Goal: Task Accomplishment & Management: Use online tool/utility

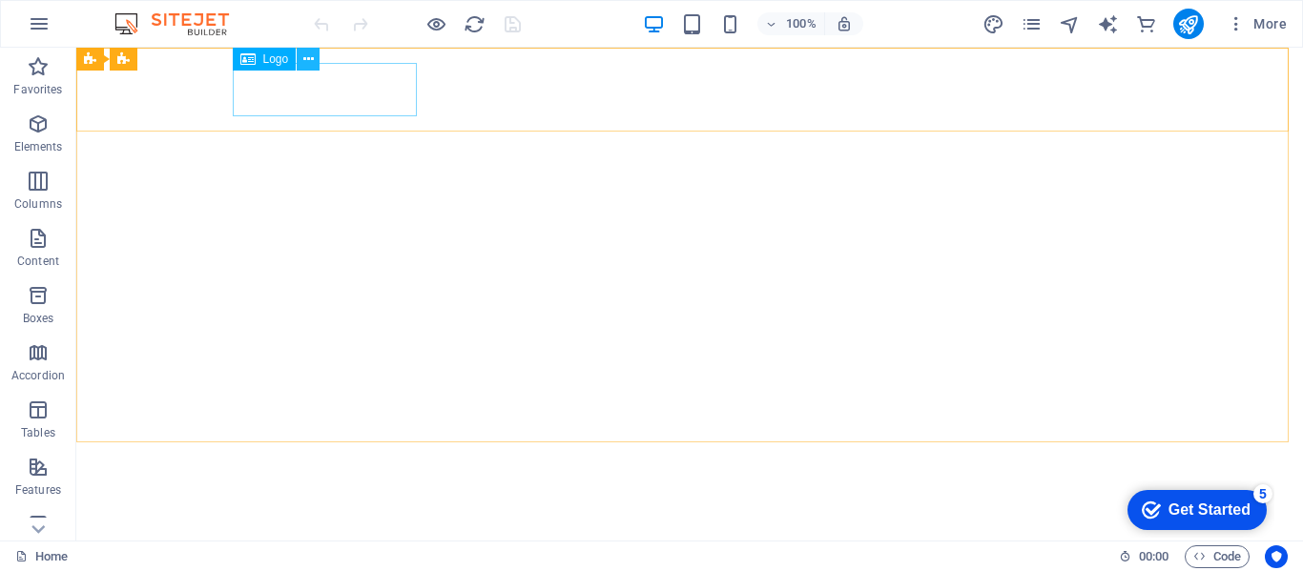
click at [310, 61] on icon at bounding box center [308, 60] width 10 height 20
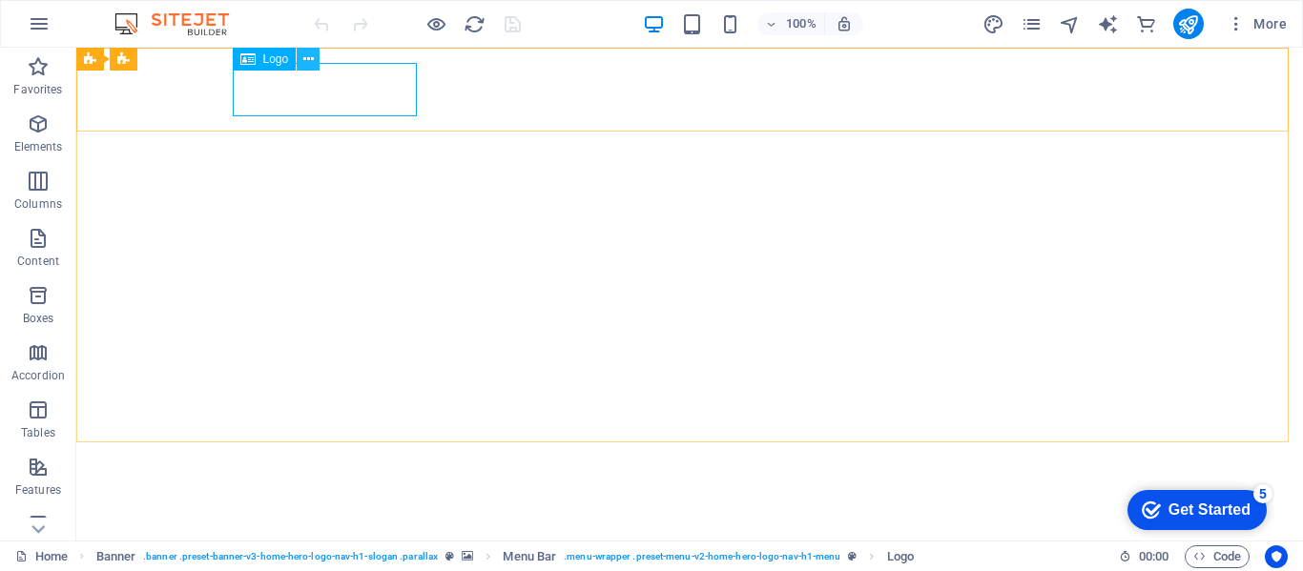
click at [314, 59] on button at bounding box center [308, 59] width 23 height 23
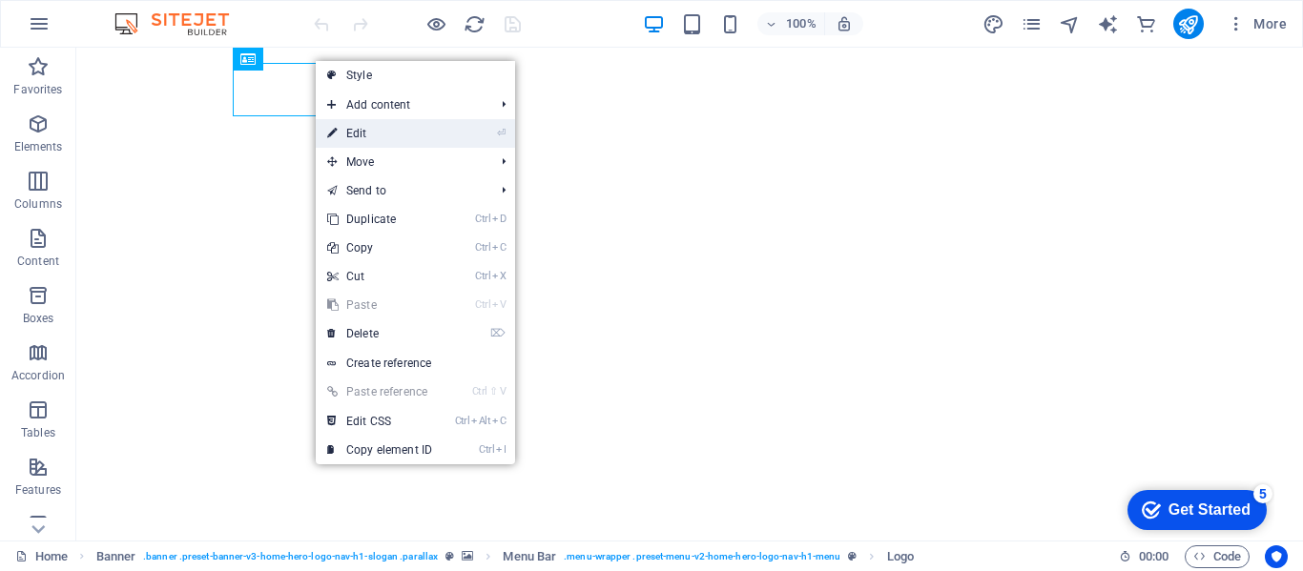
click at [376, 139] on link "⏎ Edit" at bounding box center [380, 133] width 128 height 29
select select "px"
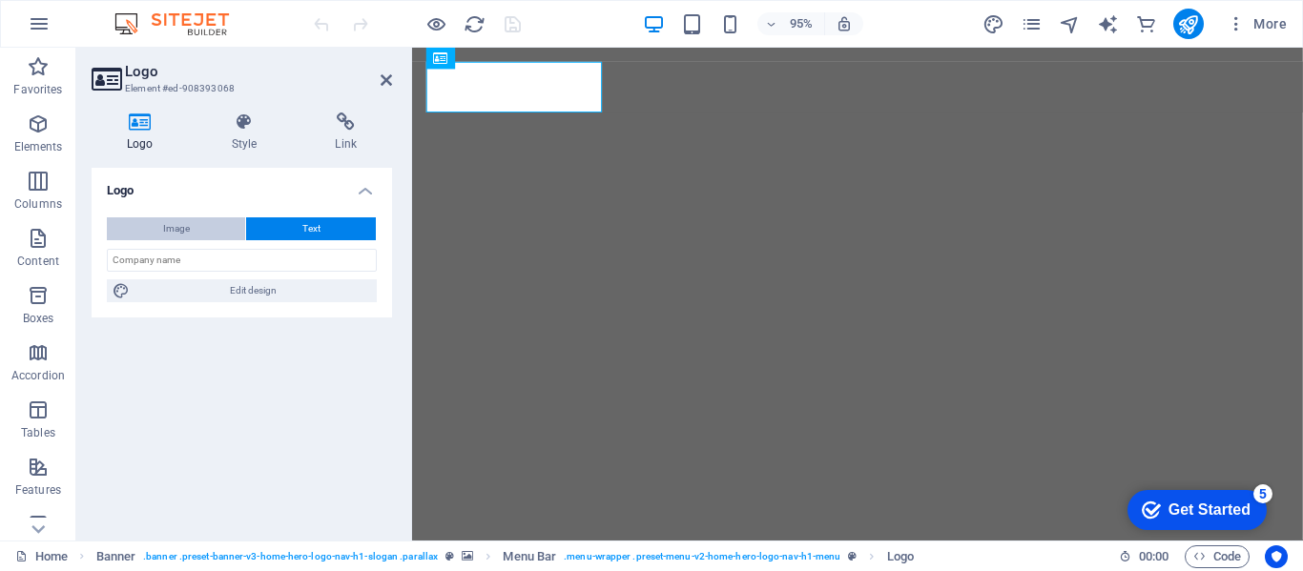
click at [170, 233] on span "Image" at bounding box center [176, 228] width 27 height 23
select select "DISABLED_OPTION_VALUE"
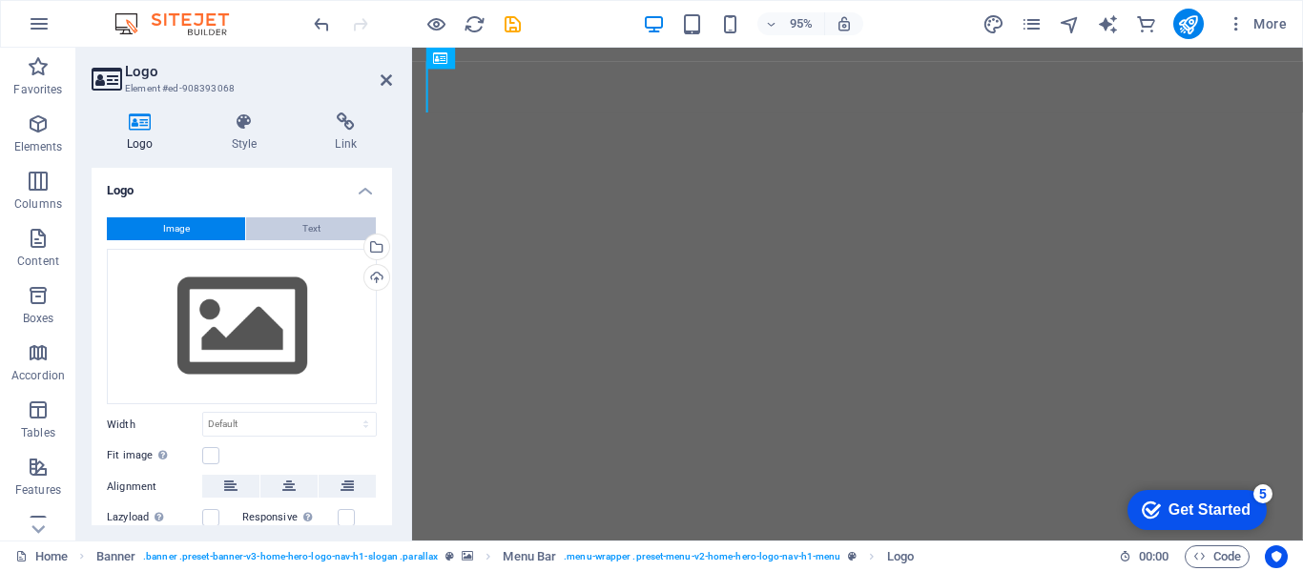
click at [302, 224] on span "Text" at bounding box center [311, 228] width 18 height 23
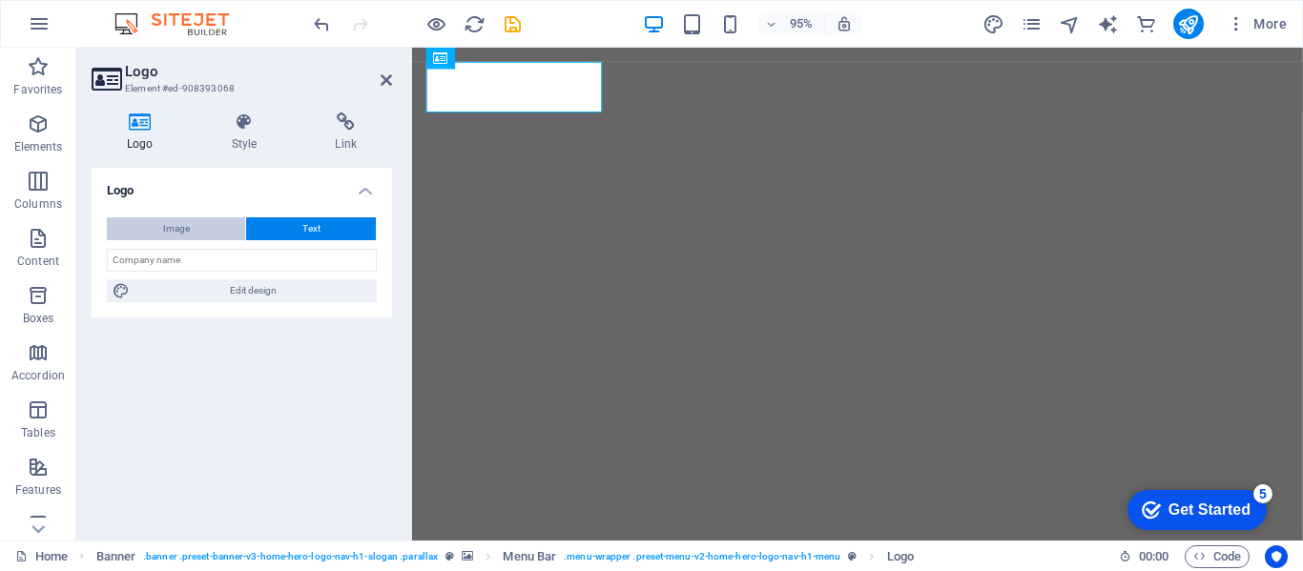
click at [167, 221] on span "Image" at bounding box center [176, 228] width 27 height 23
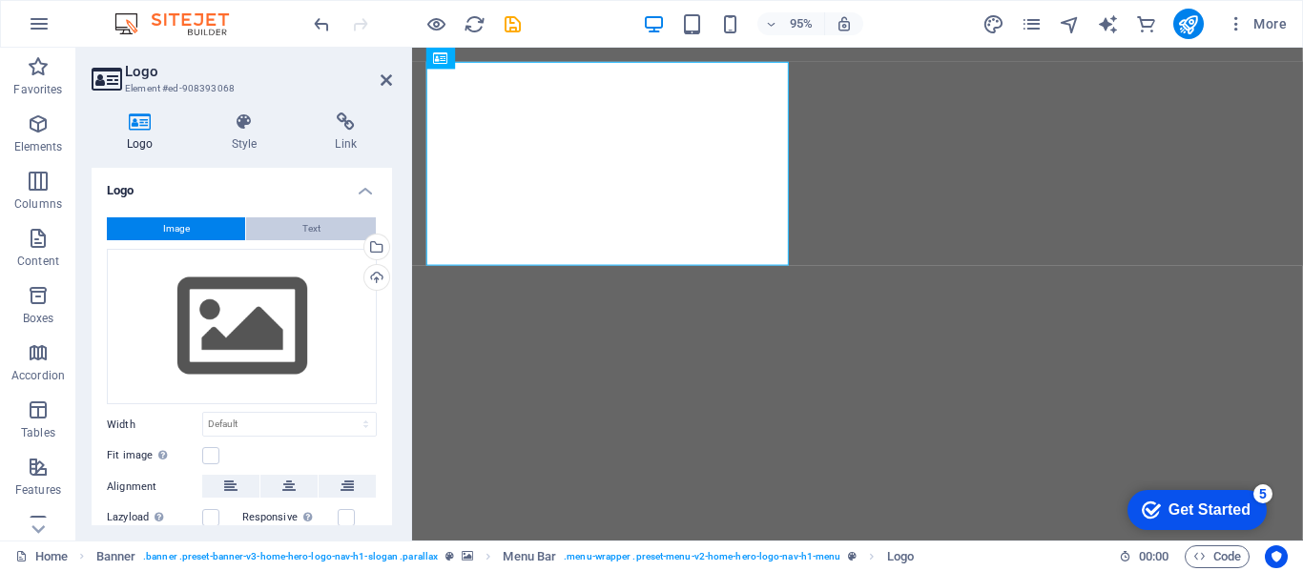
click at [290, 225] on button "Text" at bounding box center [311, 228] width 130 height 23
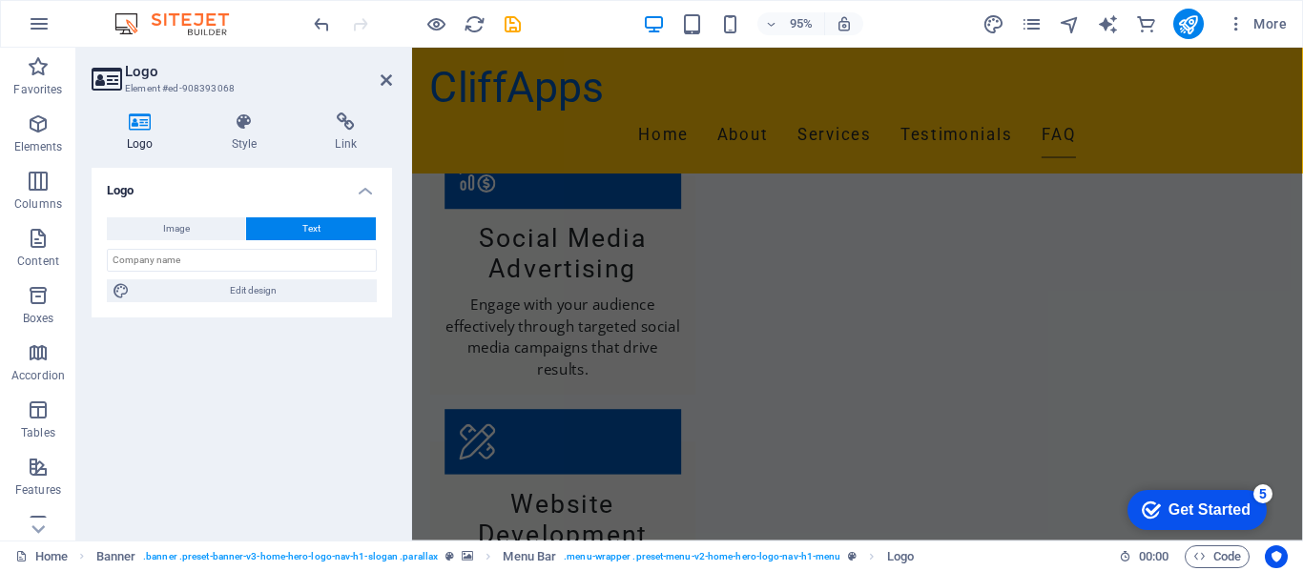
scroll to position [3460, 0]
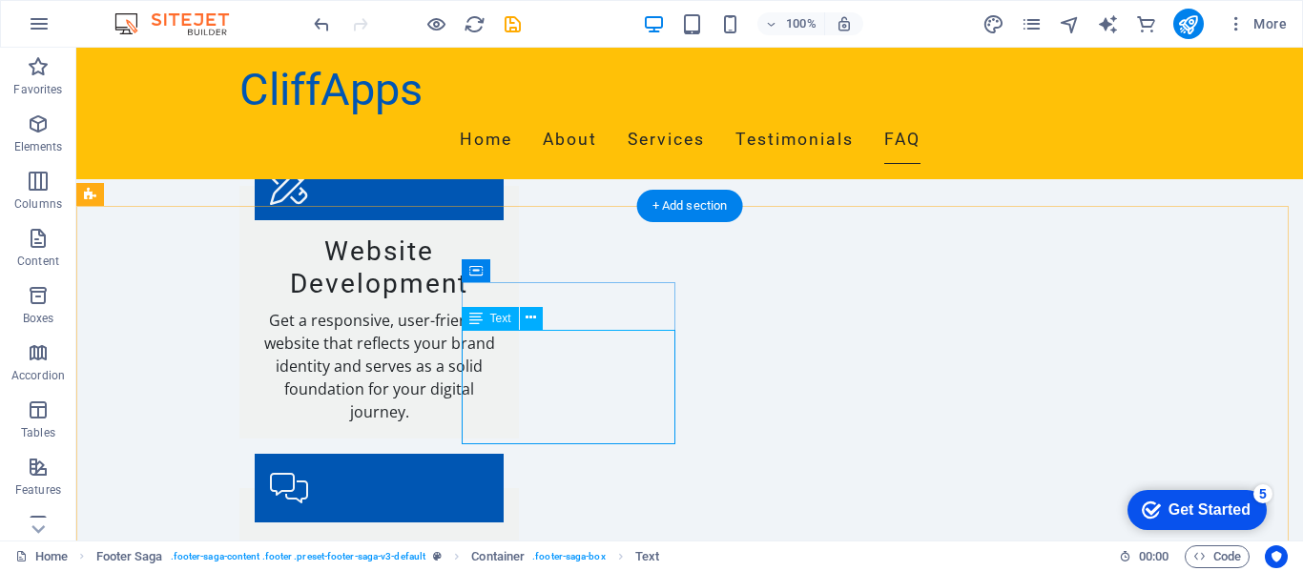
click at [528, 316] on icon at bounding box center [531, 318] width 10 height 20
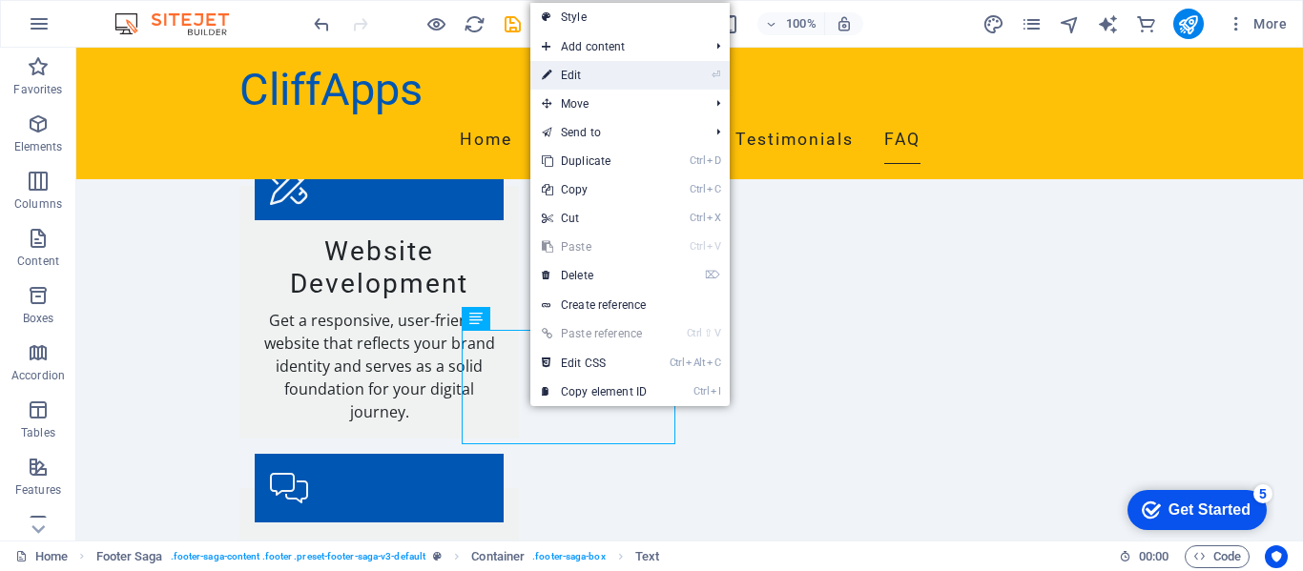
click at [593, 79] on link "⏎ Edit" at bounding box center [594, 75] width 128 height 29
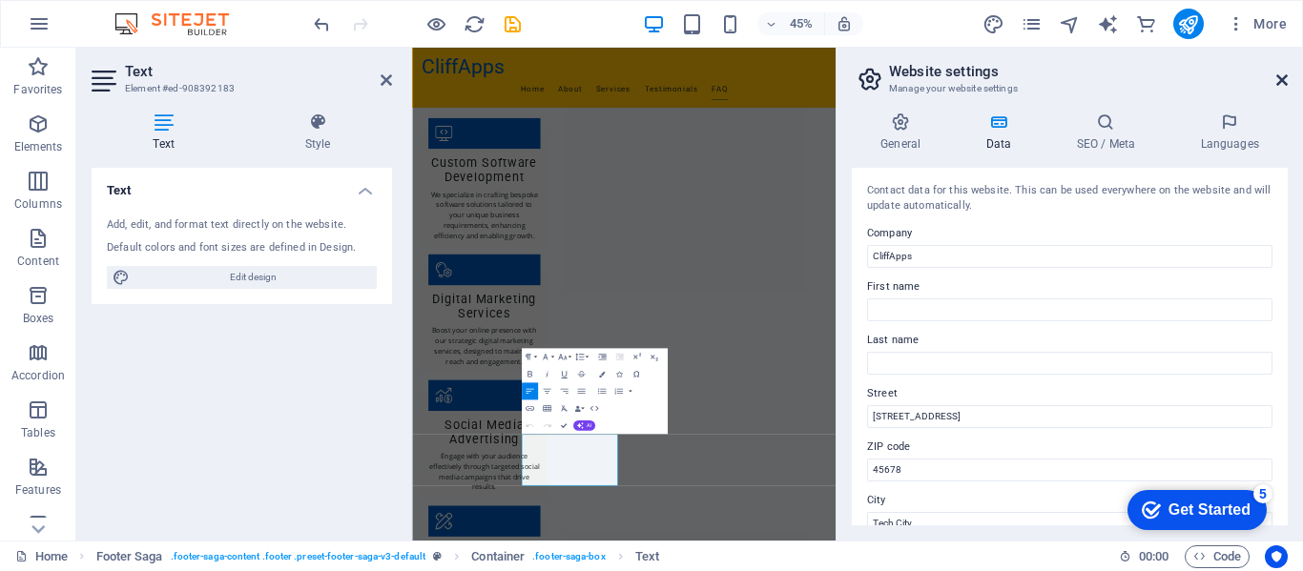
click at [1285, 79] on icon at bounding box center [1281, 79] width 11 height 15
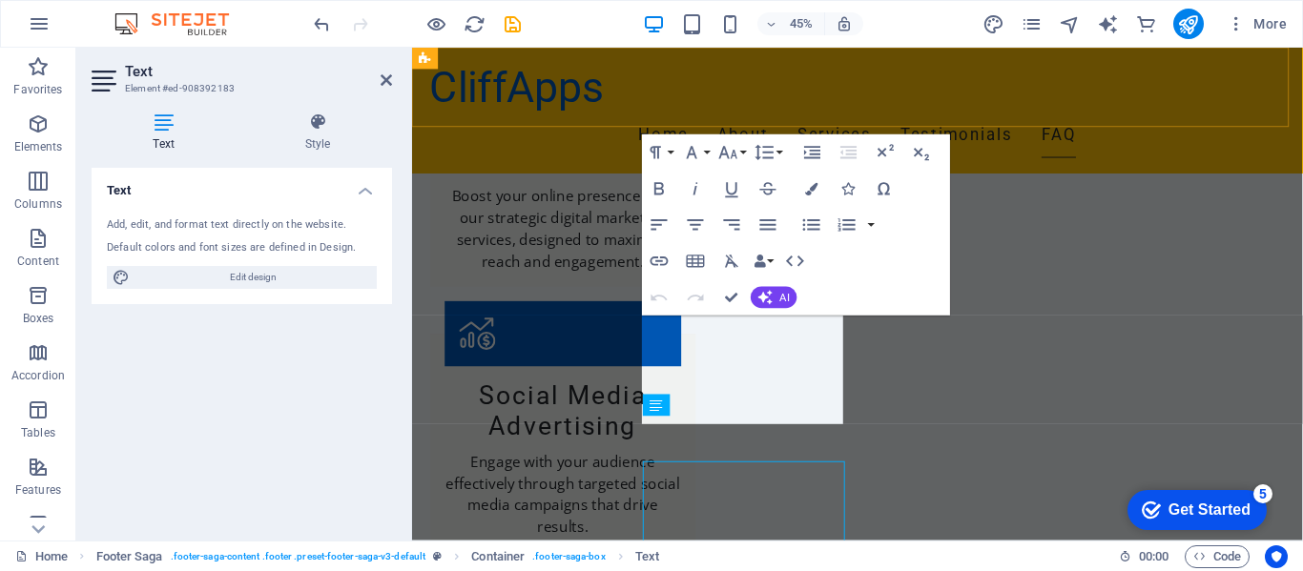
scroll to position [3460, 0]
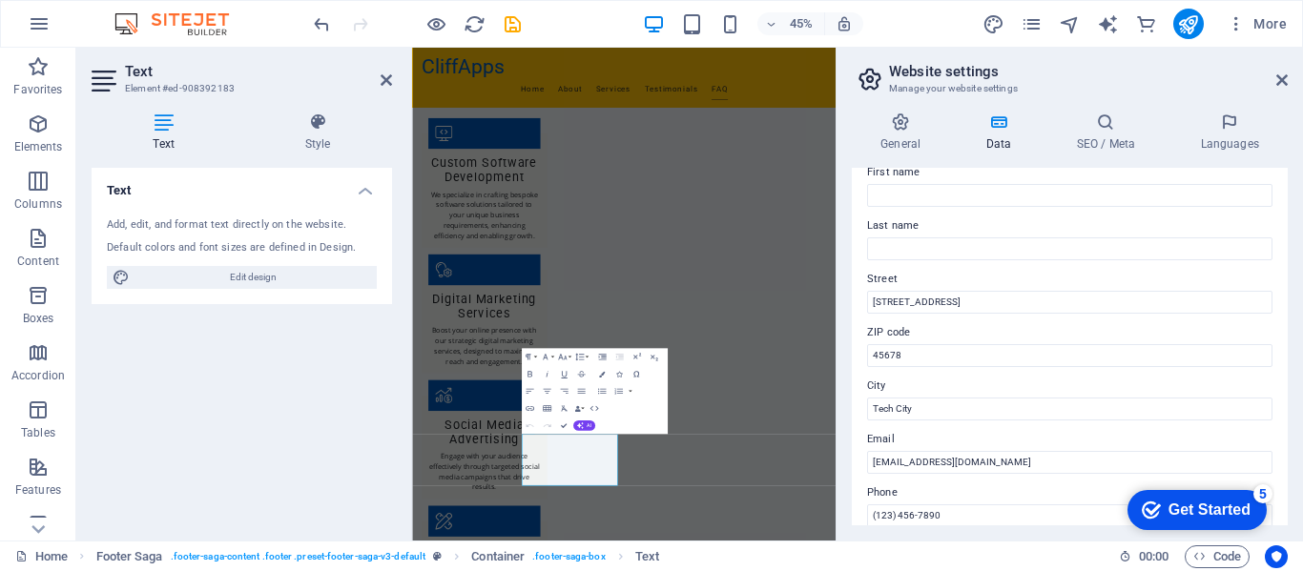
scroll to position [66, 0]
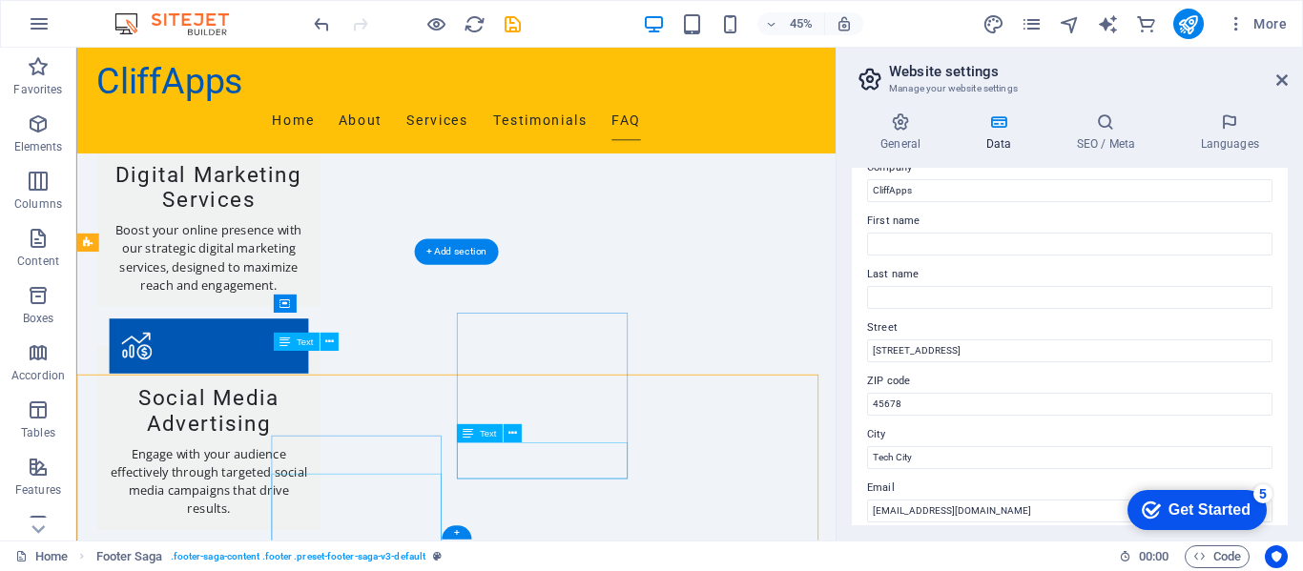
scroll to position [3362, 0]
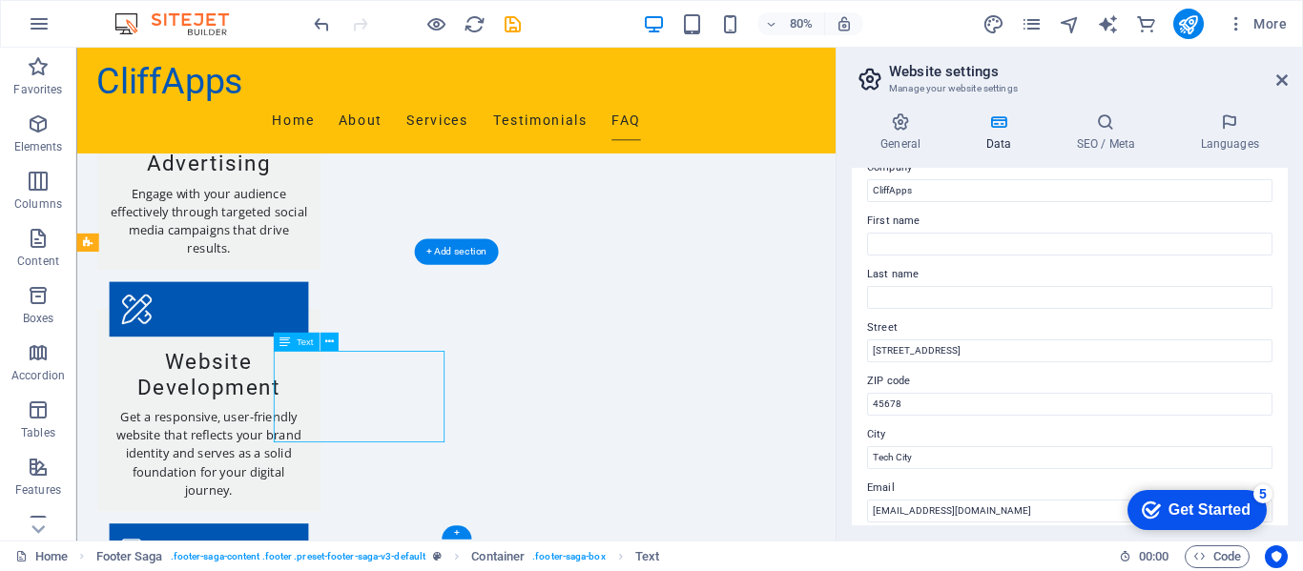
drag, startPoint x: 325, startPoint y: 439, endPoint x: 480, endPoint y: 512, distance: 171.1
drag, startPoint x: 512, startPoint y: 530, endPoint x: 439, endPoint y: 526, distance: 73.6
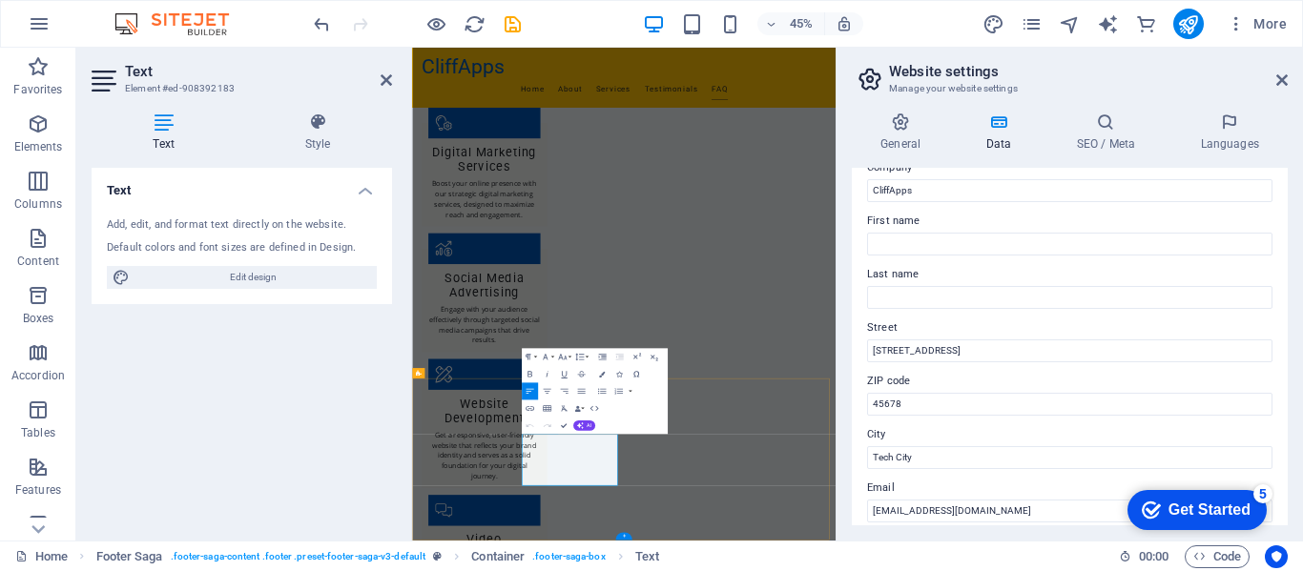
scroll to position [3036, 0]
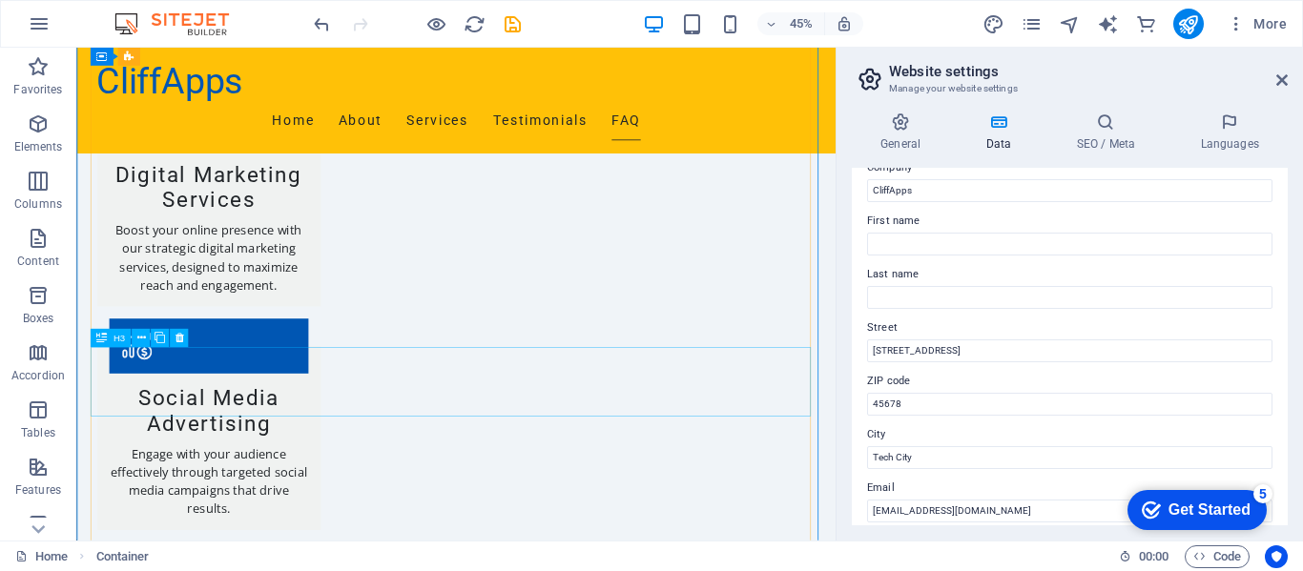
scroll to position [2883, 0]
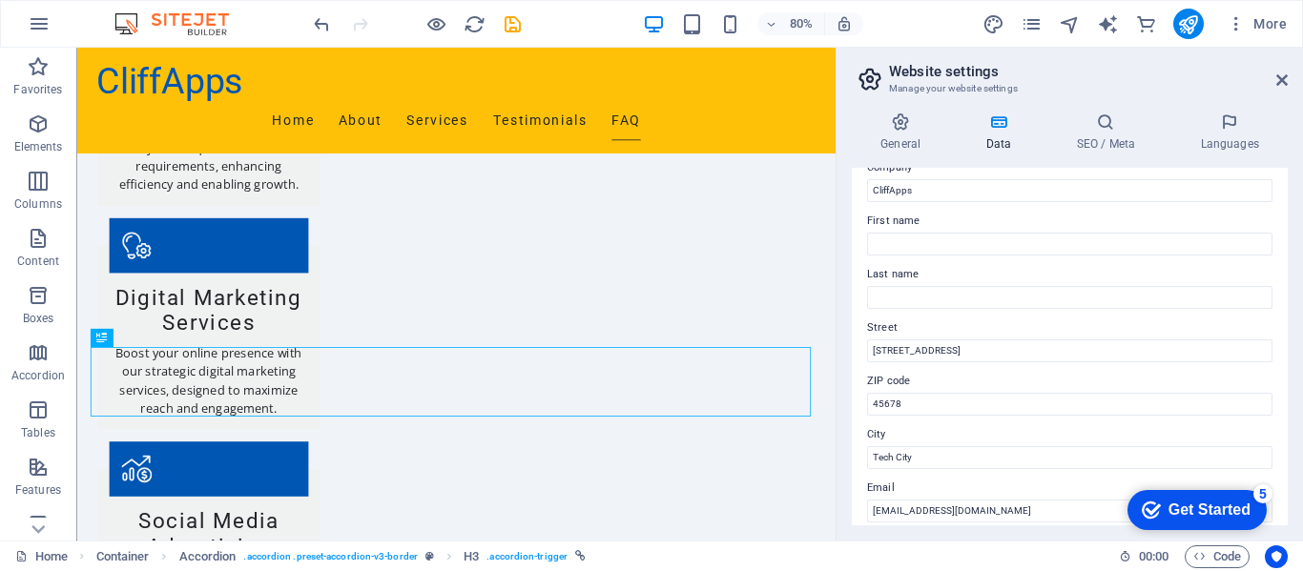
drag, startPoint x: 919, startPoint y: 484, endPoint x: 1018, endPoint y: 553, distance: 121.2
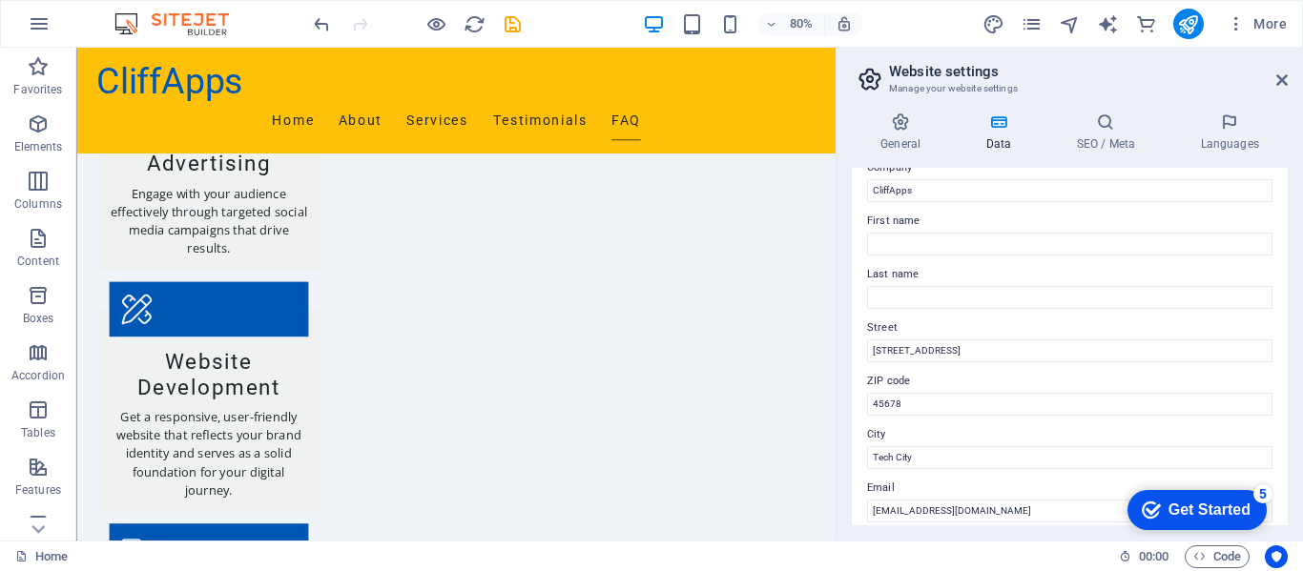
scroll to position [0, 0]
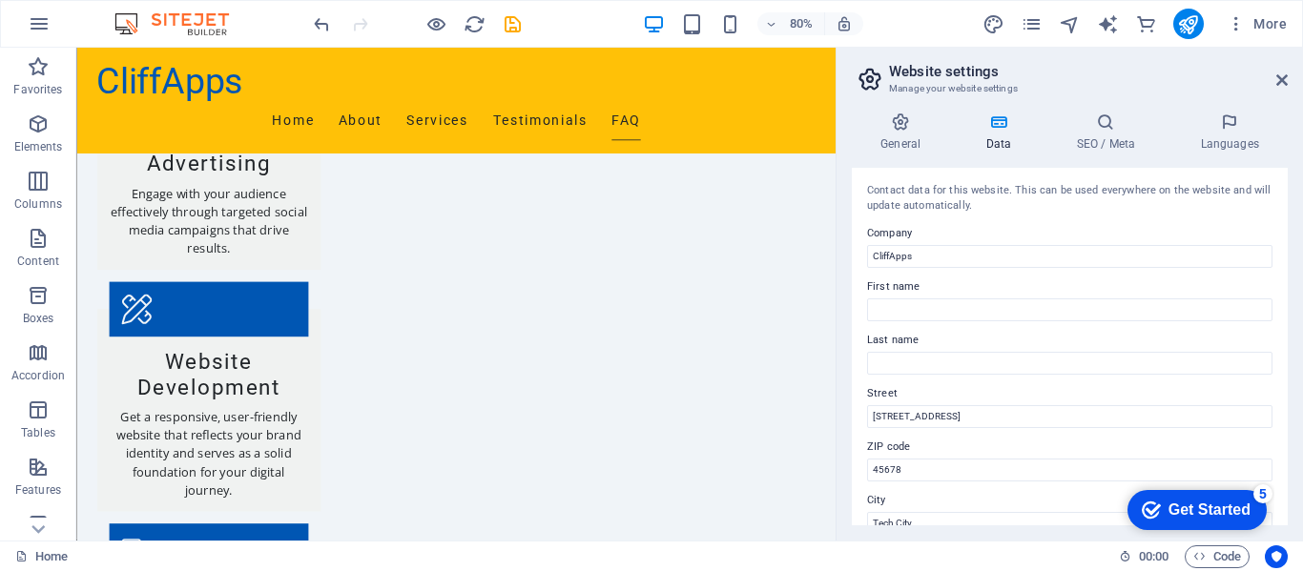
click at [1290, 78] on aside "Website settings Manage your website settings General Data SEO / Meta Languages…" at bounding box center [1069, 294] width 467 height 493
click at [1279, 79] on icon at bounding box center [1281, 79] width 11 height 15
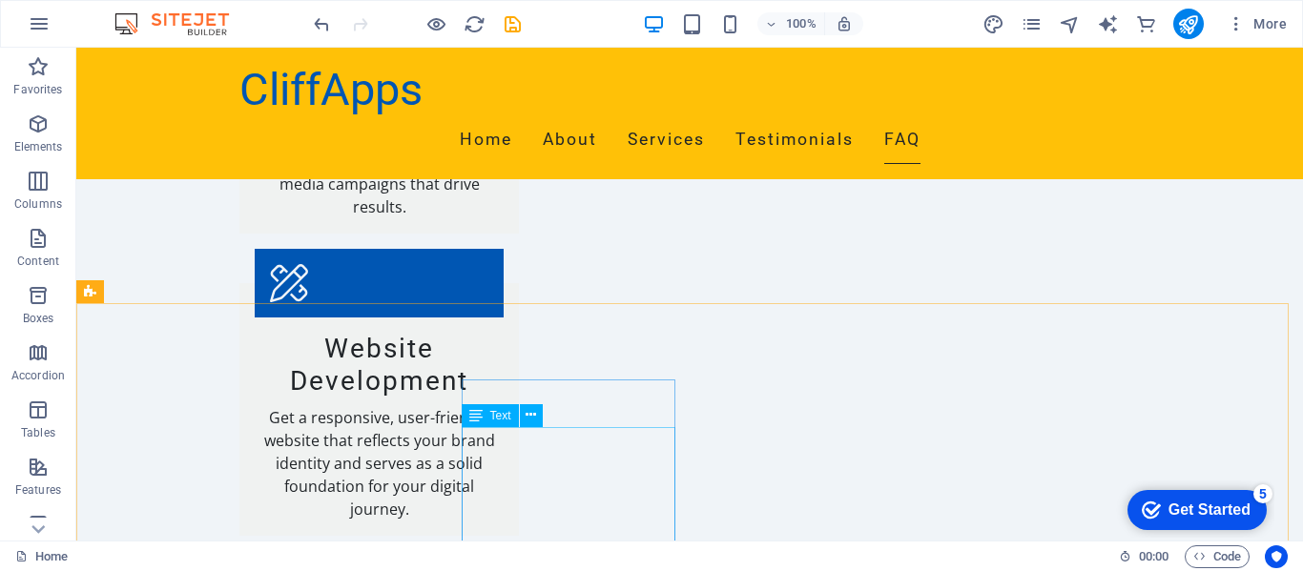
click at [469, 413] on icon at bounding box center [475, 415] width 13 height 23
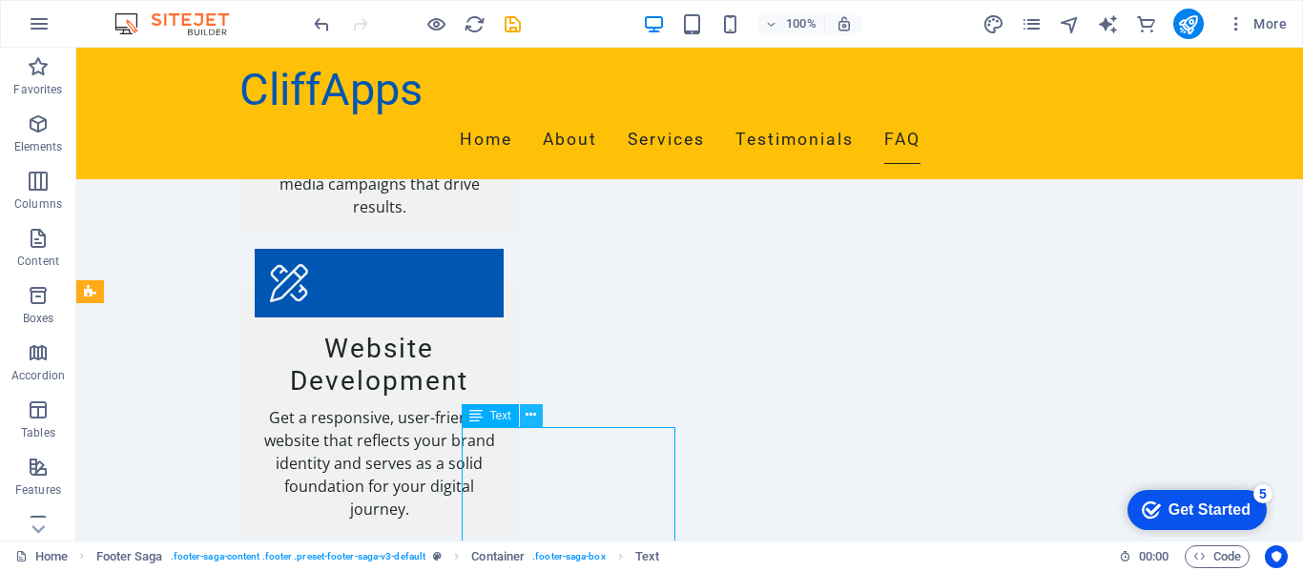
click at [530, 424] on icon at bounding box center [531, 415] width 10 height 20
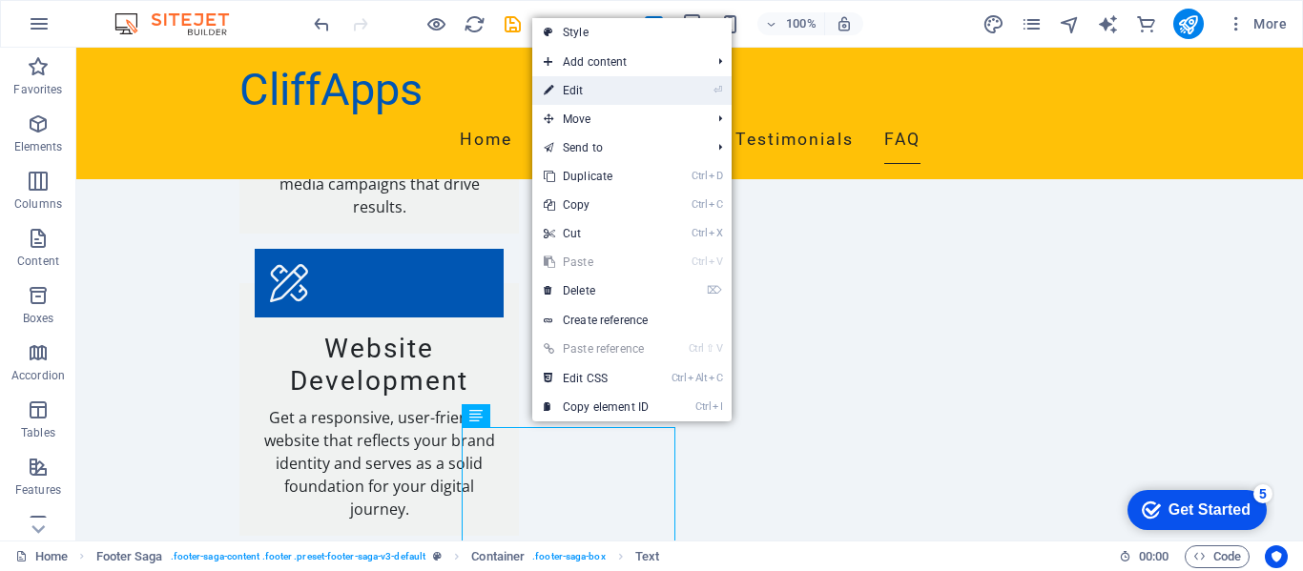
click at [584, 85] on link "⏎ Edit" at bounding box center [596, 90] width 128 height 29
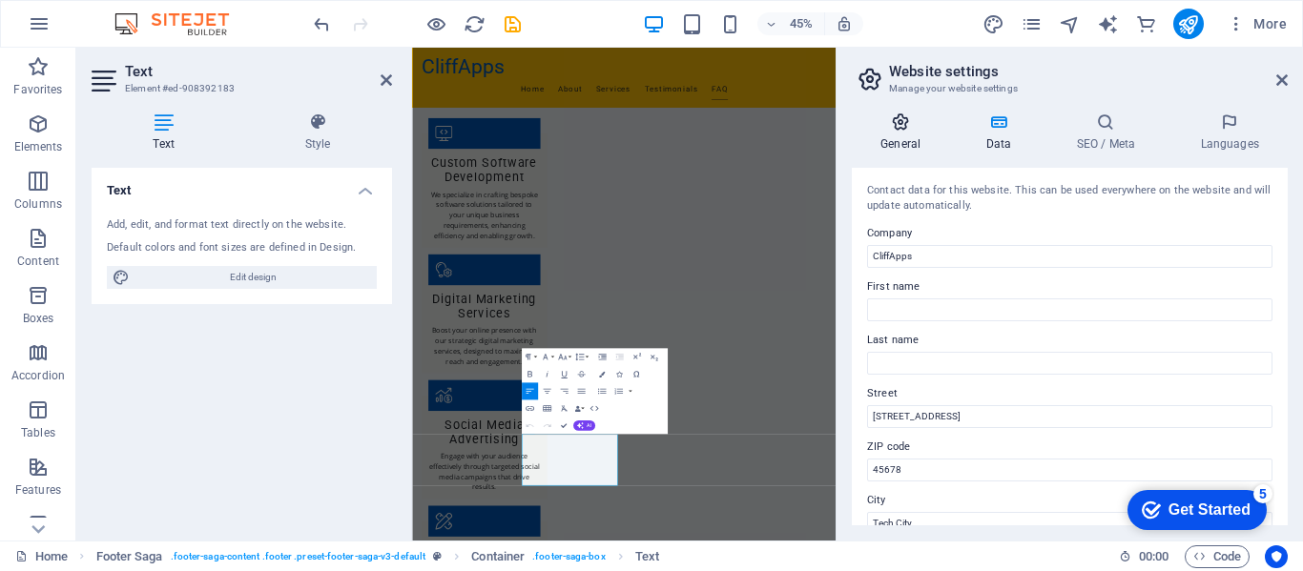
click at [892, 137] on h4 "General" at bounding box center [904, 133] width 105 height 40
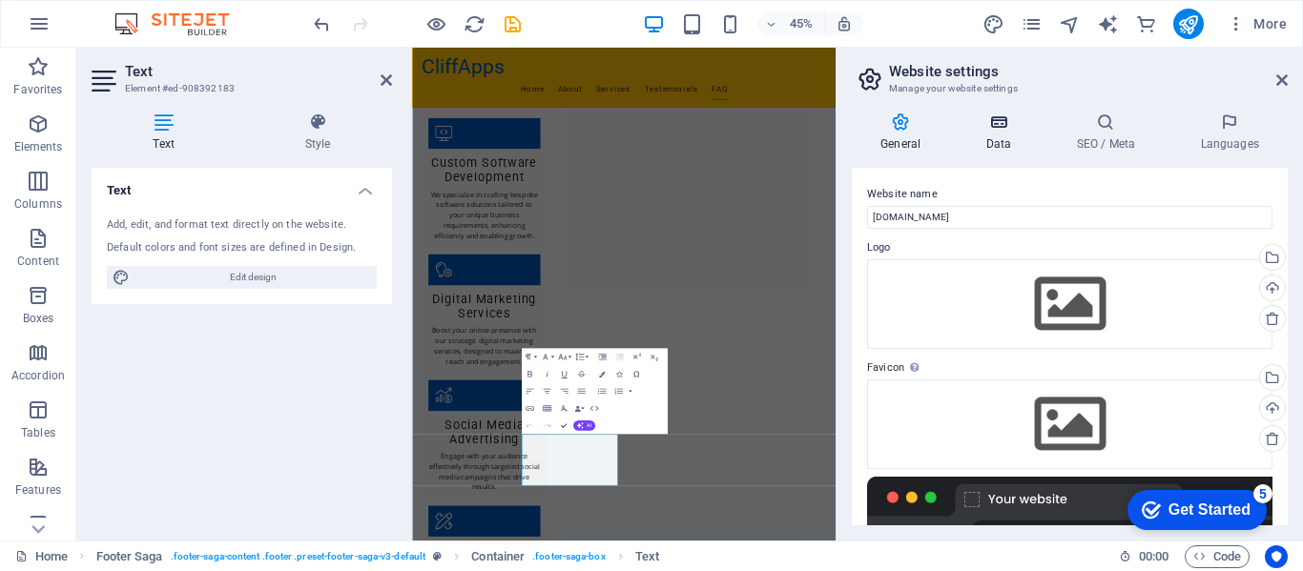
click at [1003, 138] on h4 "Data" at bounding box center [1002, 133] width 91 height 40
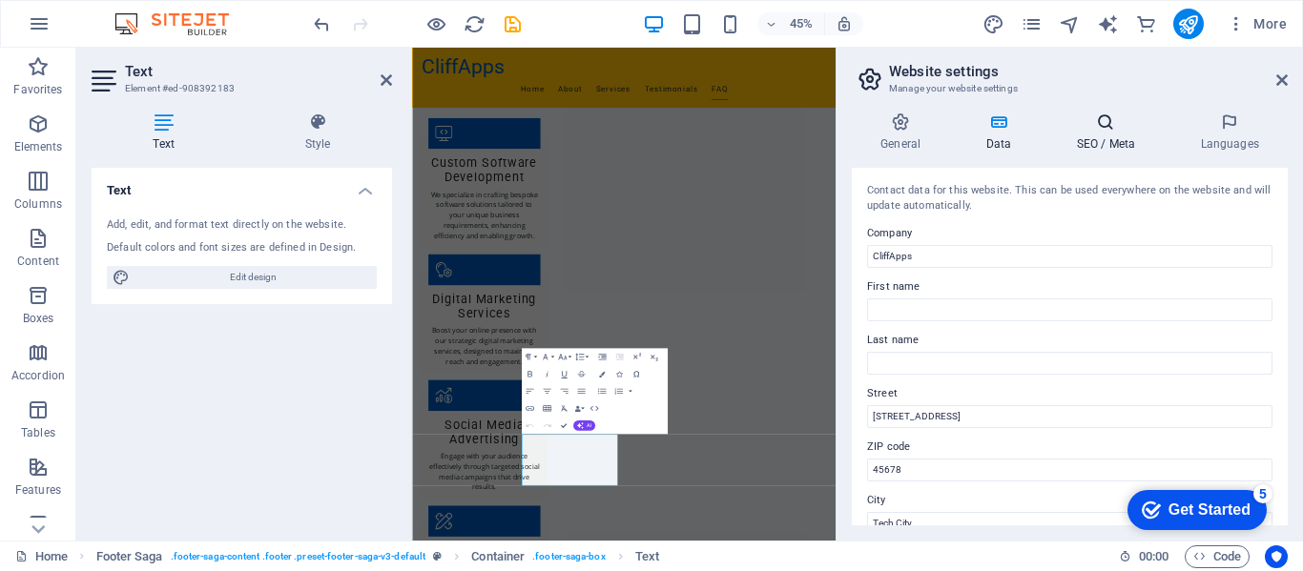
click at [1097, 130] on icon at bounding box center [1105, 122] width 116 height 19
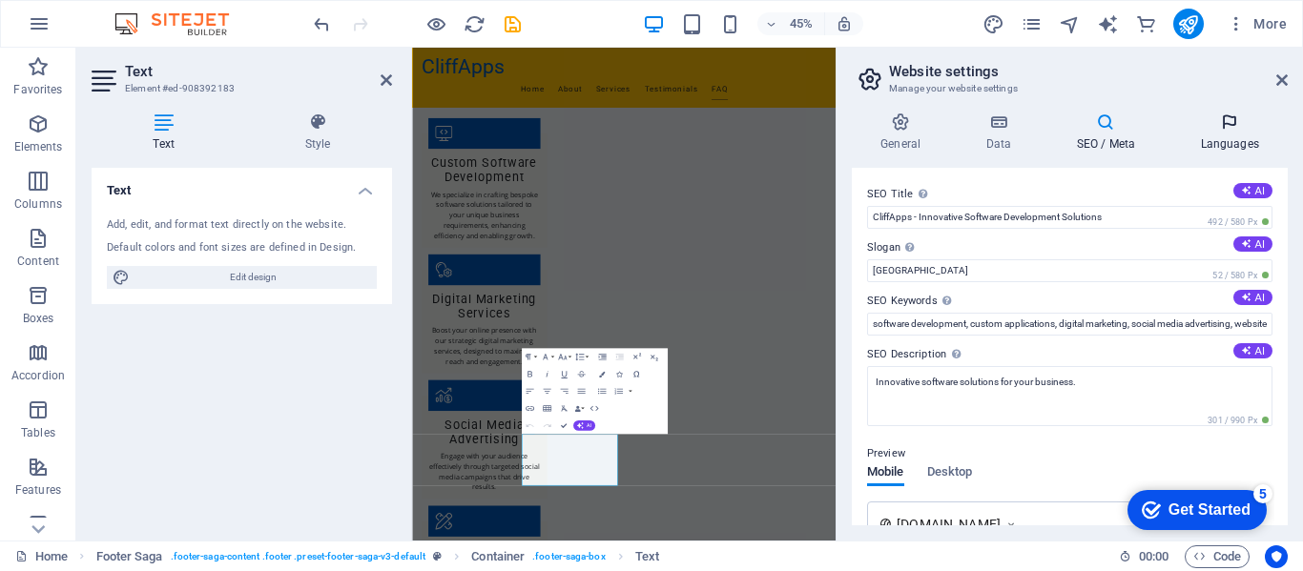
click at [1248, 137] on h4 "Languages" at bounding box center [1229, 133] width 116 height 40
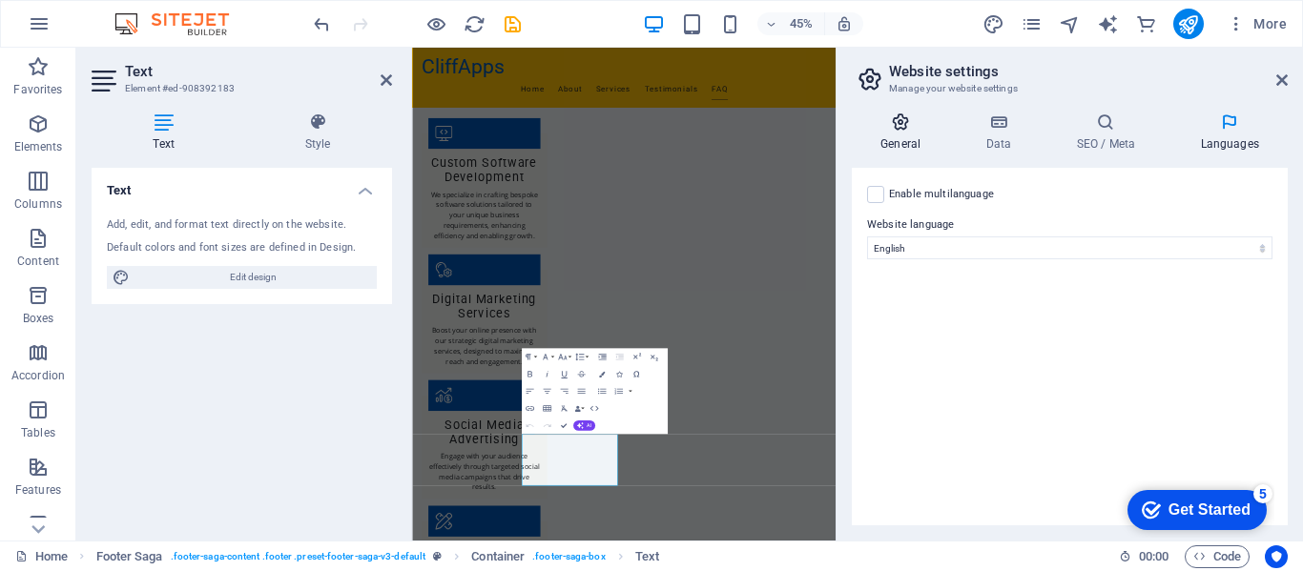
click at [899, 134] on h4 "General" at bounding box center [904, 133] width 105 height 40
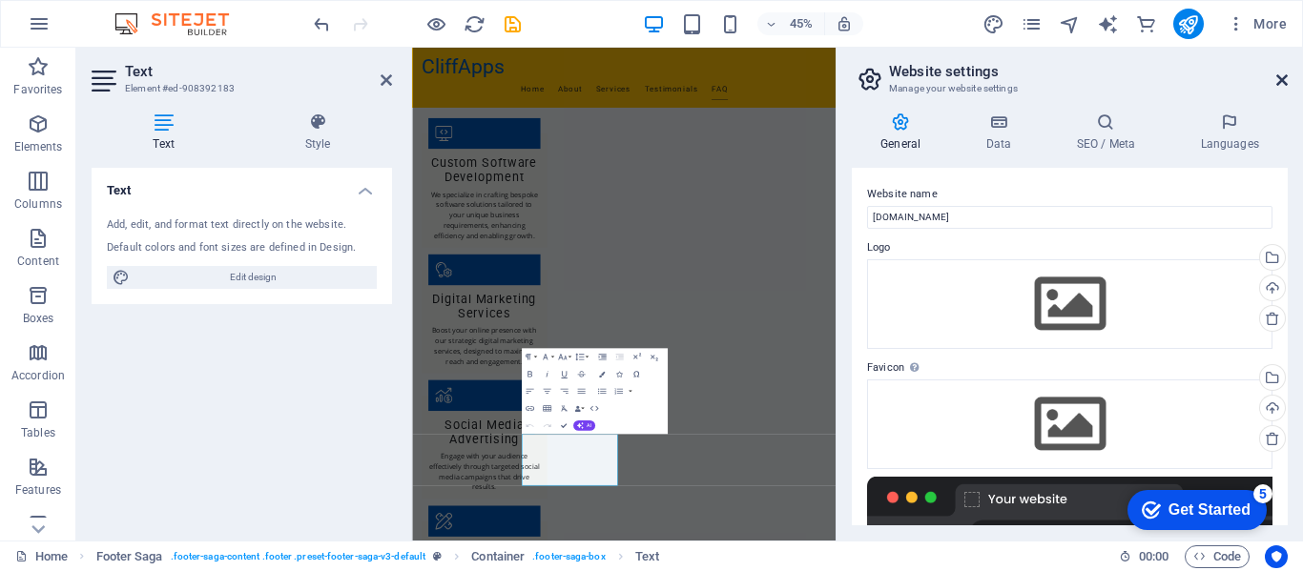
click at [1283, 74] on icon at bounding box center [1281, 79] width 11 height 15
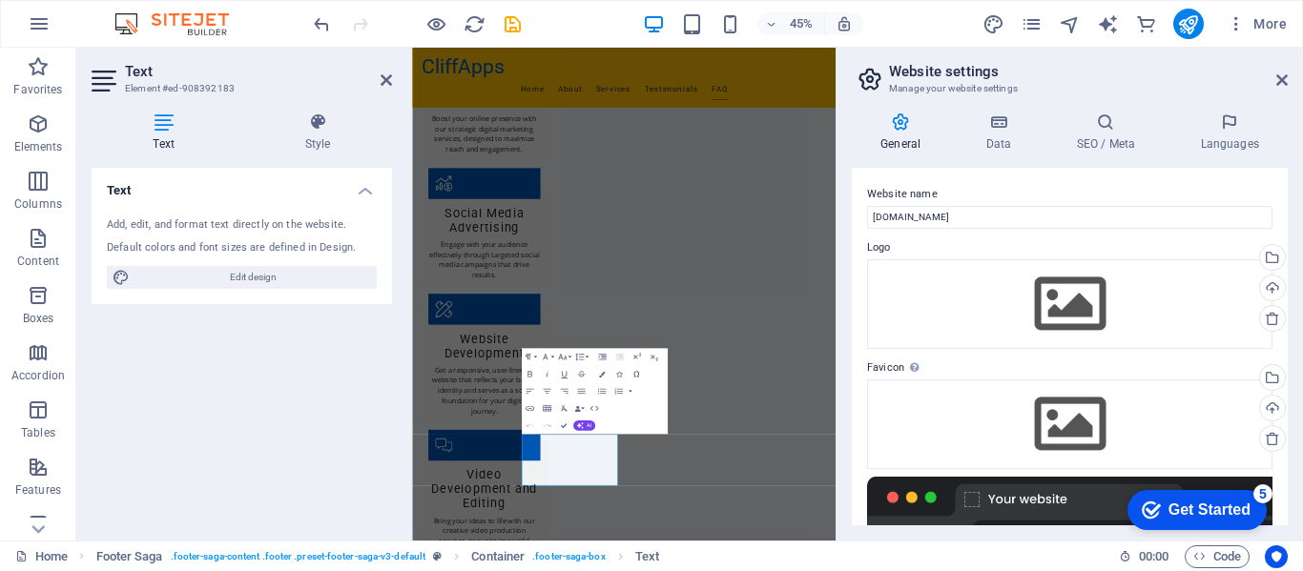
scroll to position [3460, 0]
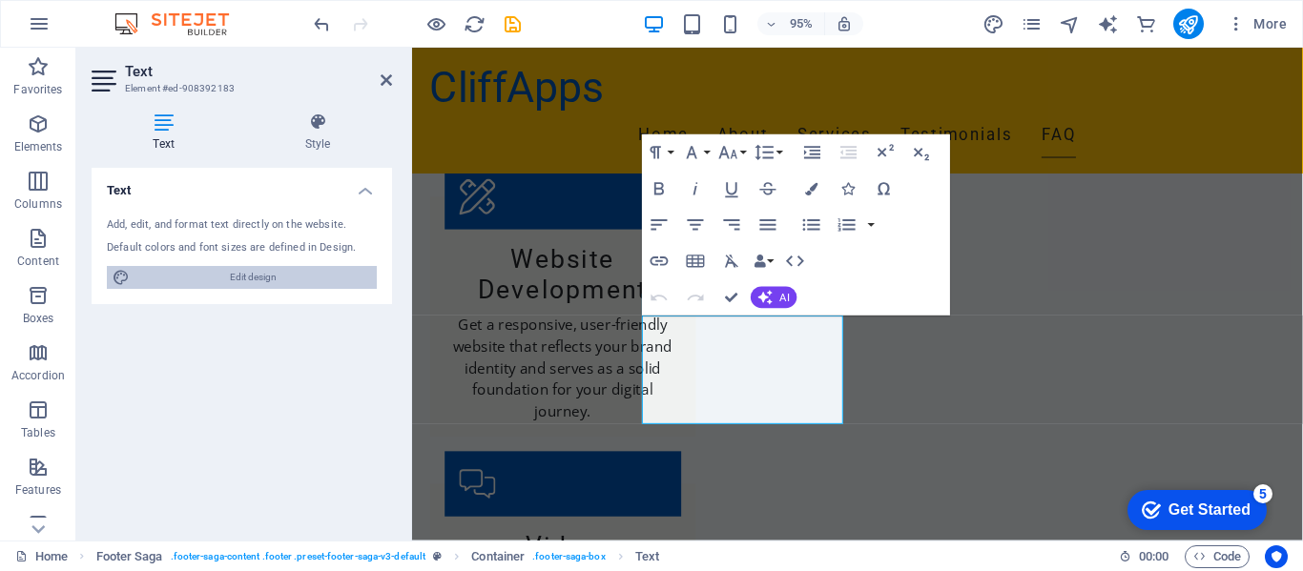
click at [239, 275] on span "Edit design" at bounding box center [253, 277] width 236 height 23
select select "px"
select select "200"
select select "px"
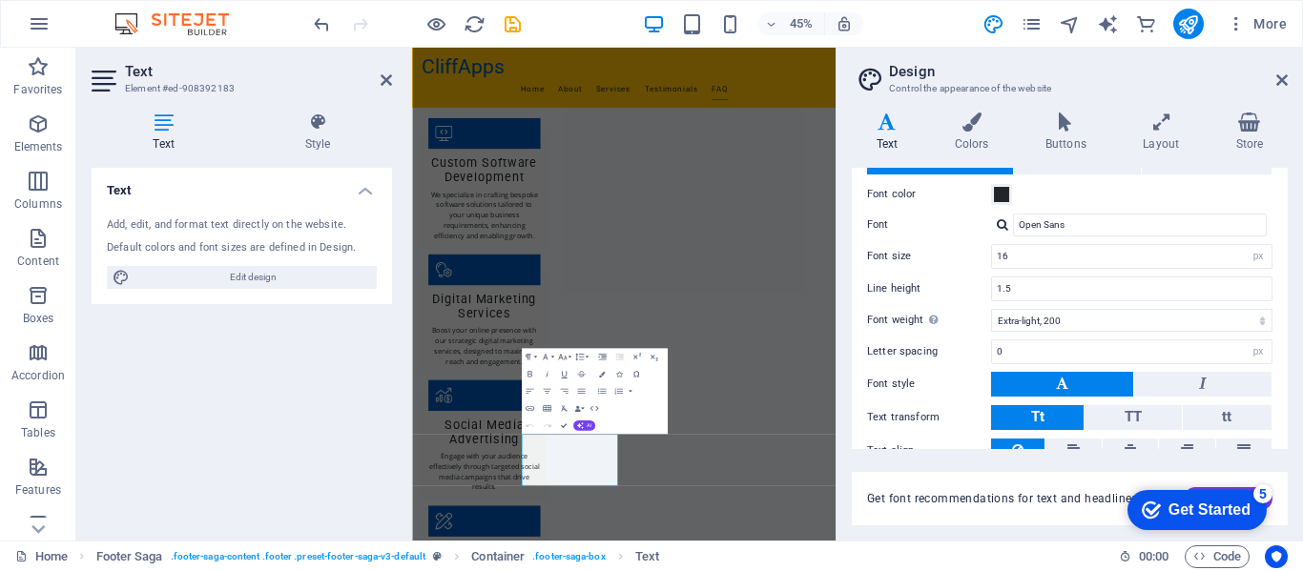
scroll to position [56, 0]
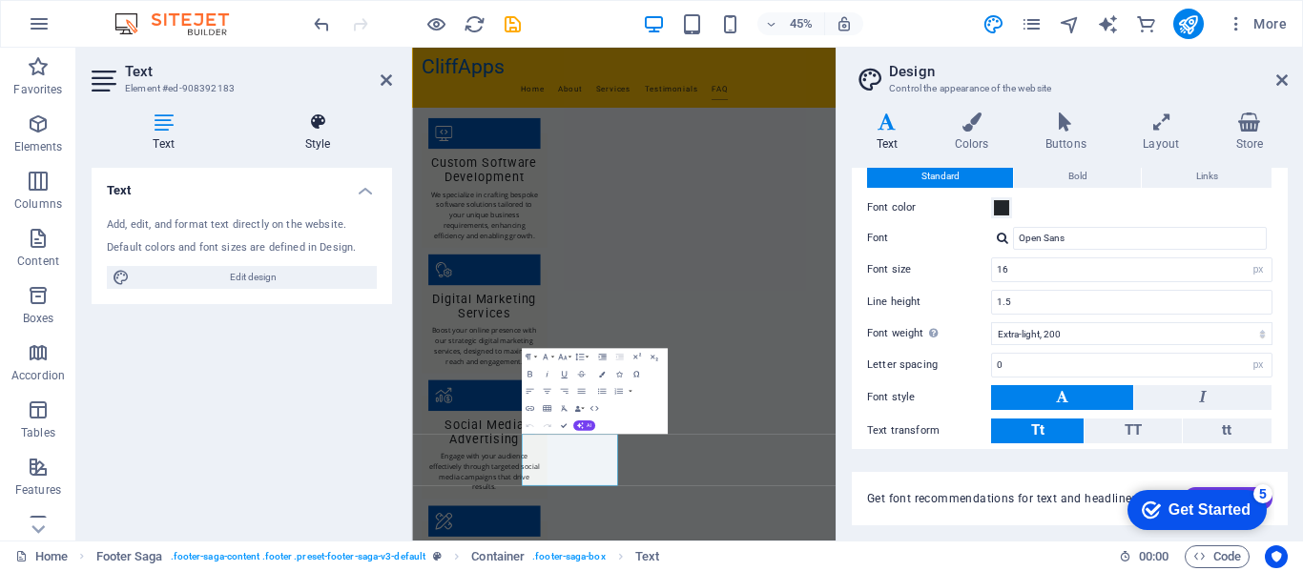
click at [319, 135] on h4 "Style" at bounding box center [317, 133] width 149 height 40
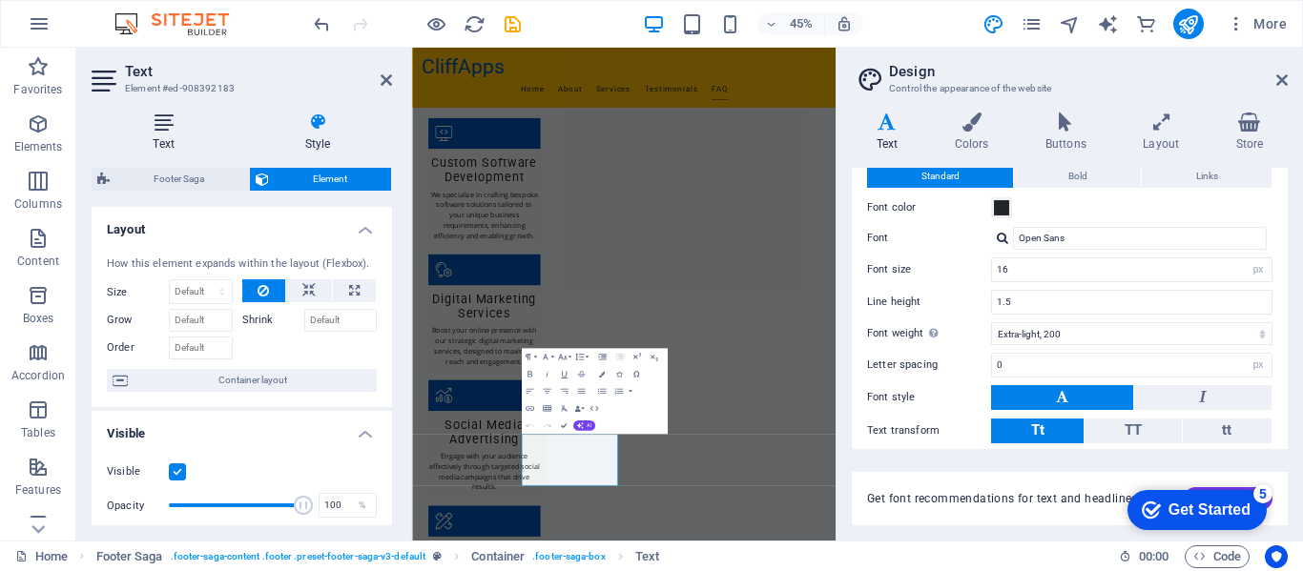
click at [163, 120] on icon at bounding box center [164, 122] width 144 height 19
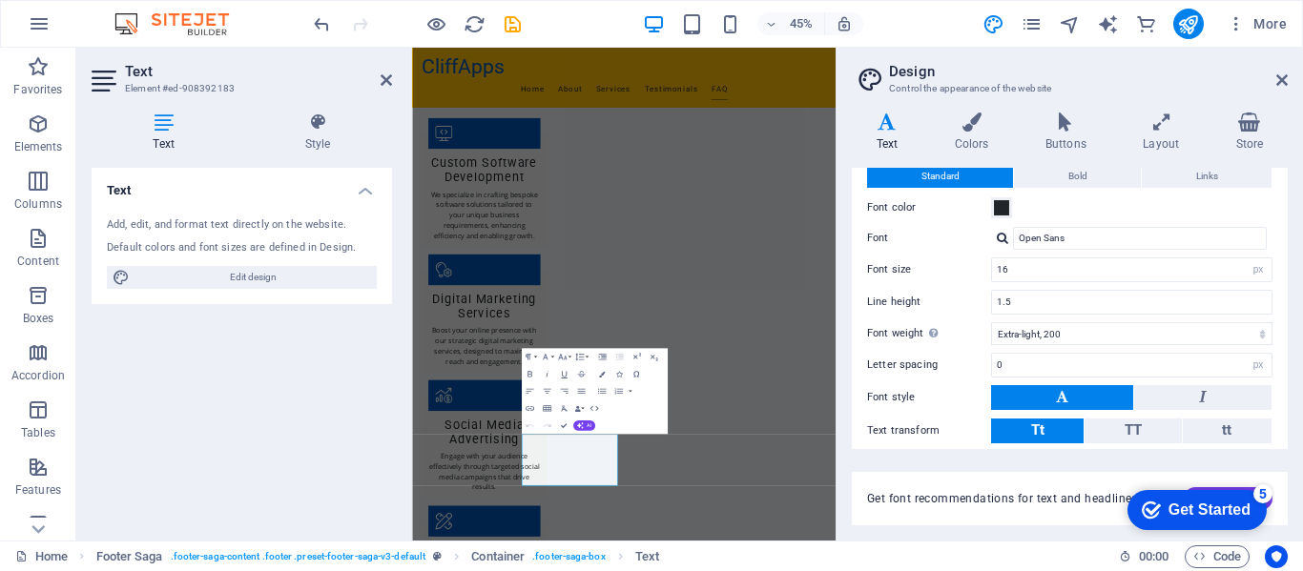
click at [163, 120] on icon at bounding box center [164, 122] width 144 height 19
click at [109, 88] on icon at bounding box center [106, 81] width 29 height 31
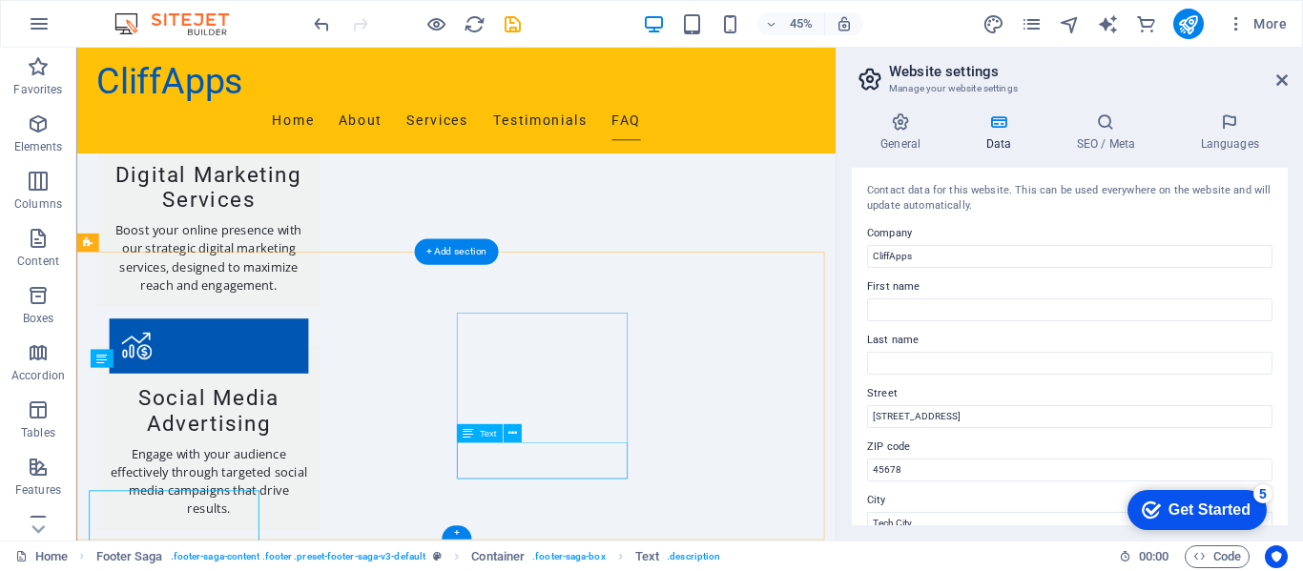
scroll to position [3362, 0]
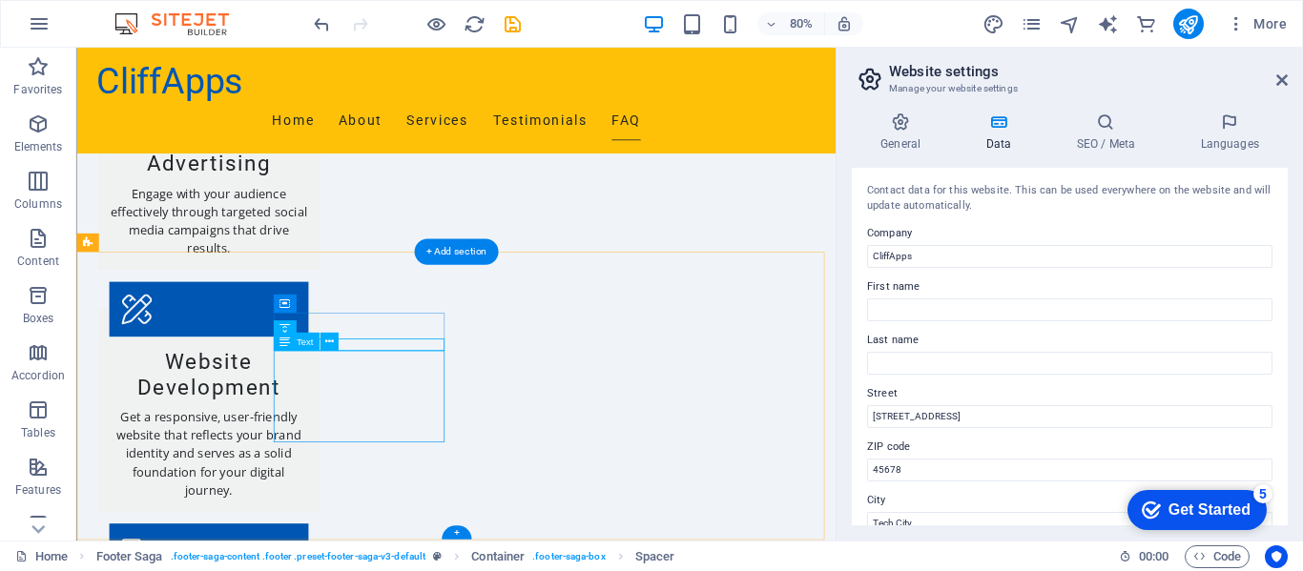
click at [326, 348] on icon at bounding box center [328, 342] width 9 height 16
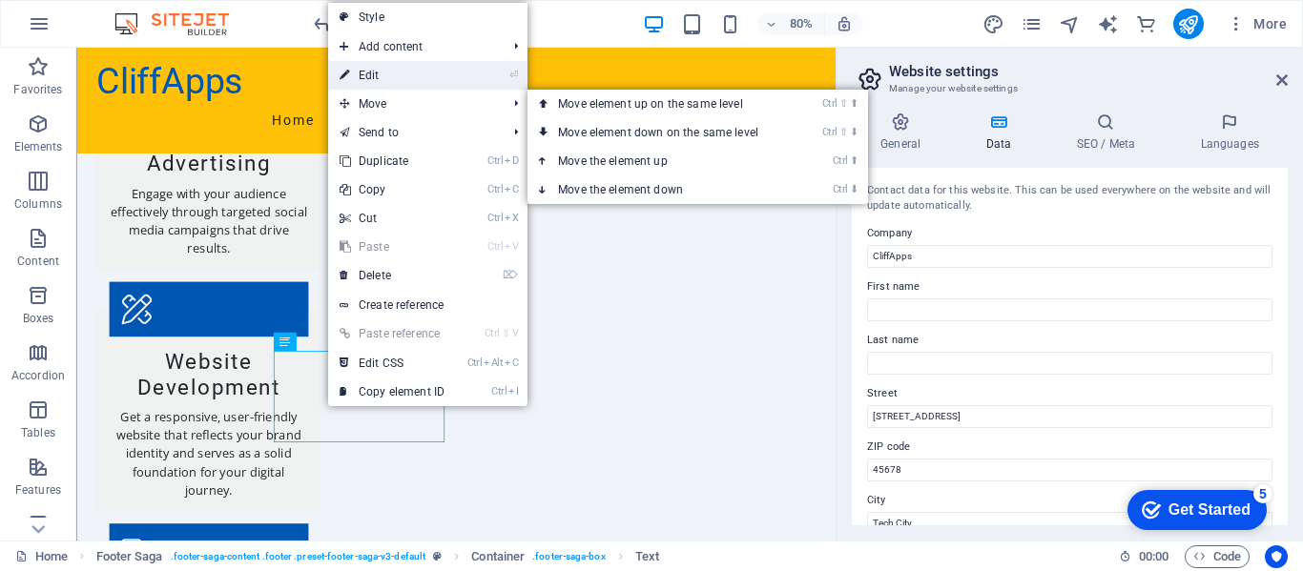
click at [389, 71] on link "⏎ Edit" at bounding box center [392, 75] width 128 height 29
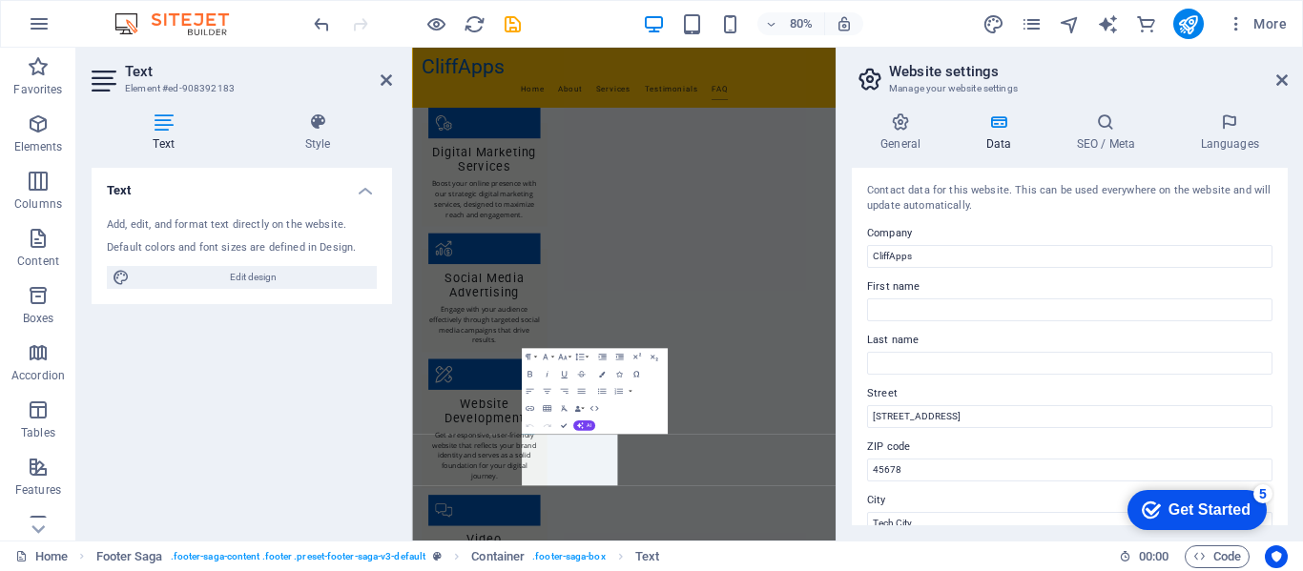
scroll to position [3036, 0]
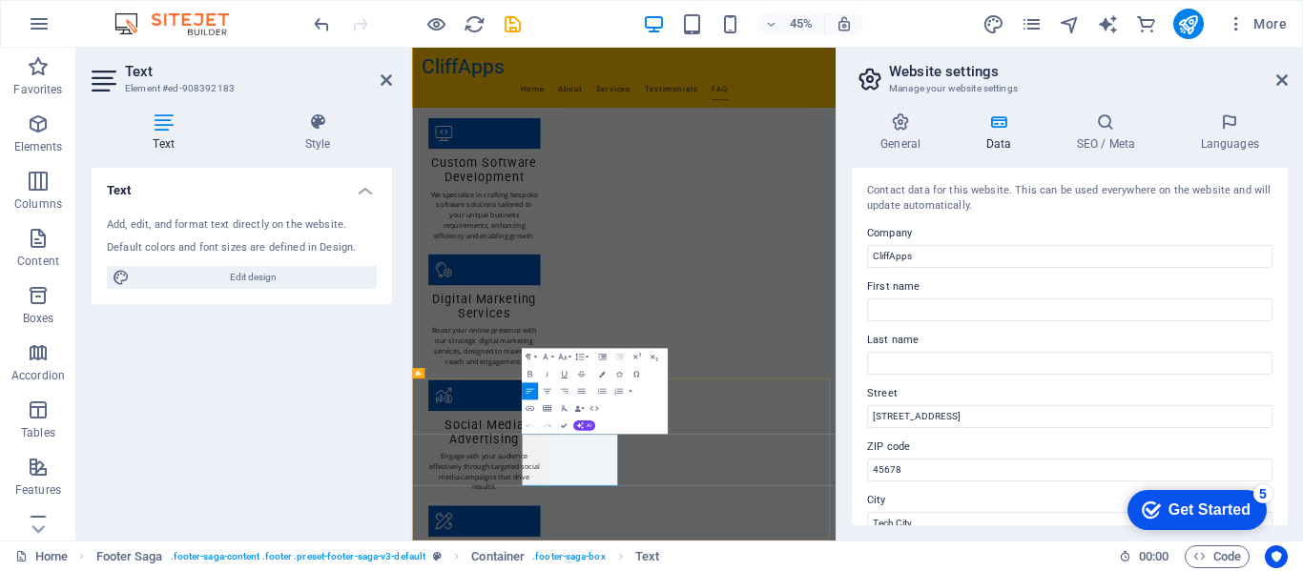
click at [594, 384] on button "Unordered List" at bounding box center [601, 390] width 16 height 17
click at [566, 390] on icon "button" at bounding box center [564, 391] width 10 height 10
click at [583, 393] on icon "button" at bounding box center [581, 391] width 10 height 10
click at [543, 391] on icon "button" at bounding box center [547, 391] width 10 height 10
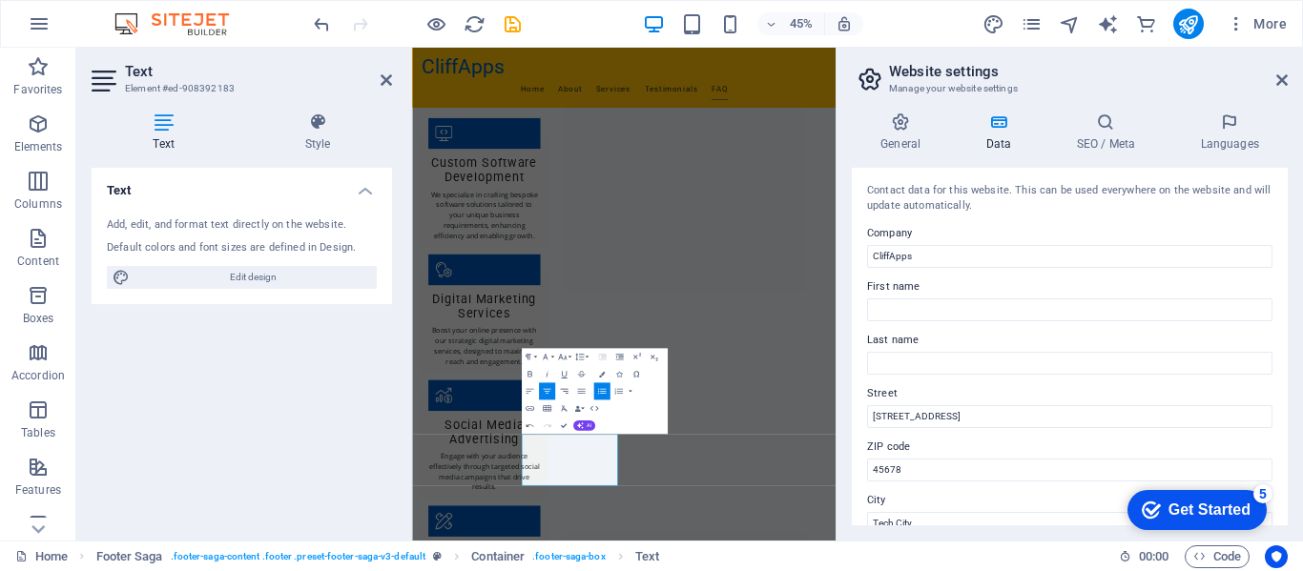
click at [566, 390] on icon "button" at bounding box center [564, 391] width 10 height 10
click at [585, 394] on icon "button" at bounding box center [581, 391] width 10 height 10
click at [646, 429] on div "Paragraph Format Normal Heading 1 Heading 2 Heading 3 Heading 4 Heading 5 Headi…" at bounding box center [595, 391] width 146 height 86
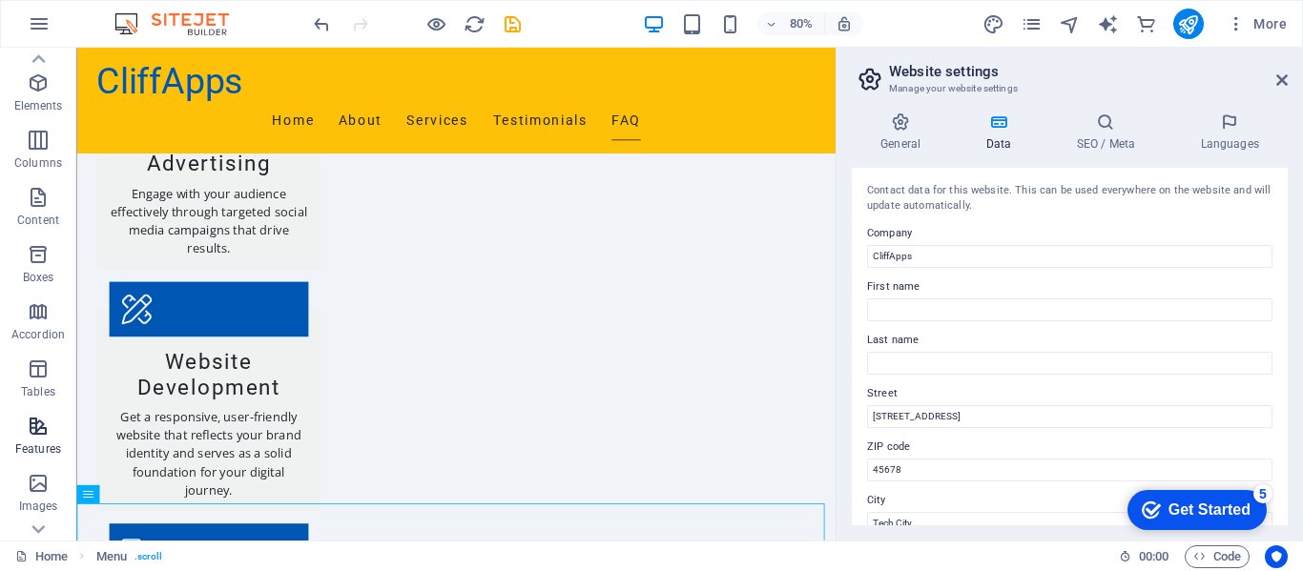
scroll to position [327, 0]
click at [1283, 79] on icon at bounding box center [1281, 79] width 11 height 15
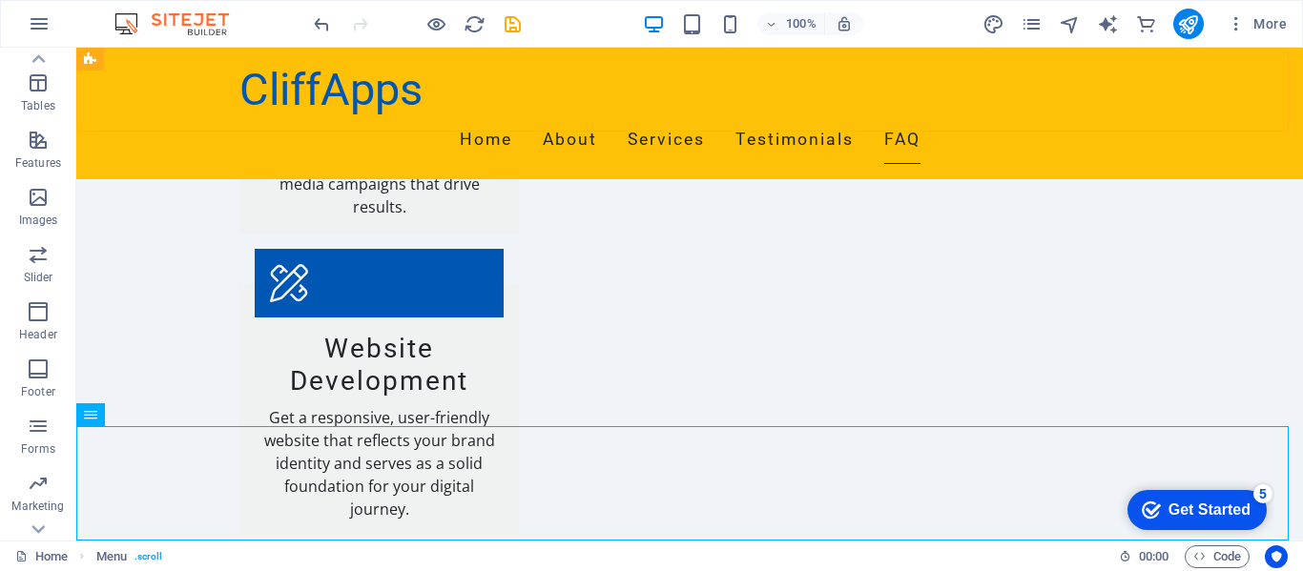
scroll to position [3554, 0]
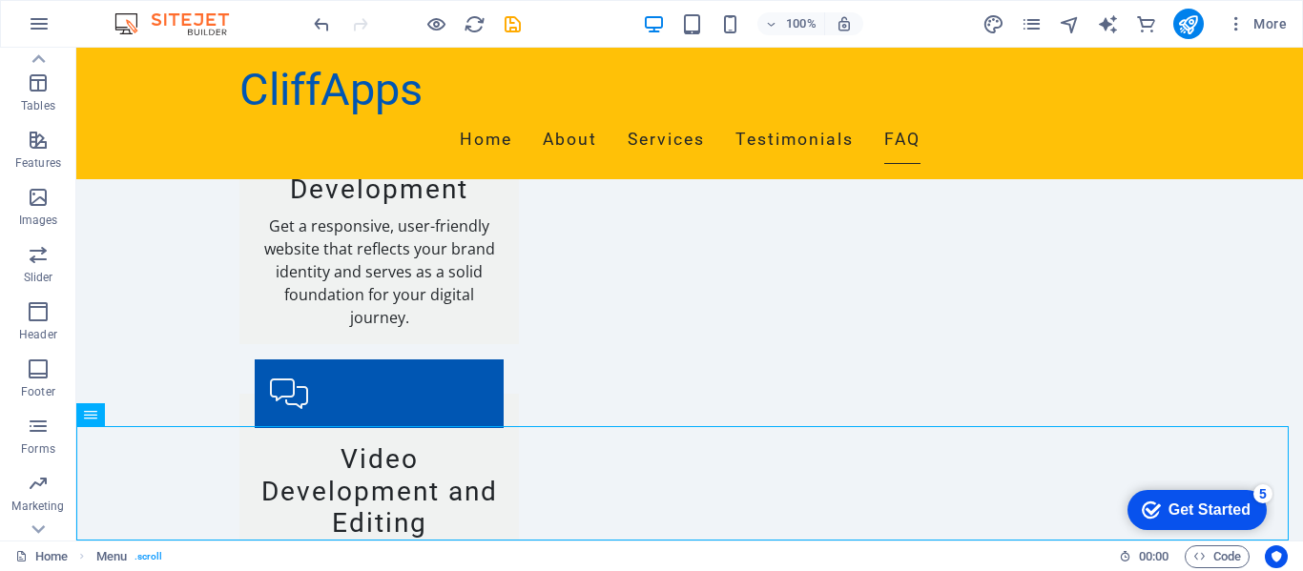
click at [1209, 502] on div "Get Started" at bounding box center [1209, 510] width 82 height 17
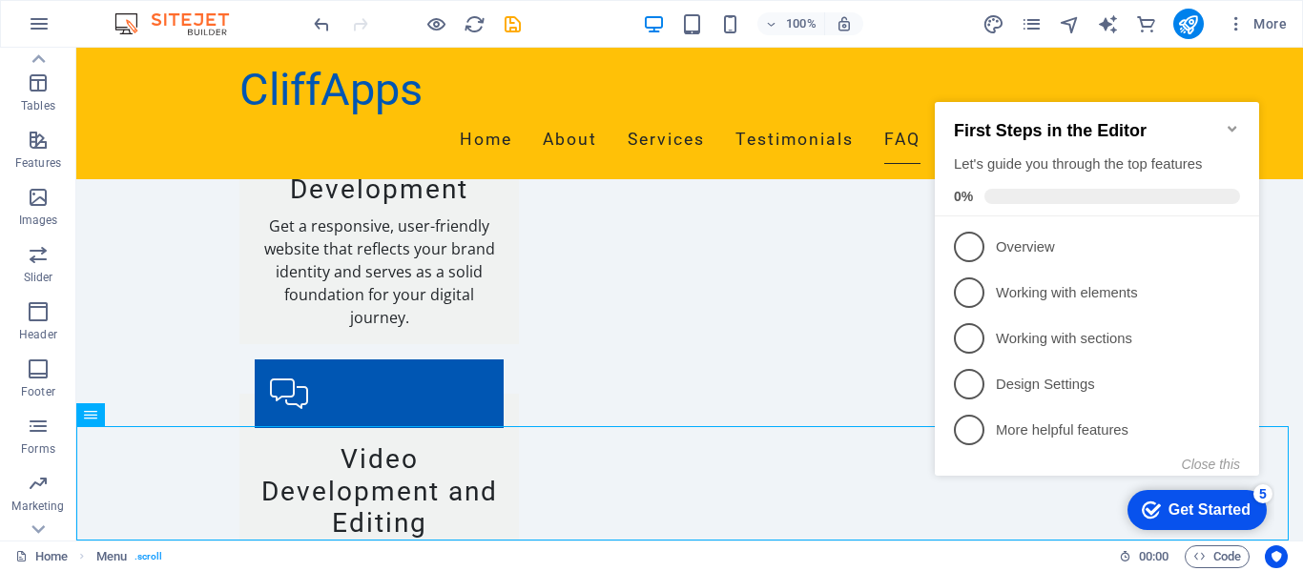
click at [1207, 502] on div "Get Started" at bounding box center [1209, 510] width 82 height 17
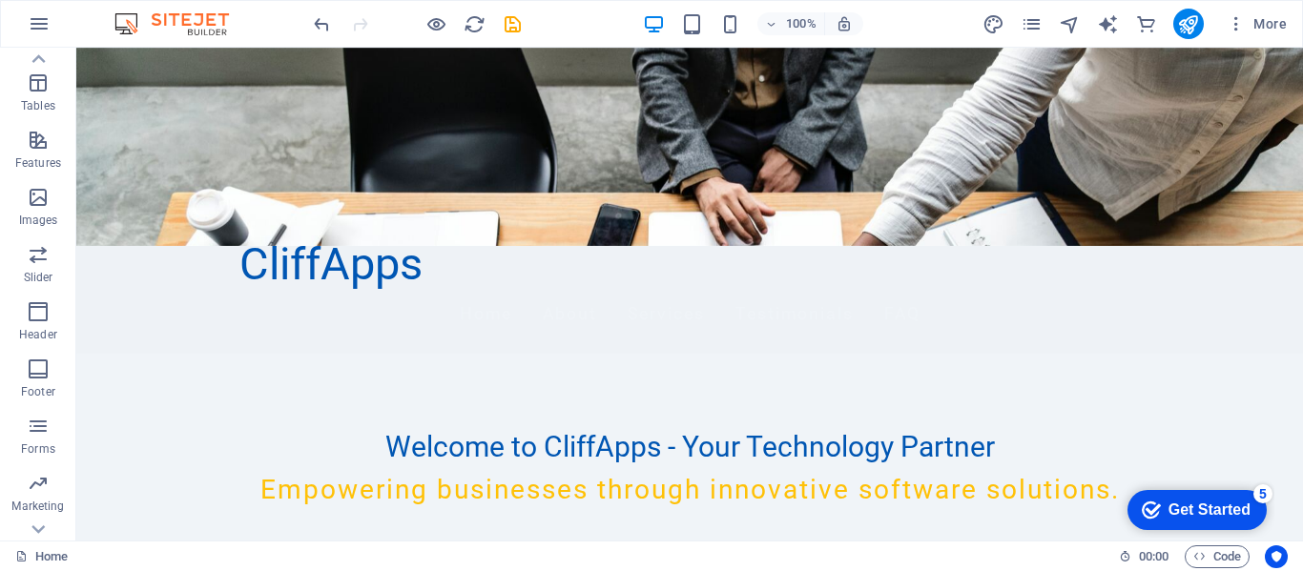
scroll to position [0, 0]
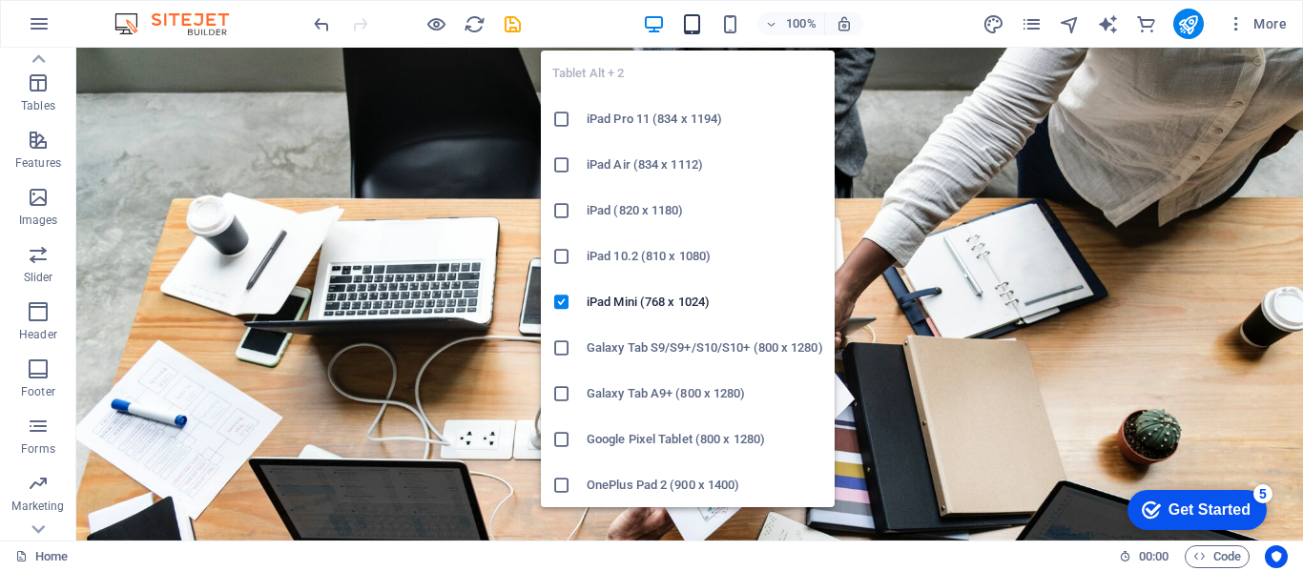
click at [686, 26] on icon "button" at bounding box center [692, 24] width 22 height 22
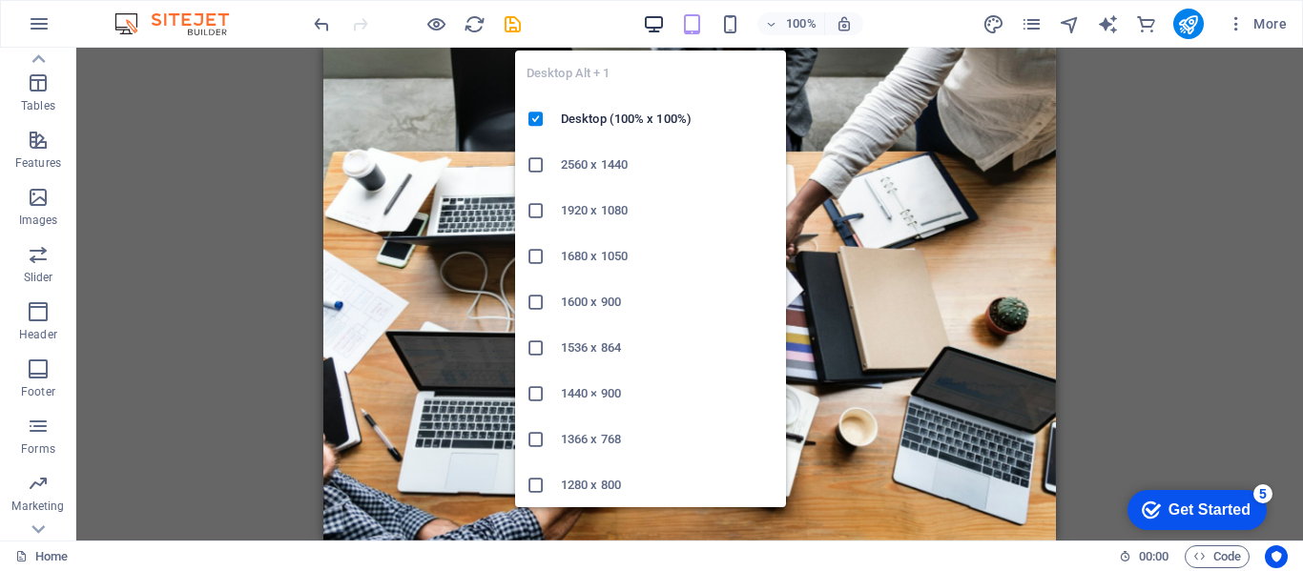
click at [649, 27] on icon "button" at bounding box center [654, 24] width 22 height 22
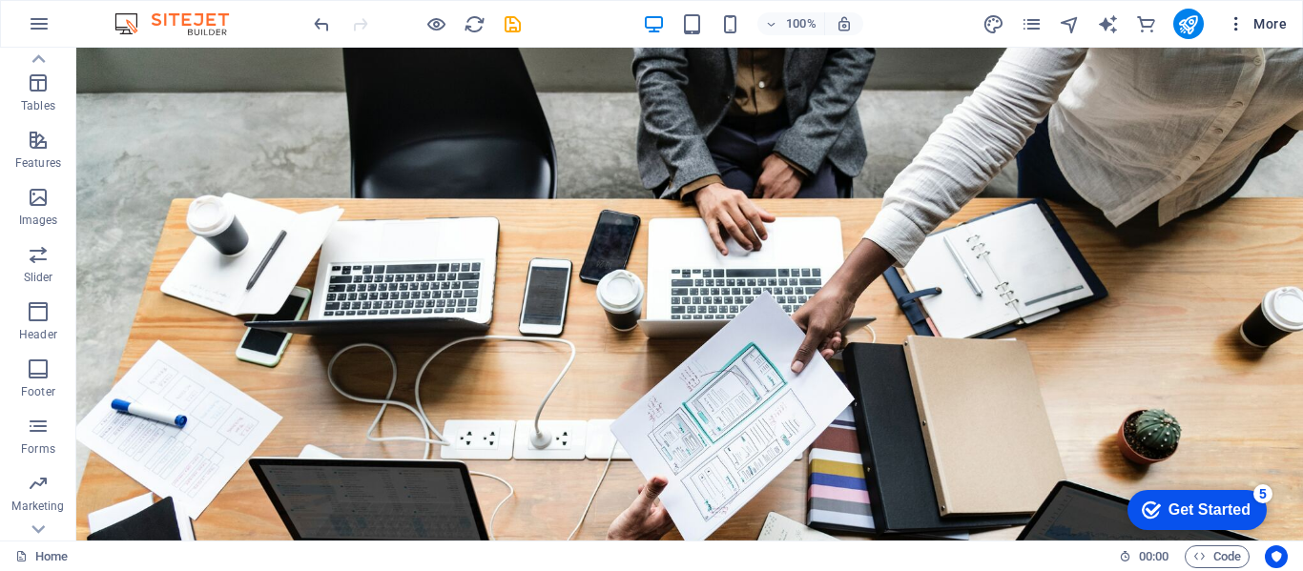
click at [1239, 24] on icon "button" at bounding box center [1236, 23] width 19 height 19
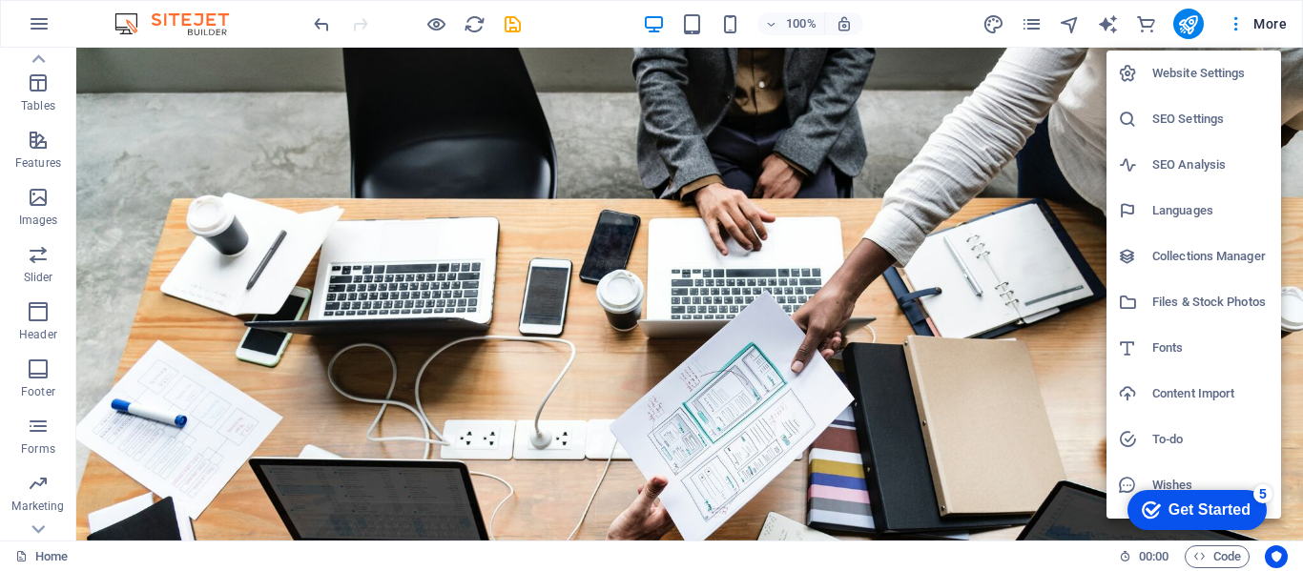
click at [1154, 480] on h6 "Wishes" at bounding box center [1210, 485] width 117 height 23
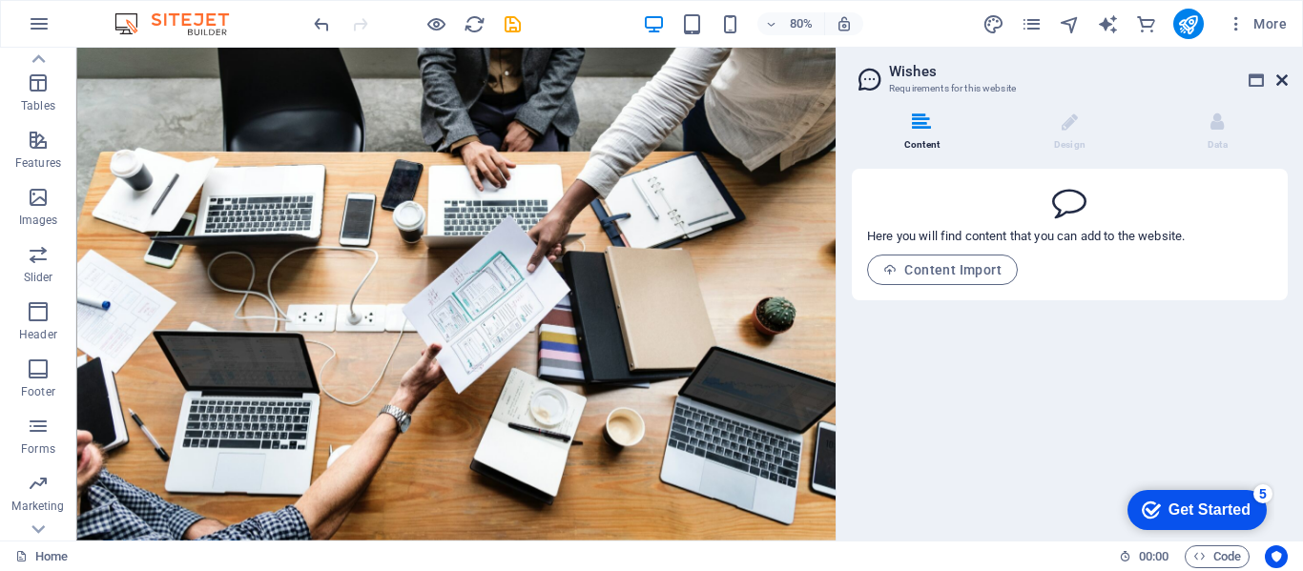
click at [1282, 86] on icon at bounding box center [1281, 79] width 11 height 15
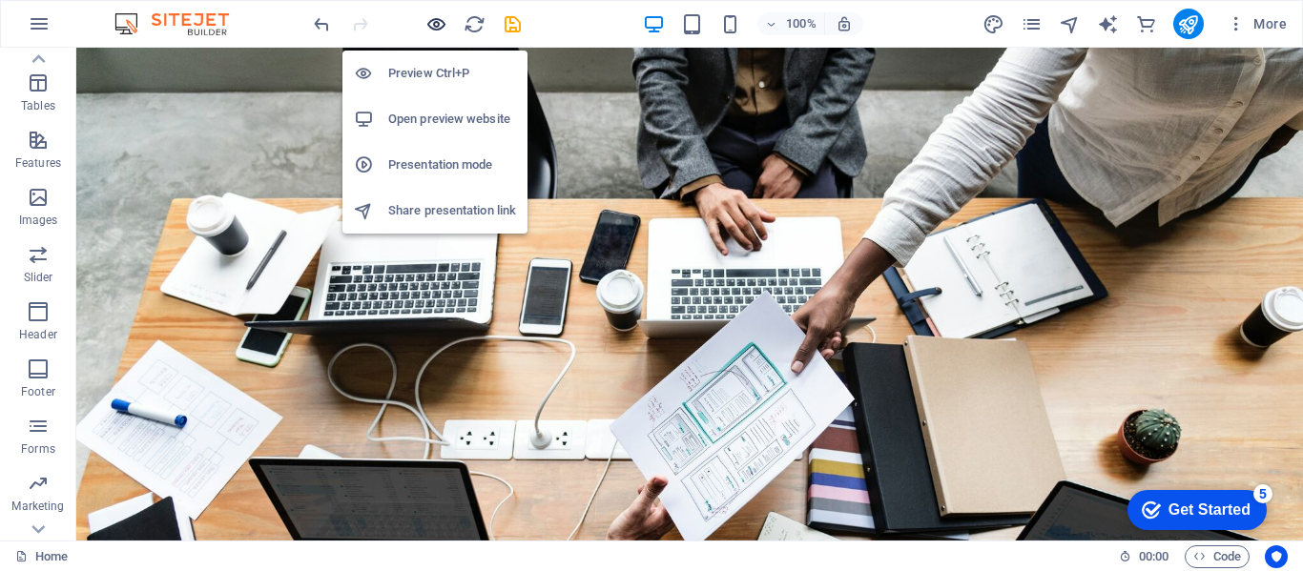
click at [436, 22] on icon "button" at bounding box center [436, 24] width 22 height 22
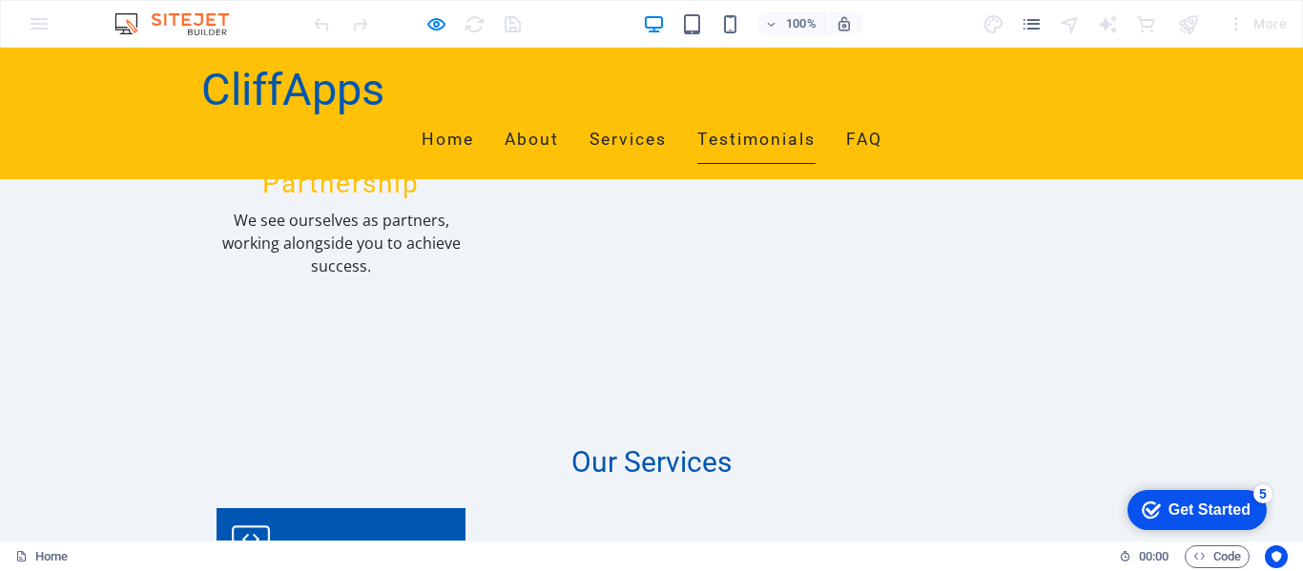
scroll to position [2113, 0]
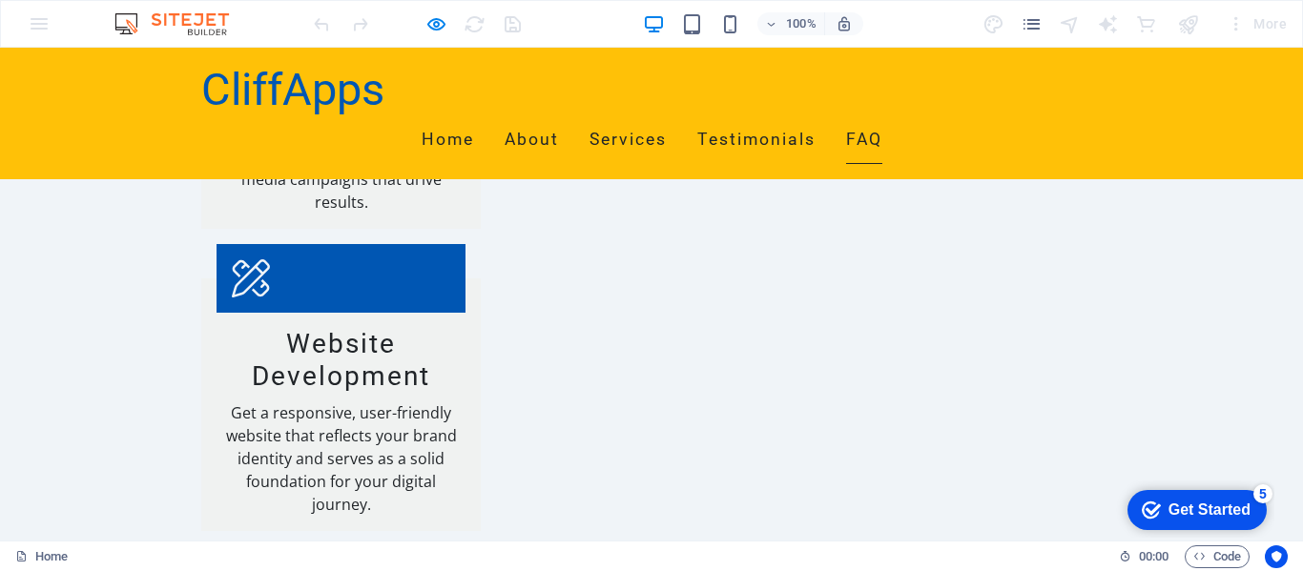
scroll to position [3239, 0]
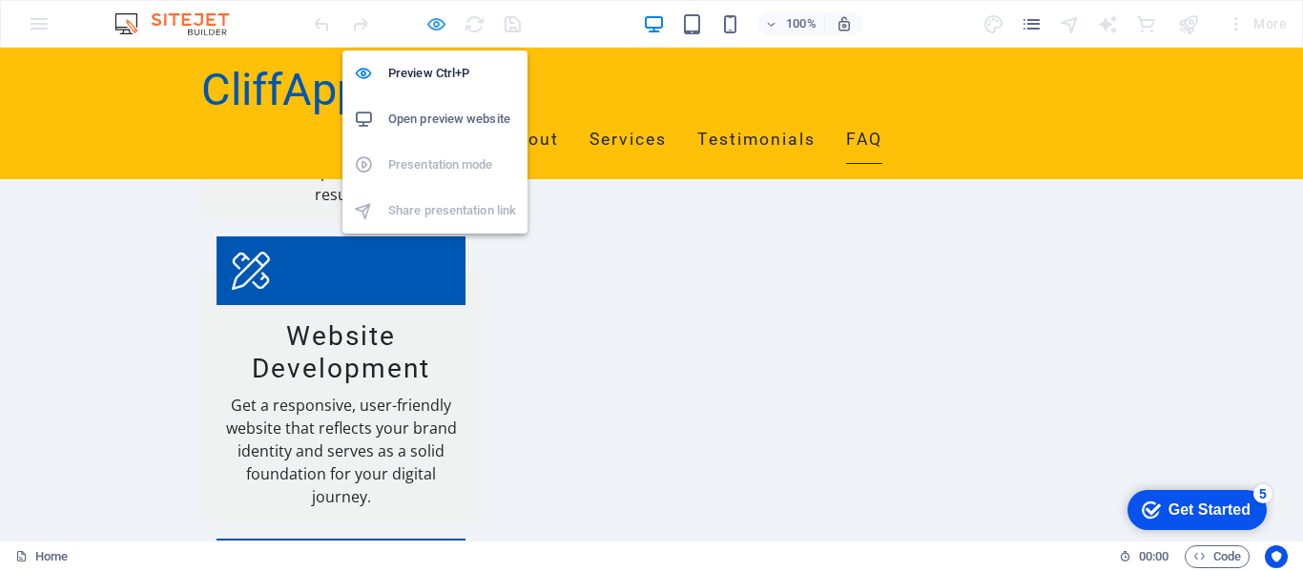
click at [434, 28] on icon "button" at bounding box center [436, 24] width 22 height 22
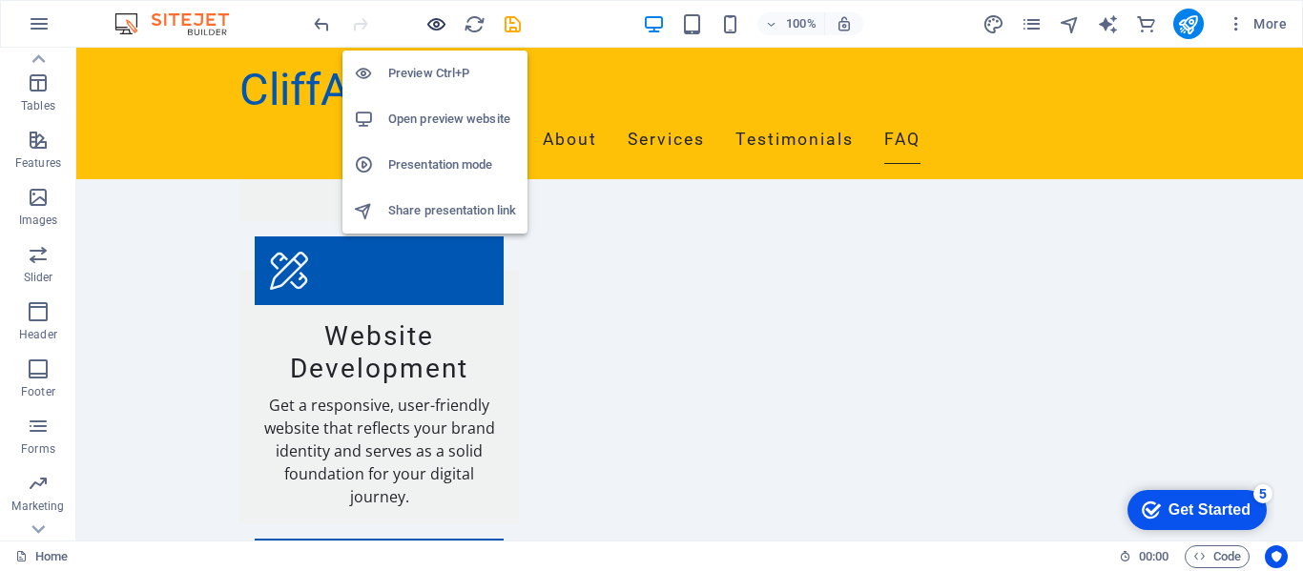
scroll to position [3241, 0]
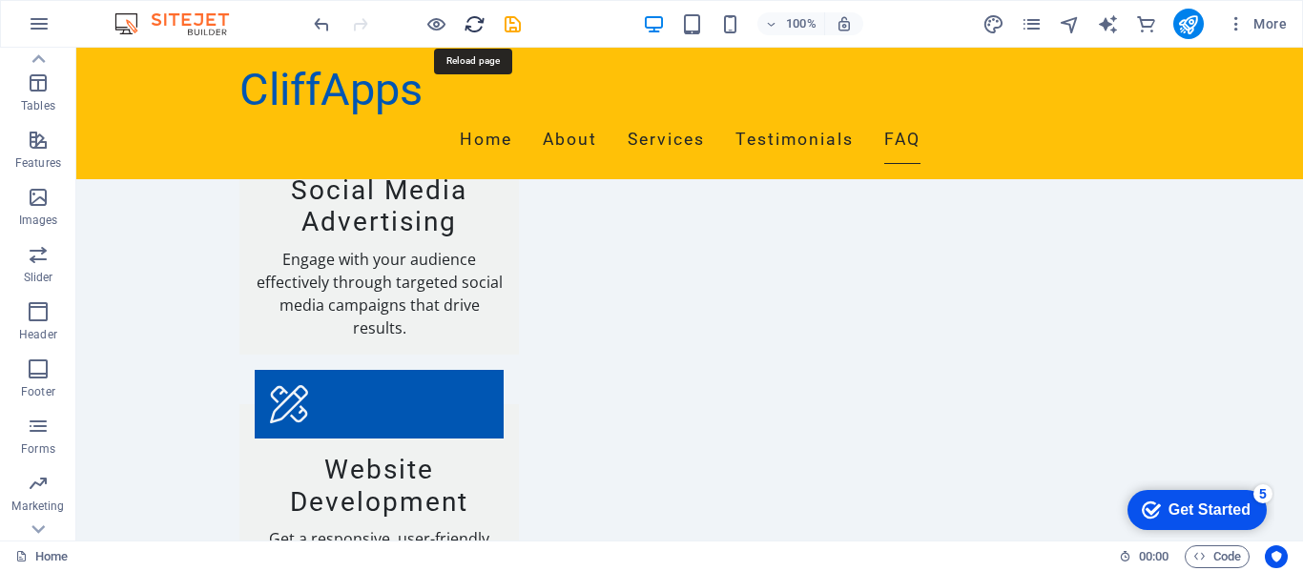
click at [471, 27] on icon "reload" at bounding box center [475, 24] width 22 height 22
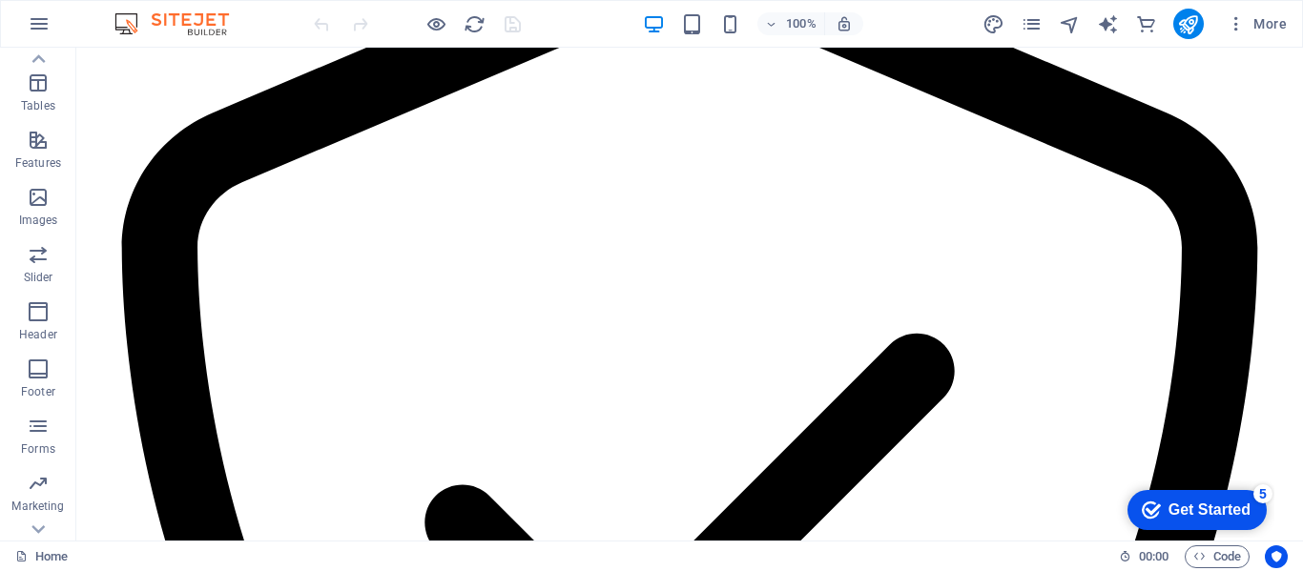
scroll to position [3485, 0]
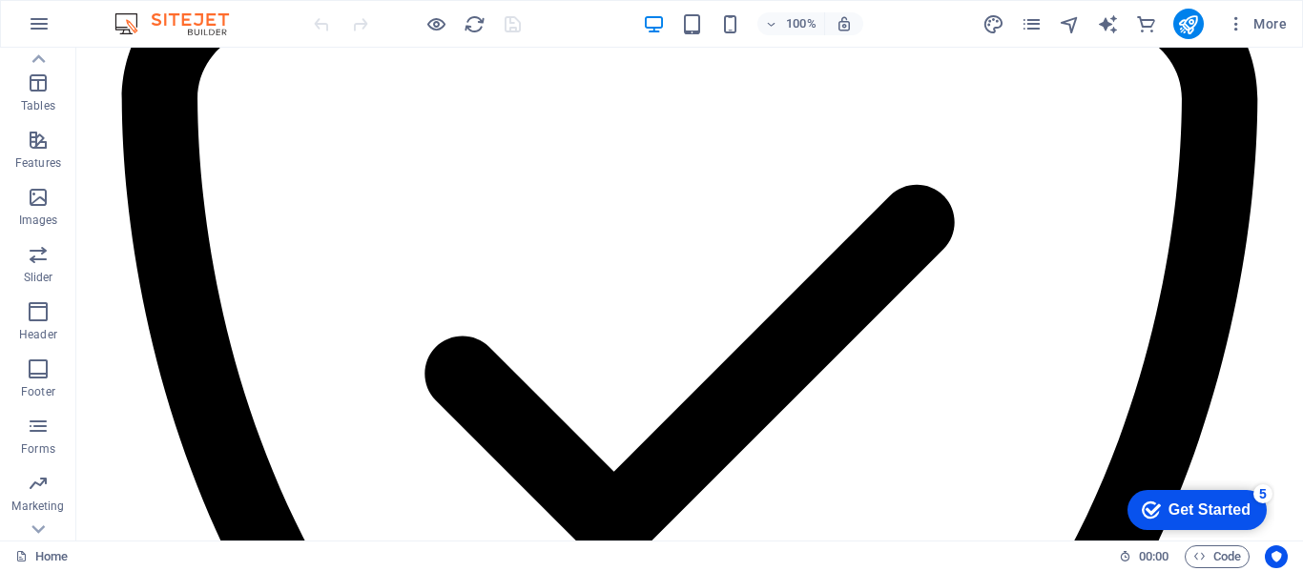
drag, startPoint x: 1302, startPoint y: 83, endPoint x: 183, endPoint y: 72, distance: 1118.9
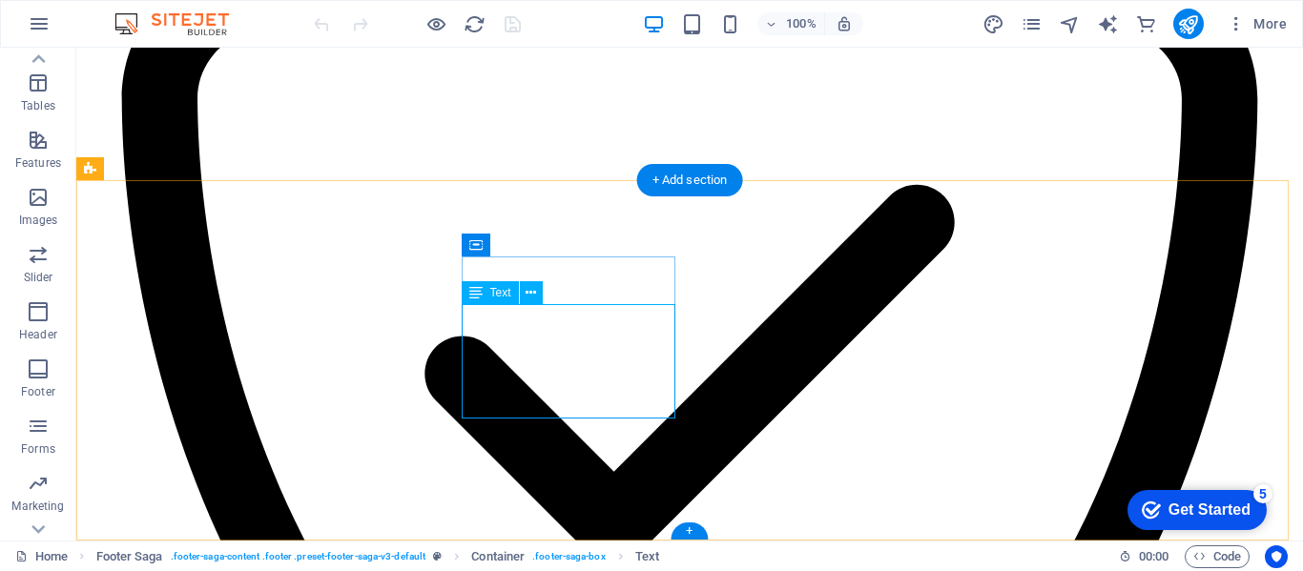
drag, startPoint x: 466, startPoint y: 318, endPoint x: 567, endPoint y: 338, distance: 102.1
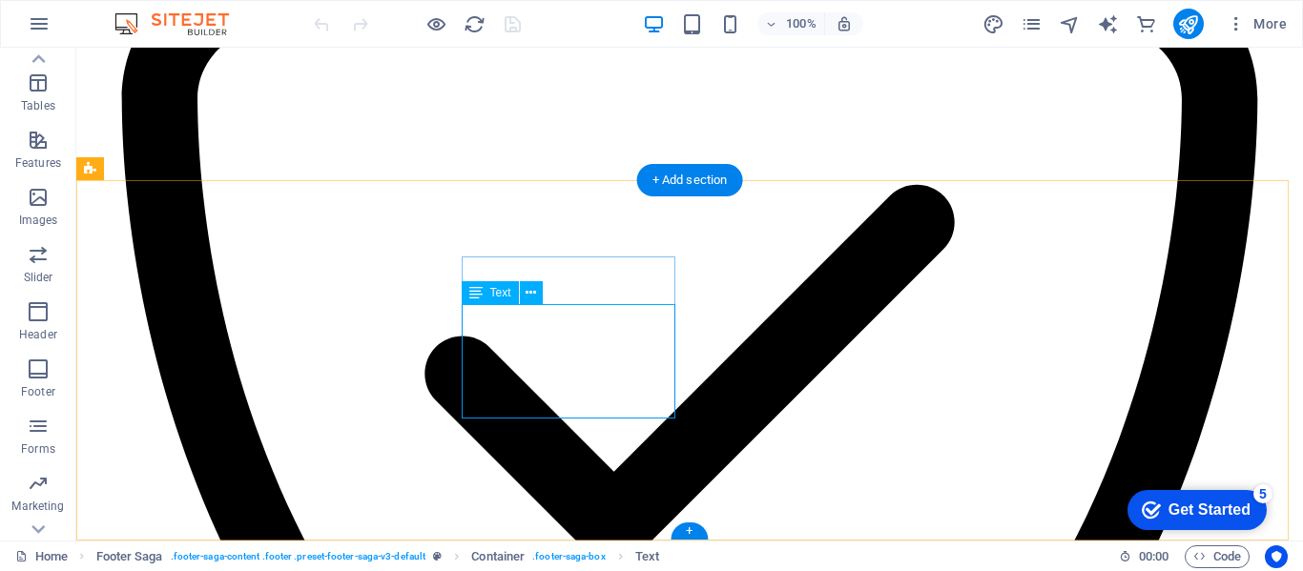
click at [530, 294] on icon at bounding box center [531, 293] width 10 height 20
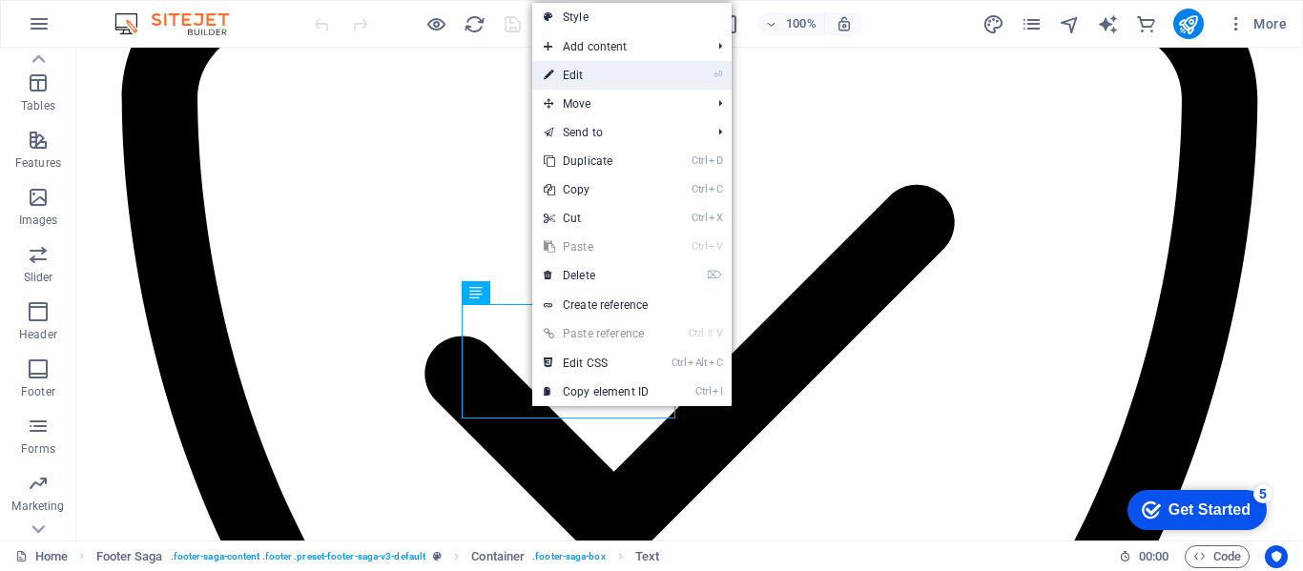
click at [581, 76] on link "⏎ Edit" at bounding box center [596, 75] width 128 height 29
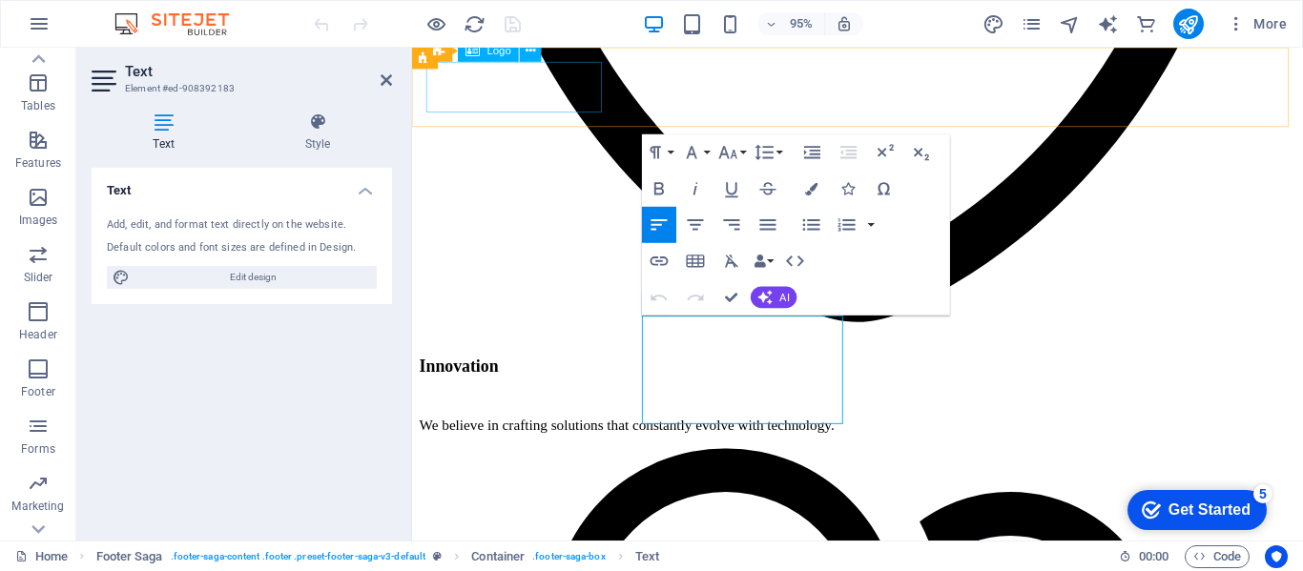
scroll to position [3460, 0]
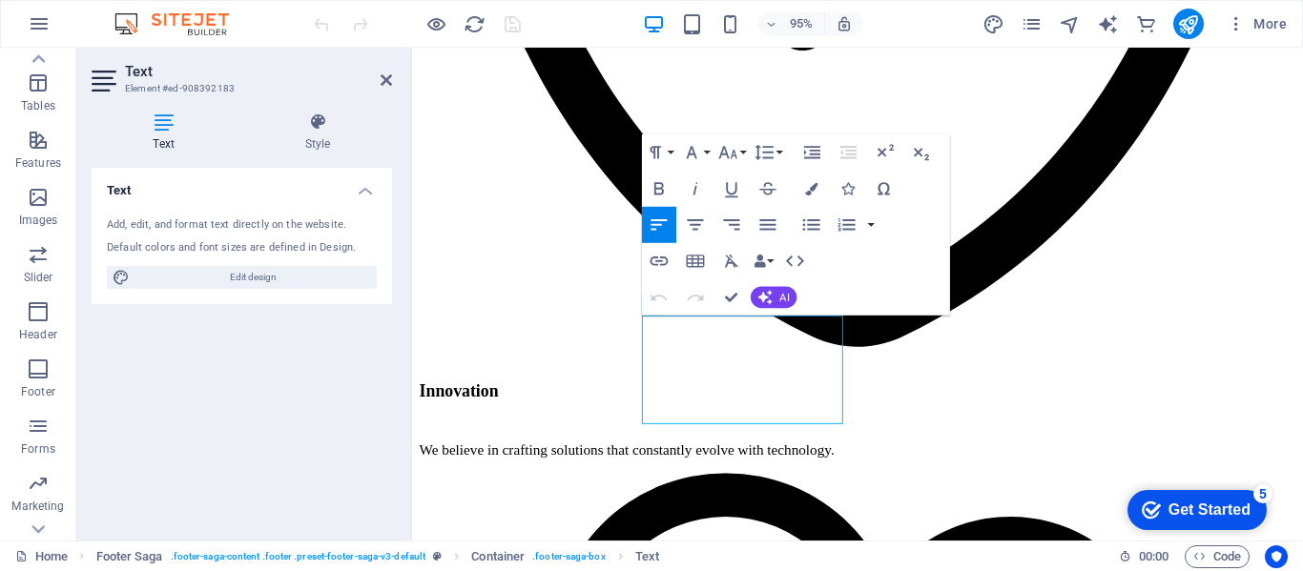
click at [370, 185] on h4 "Text" at bounding box center [242, 185] width 300 height 34
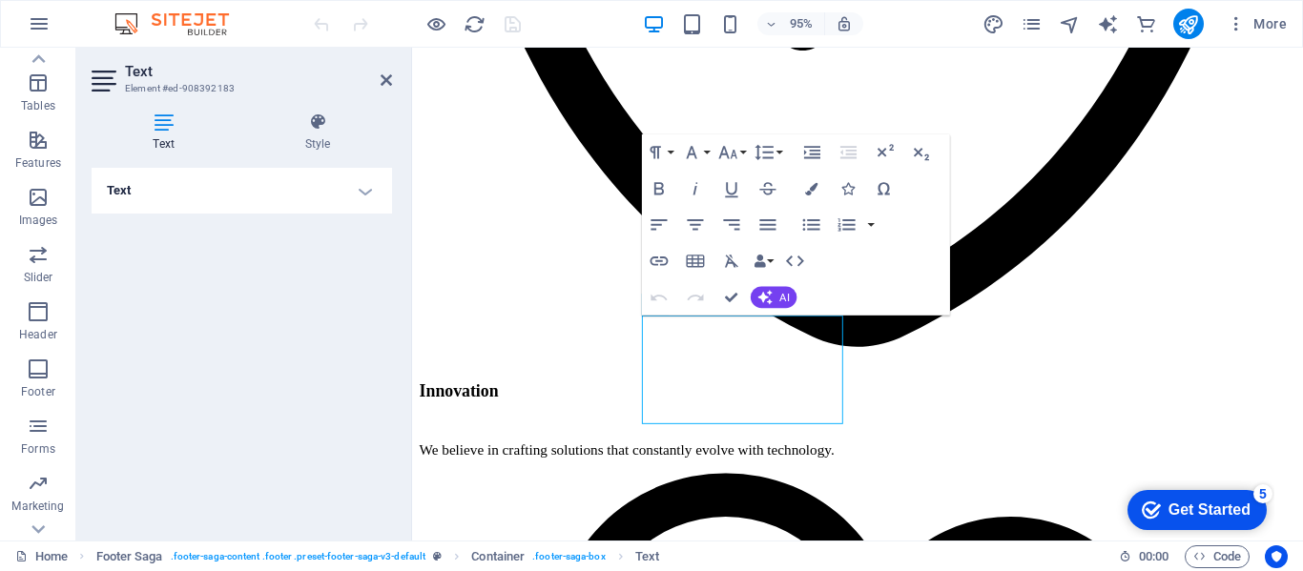
click at [184, 197] on h4 "Text" at bounding box center [242, 191] width 300 height 46
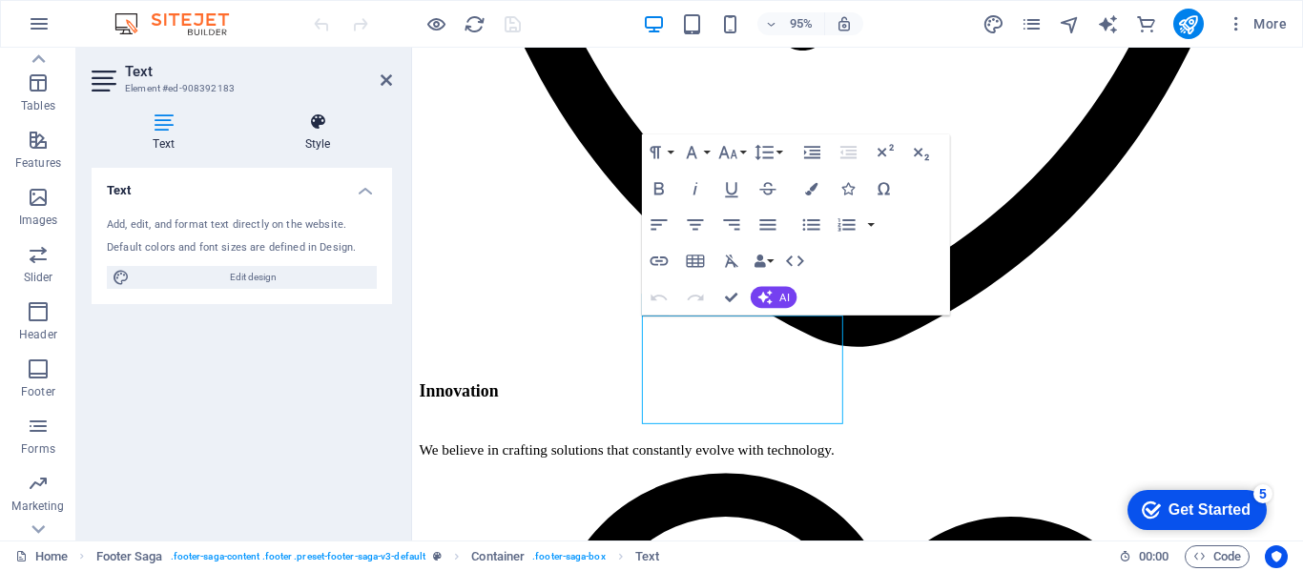
click at [317, 120] on icon at bounding box center [317, 122] width 149 height 19
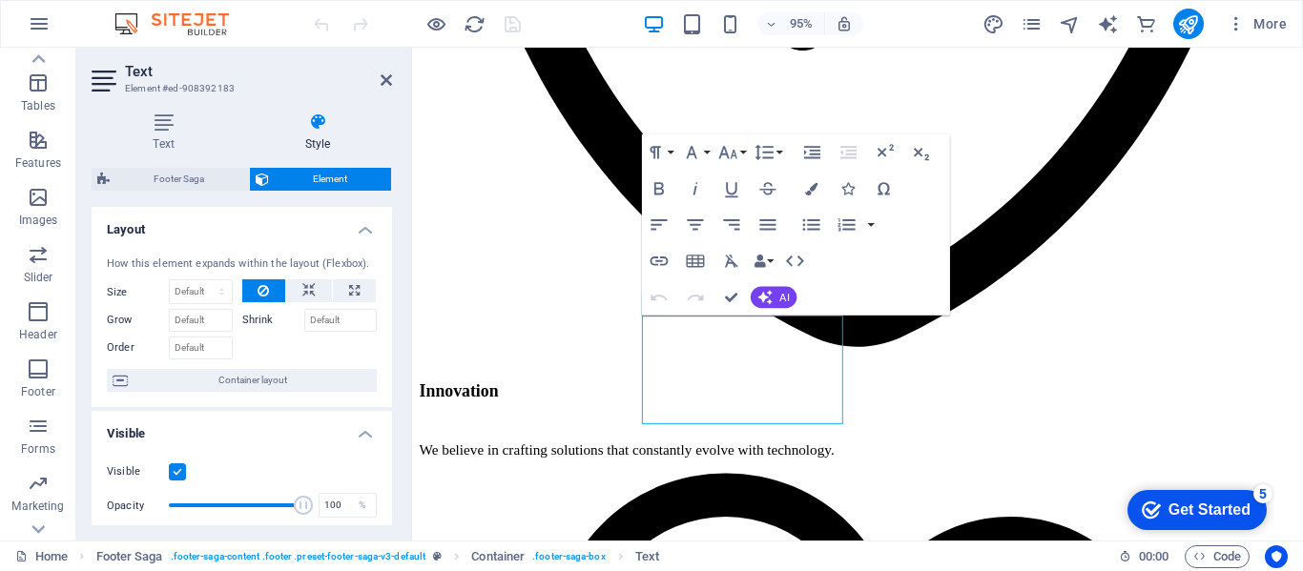
drag, startPoint x: 387, startPoint y: 284, endPoint x: 392, endPoint y: 413, distance: 128.9
click at [390, 426] on div "Layout How this element expands within the layout (Flexbox). Size Default auto …" at bounding box center [242, 366] width 300 height 319
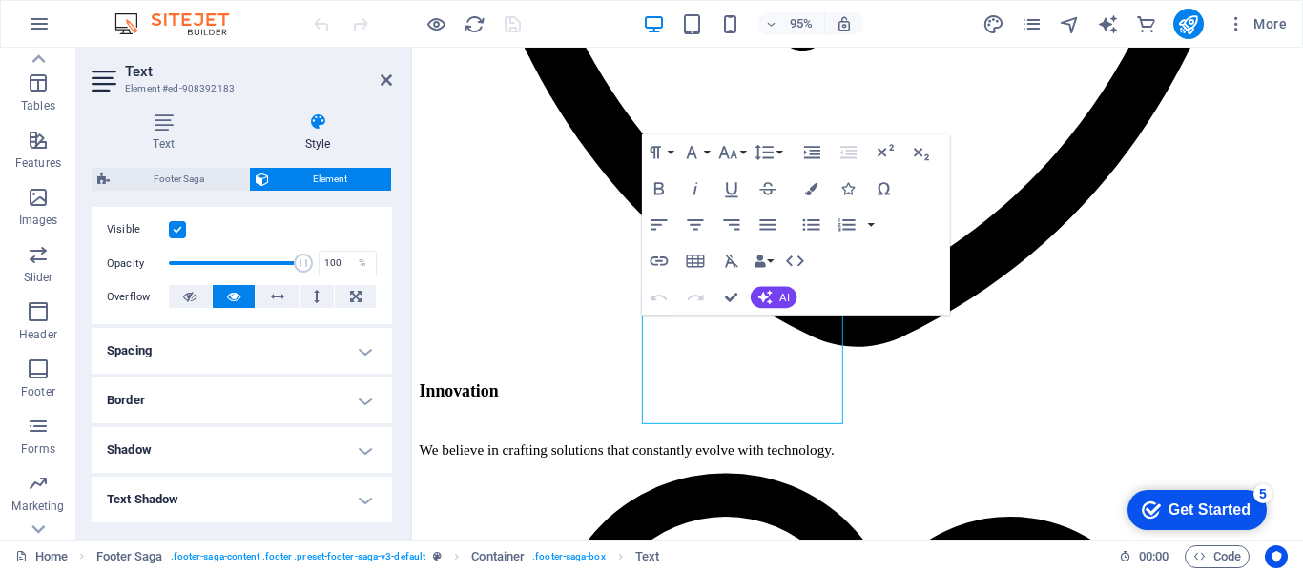
scroll to position [0, 0]
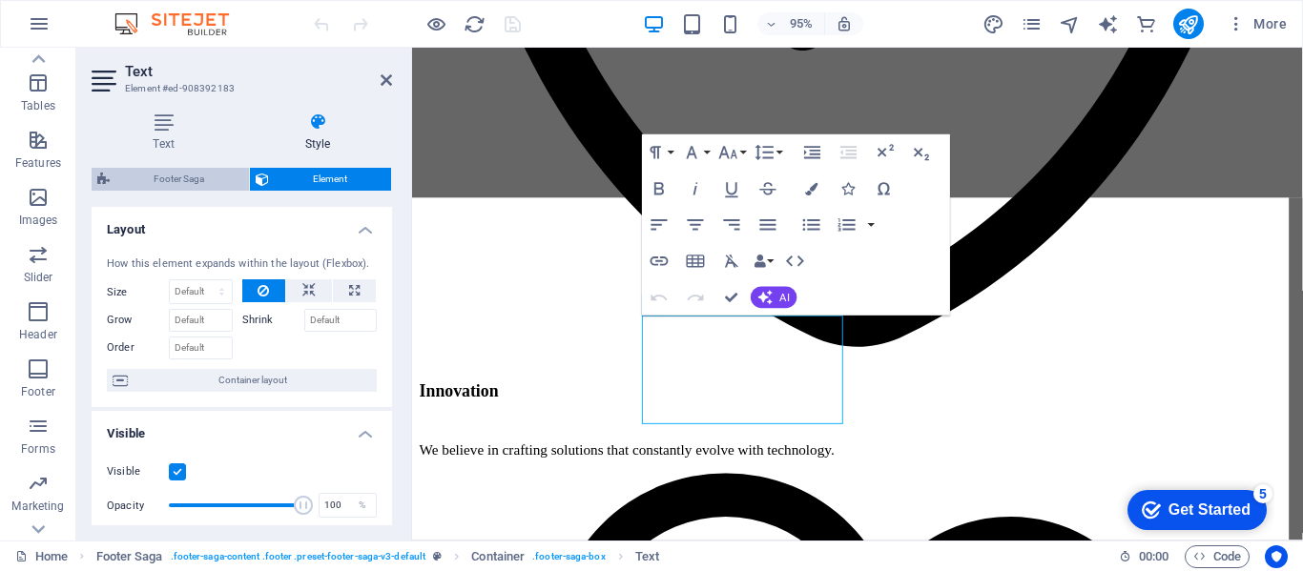
click at [164, 183] on span "Footer Saga" at bounding box center [179, 179] width 128 height 23
select select "rem"
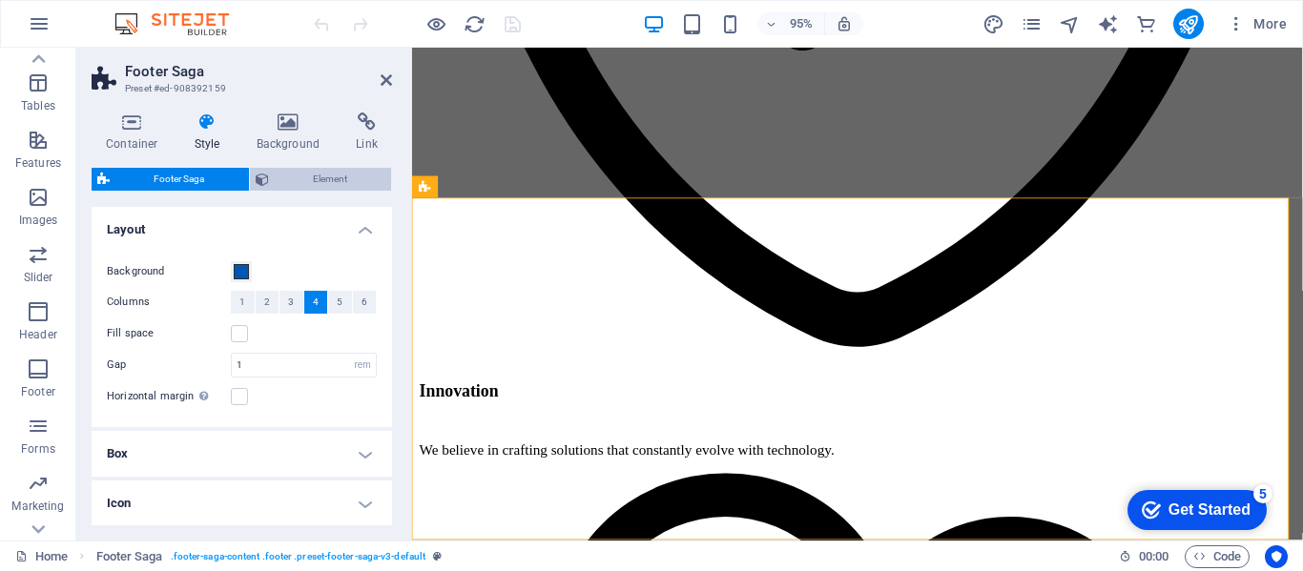
click at [327, 176] on span "Element" at bounding box center [331, 179] width 112 height 23
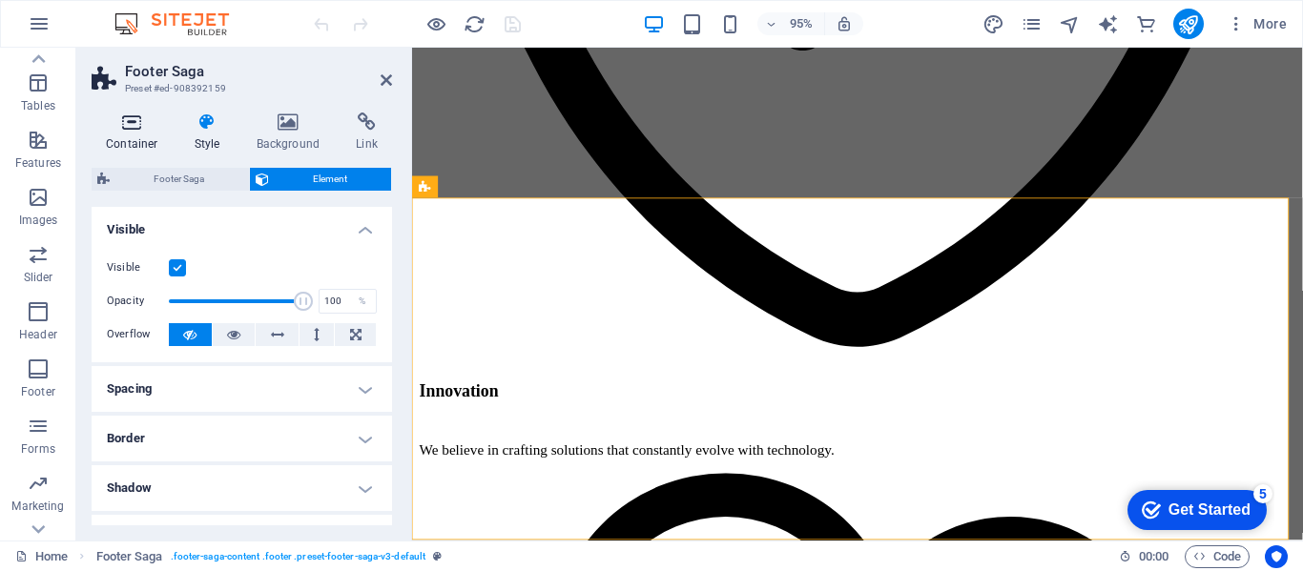
click at [119, 132] on h4 "Container" at bounding box center [136, 133] width 89 height 40
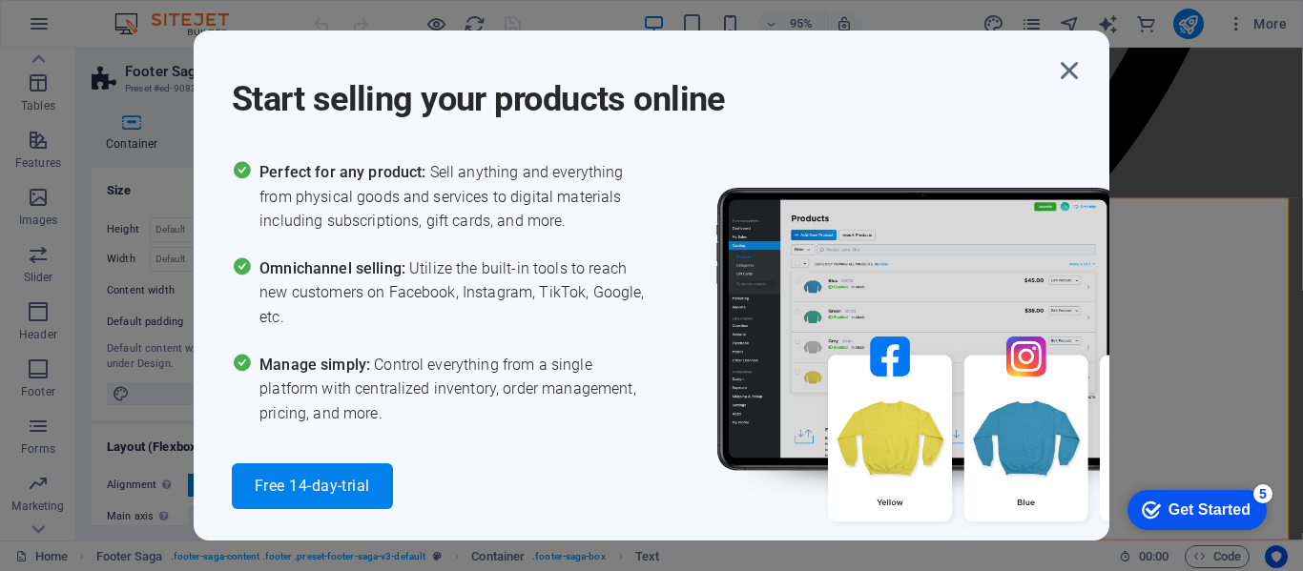
click at [1067, 71] on icon "button" at bounding box center [1069, 70] width 34 height 34
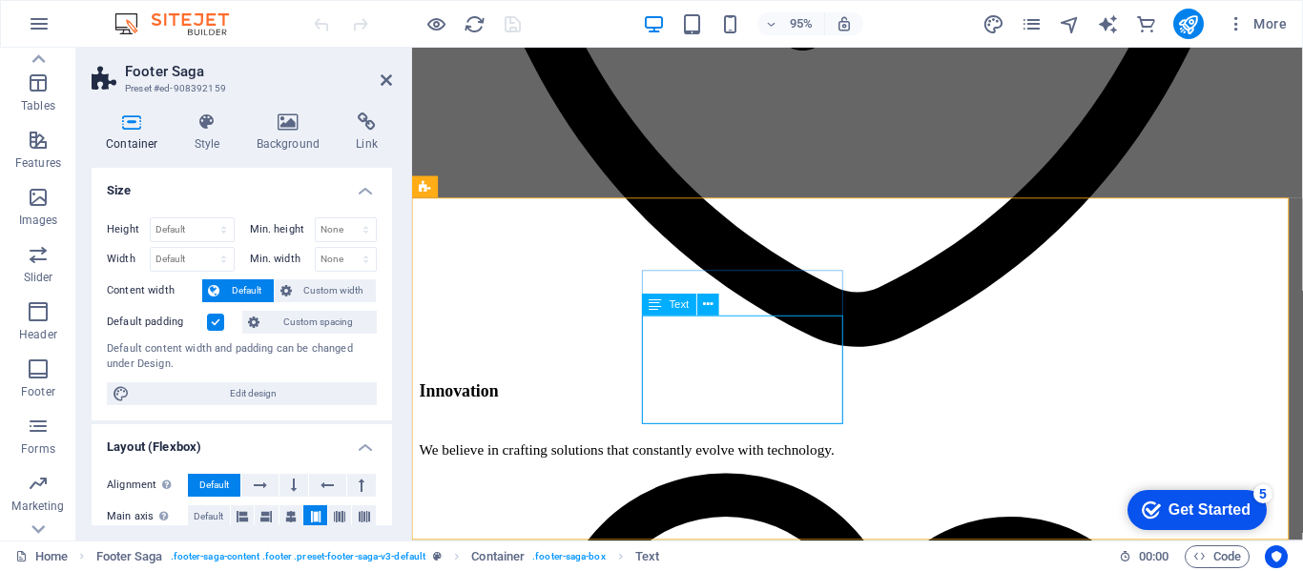
click at [712, 314] on icon at bounding box center [708, 305] width 10 height 19
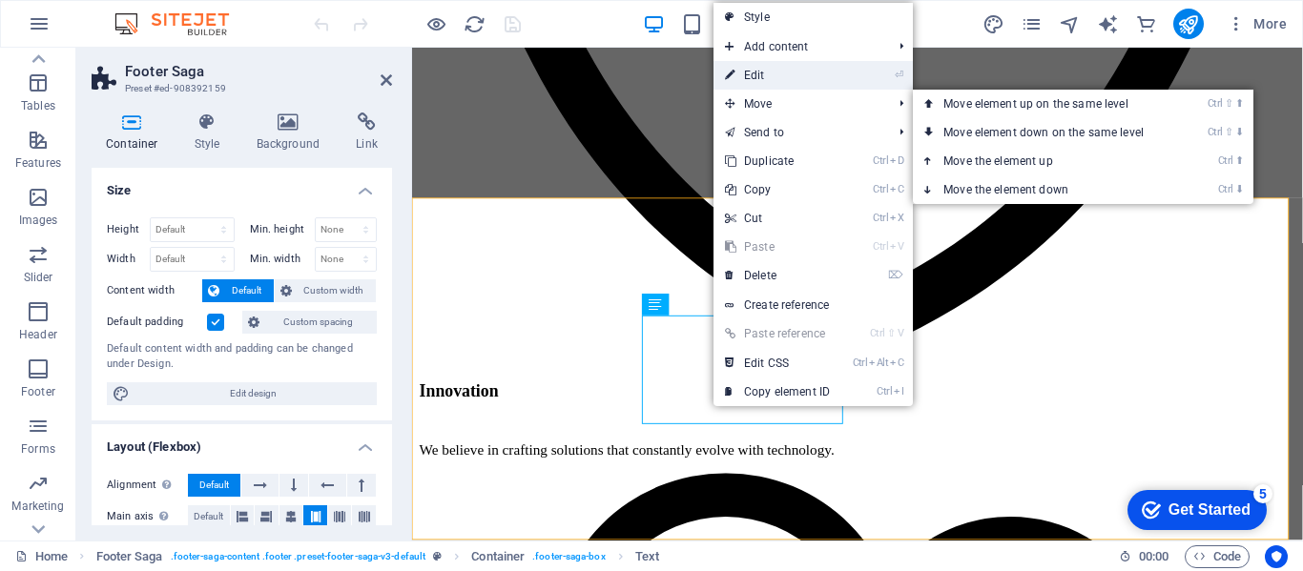
click at [768, 67] on link "⏎ Edit" at bounding box center [777, 75] width 128 height 29
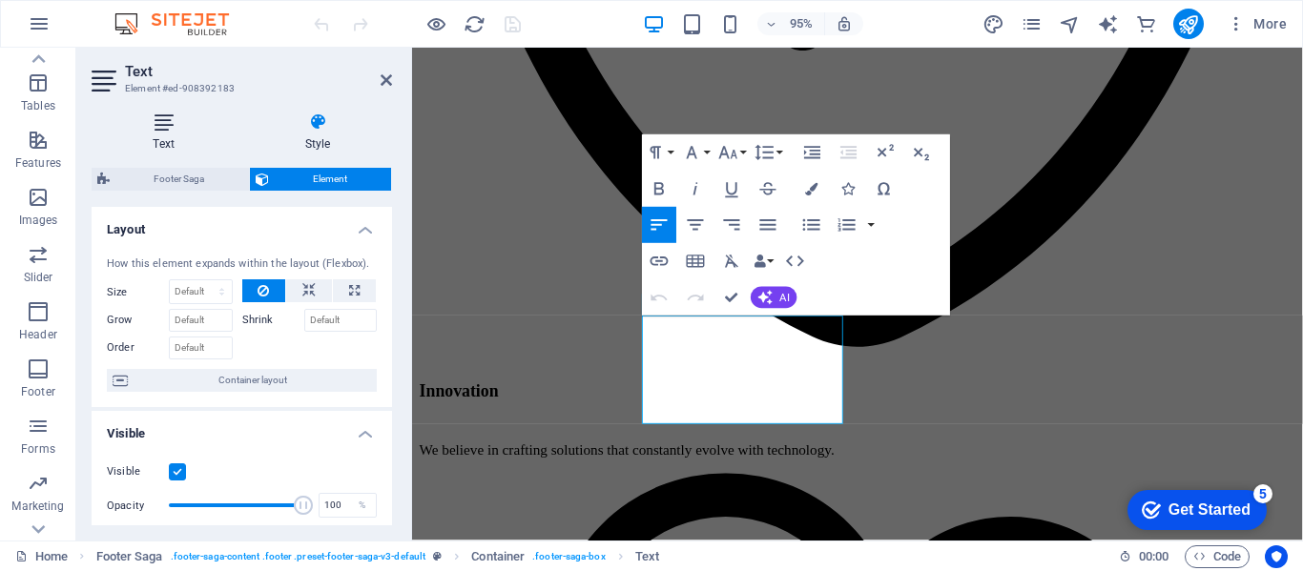
click at [170, 125] on icon at bounding box center [164, 122] width 144 height 19
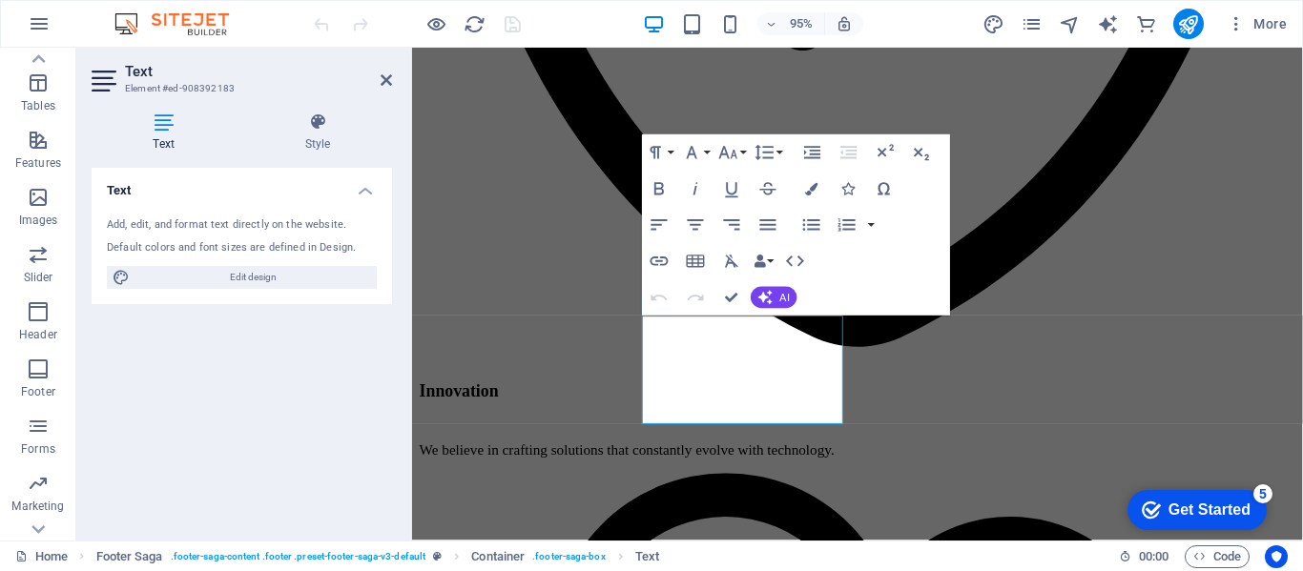
click at [170, 125] on icon at bounding box center [164, 122] width 144 height 19
click at [140, 78] on h2 "Text" at bounding box center [258, 71] width 267 height 17
drag, startPoint x: 710, startPoint y: 331, endPoint x: 680, endPoint y: 367, distance: 46.8
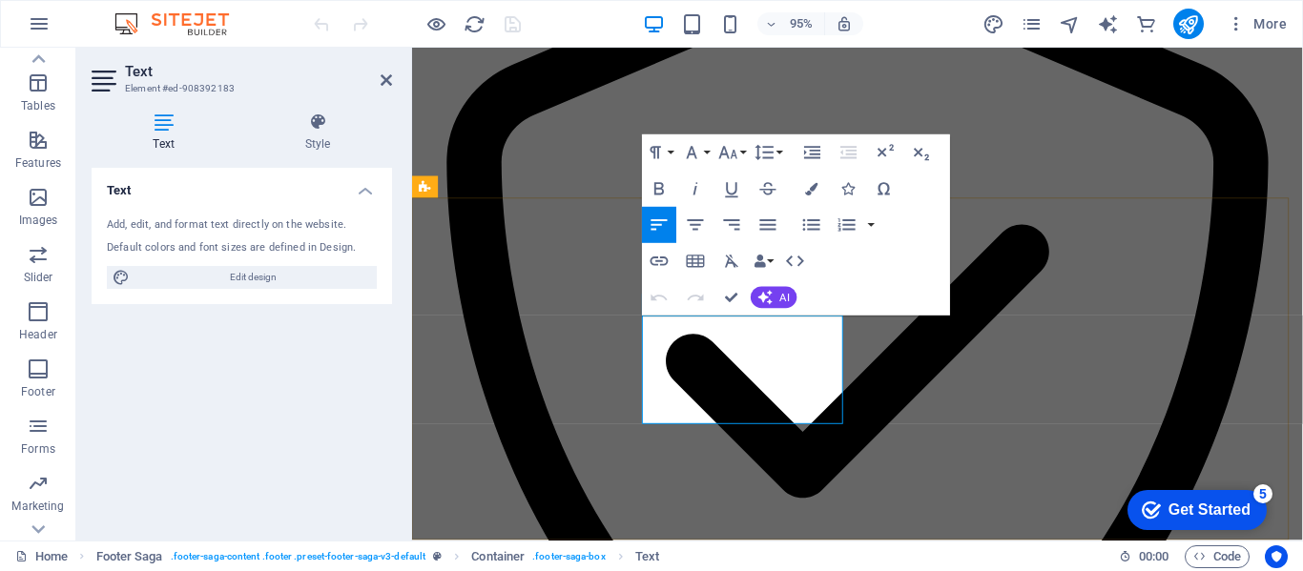
scroll to position [3036, 0]
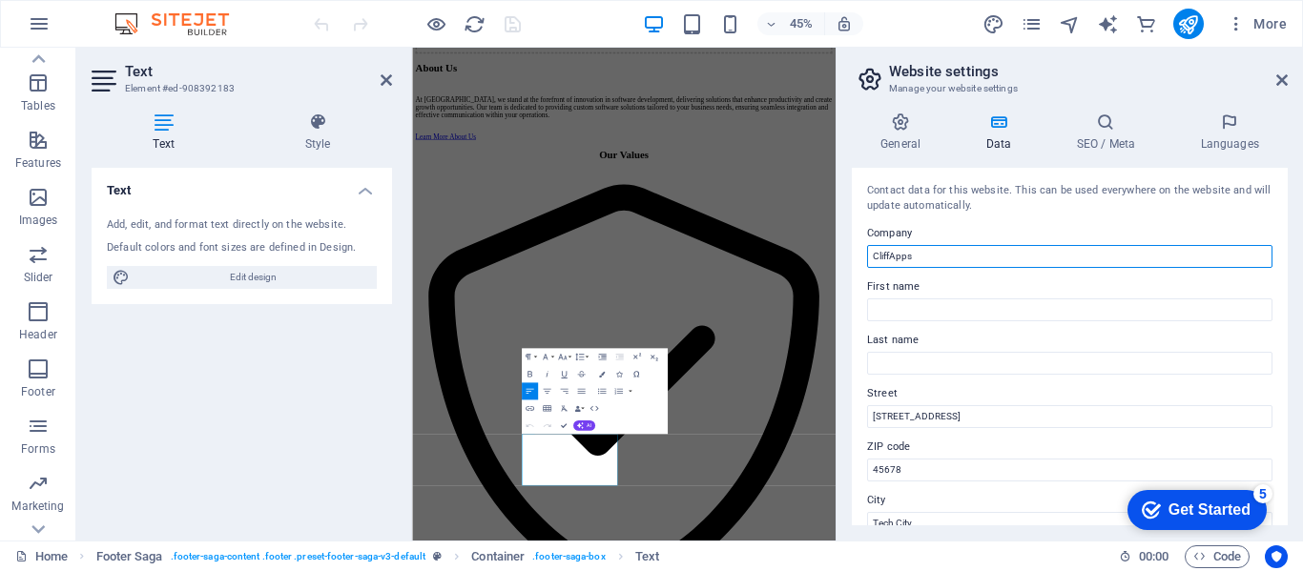
click at [963, 258] on input "CliffApps" at bounding box center [1069, 256] width 405 height 23
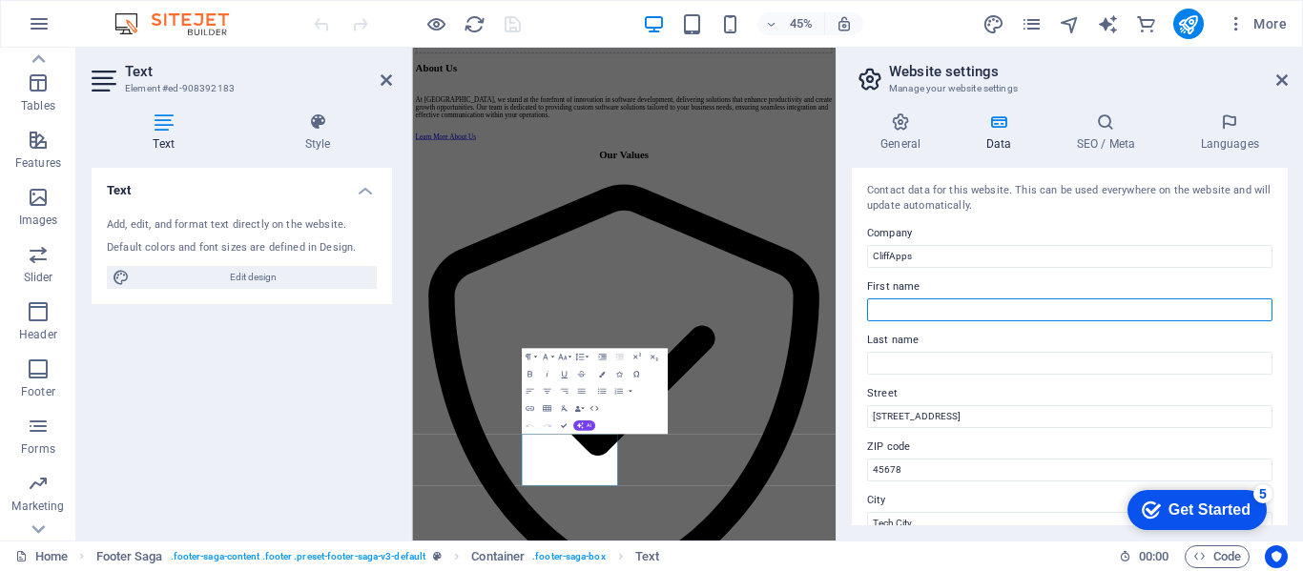
click at [982, 308] on input "First name" at bounding box center [1069, 310] width 405 height 23
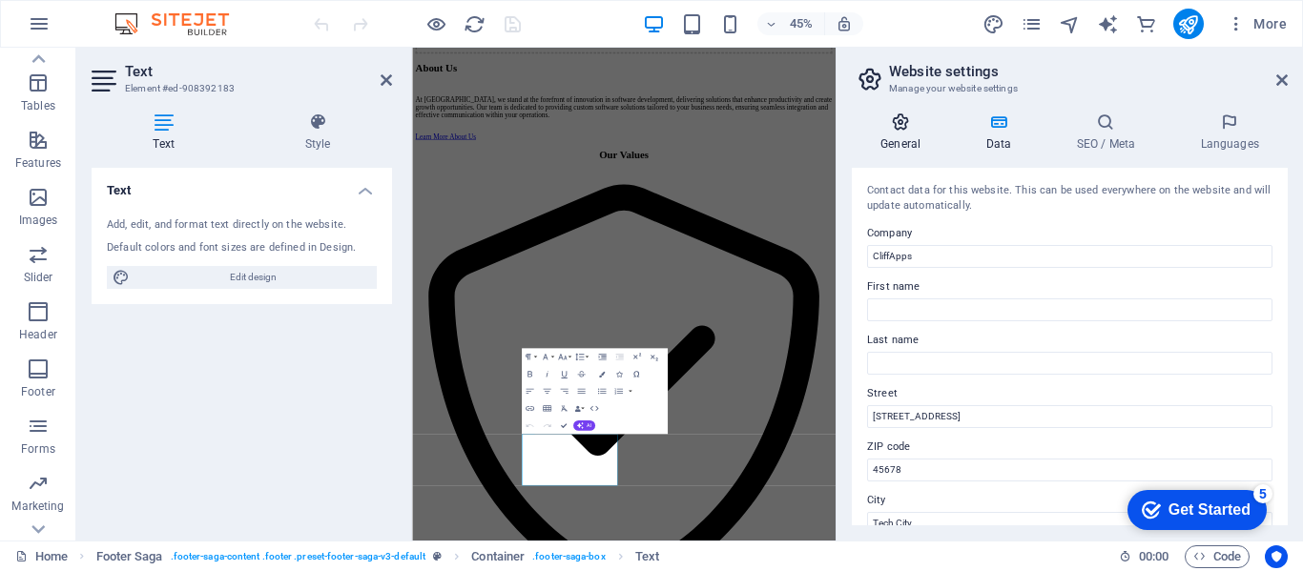
click at [897, 134] on h4 "General" at bounding box center [904, 133] width 105 height 40
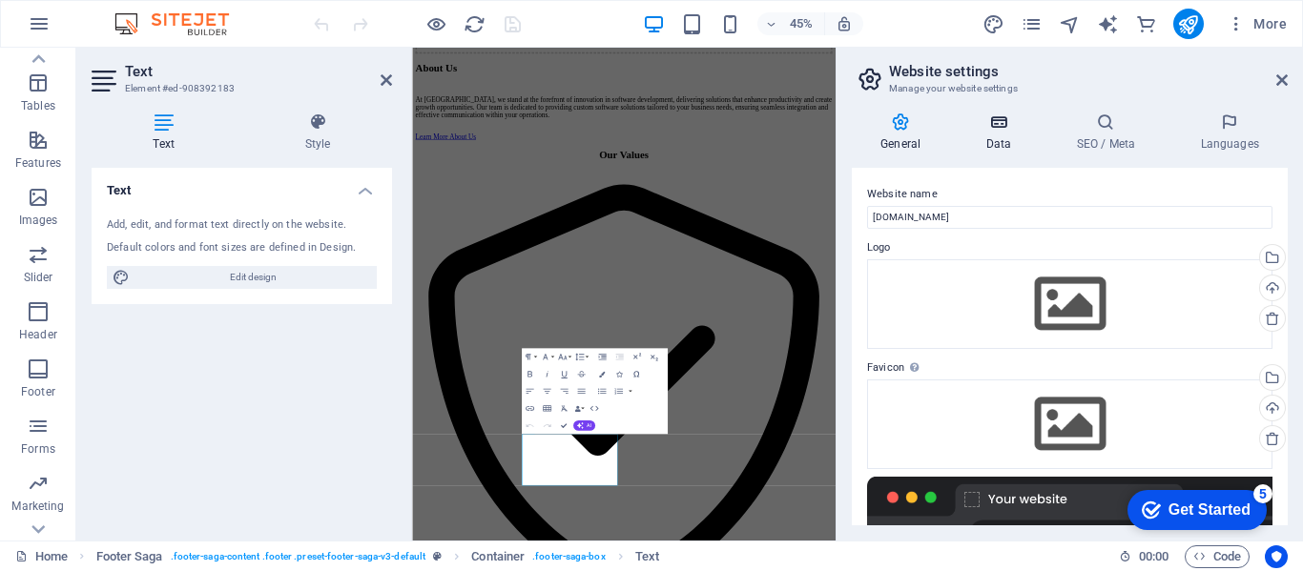
click at [1007, 114] on icon at bounding box center [998, 122] width 83 height 19
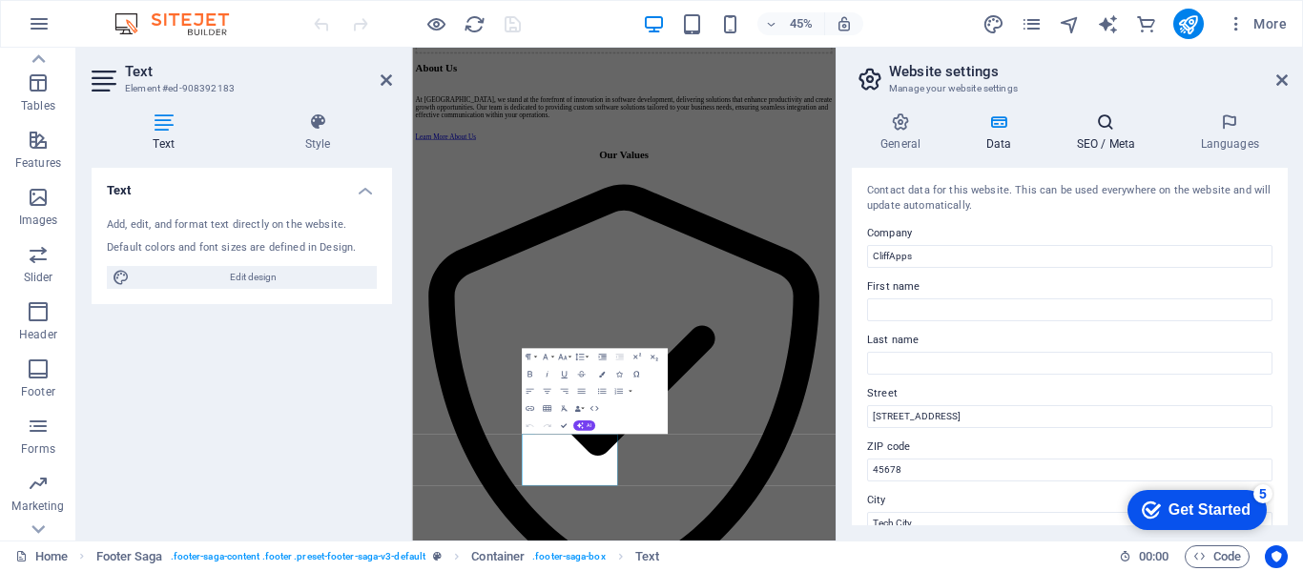
click at [1093, 116] on icon at bounding box center [1105, 122] width 116 height 19
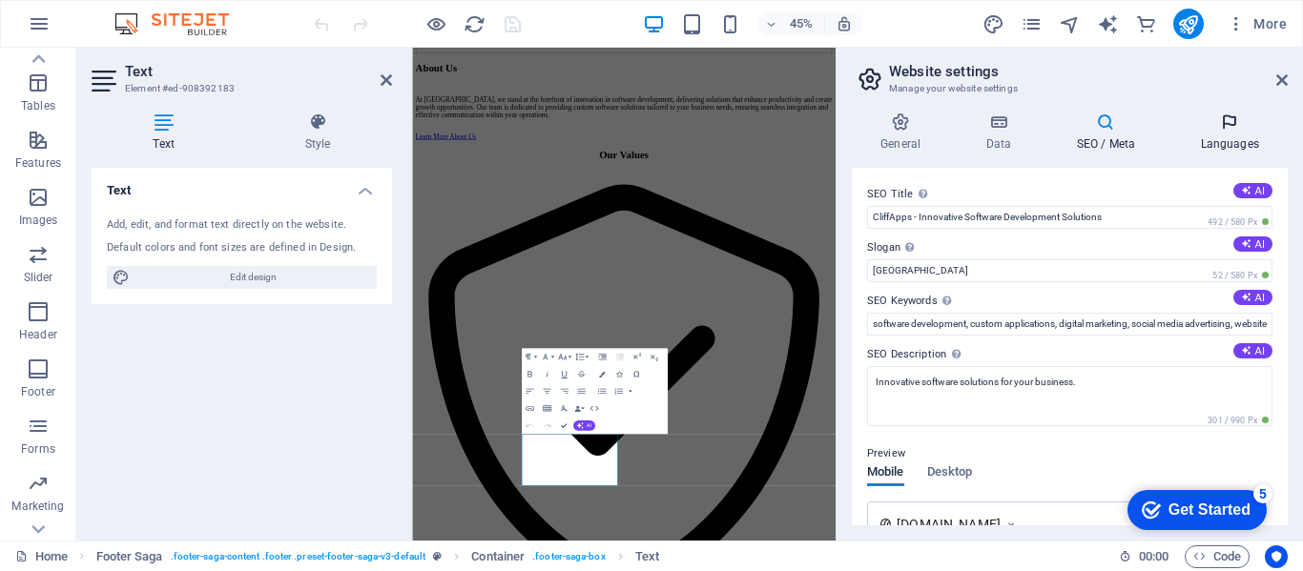
click at [1230, 123] on icon at bounding box center [1229, 122] width 116 height 19
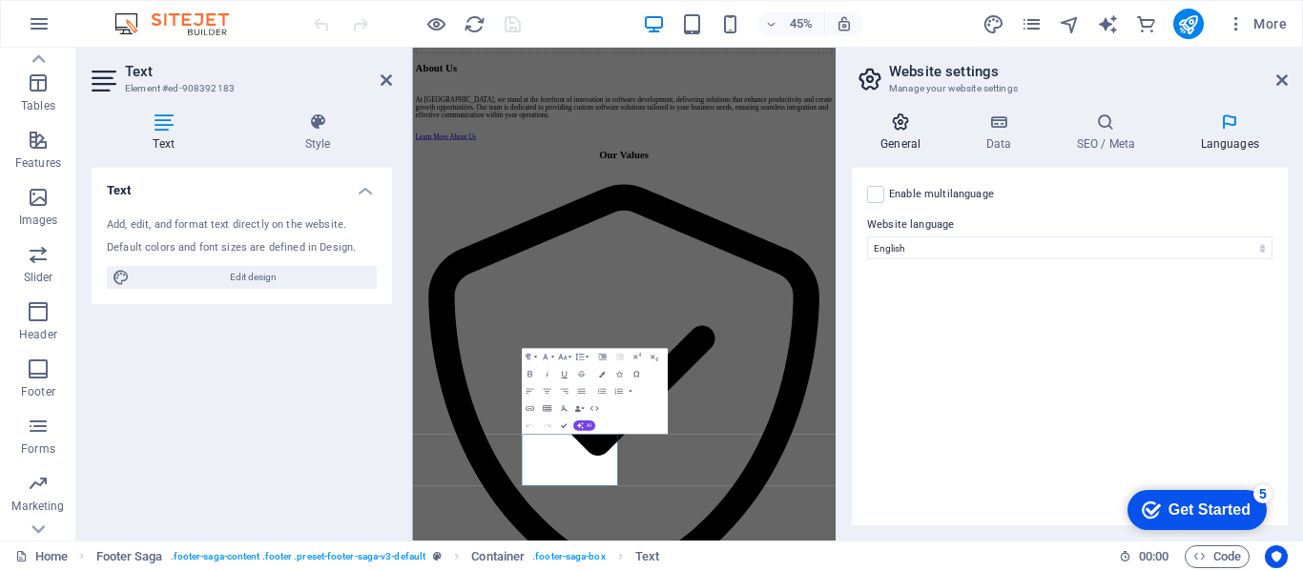
click at [894, 132] on h4 "General" at bounding box center [904, 133] width 105 height 40
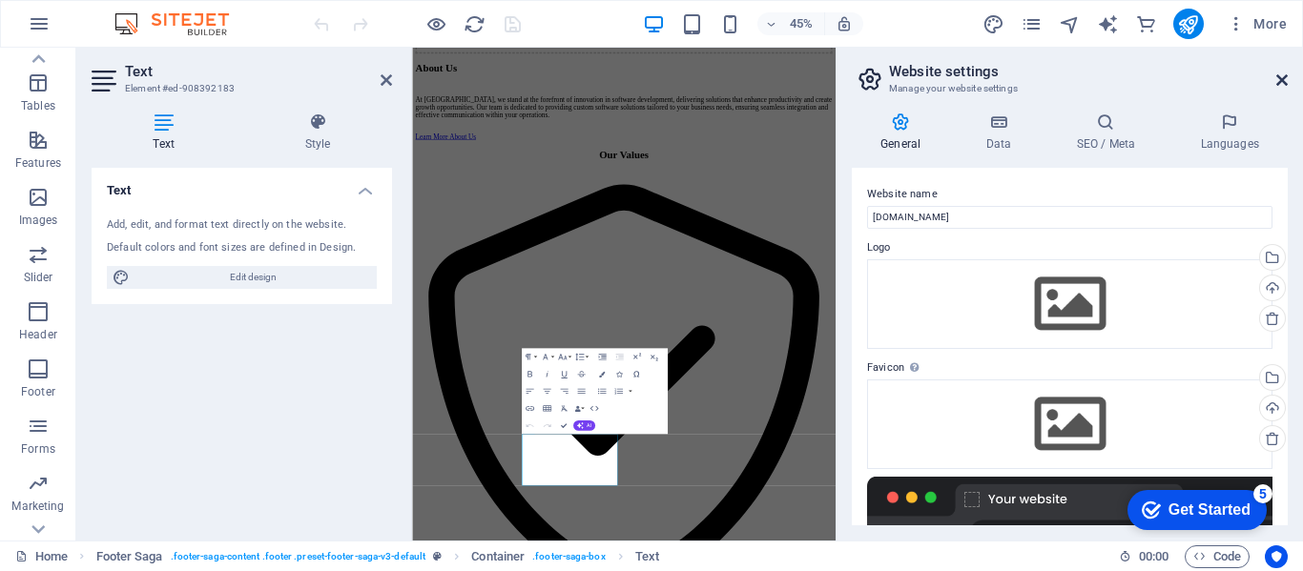
click at [1282, 79] on icon at bounding box center [1281, 79] width 11 height 15
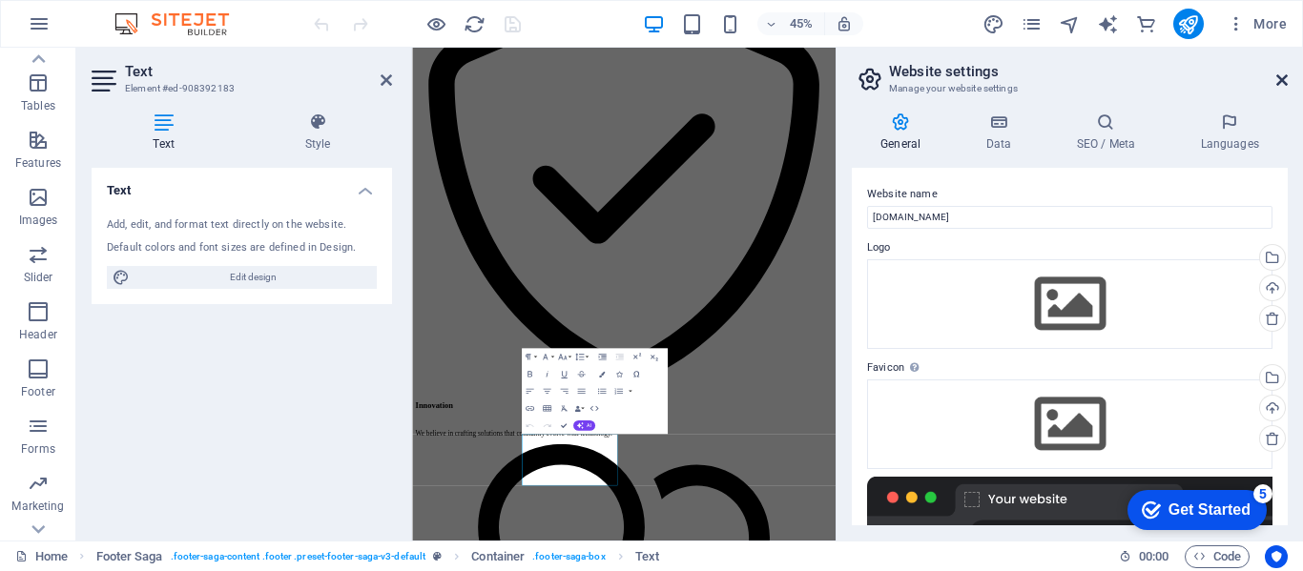
scroll to position [3460, 0]
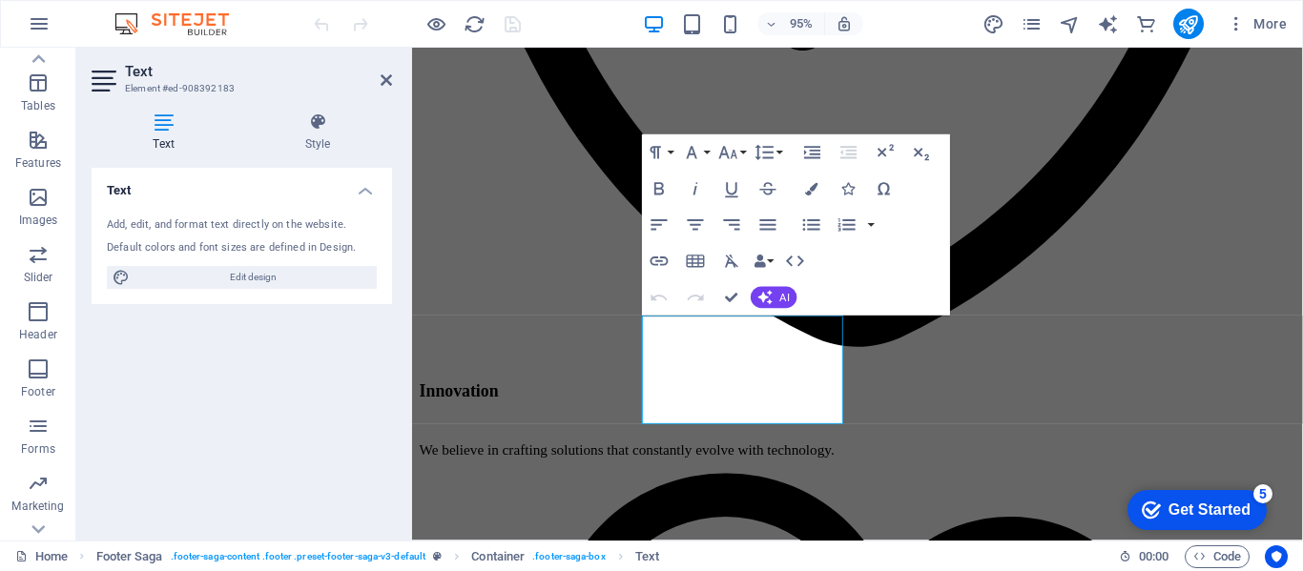
click at [111, 84] on icon at bounding box center [106, 81] width 29 height 31
click at [36, 58] on icon at bounding box center [38, 58] width 13 height 9
click at [36, 58] on icon "button" at bounding box center [38, 66] width 23 height 23
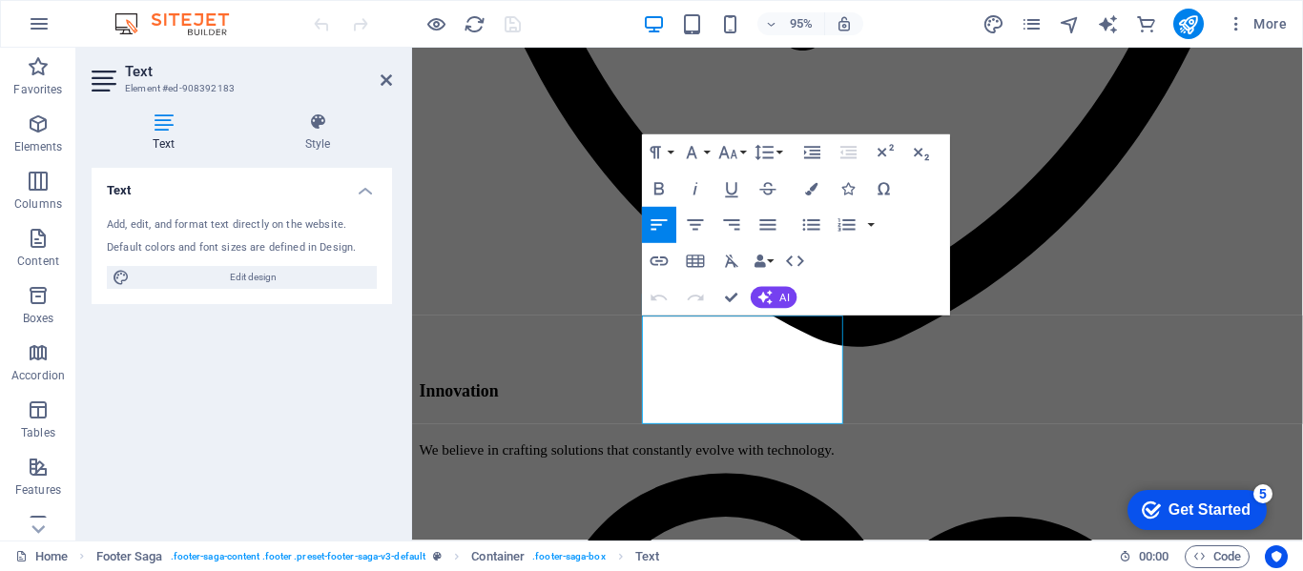
click at [233, 224] on div "Add, edit, and format text directly on the website." at bounding box center [242, 225] width 270 height 16
click at [234, 224] on div "Add, edit, and format text directly on the website." at bounding box center [242, 225] width 270 height 16
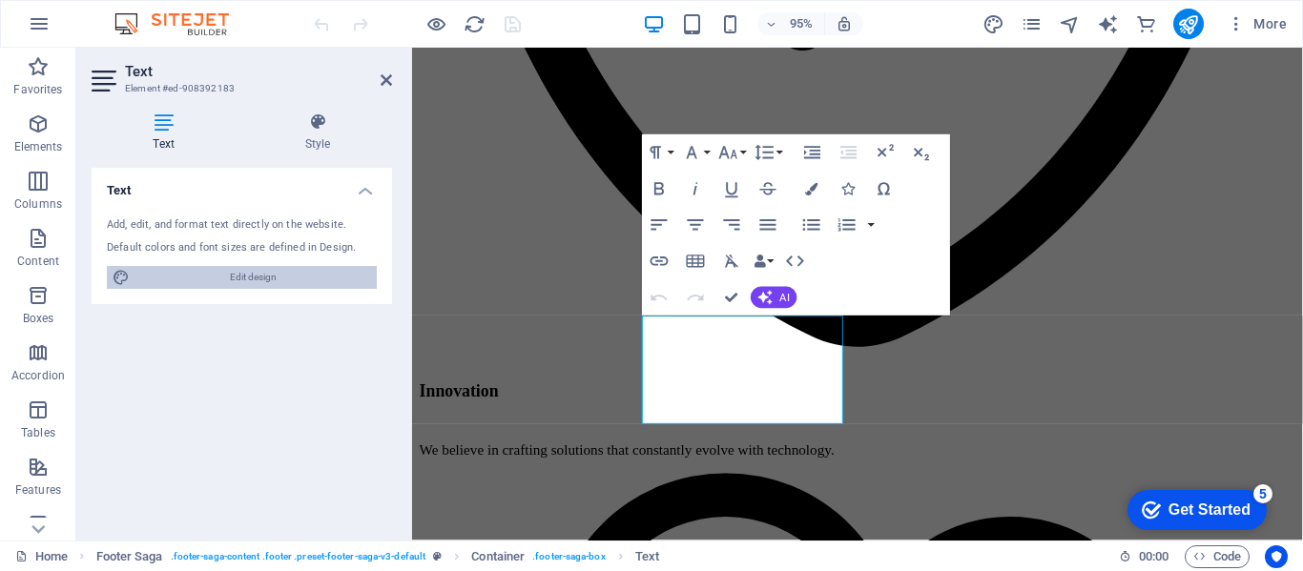
click at [252, 277] on span "Edit design" at bounding box center [253, 277] width 236 height 23
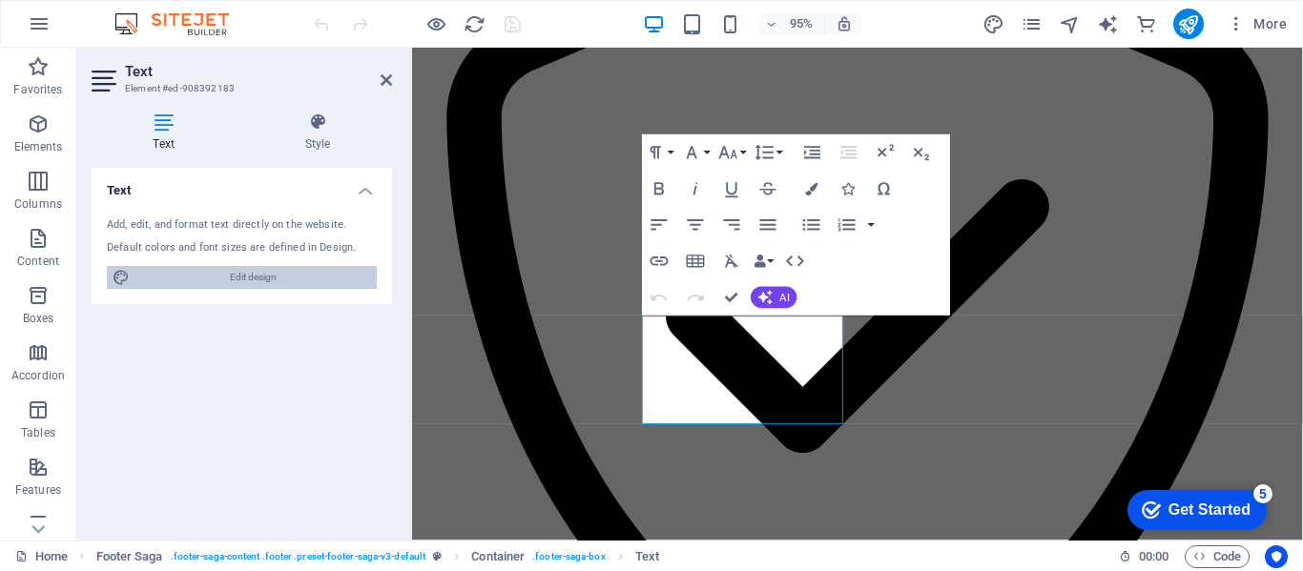
select select "px"
select select "200"
select select "px"
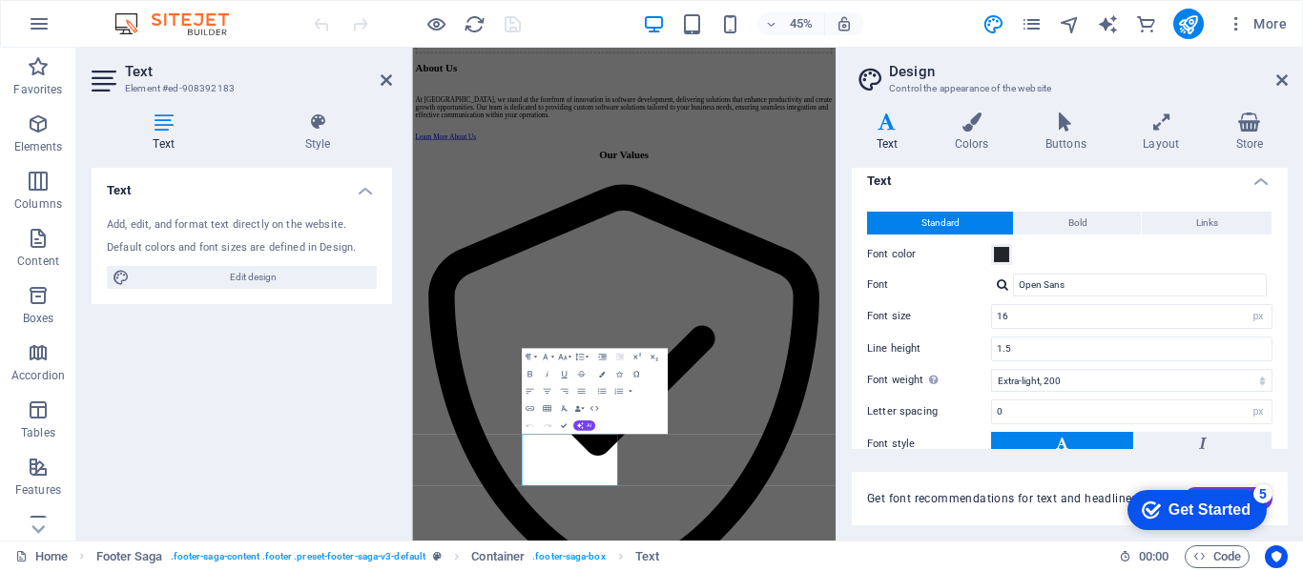
scroll to position [0, 0]
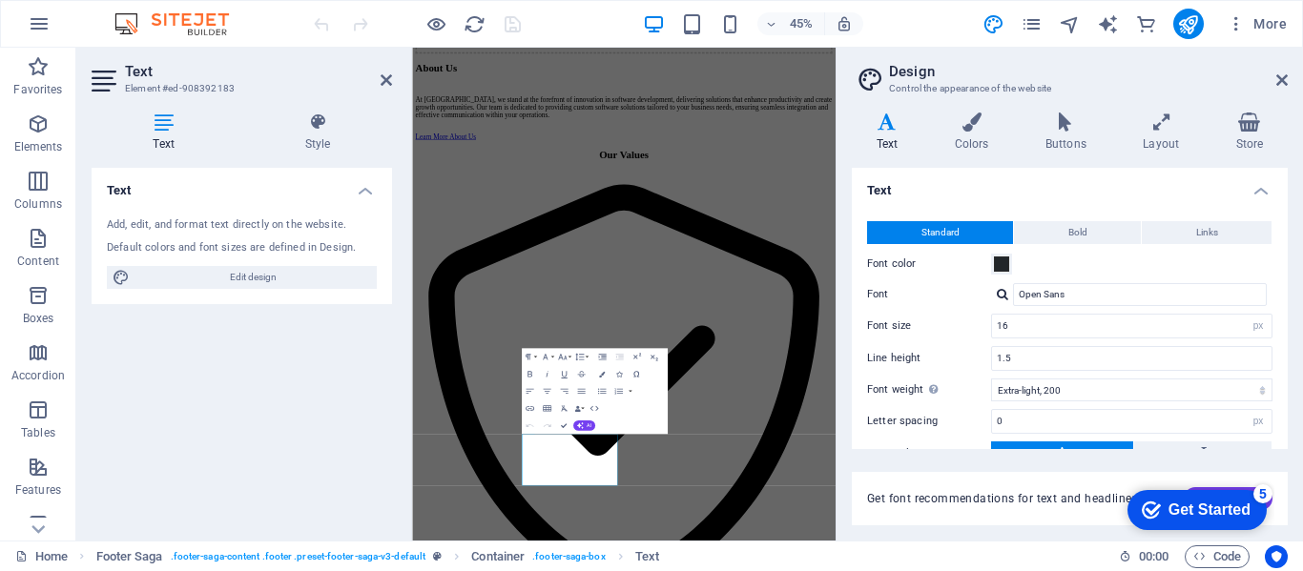
click at [892, 124] on icon at bounding box center [887, 122] width 71 height 19
click at [967, 141] on h4 "Colors" at bounding box center [975, 133] width 91 height 40
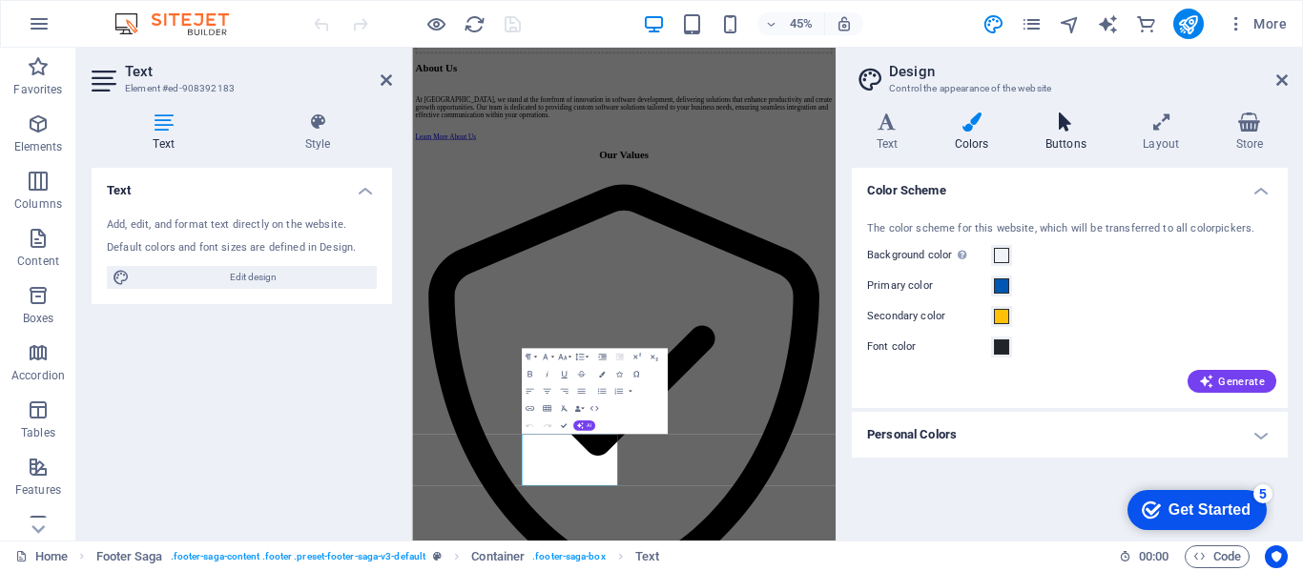
click at [1067, 135] on h4 "Buttons" at bounding box center [1069, 133] width 97 height 40
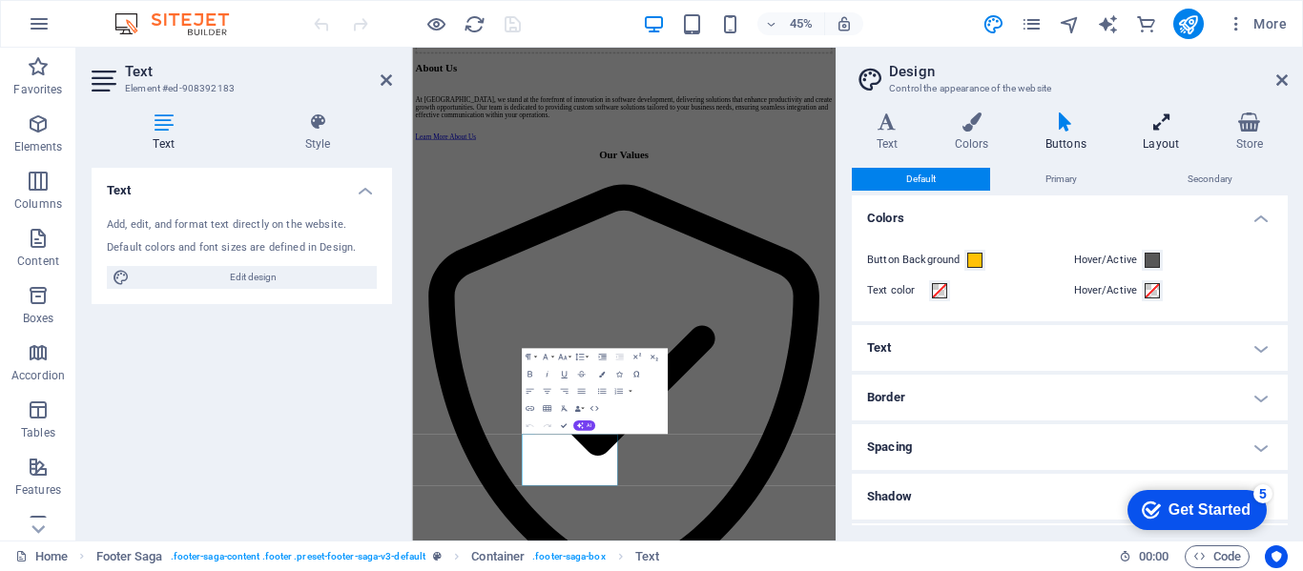
click at [1159, 142] on h4 "Layout" at bounding box center [1165, 133] width 93 height 40
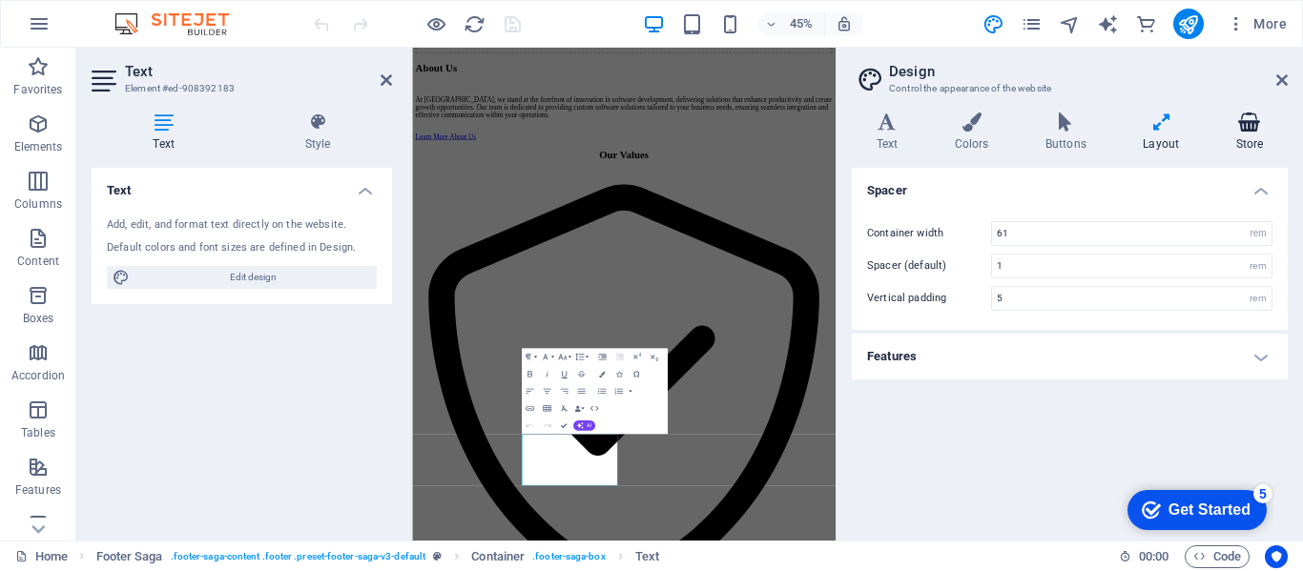
click at [1259, 140] on h4 "Store" at bounding box center [1249, 133] width 76 height 40
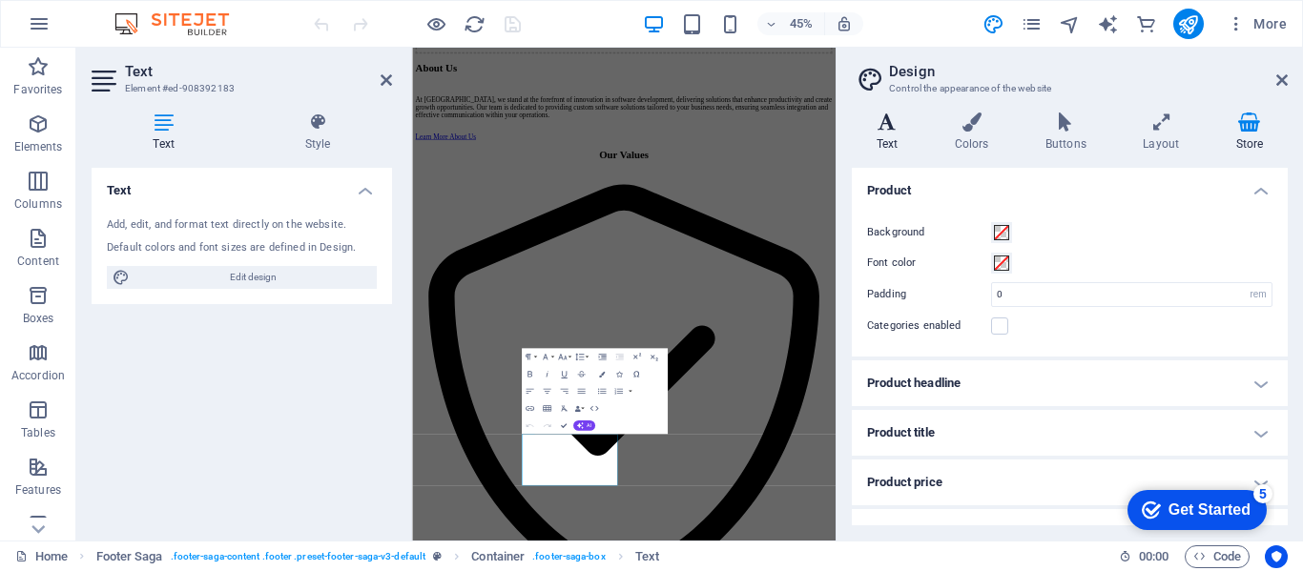
click at [868, 124] on icon at bounding box center [887, 122] width 71 height 19
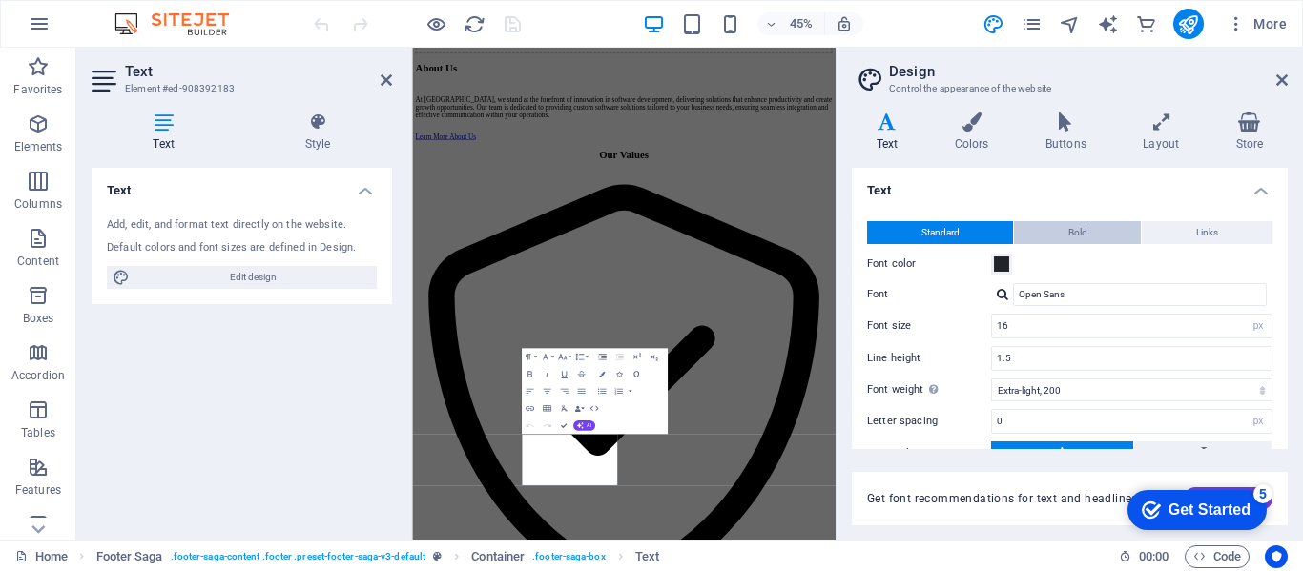
click at [1065, 222] on button "Bold" at bounding box center [1077, 232] width 127 height 23
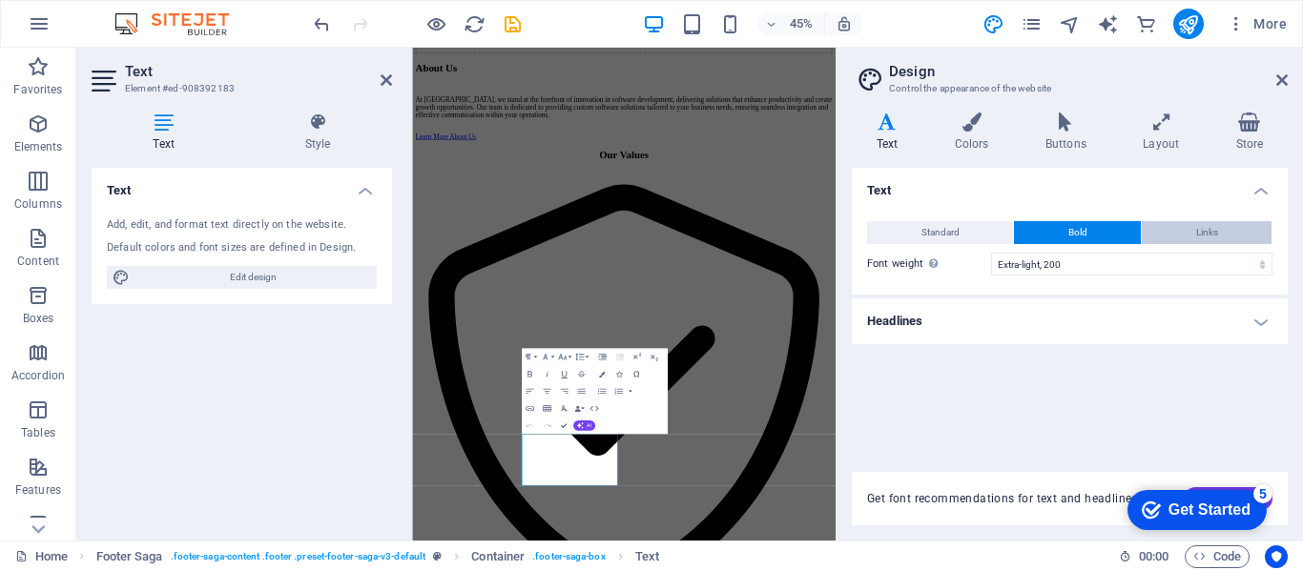
click at [1209, 235] on span "Links" at bounding box center [1207, 232] width 22 height 23
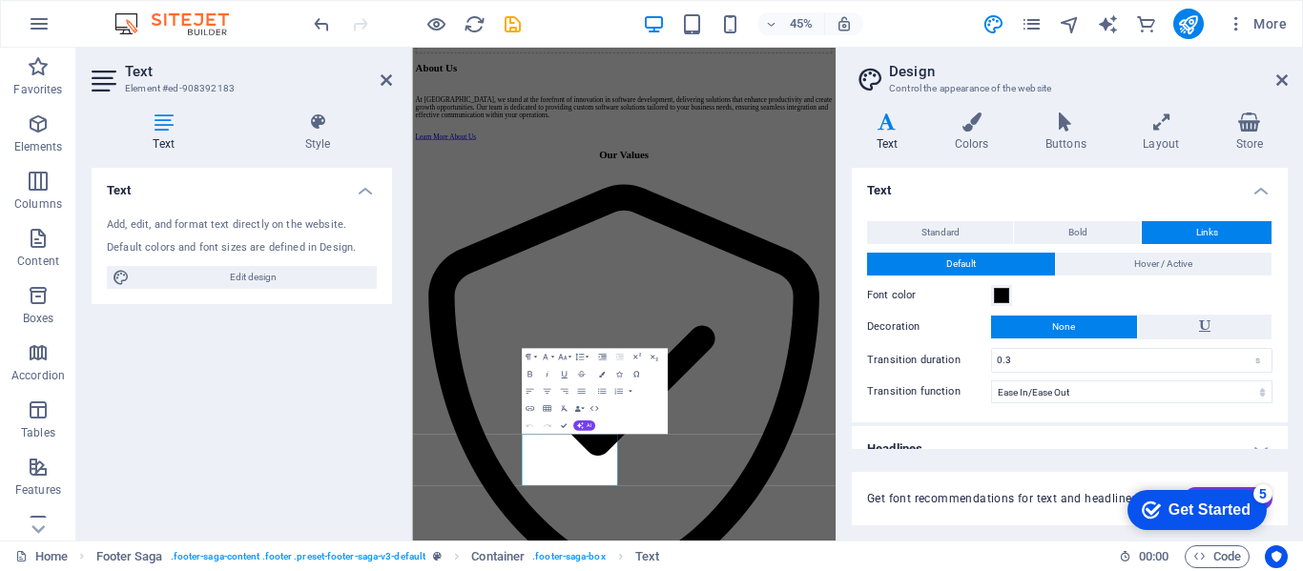
scroll to position [23, 0]
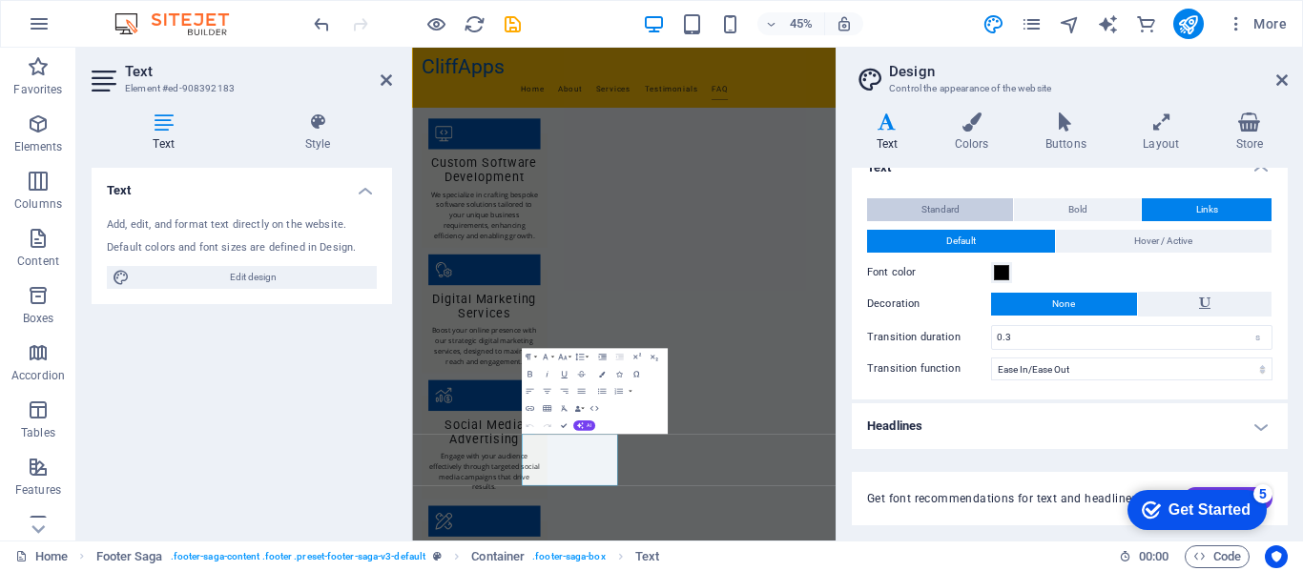
click at [931, 205] on span "Standard" at bounding box center [940, 209] width 38 height 23
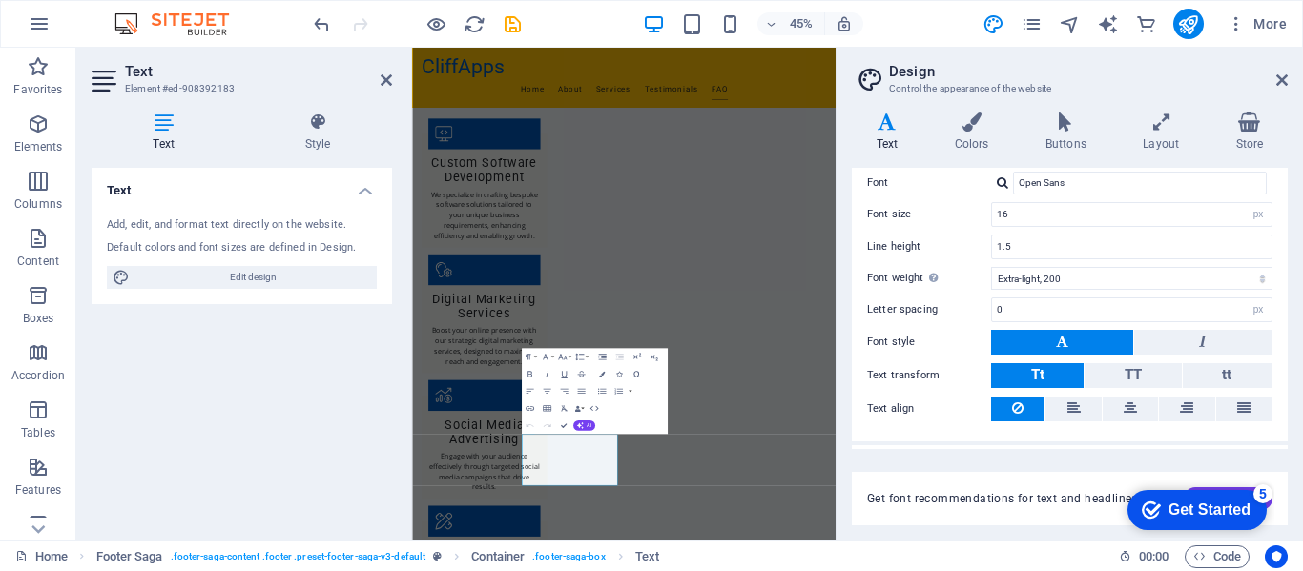
scroll to position [154, 0]
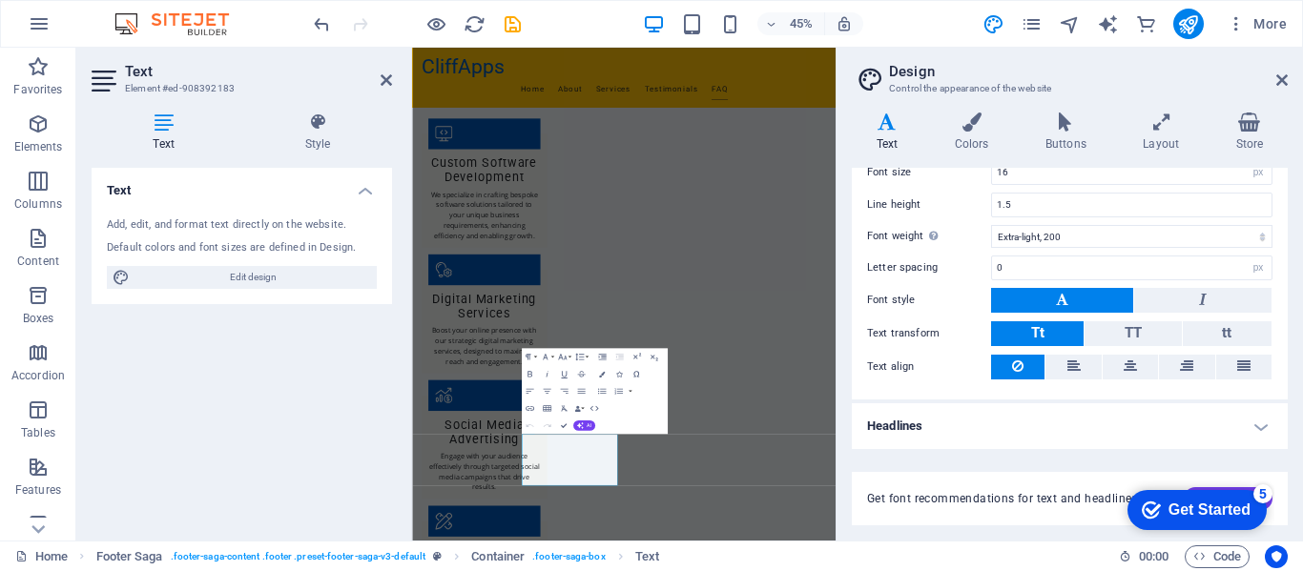
click at [1265, 433] on h4 "Headlines" at bounding box center [1070, 426] width 436 height 46
click at [1265, 433] on h4 "Headlines" at bounding box center [1070, 420] width 436 height 34
drag, startPoint x: 1282, startPoint y: 342, endPoint x: 1278, endPoint y: 284, distance: 58.3
click at [1278, 284] on div "Standard Bold Links Font color Font Open Sans Font size 16 rem px Line height 1…" at bounding box center [1070, 224] width 444 height 351
drag, startPoint x: 1289, startPoint y: 320, endPoint x: 1299, endPoint y: 231, distance: 90.3
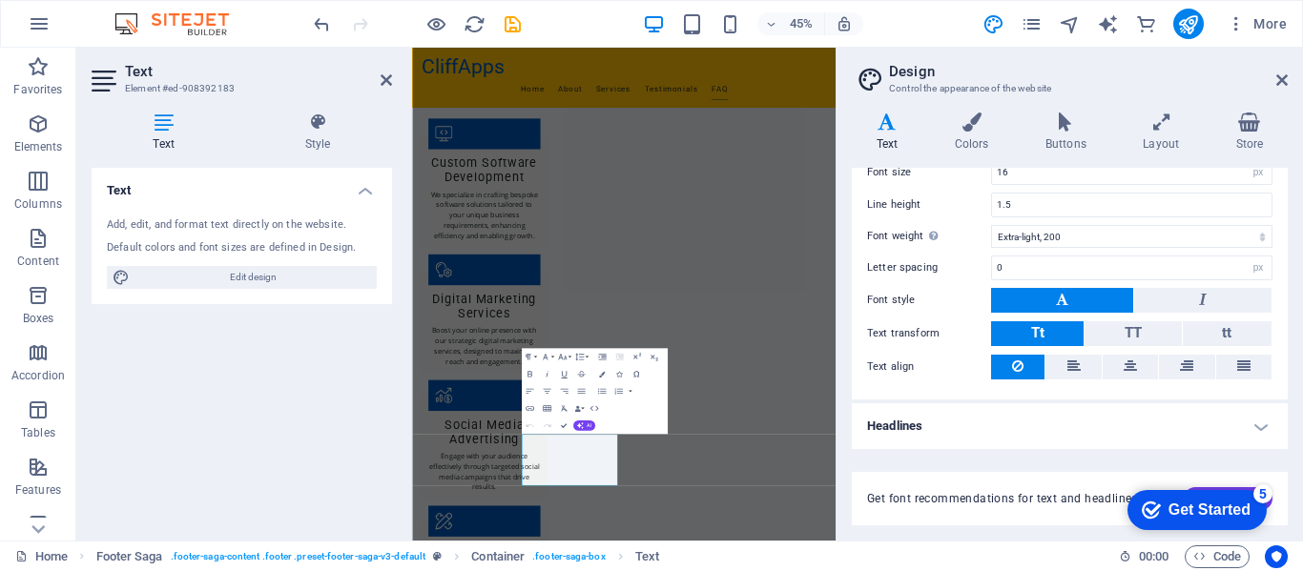
click at [1299, 231] on div "Variants Text Colors Buttons Layout Store Text Standard Bold Links Font color F…" at bounding box center [1070, 319] width 466 height 444
drag, startPoint x: 1290, startPoint y: 367, endPoint x: 1302, endPoint y: 217, distance: 151.2
click at [1302, 217] on div "Variants Text Colors Buttons Layout Store Text Standard Bold Links Font color F…" at bounding box center [1070, 319] width 466 height 444
click at [513, 22] on icon "save" at bounding box center [513, 24] width 22 height 22
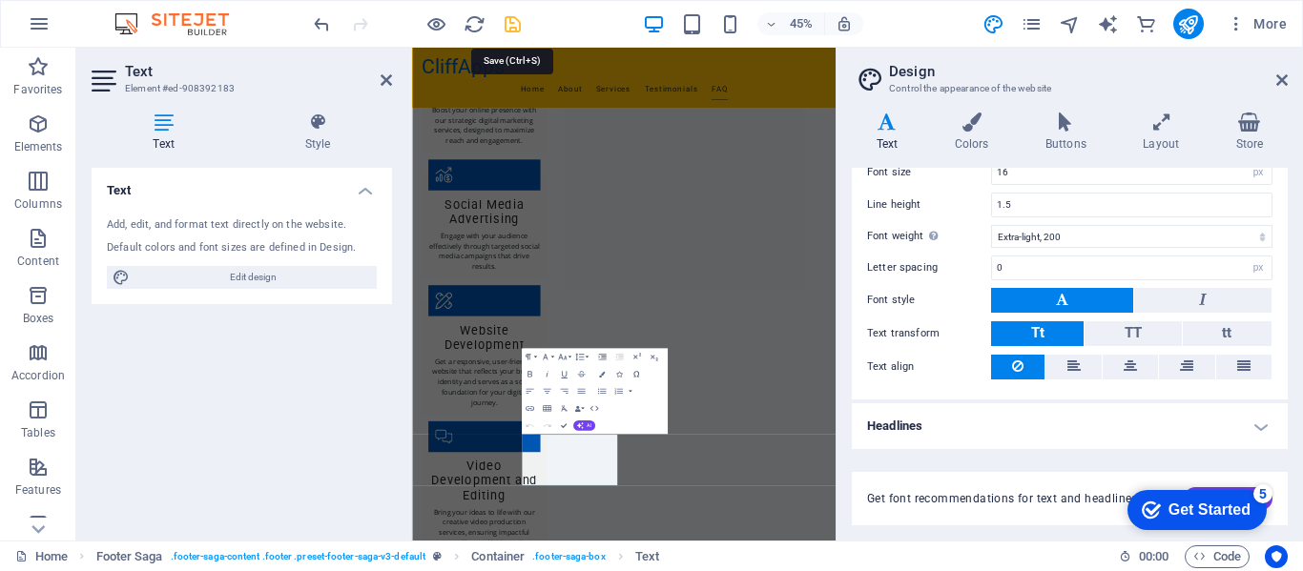
scroll to position [3460, 0]
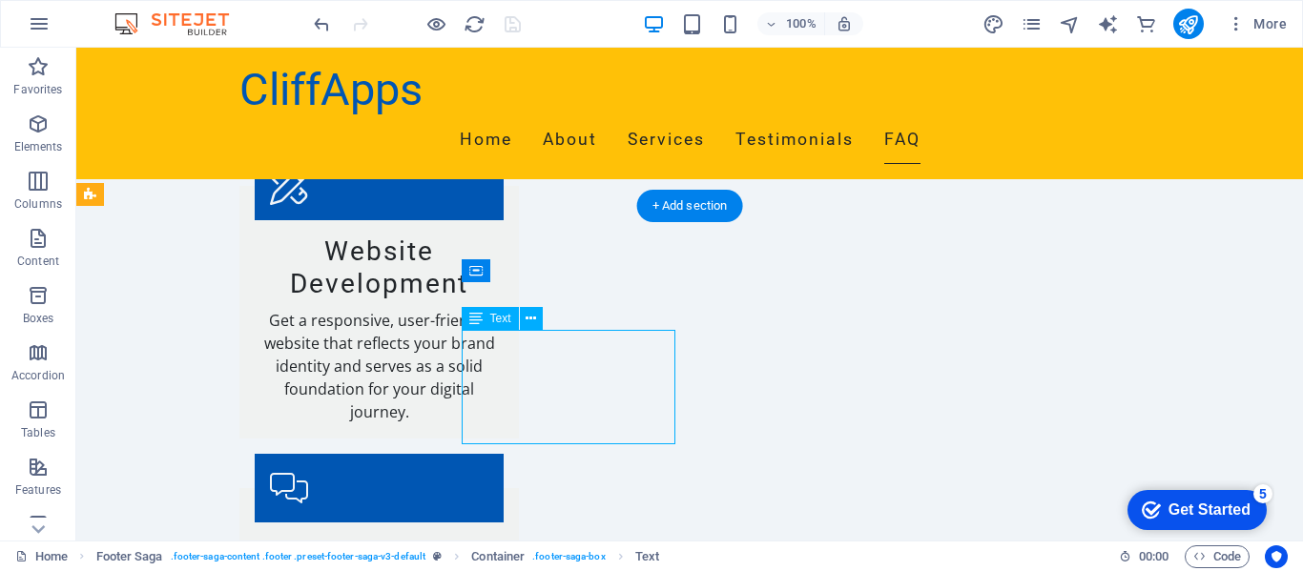
click at [540, 317] on button at bounding box center [531, 318] width 23 height 23
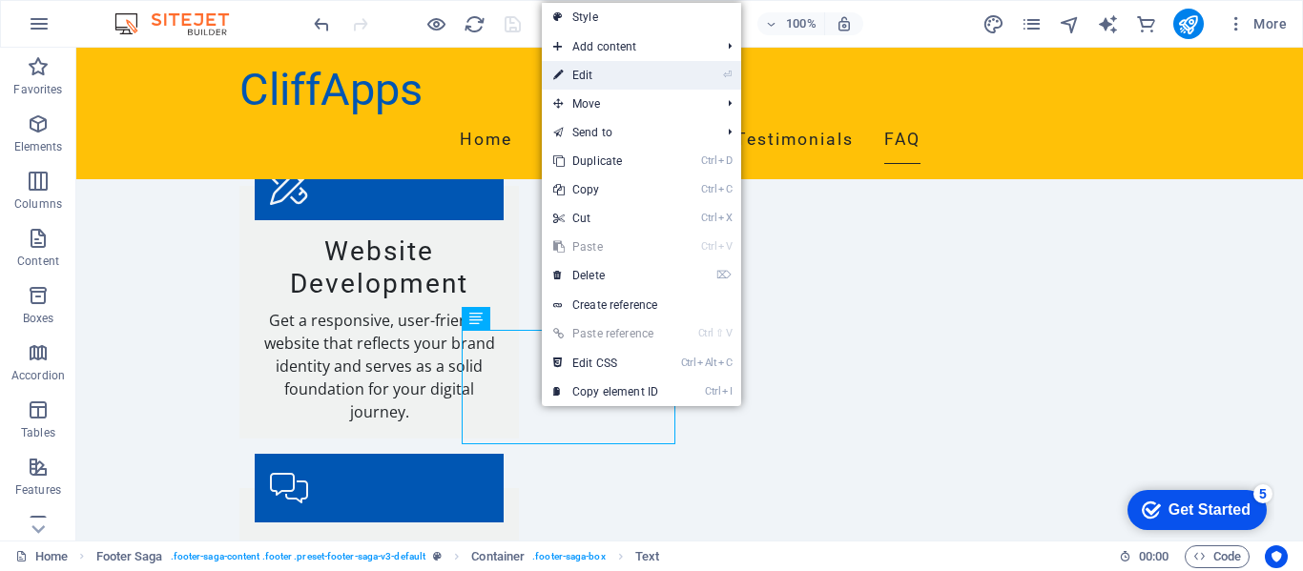
click at [613, 79] on link "⏎ Edit" at bounding box center [606, 75] width 128 height 29
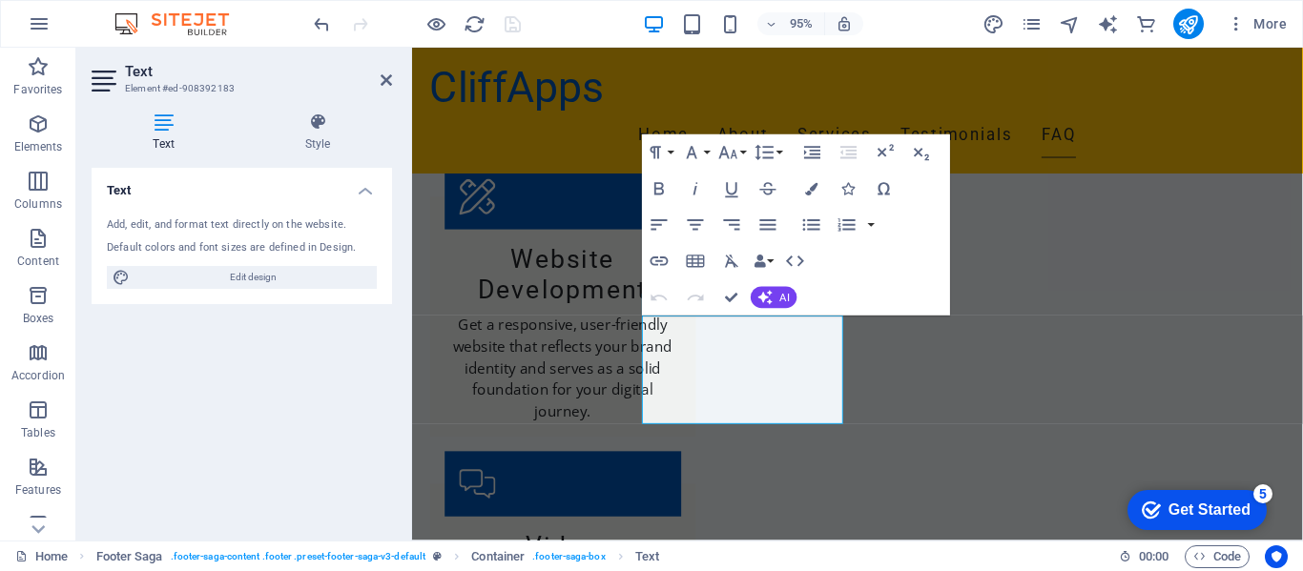
click at [266, 224] on div "Add, edit, and format text directly on the website." at bounding box center [242, 225] width 270 height 16
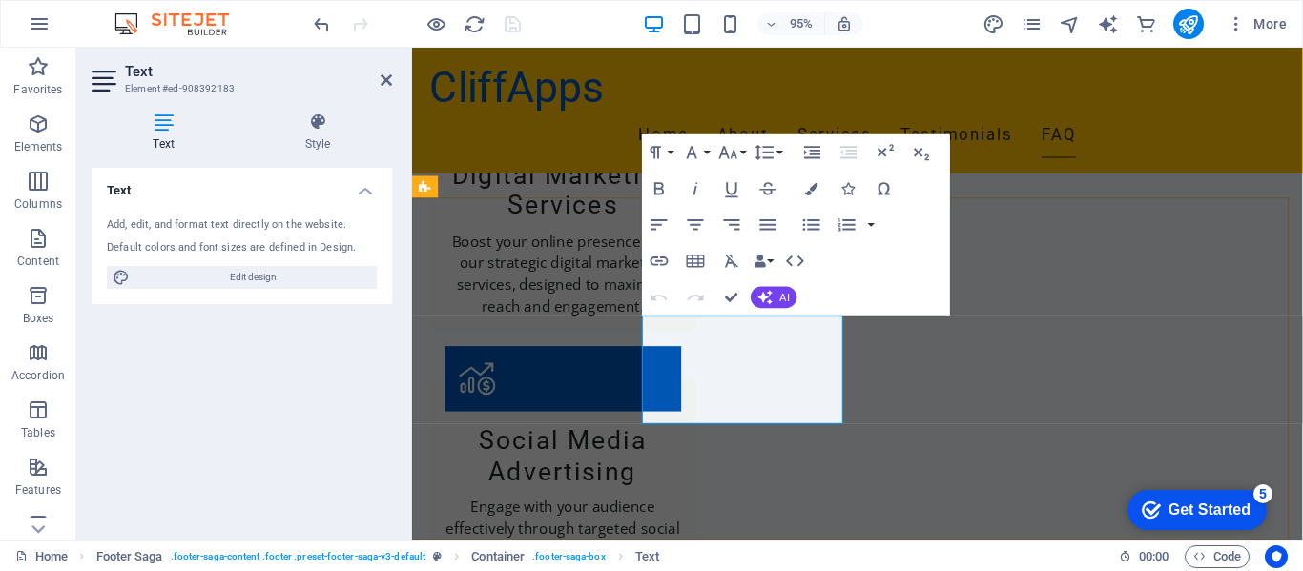
scroll to position [3036, 0]
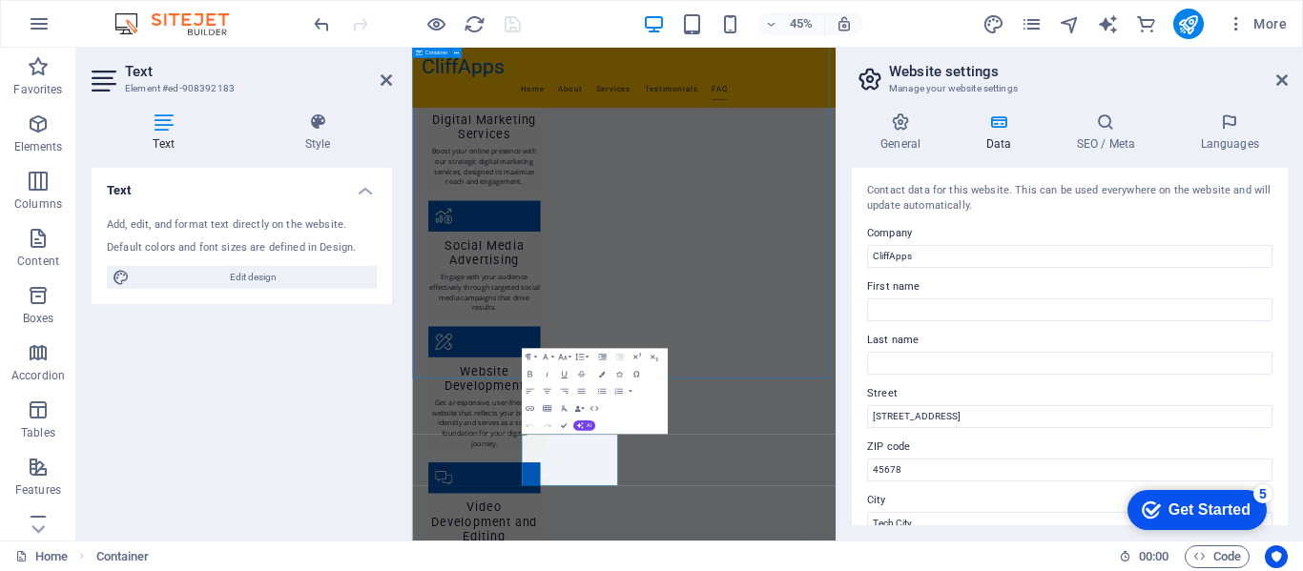
scroll to position [2883, 0]
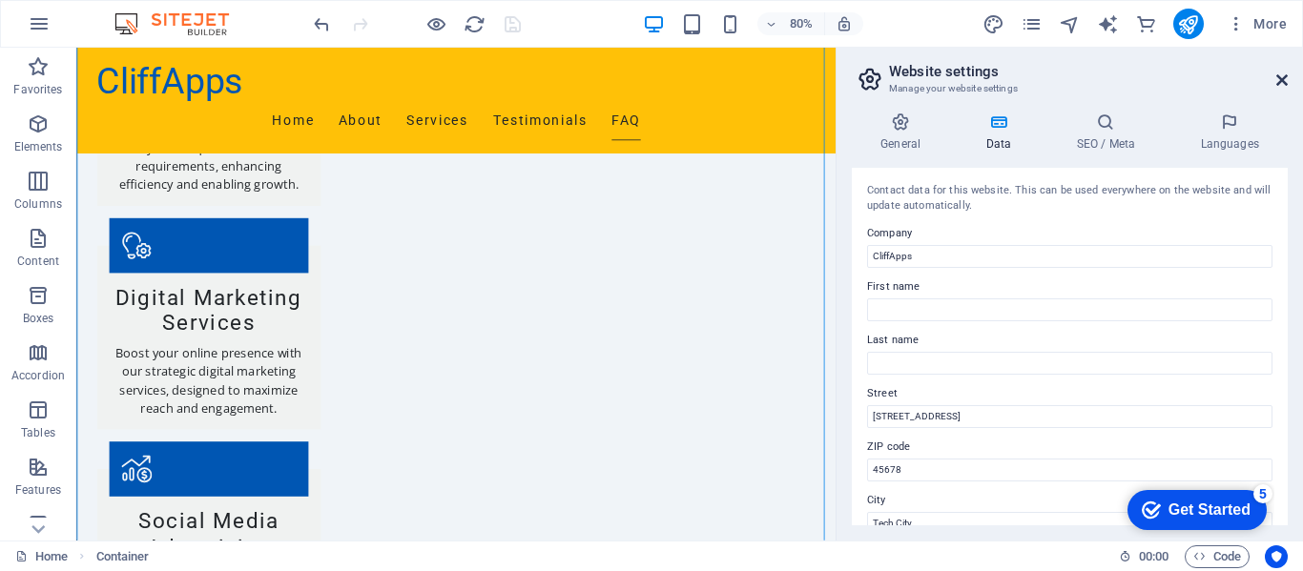
click at [1277, 86] on icon at bounding box center [1281, 79] width 11 height 15
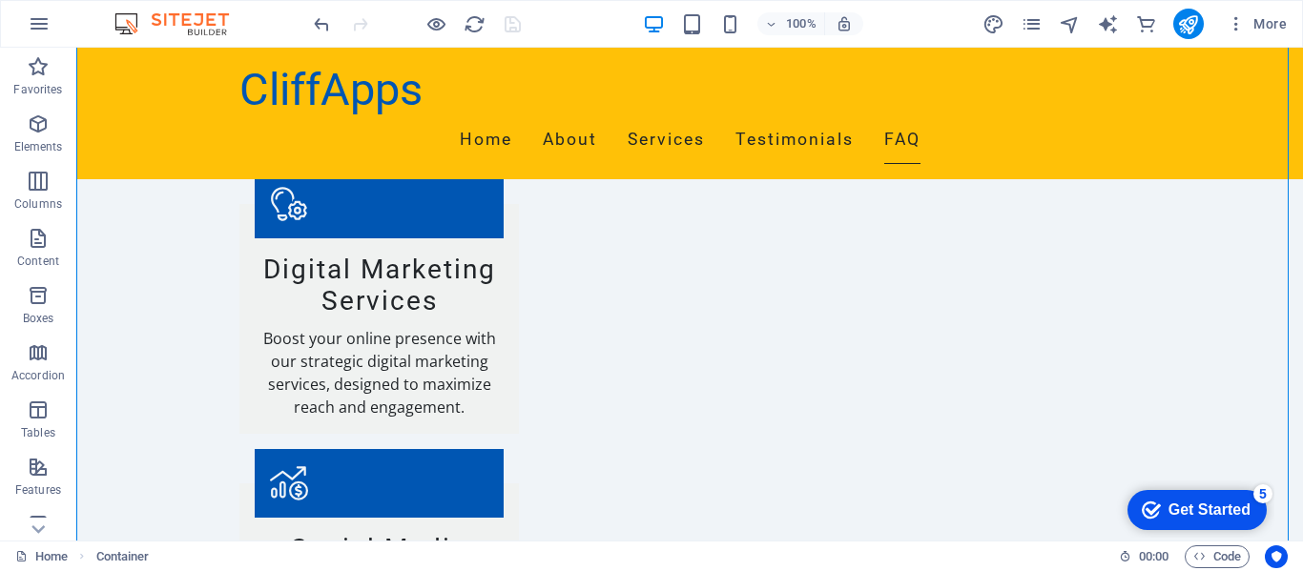
scroll to position [3485, 0]
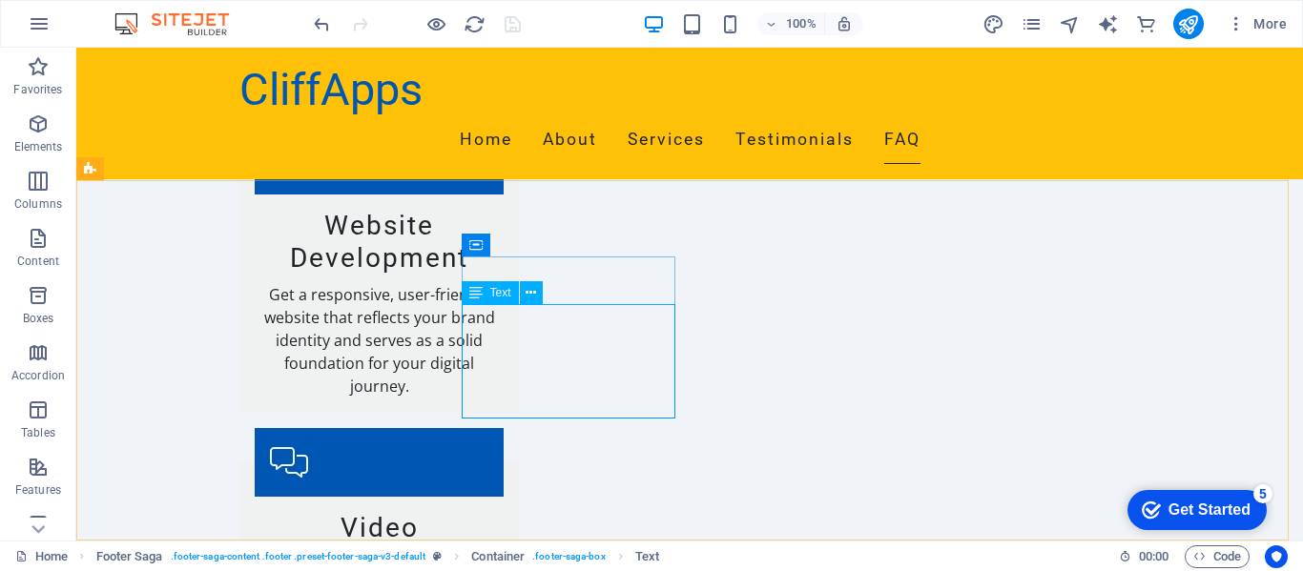
click at [474, 289] on icon at bounding box center [475, 292] width 13 height 23
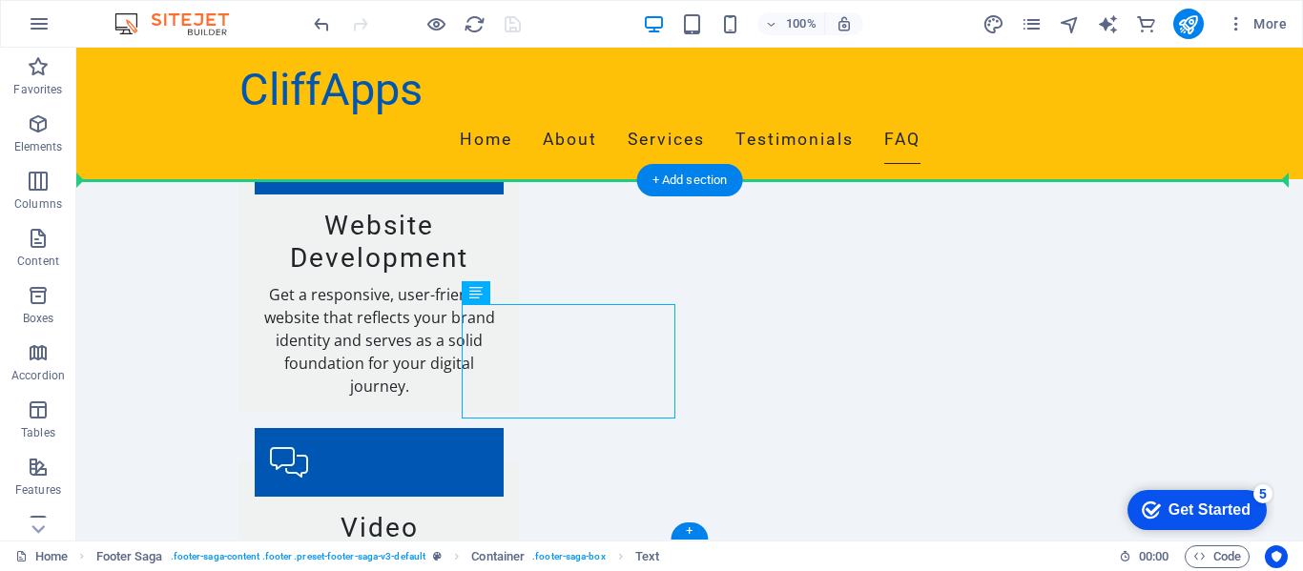
drag, startPoint x: 550, startPoint y: 337, endPoint x: 655, endPoint y: 223, distance: 154.6
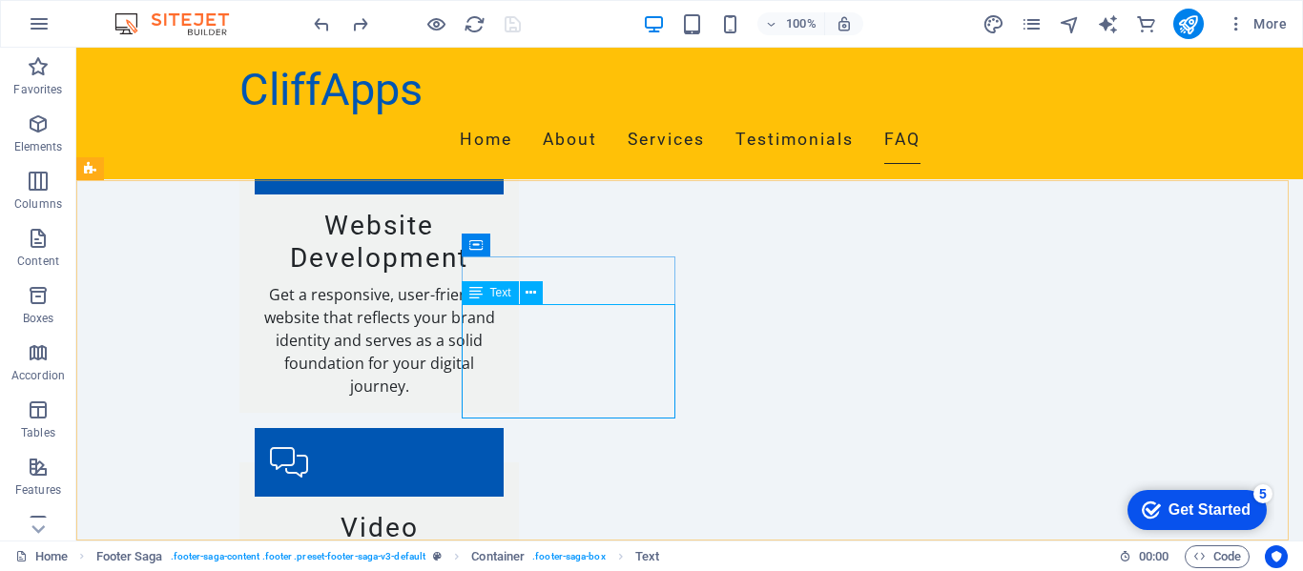
click at [506, 288] on span "Text" at bounding box center [500, 292] width 21 height 11
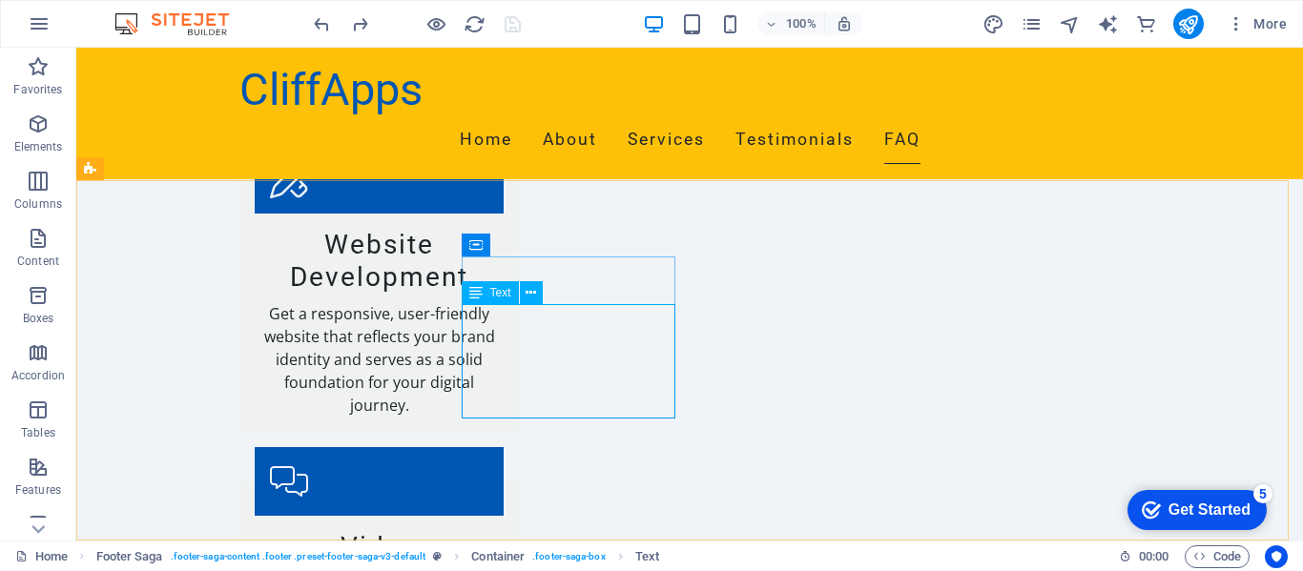
scroll to position [3460, 0]
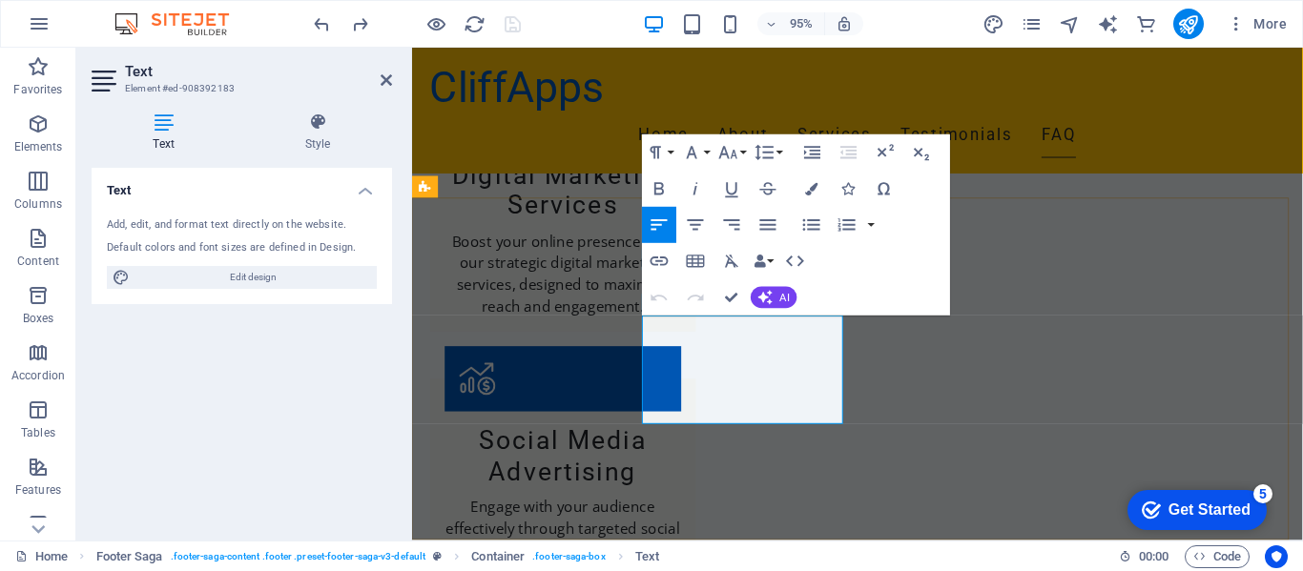
scroll to position [3036, 0]
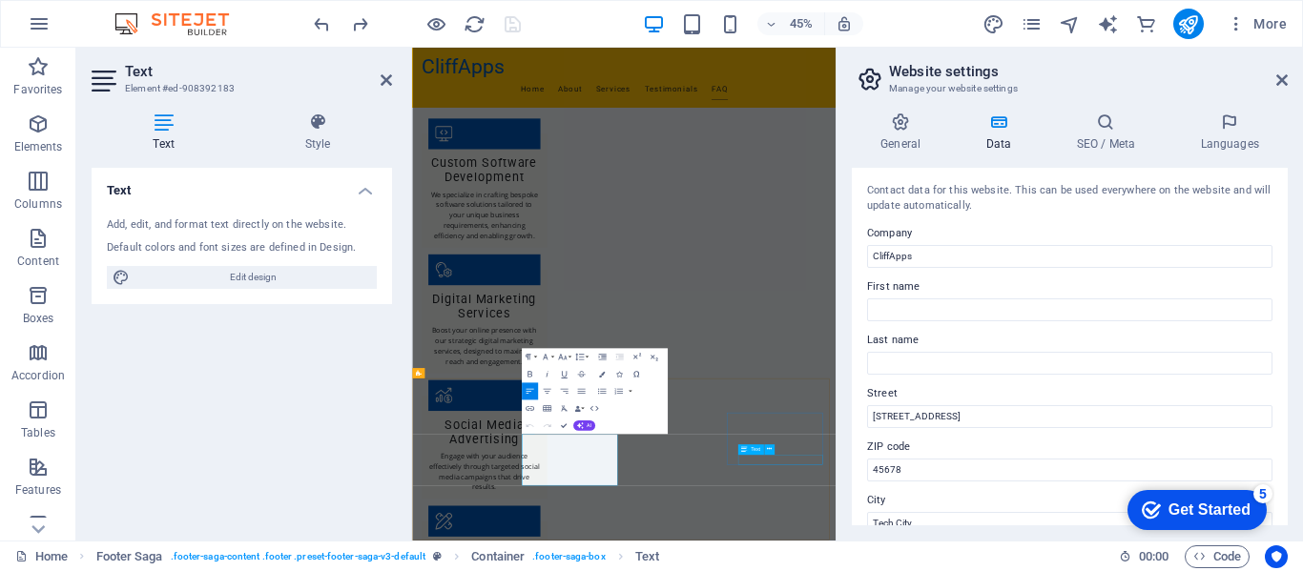
click at [775, 454] on div "Text" at bounding box center [758, 449] width 42 height 10
click at [1278, 81] on icon at bounding box center [1281, 79] width 11 height 15
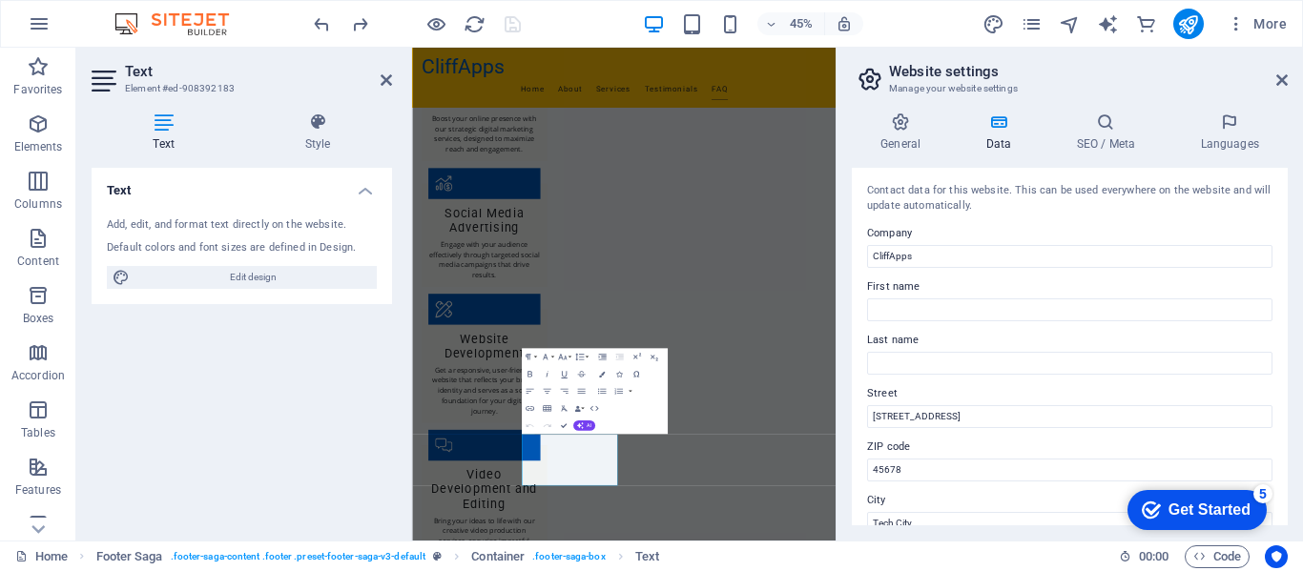
scroll to position [3460, 0]
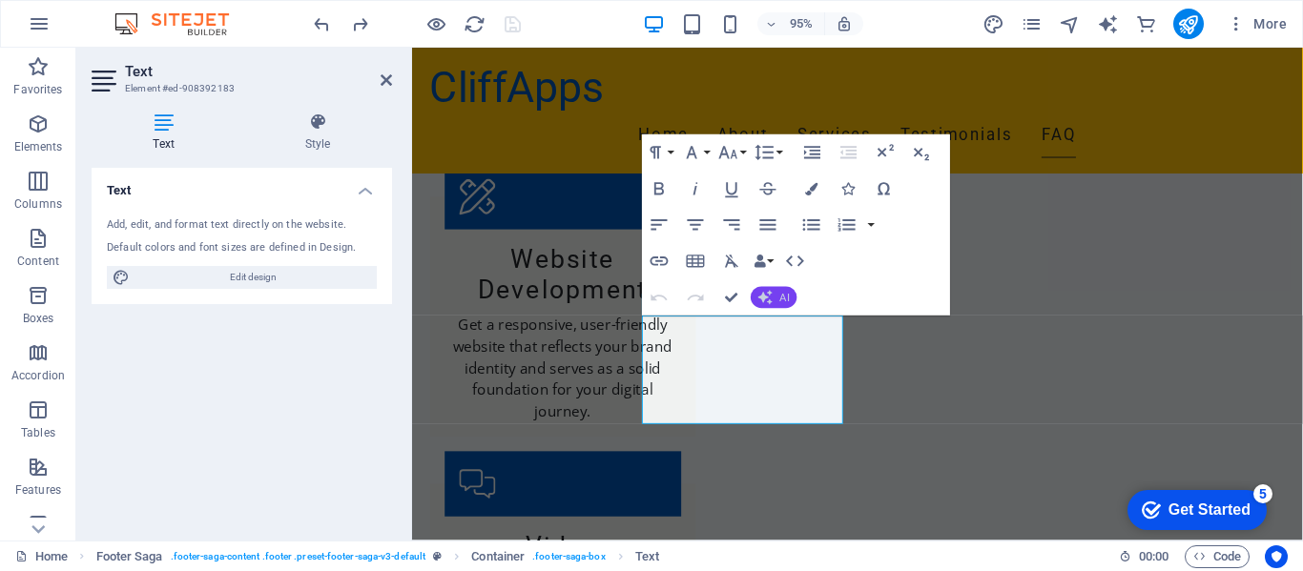
click at [772, 301] on icon "button" at bounding box center [765, 298] width 14 height 14
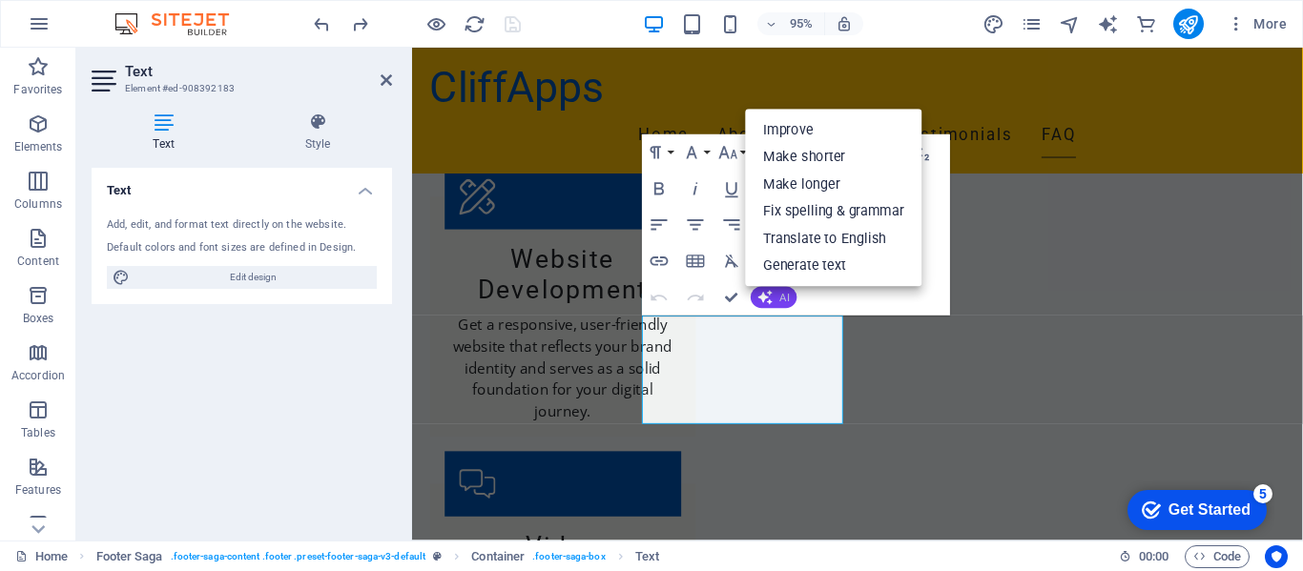
click at [772, 300] on icon "button" at bounding box center [765, 298] width 14 height 14
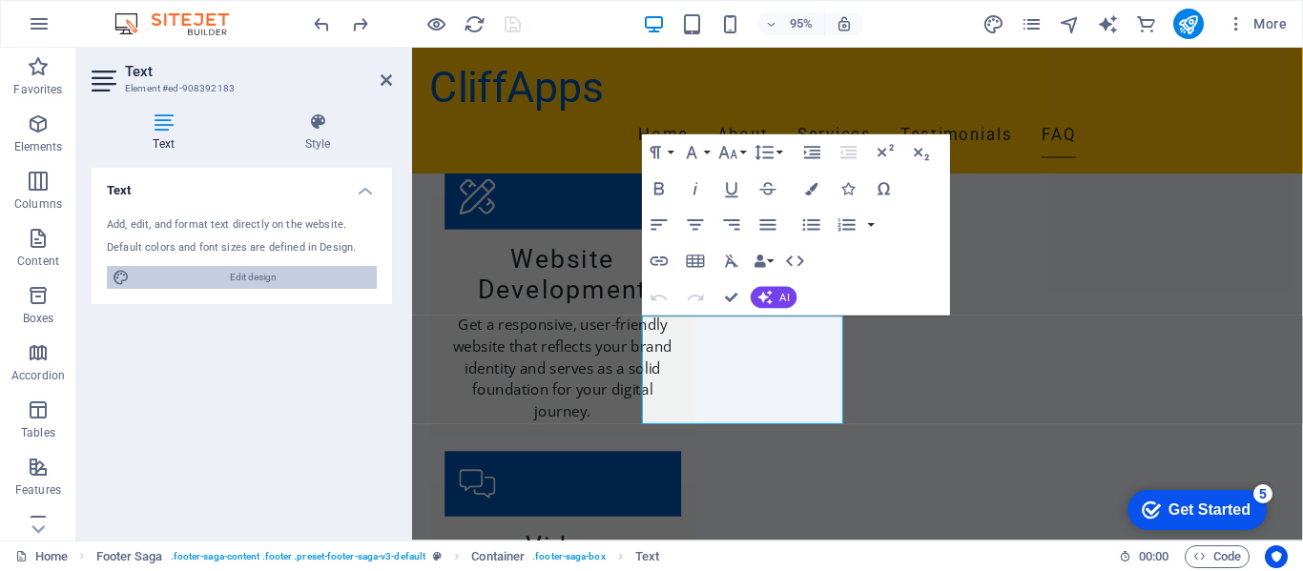
click at [226, 284] on span "Edit design" at bounding box center [253, 277] width 236 height 23
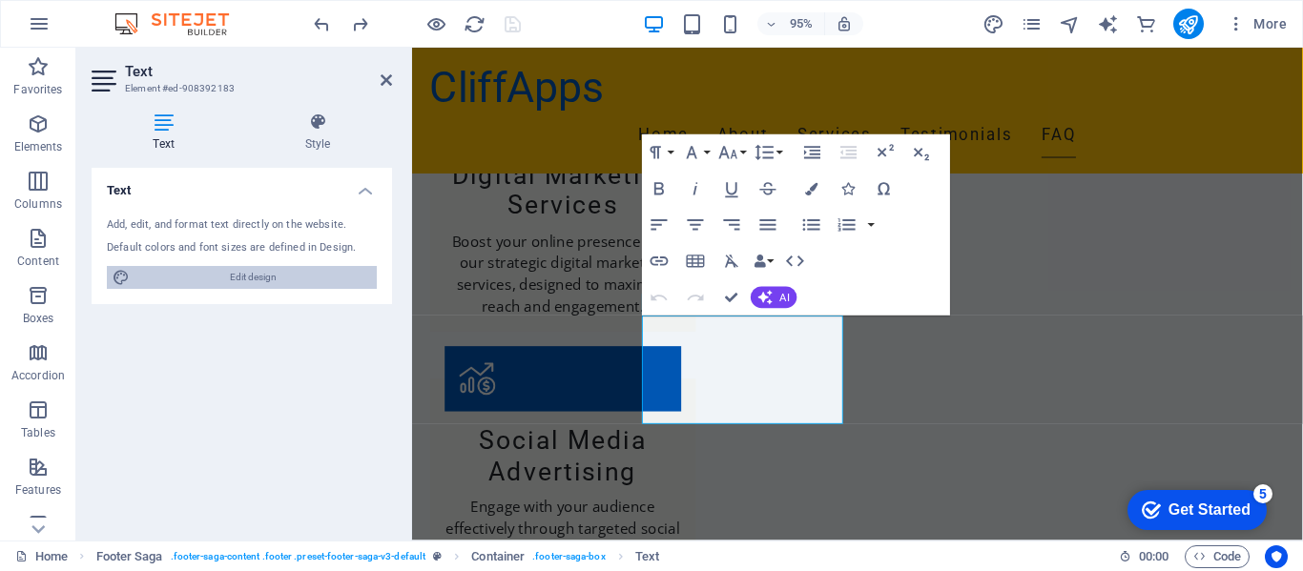
scroll to position [3036, 0]
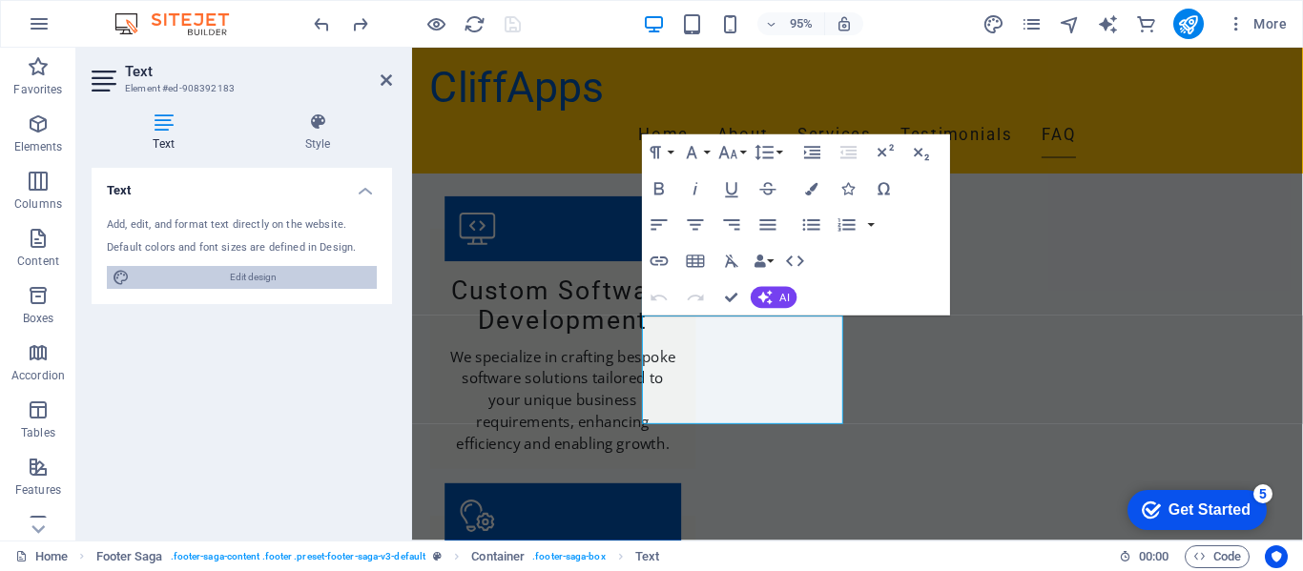
select select "px"
select select "200"
select select "px"
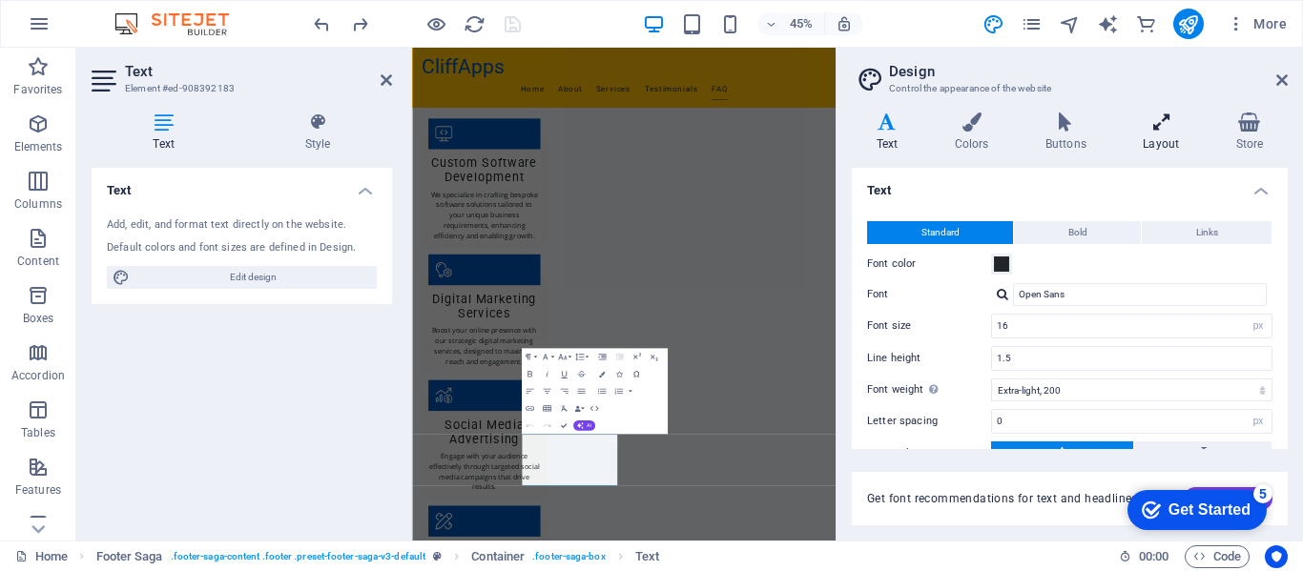
click at [1155, 135] on h4 "Layout" at bounding box center [1165, 133] width 93 height 40
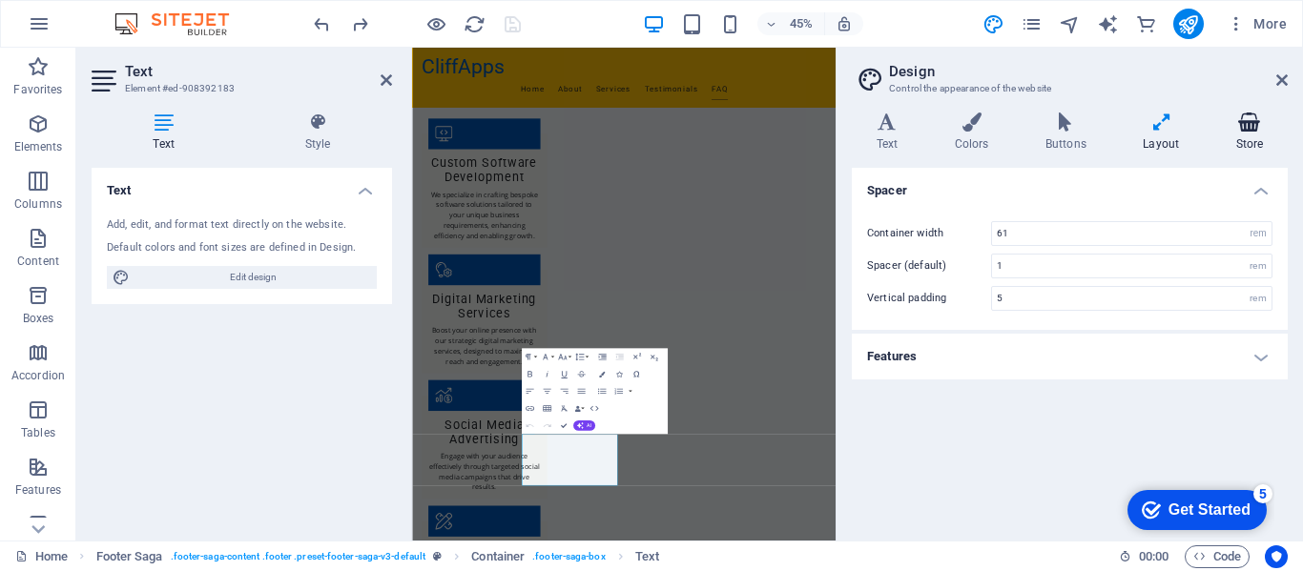
click at [1251, 127] on icon at bounding box center [1249, 122] width 76 height 19
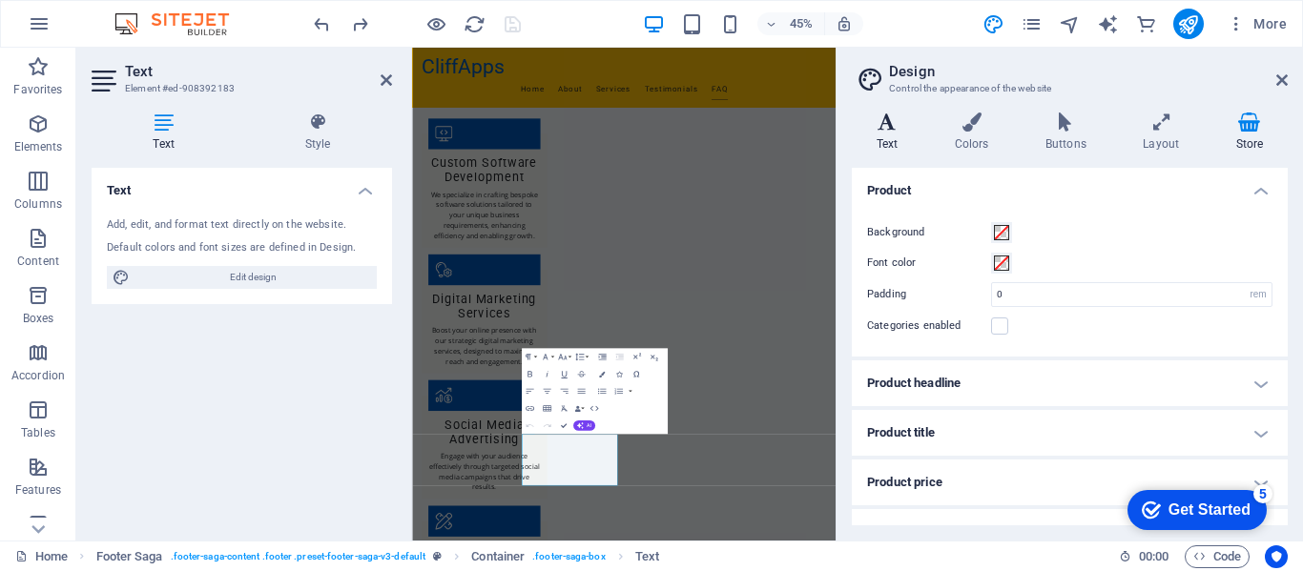
click at [898, 131] on icon at bounding box center [887, 122] width 71 height 19
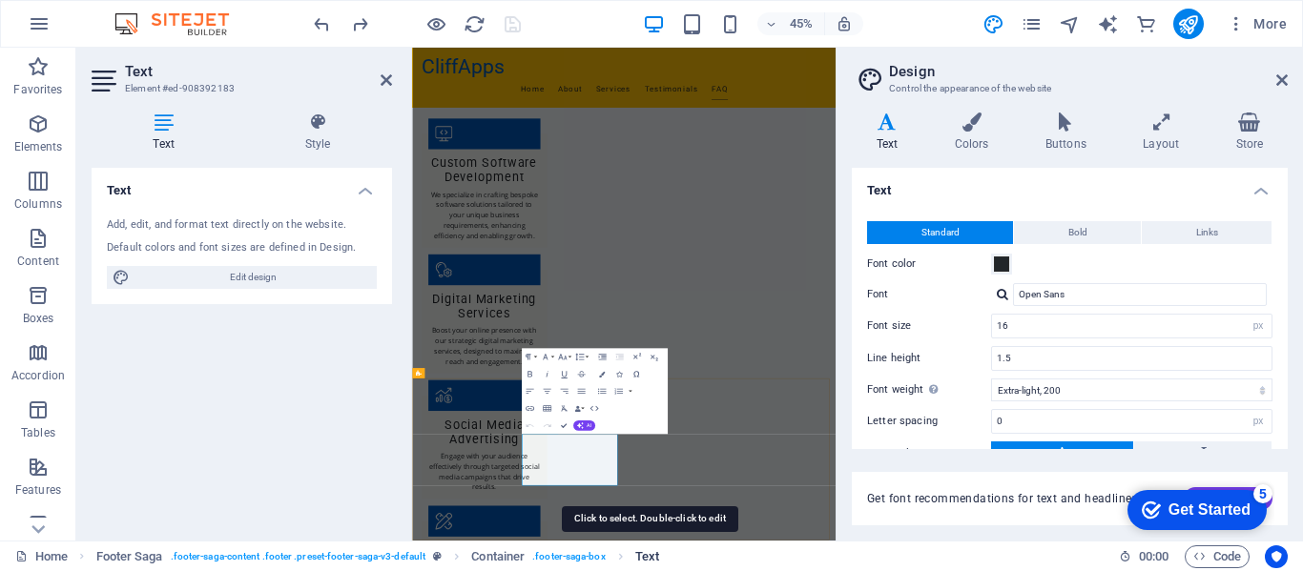
click at [653, 558] on span "Text" at bounding box center [647, 557] width 24 height 23
click at [653, 559] on span "Text" at bounding box center [647, 557] width 24 height 23
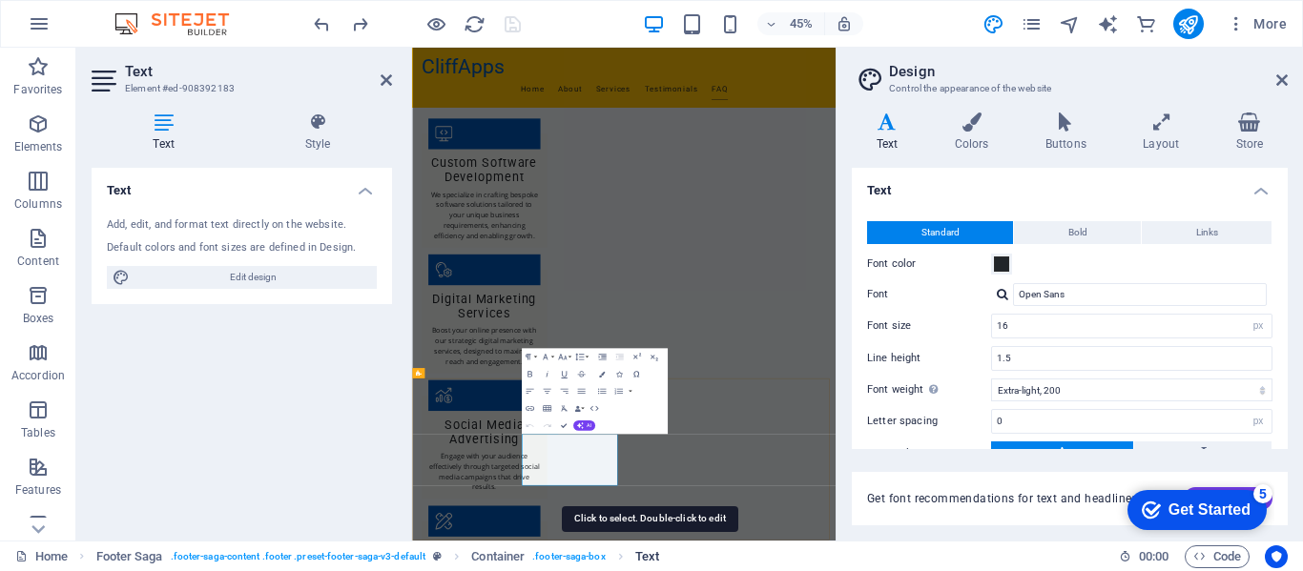
click at [653, 559] on span "Text" at bounding box center [647, 557] width 24 height 23
click at [163, 123] on icon at bounding box center [164, 122] width 144 height 19
click at [197, 229] on div "Add, edit, and format text directly on the website." at bounding box center [242, 225] width 270 height 16
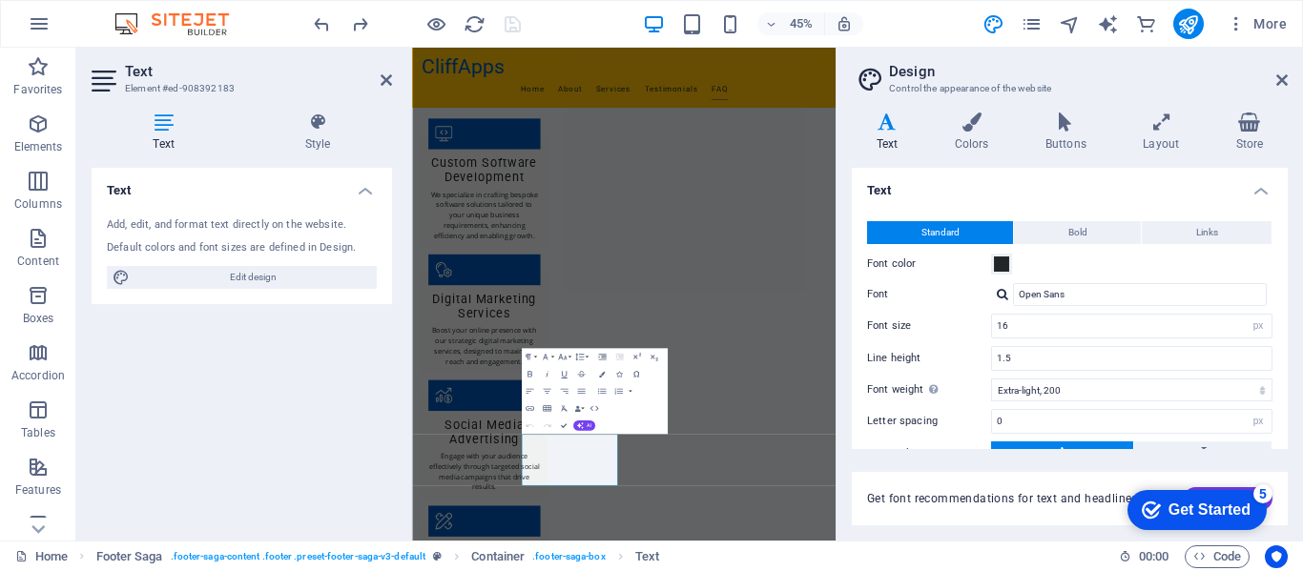
click at [197, 229] on div "Add, edit, and format text directly on the website." at bounding box center [242, 225] width 270 height 16
click at [311, 130] on icon at bounding box center [317, 122] width 149 height 19
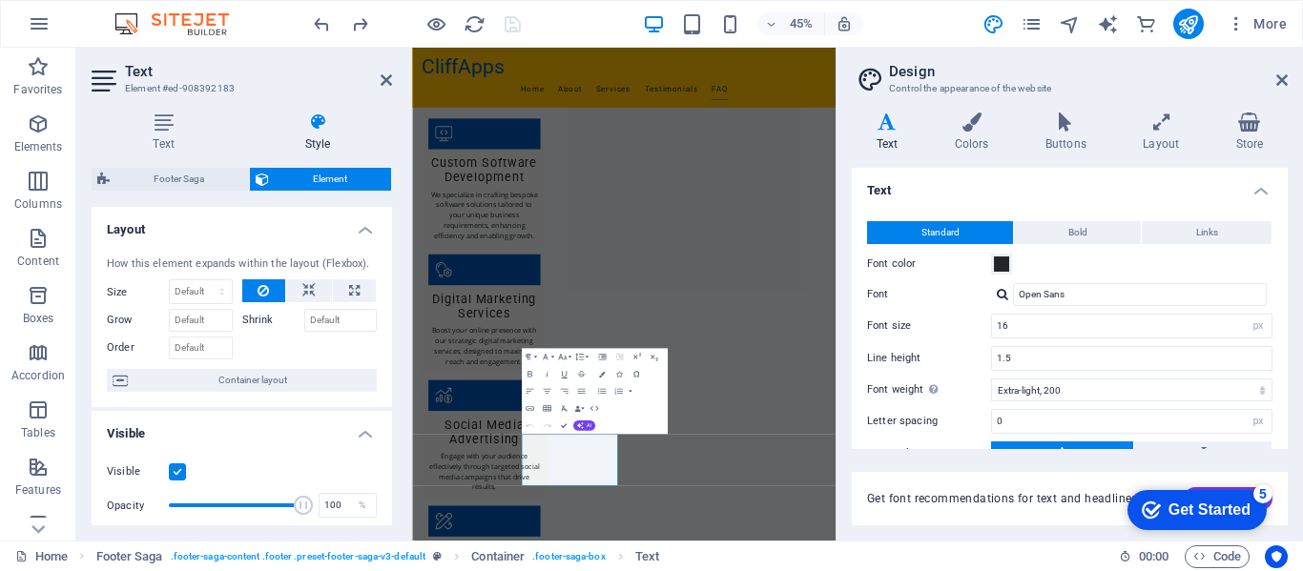
drag, startPoint x: 387, startPoint y: 300, endPoint x: 391, endPoint y: 356, distance: 55.5
click at [391, 356] on div "Layout How this element expands within the layout (Flexbox). Size Default auto …" at bounding box center [242, 366] width 300 height 319
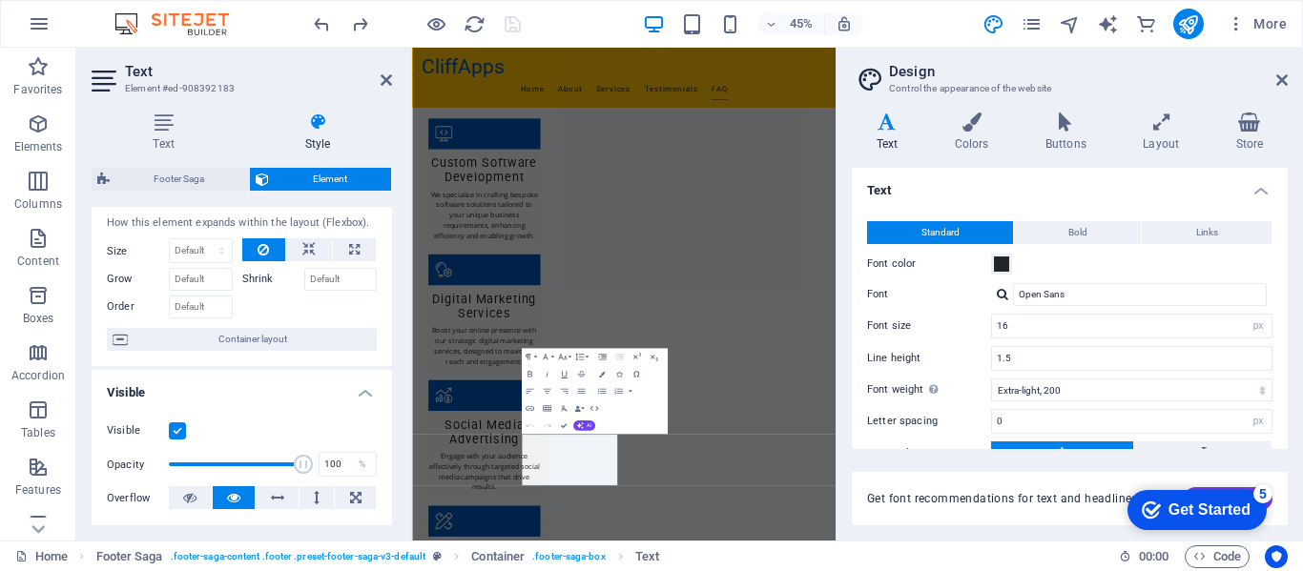
scroll to position [48, 0]
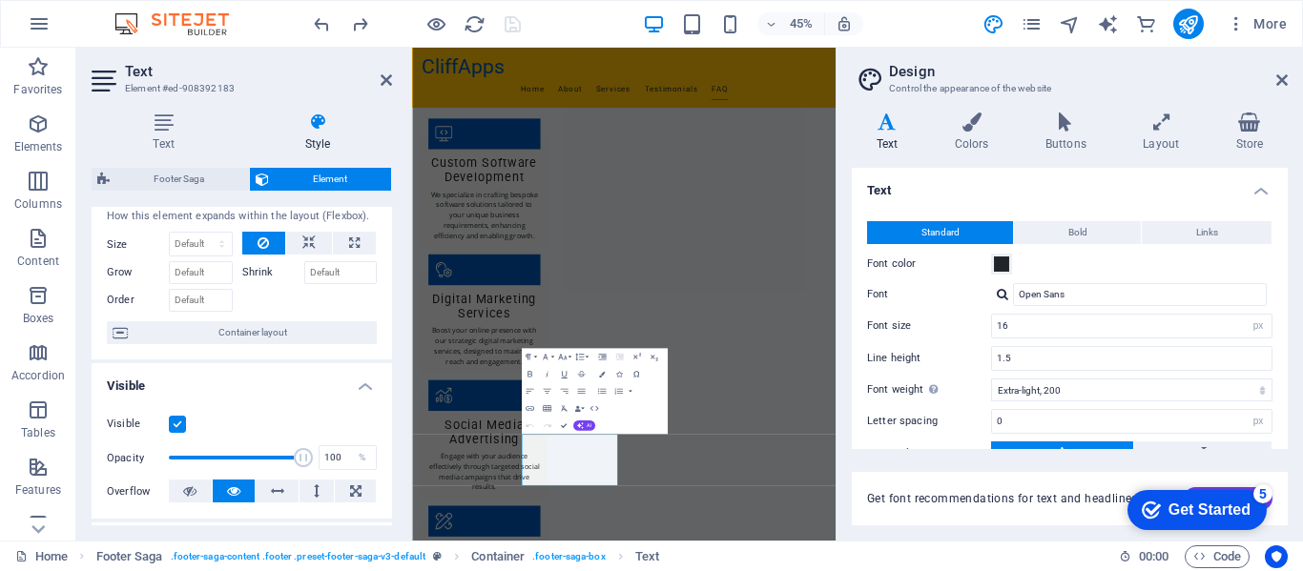
drag, startPoint x: 392, startPoint y: 327, endPoint x: 387, endPoint y: 385, distance: 58.4
click at [387, 385] on div "Text Style Text Add, edit, and format text directly on the website. Default col…" at bounding box center [241, 319] width 331 height 444
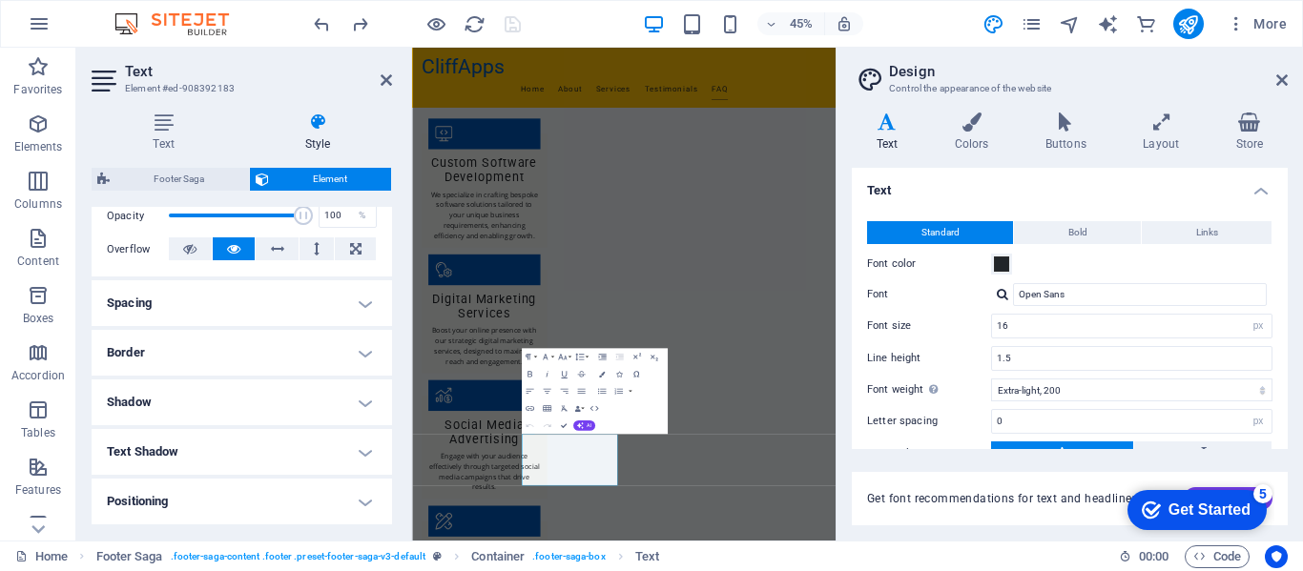
scroll to position [283, 0]
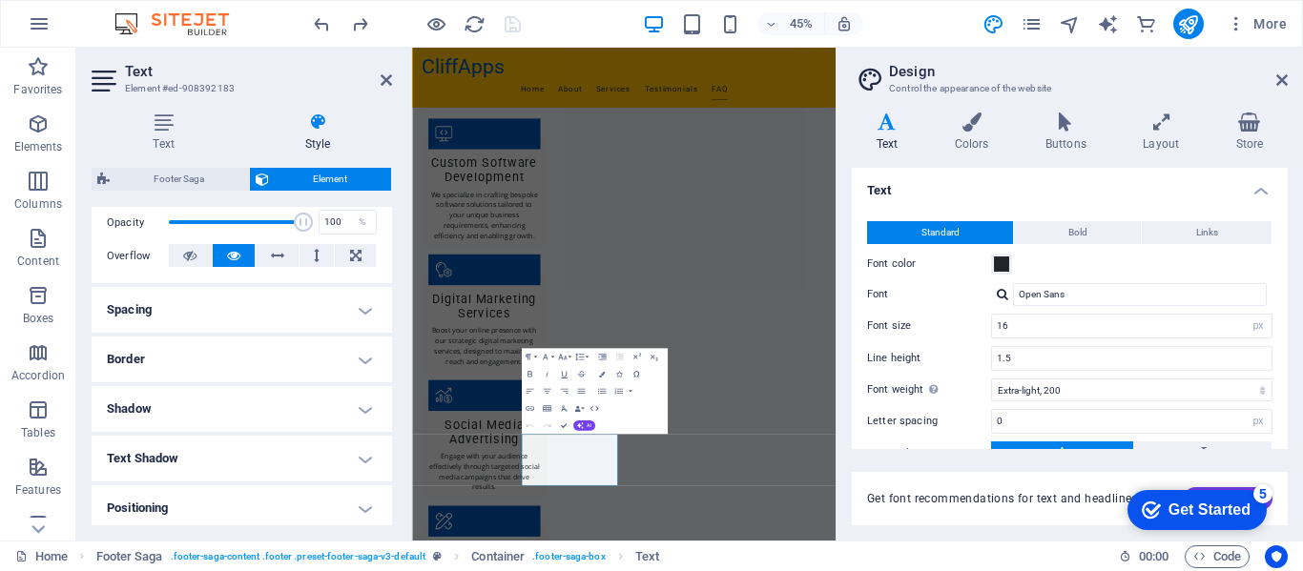
click at [356, 302] on h4 "Spacing" at bounding box center [242, 310] width 300 height 46
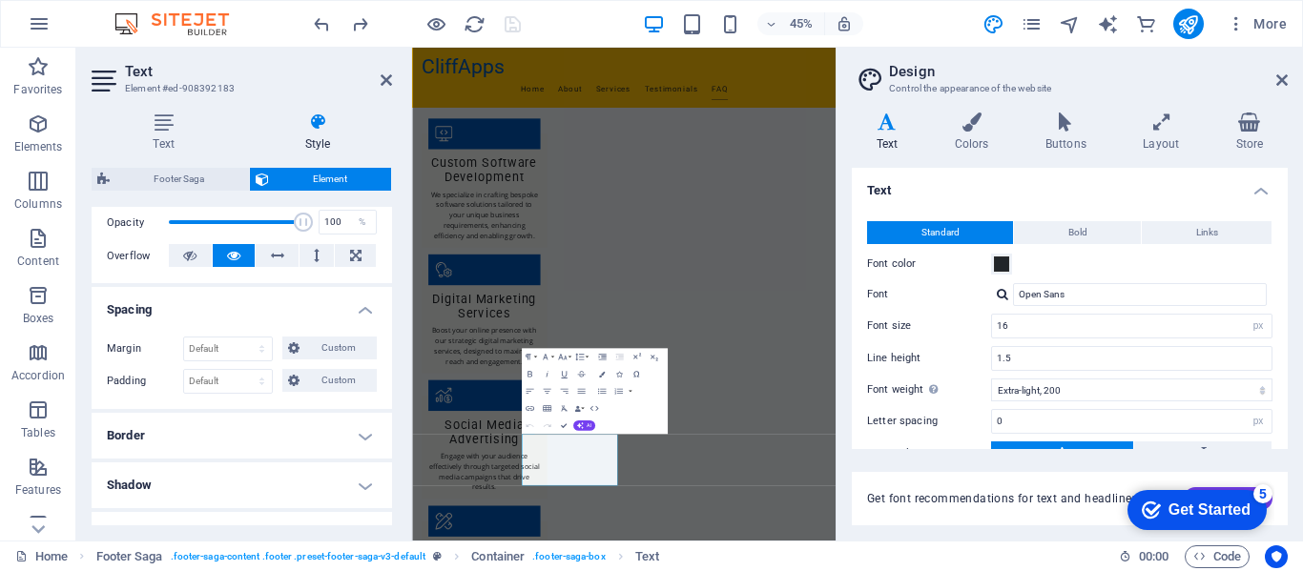
click at [355, 305] on h4 "Spacing" at bounding box center [242, 304] width 300 height 34
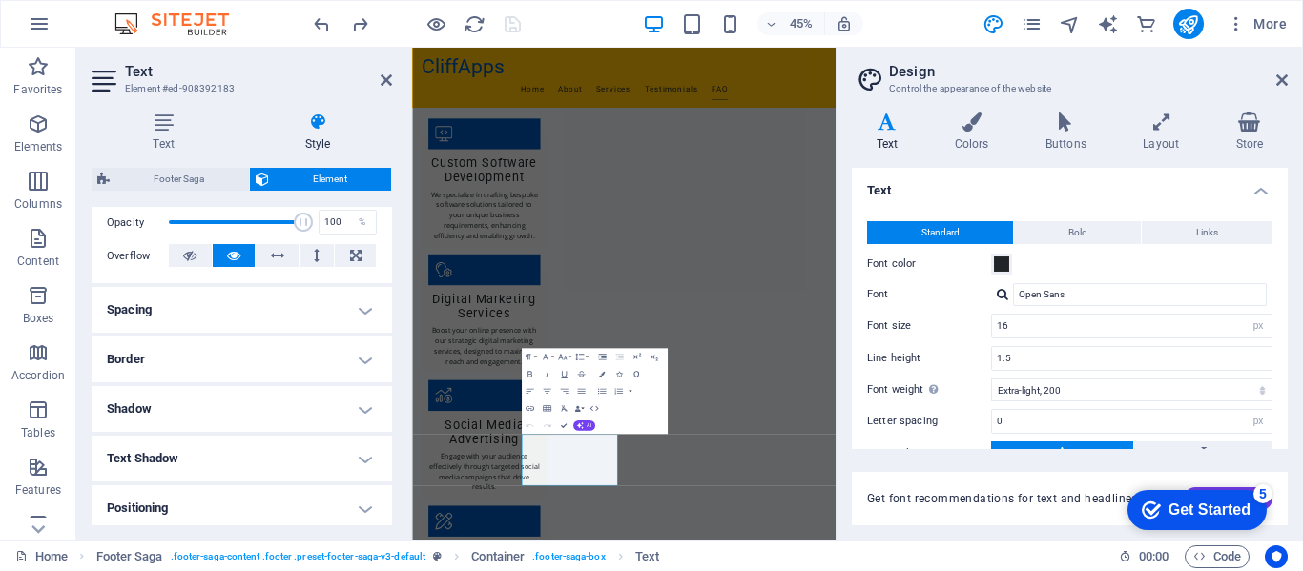
click at [361, 356] on h4 "Border" at bounding box center [242, 360] width 300 height 46
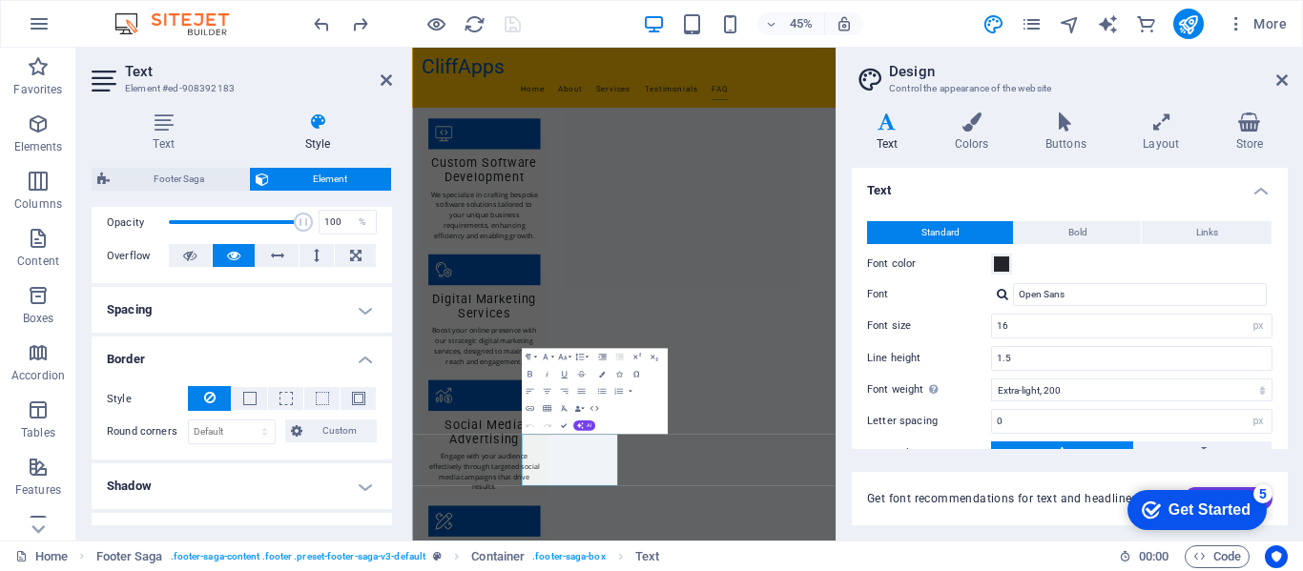
click at [361, 356] on h4 "Border" at bounding box center [242, 354] width 300 height 34
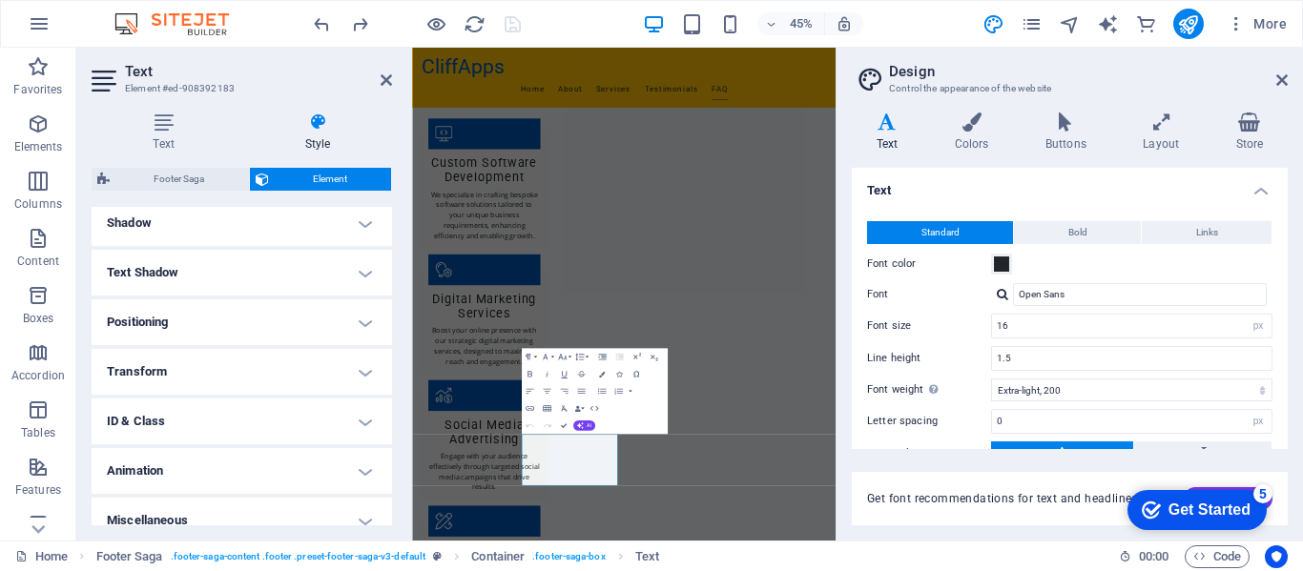
scroll to position [487, 0]
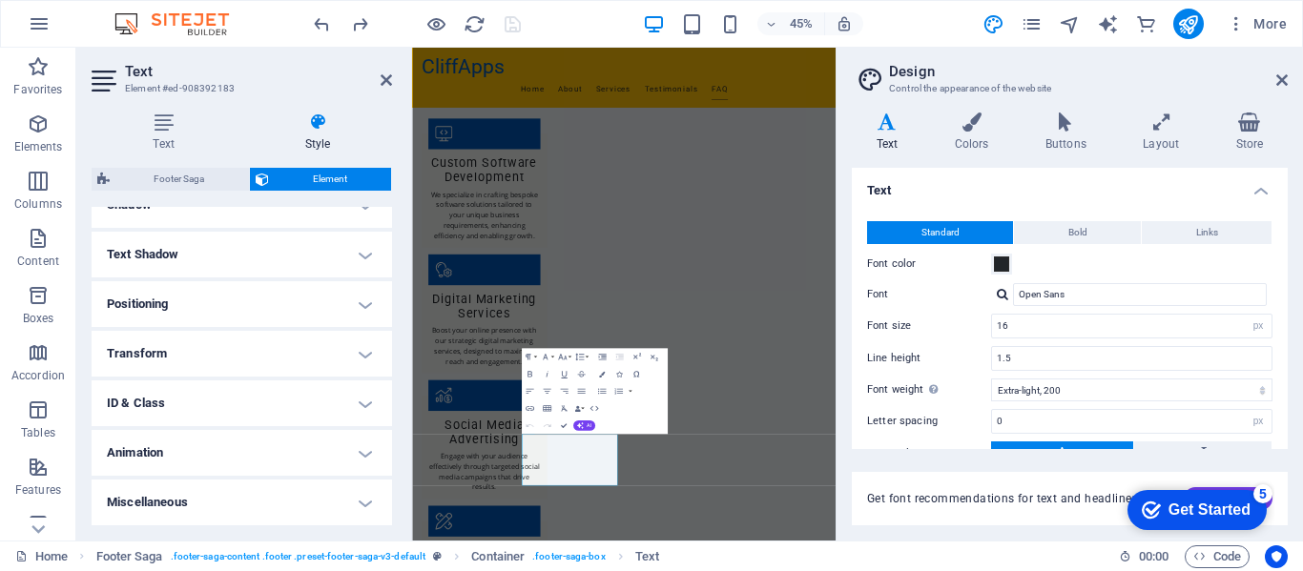
click at [363, 360] on h4 "Transform" at bounding box center [242, 354] width 300 height 46
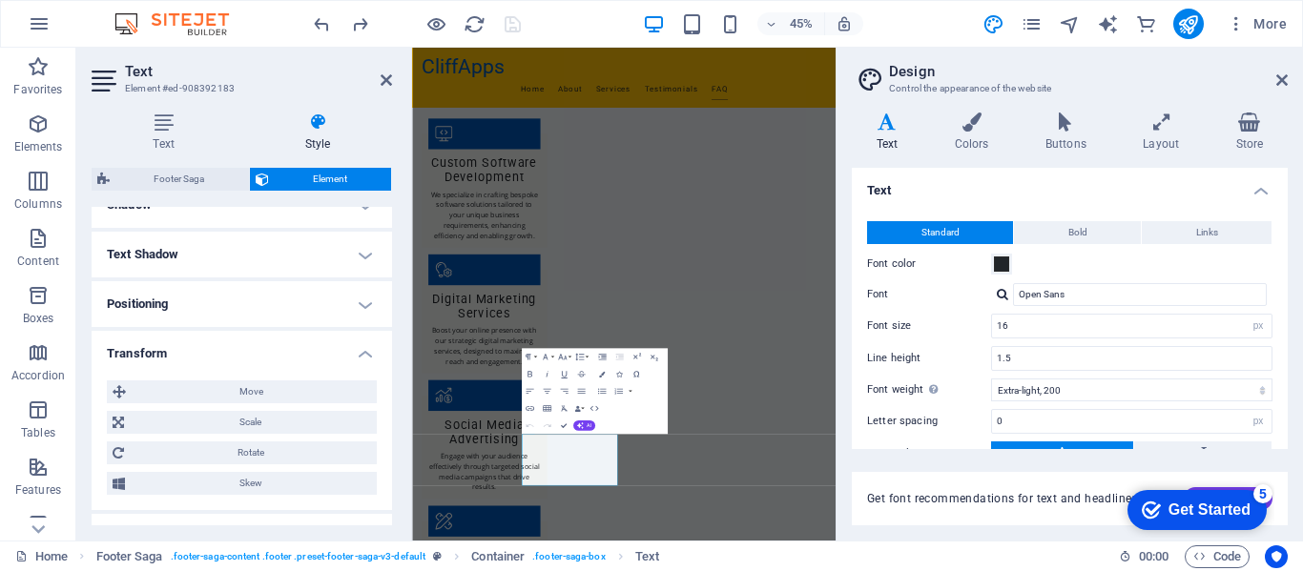
click at [362, 357] on h4 "Transform" at bounding box center [242, 348] width 300 height 34
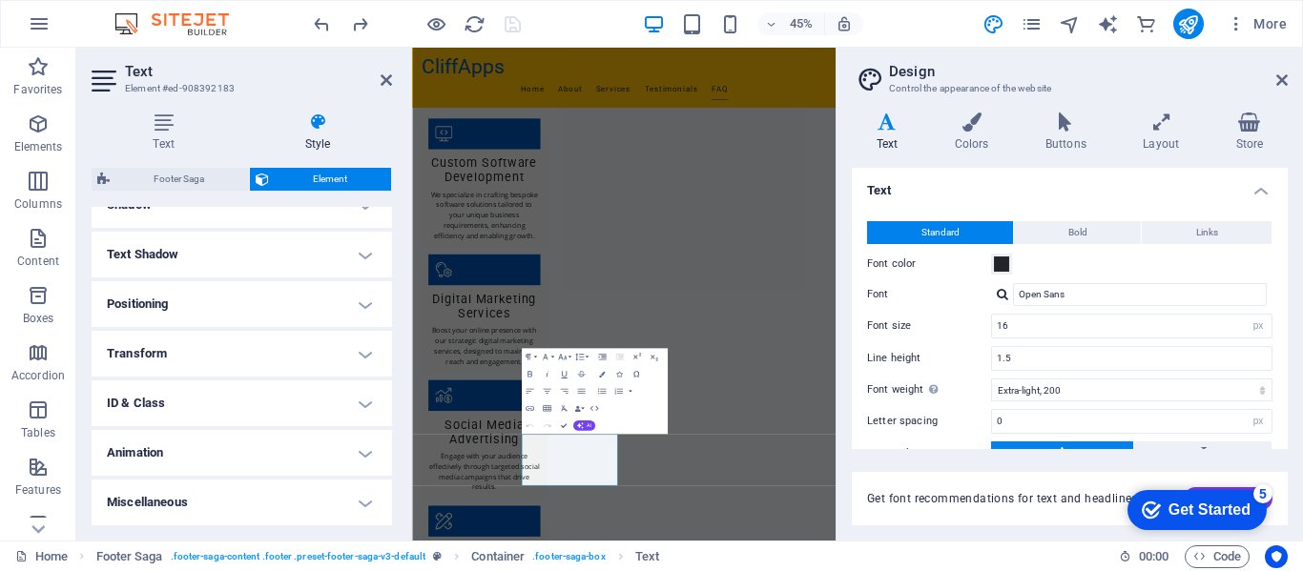
click at [361, 498] on h4 "Miscellaneous" at bounding box center [242, 503] width 300 height 46
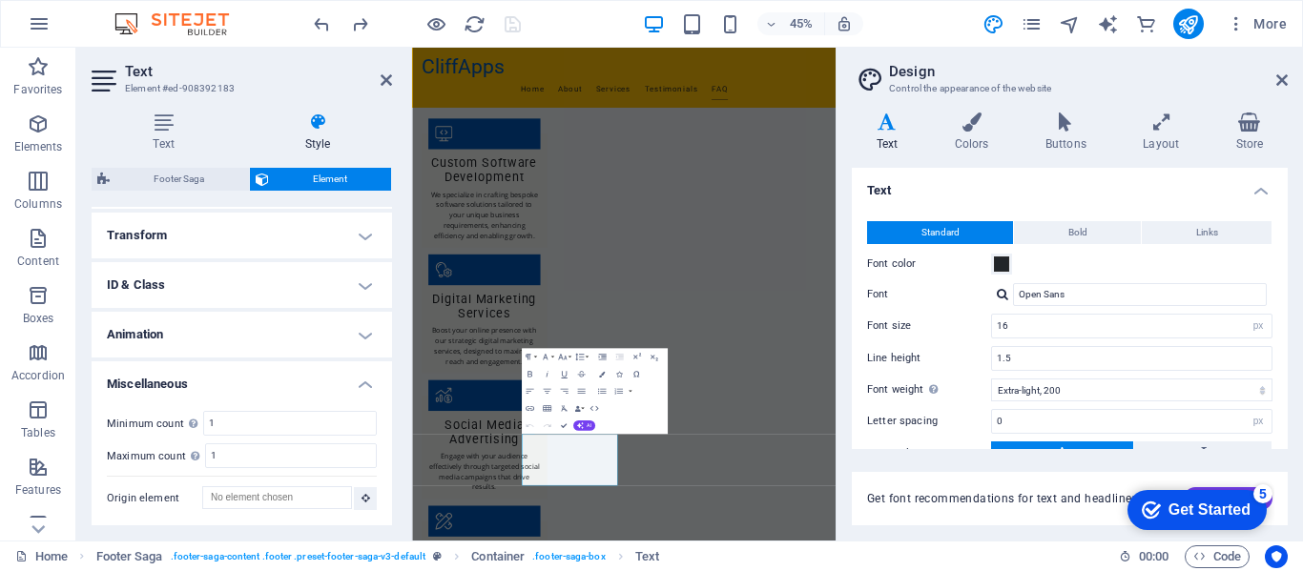
click at [349, 370] on h4 "Miscellaneous" at bounding box center [242, 379] width 300 height 34
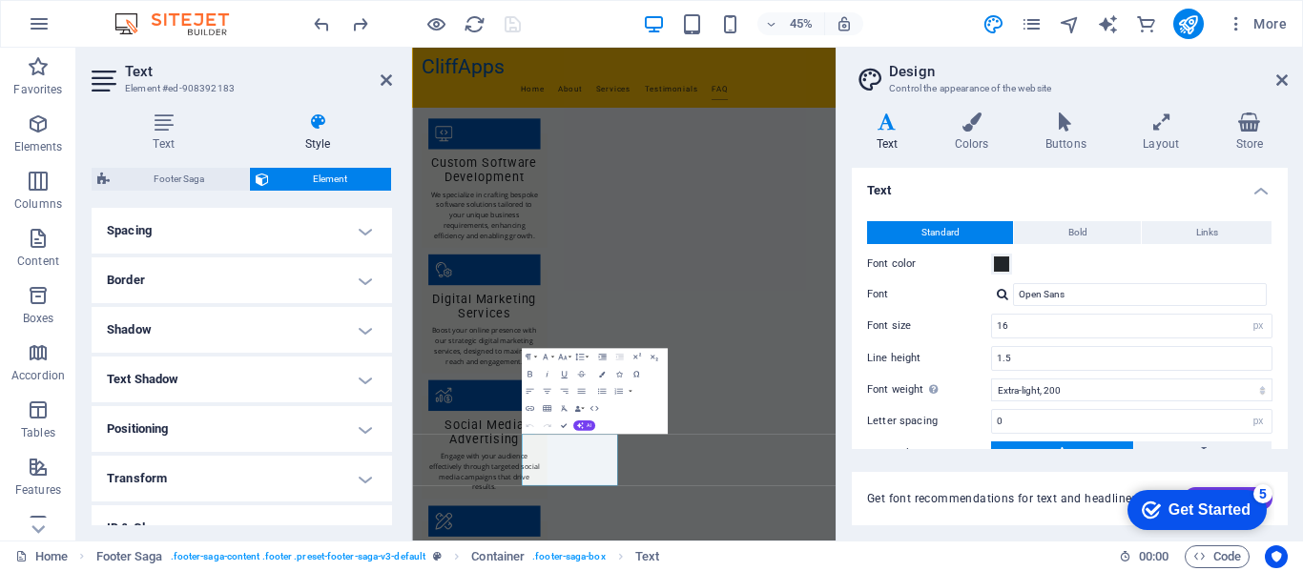
scroll to position [355, 0]
click at [314, 383] on h4 "Text Shadow" at bounding box center [242, 387] width 300 height 46
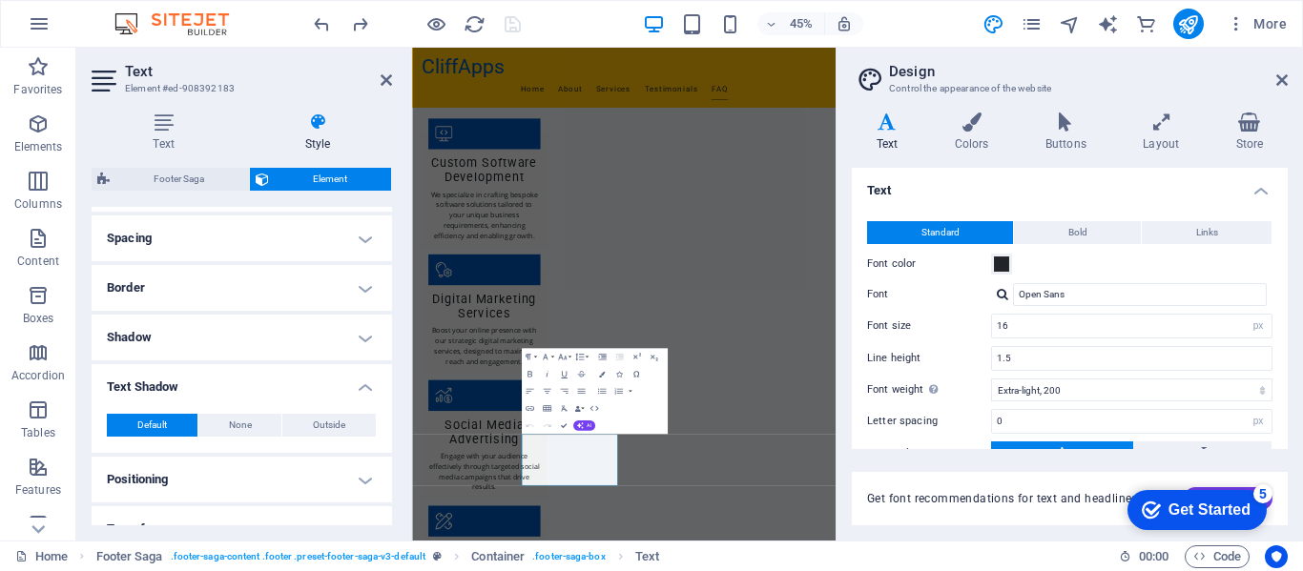
drag, startPoint x: 392, startPoint y: 402, endPoint x: 389, endPoint y: 442, distance: 40.2
click at [389, 442] on div "Text Style Text Add, edit, and format text directly on the website. Default col…" at bounding box center [241, 319] width 331 height 444
drag, startPoint x: 387, startPoint y: 426, endPoint x: 385, endPoint y: 473, distance: 46.8
click at [385, 473] on ul "Layout How this element expands within the layout (Flexbox). Size Default auto …" at bounding box center [242, 277] width 300 height 850
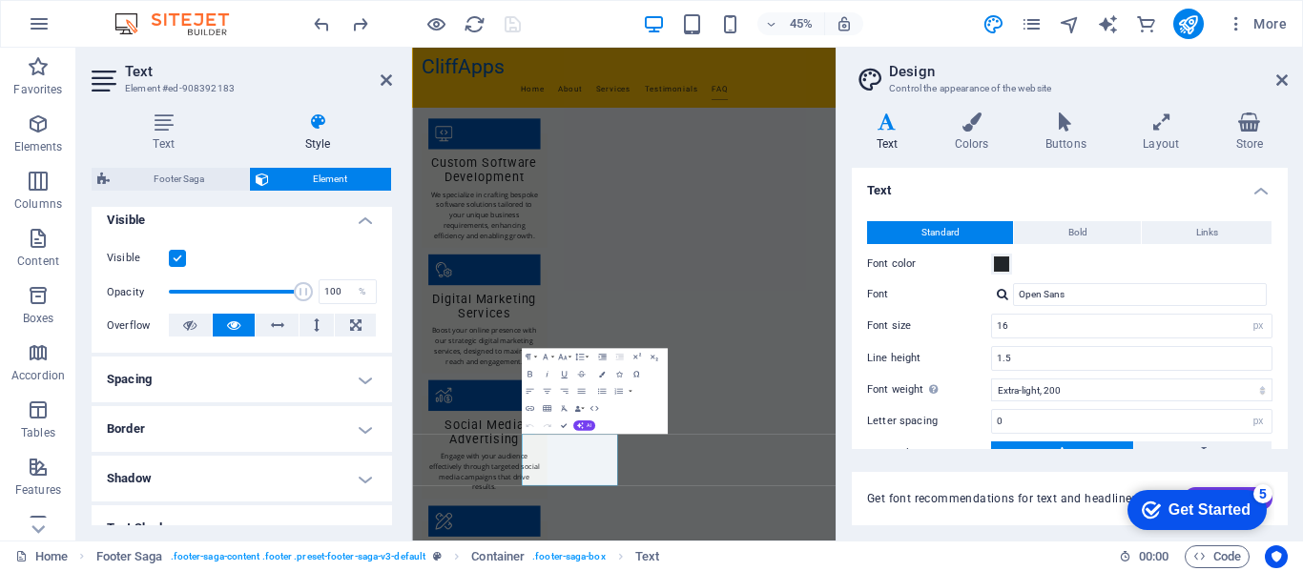
scroll to position [188, 0]
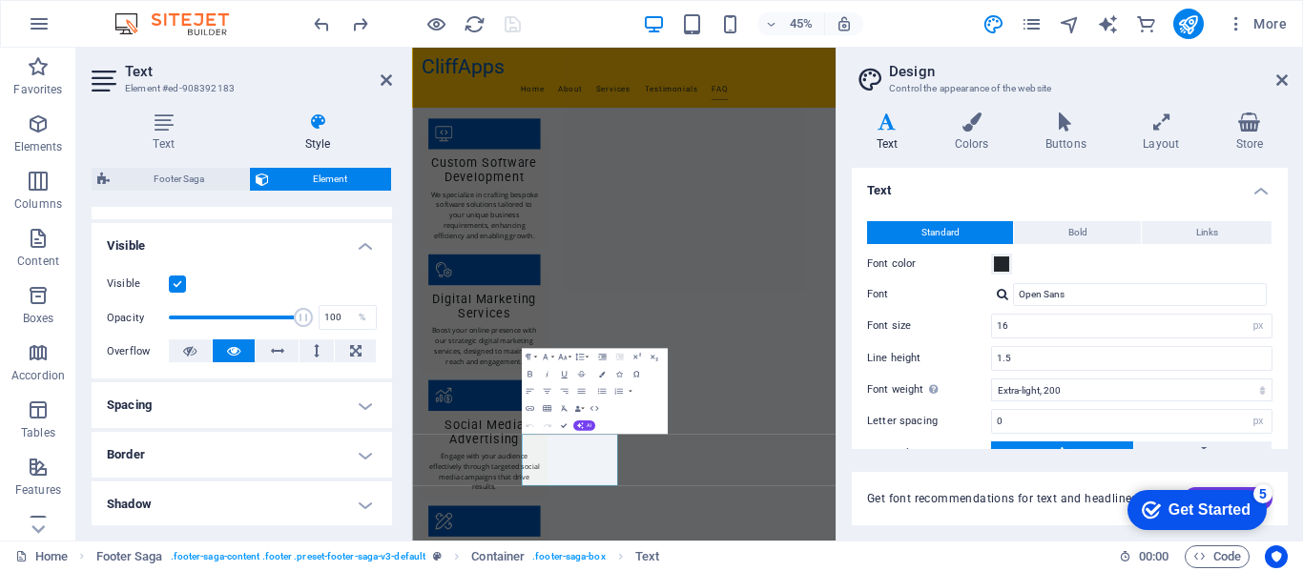
click at [337, 404] on h4 "Spacing" at bounding box center [242, 405] width 300 height 46
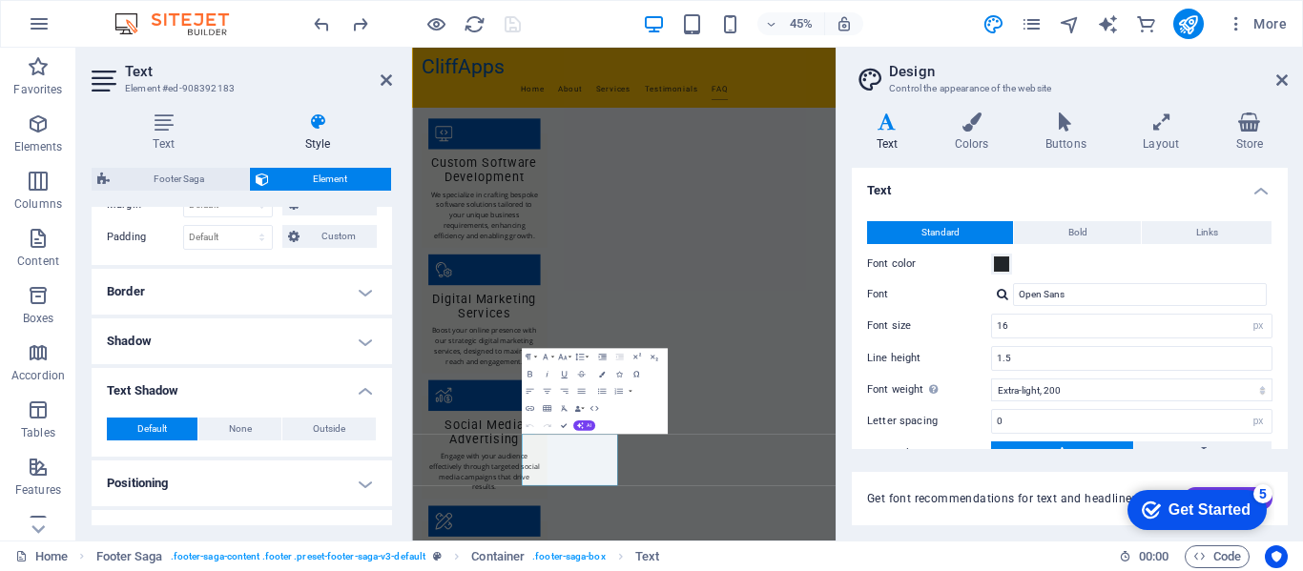
scroll to position [394, 0]
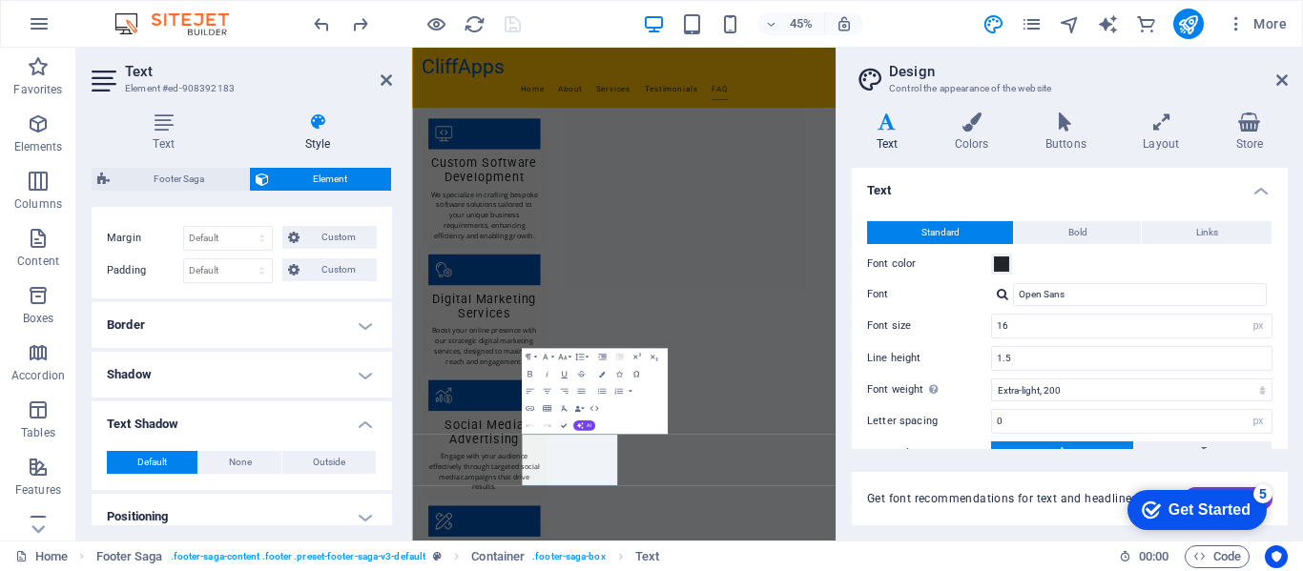
click at [320, 325] on h4 "Border" at bounding box center [242, 325] width 300 height 46
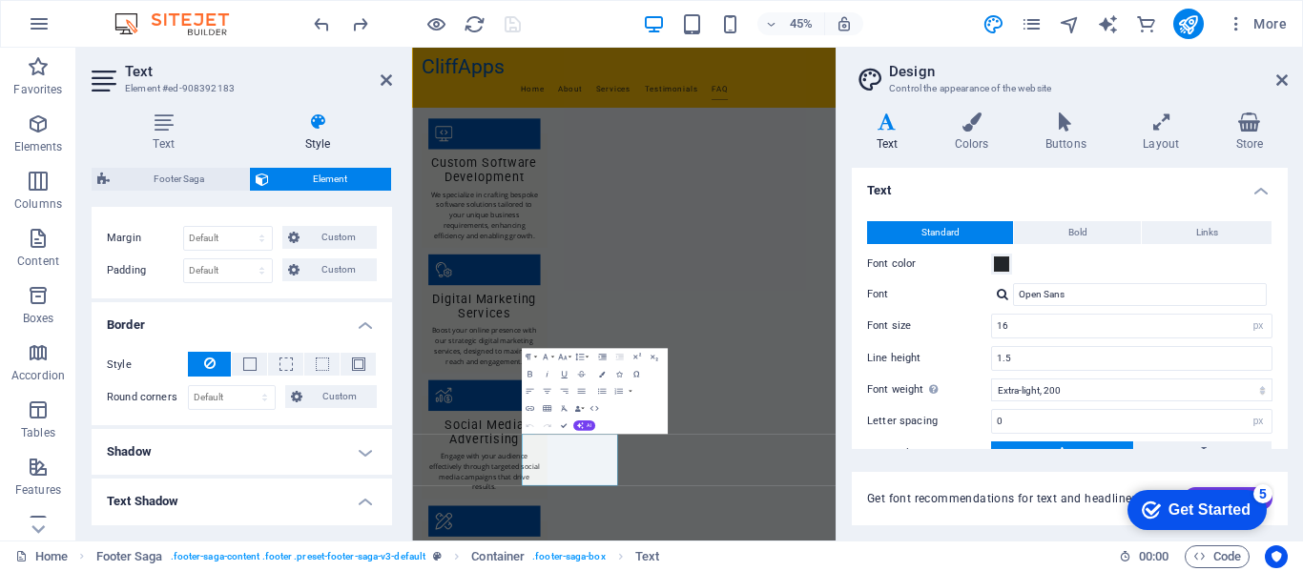
drag, startPoint x: 387, startPoint y: 401, endPoint x: 399, endPoint y: 309, distance: 92.3
click at [399, 309] on div "Text Style Text Add, edit, and format text directly on the website. Default col…" at bounding box center [241, 319] width 331 height 444
drag, startPoint x: 387, startPoint y: 356, endPoint x: 401, endPoint y: 295, distance: 62.5
click at [401, 295] on div "Text Style Text Add, edit, and format text directly on the website. Default col…" at bounding box center [241, 319] width 331 height 444
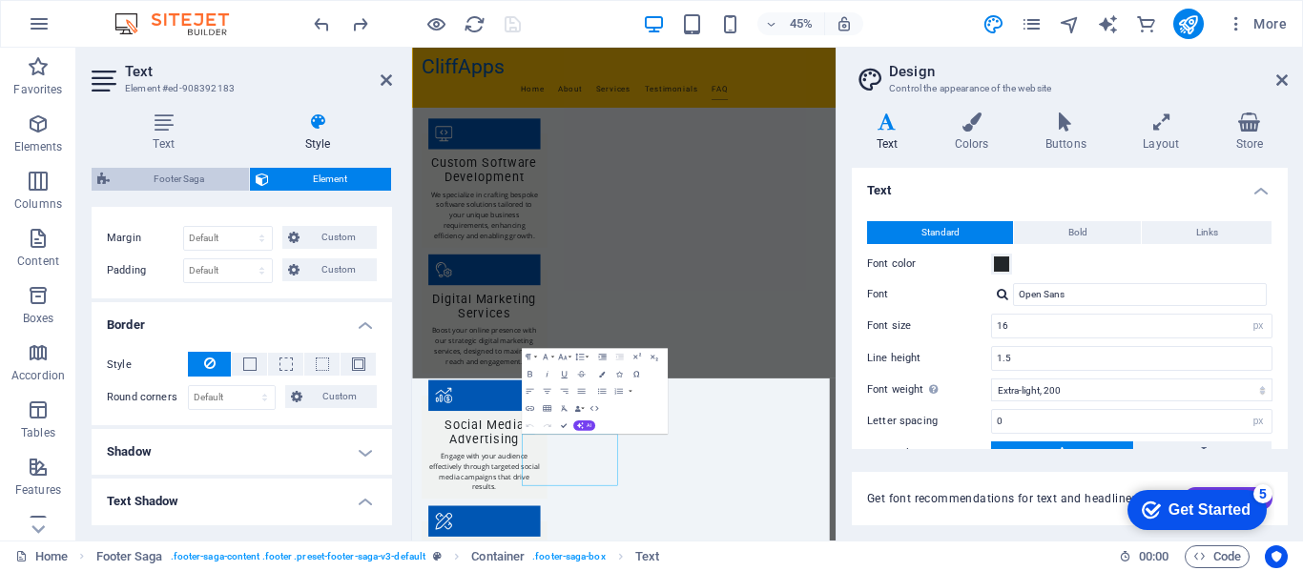
click at [185, 182] on span "Footer Saga" at bounding box center [179, 179] width 128 height 23
select select "rem"
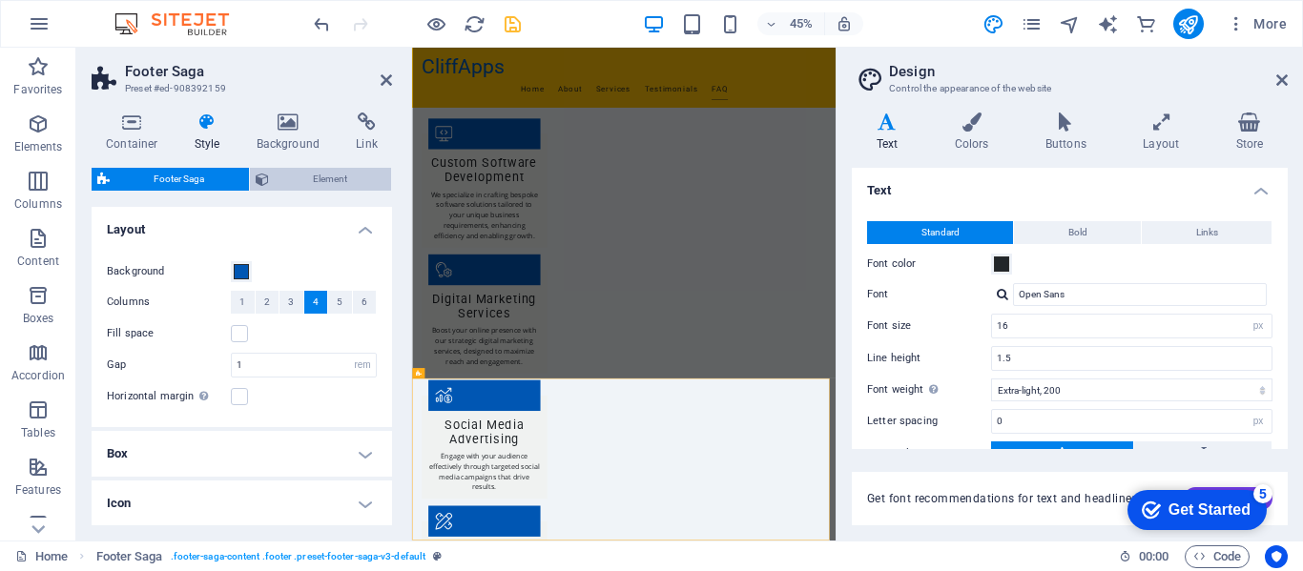
click at [313, 176] on span "Element" at bounding box center [331, 179] width 112 height 23
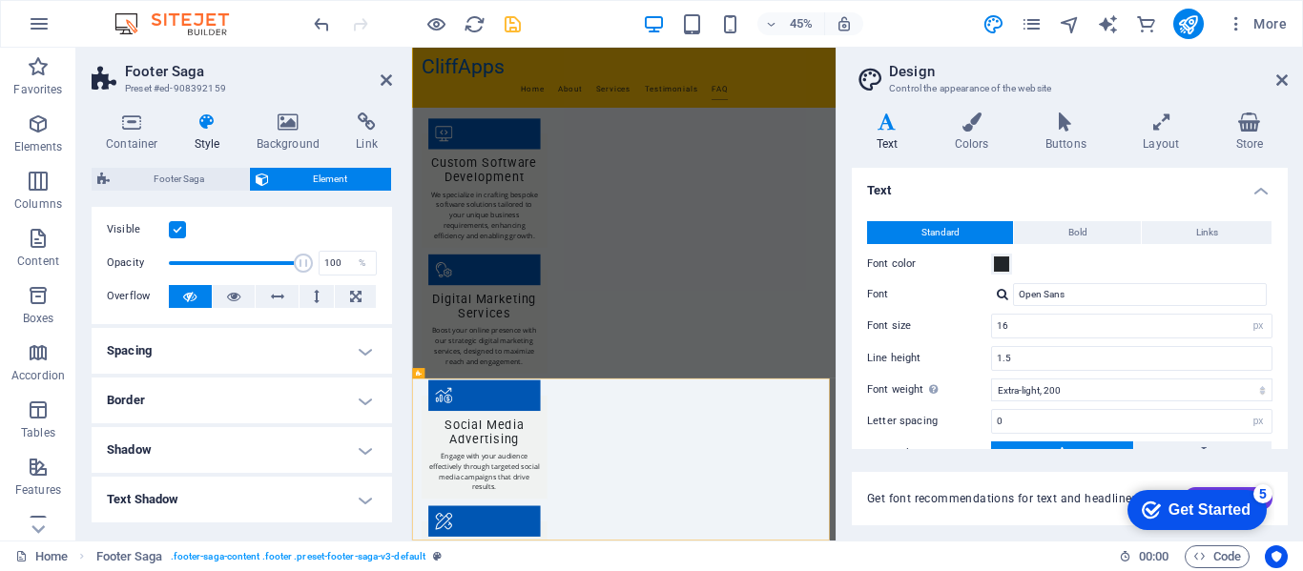
scroll to position [0, 0]
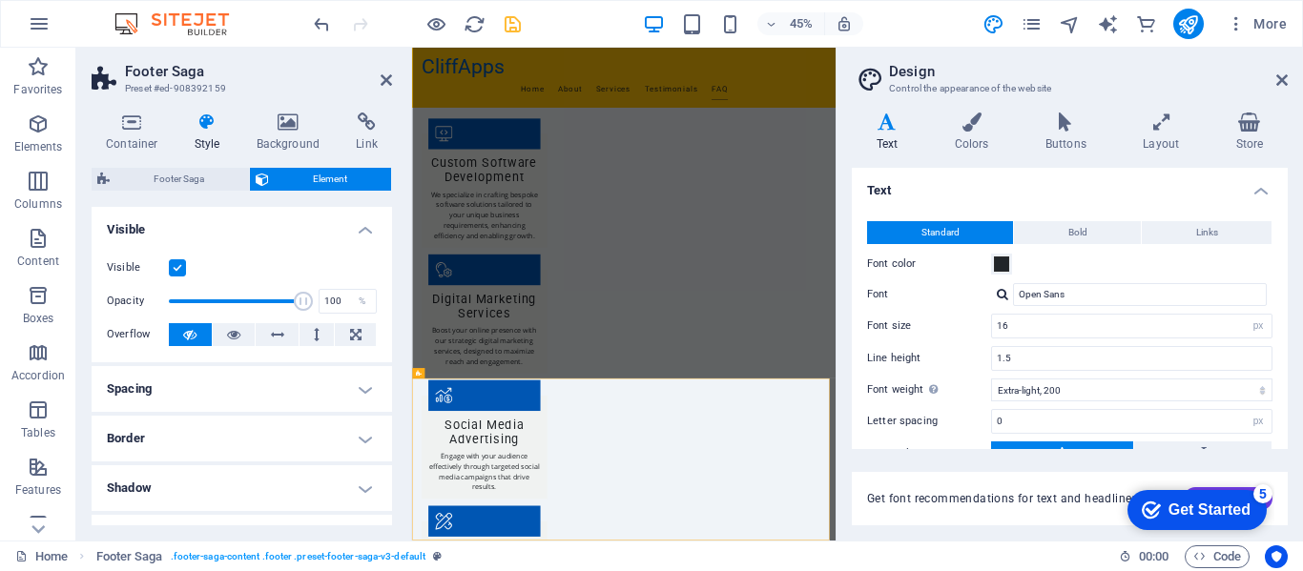
click at [361, 231] on h4 "Visible" at bounding box center [242, 224] width 300 height 34
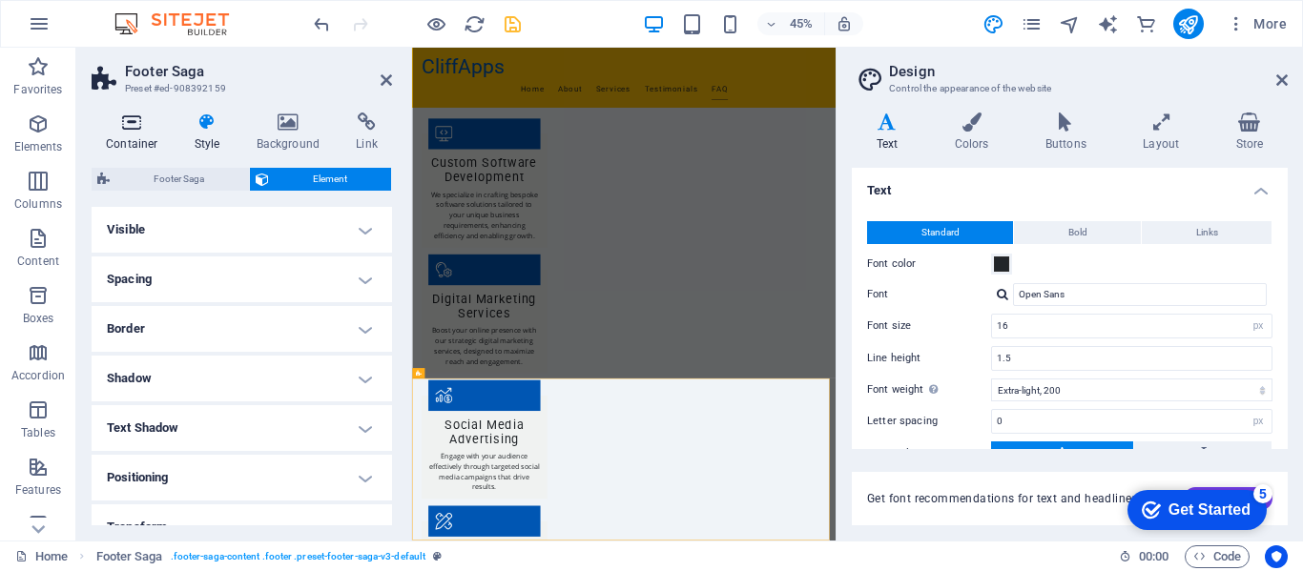
click at [132, 122] on icon at bounding box center [132, 122] width 81 height 19
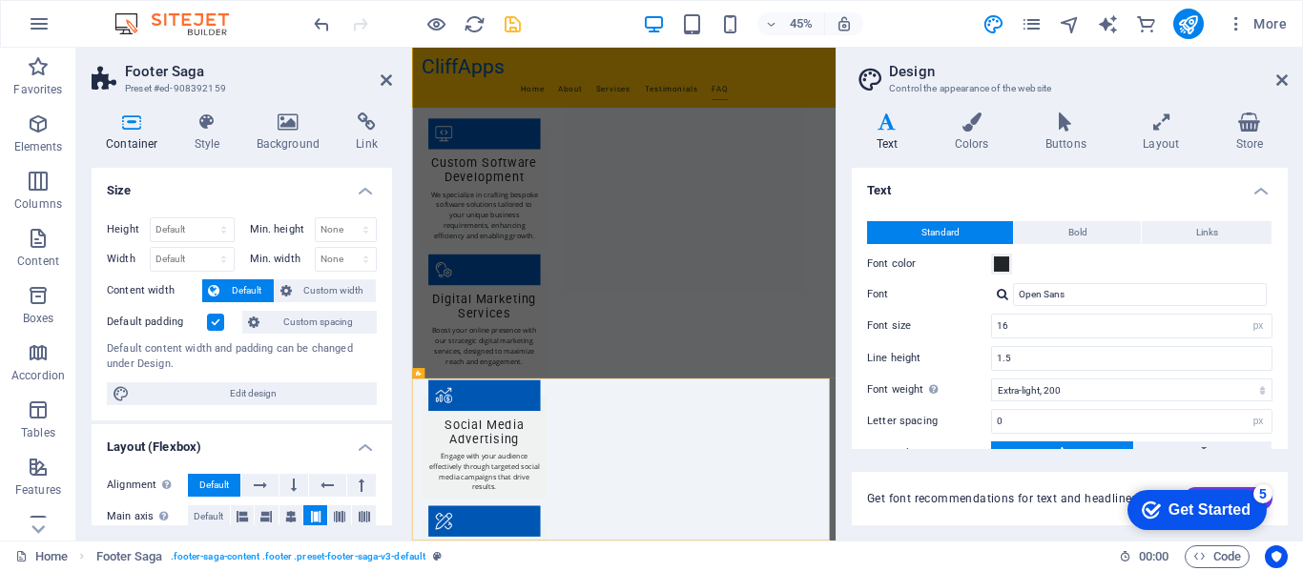
drag, startPoint x: 387, startPoint y: 303, endPoint x: 381, endPoint y: 404, distance: 101.3
click at [381, 404] on div "Height Default px rem % vh vw Min. height None px rem % vh vw Width Default px …" at bounding box center [242, 311] width 300 height 218
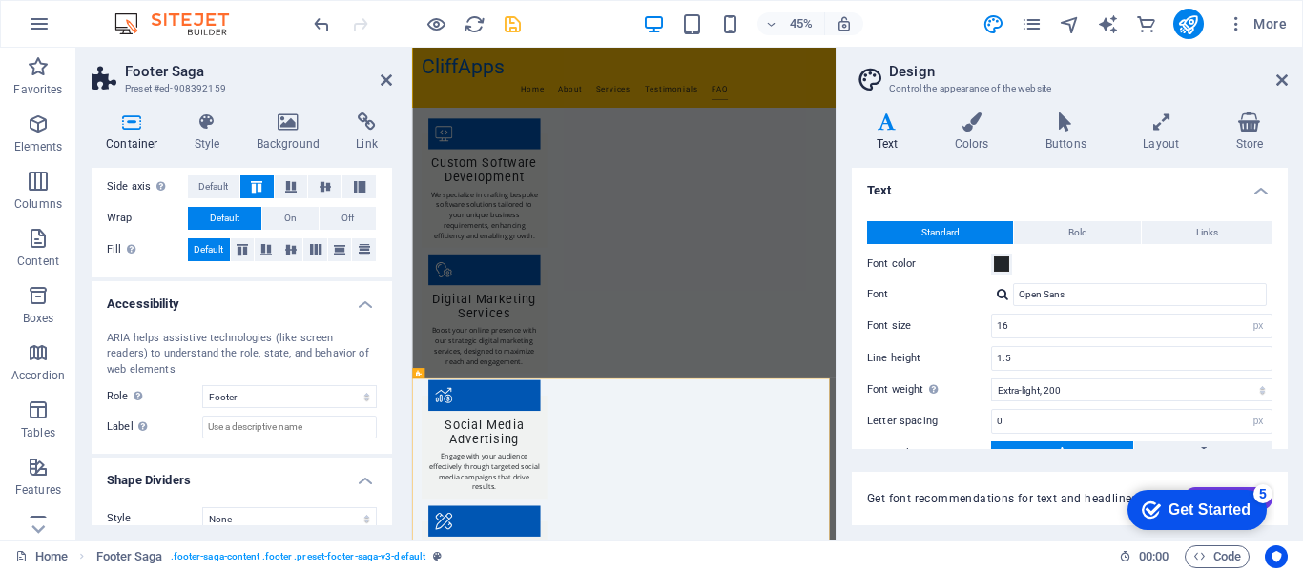
scroll to position [382, 0]
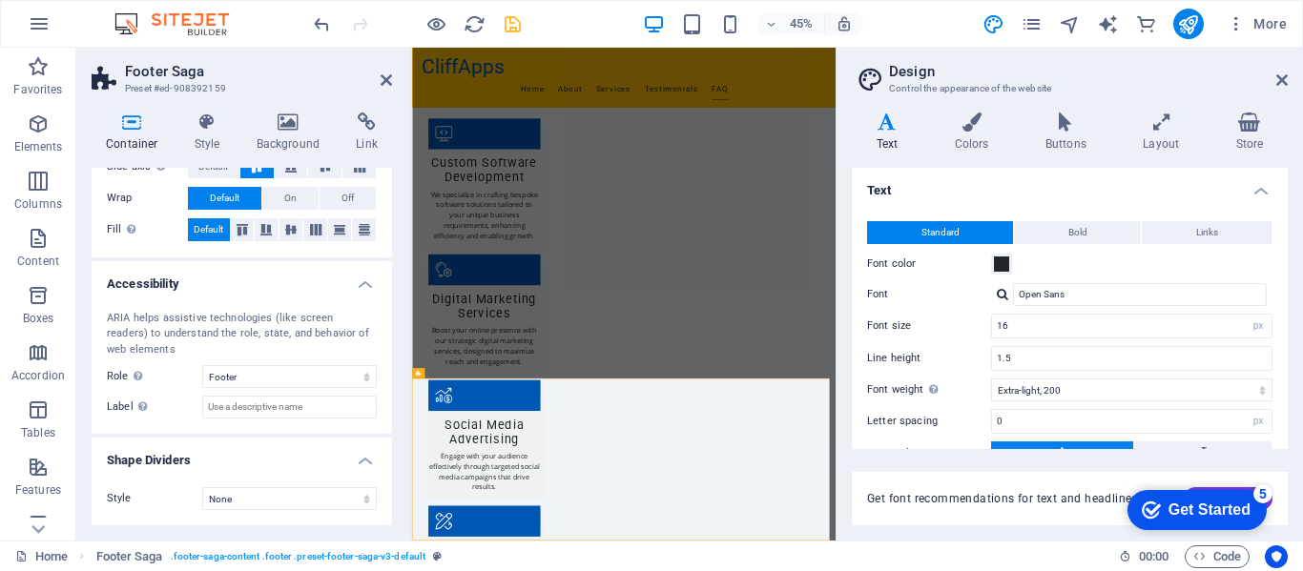
click at [122, 312] on div "ARIA helps assistive technologies (like screen readers) to understand the role,…" at bounding box center [242, 335] width 270 height 48
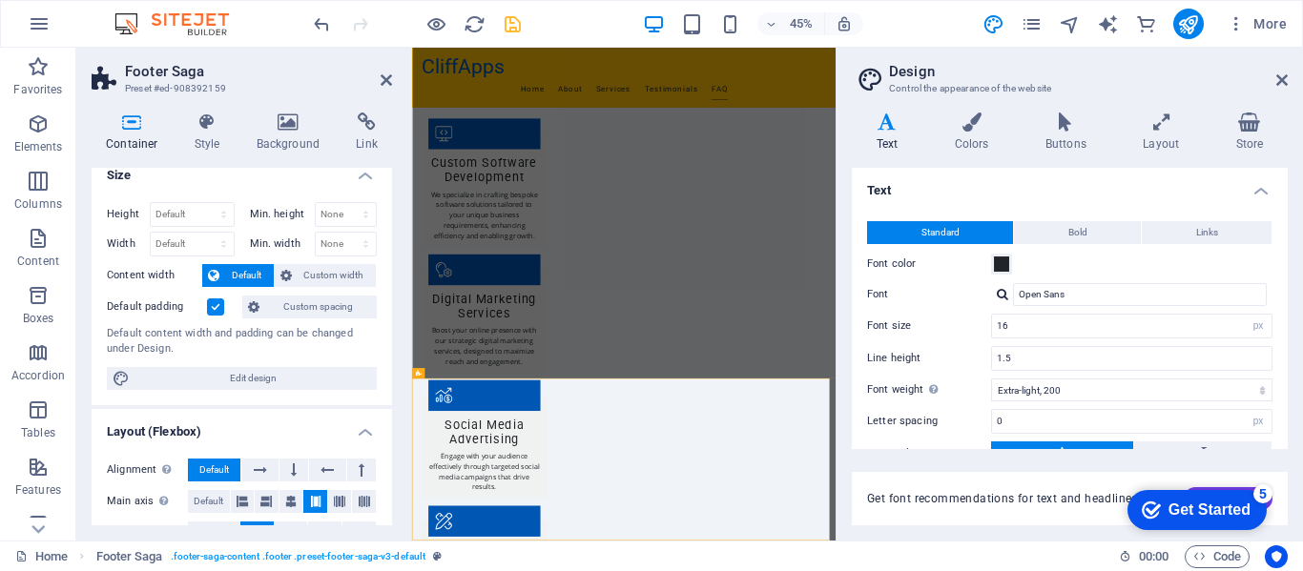
scroll to position [0, 0]
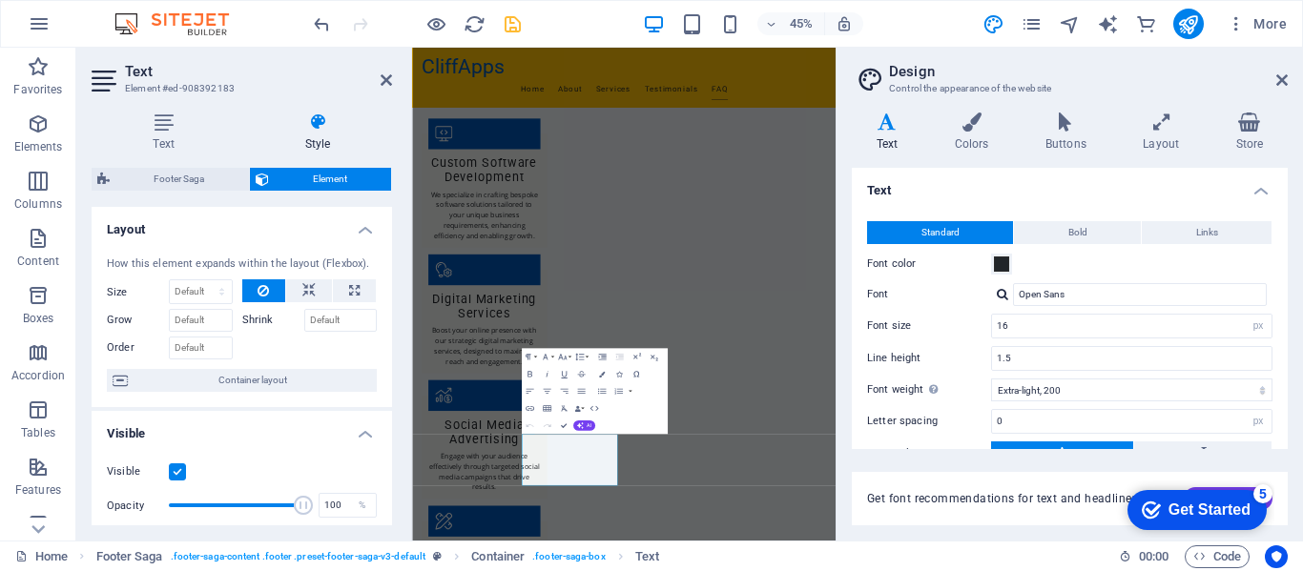
drag, startPoint x: 387, startPoint y: 275, endPoint x: 380, endPoint y: 358, distance: 83.3
click at [380, 358] on div "How this element expands within the layout (Flexbox). Size Default auto px % 1/…" at bounding box center [242, 324] width 300 height 167
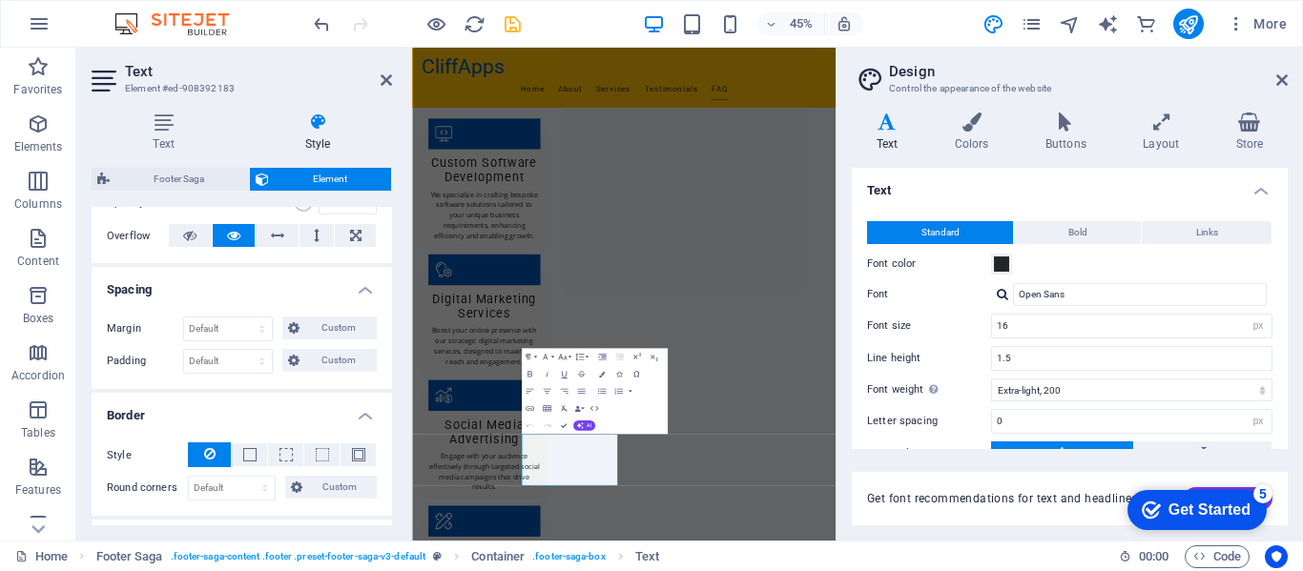
scroll to position [274, 0]
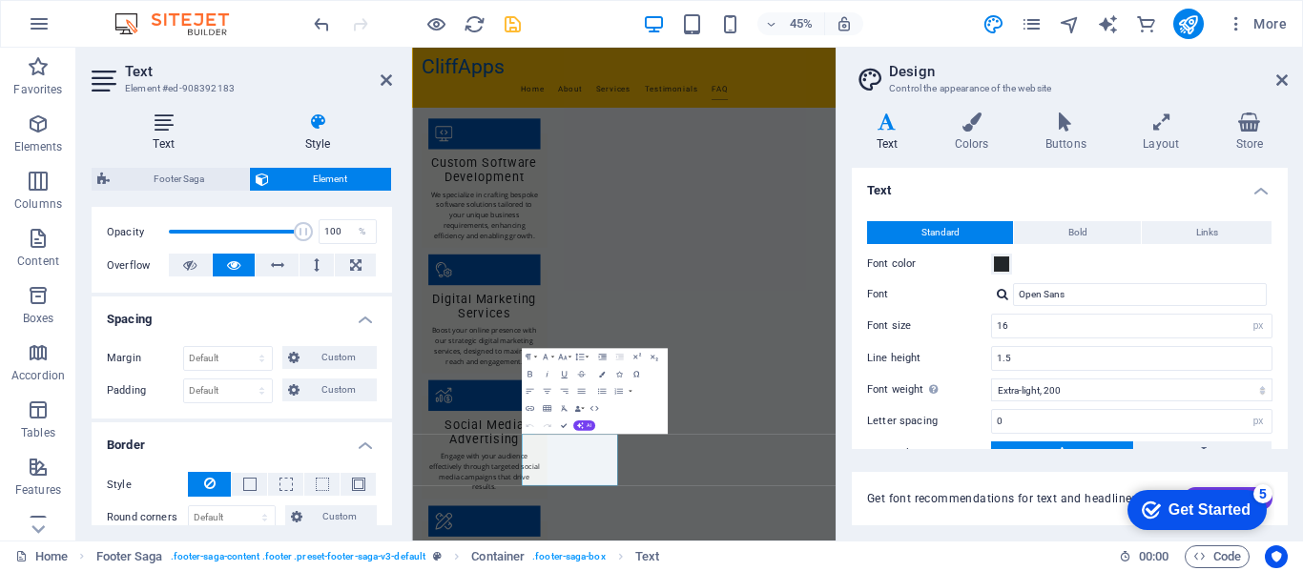
click at [159, 119] on icon at bounding box center [164, 122] width 144 height 19
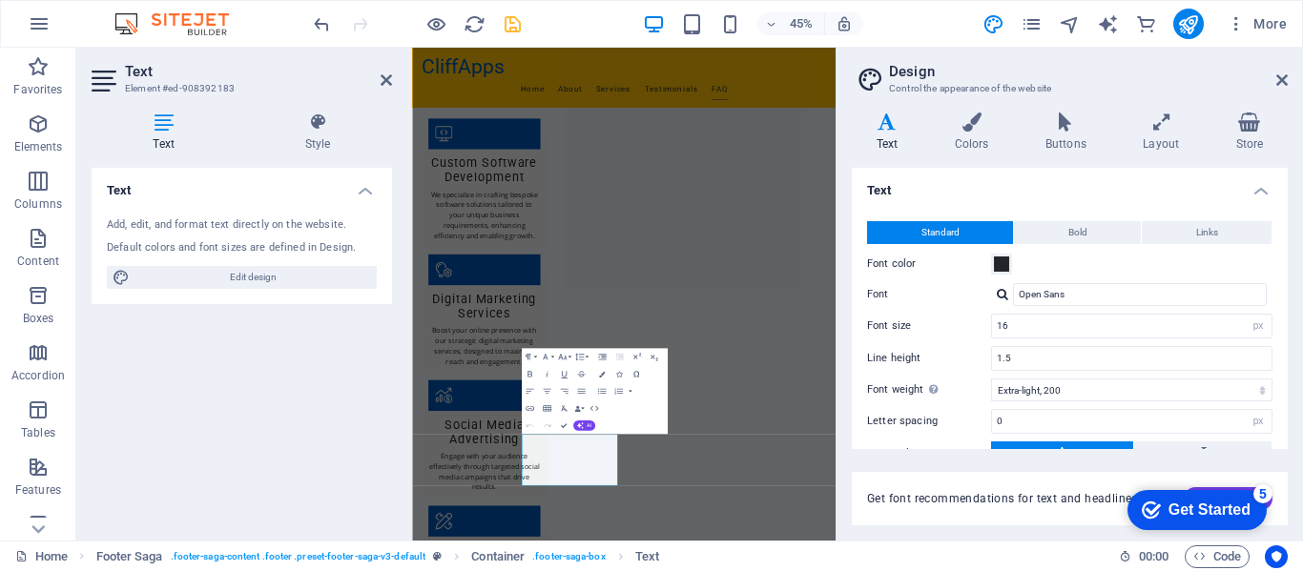
click at [159, 119] on icon at bounding box center [164, 122] width 144 height 19
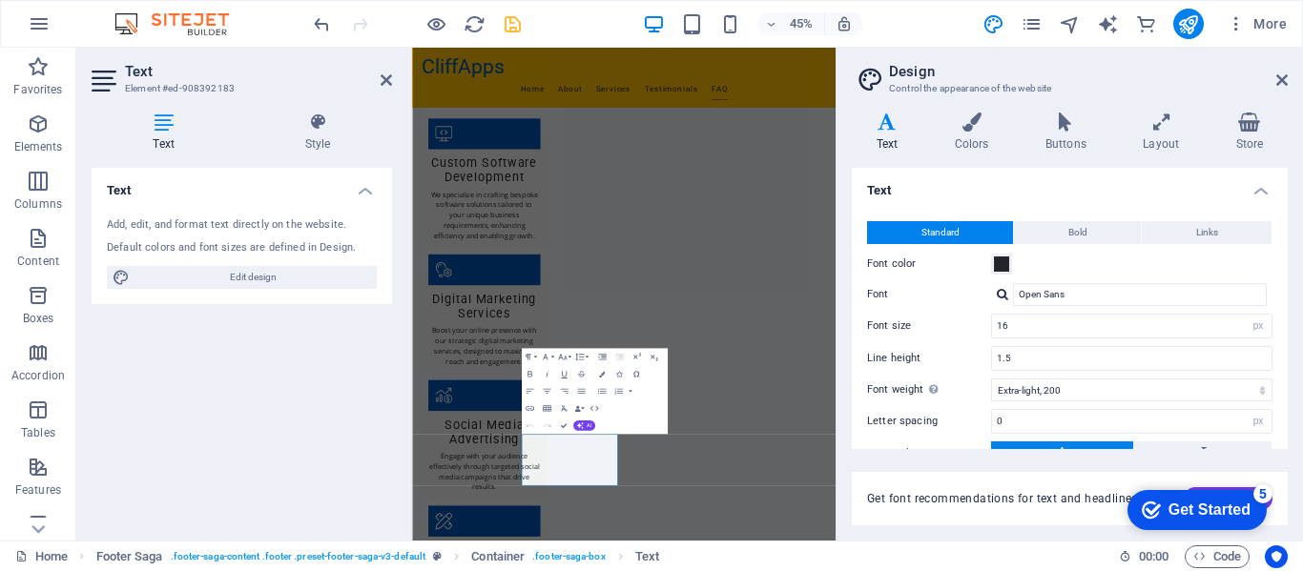
click at [159, 119] on icon at bounding box center [164, 122] width 144 height 19
click at [156, 86] on h3 "Element #ed-908392183" at bounding box center [239, 88] width 229 height 17
click at [184, 87] on h3 "Element #ed-908392183" at bounding box center [239, 88] width 229 height 17
click at [381, 82] on icon at bounding box center [386, 79] width 11 height 15
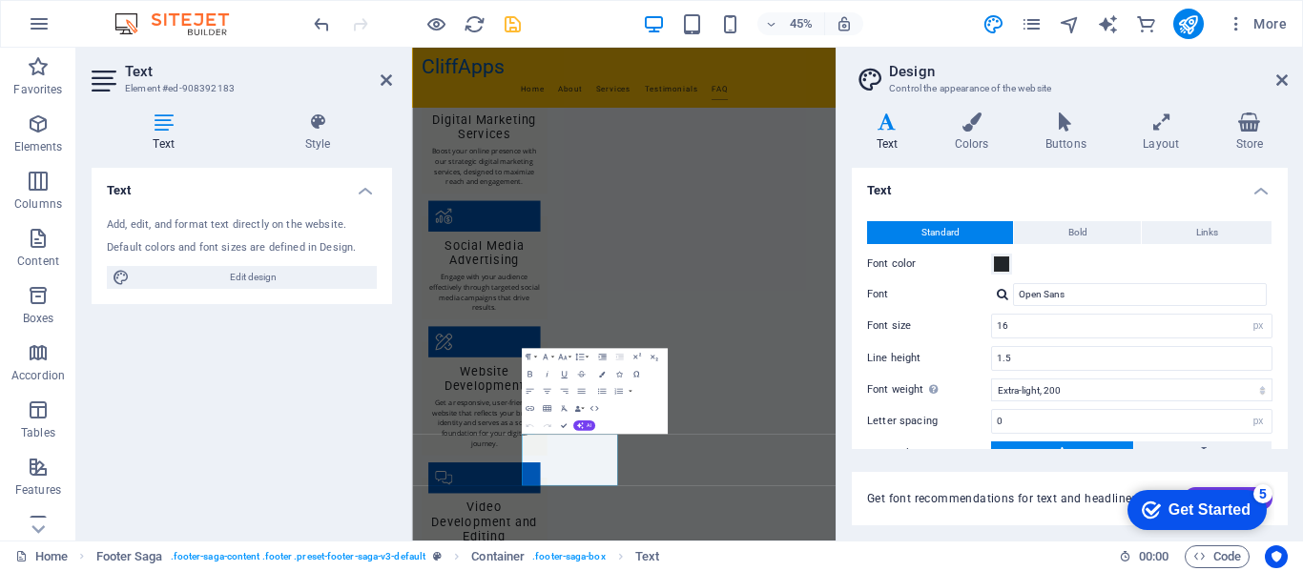
scroll to position [3362, 0]
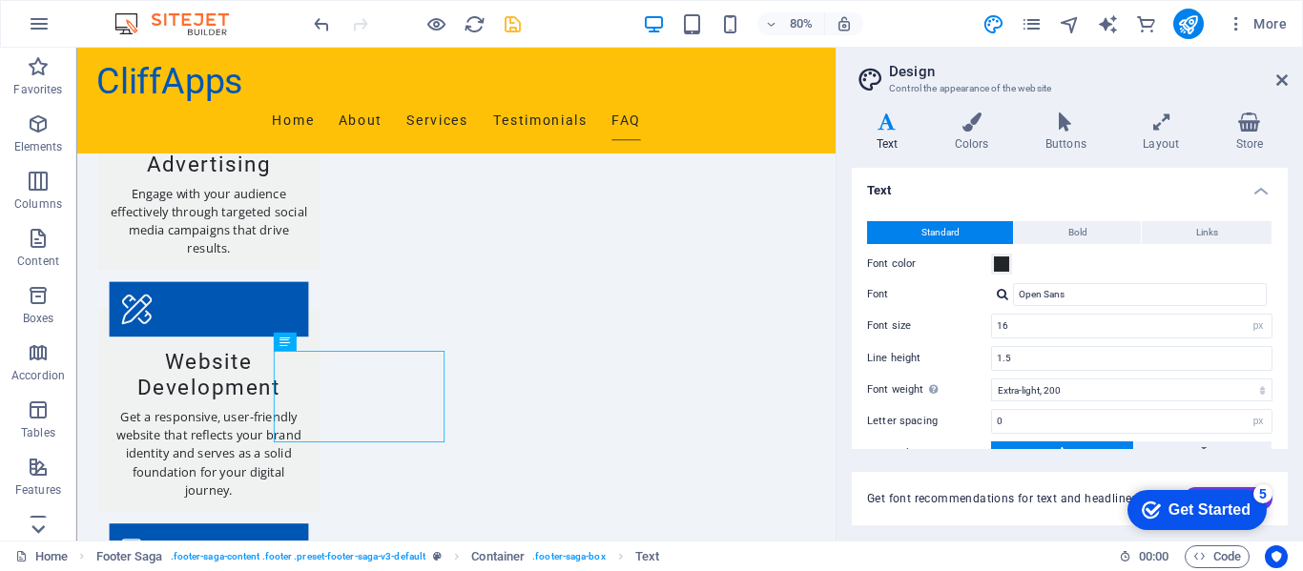
click at [33, 524] on icon at bounding box center [38, 529] width 27 height 27
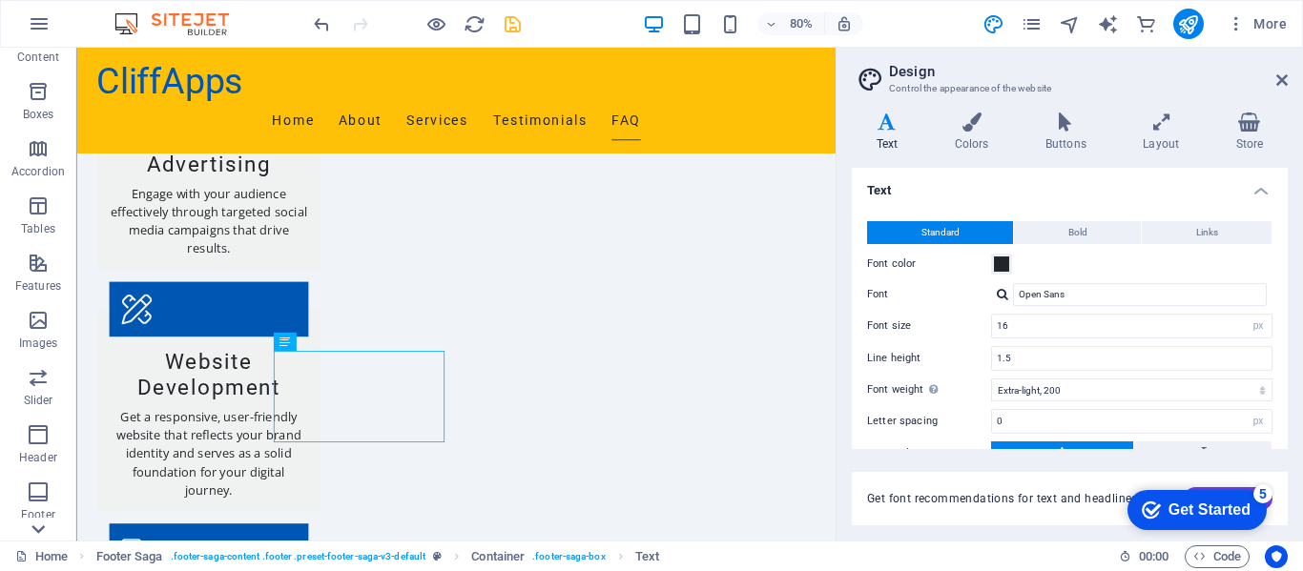
scroll to position [423, 0]
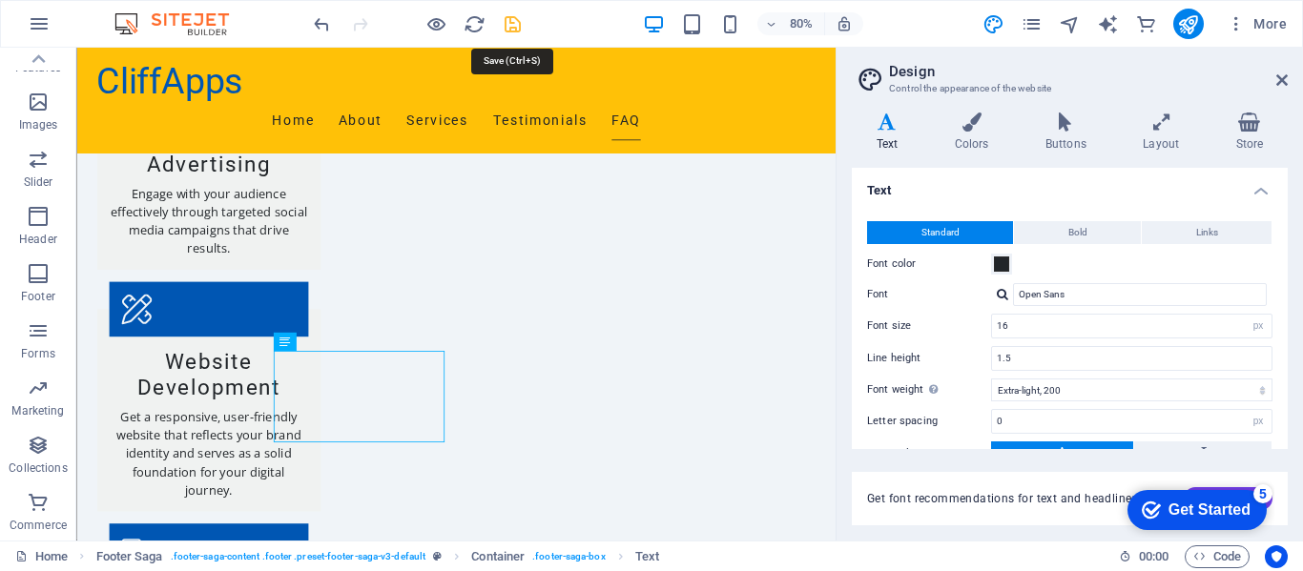
click at [511, 20] on icon "save" at bounding box center [513, 24] width 22 height 22
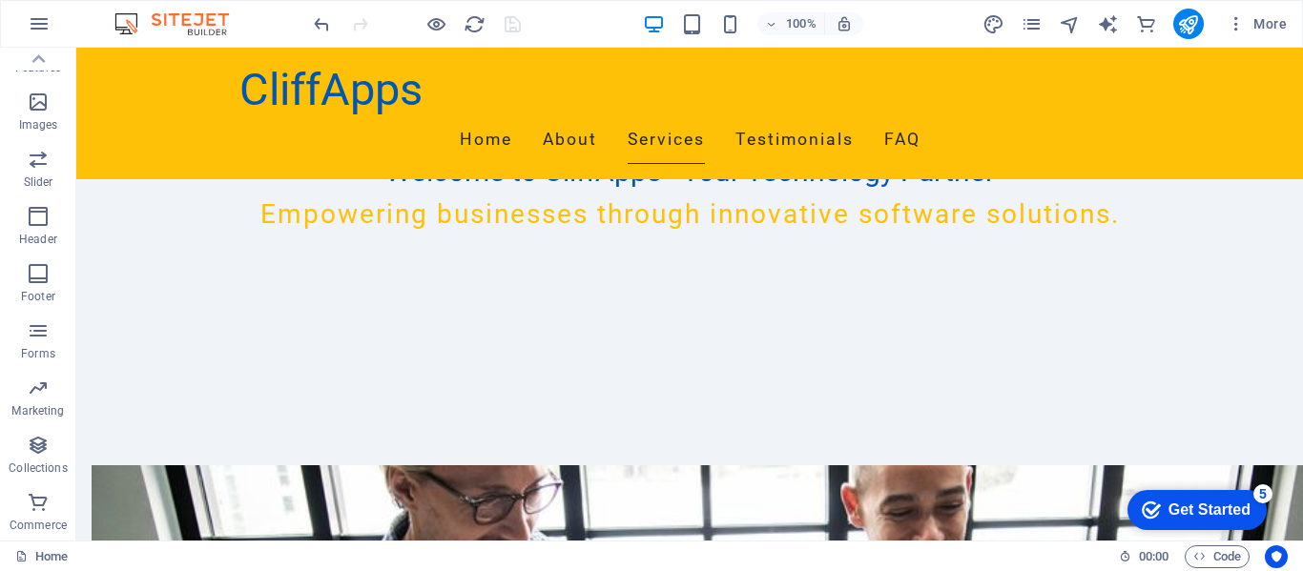
scroll to position [0, 0]
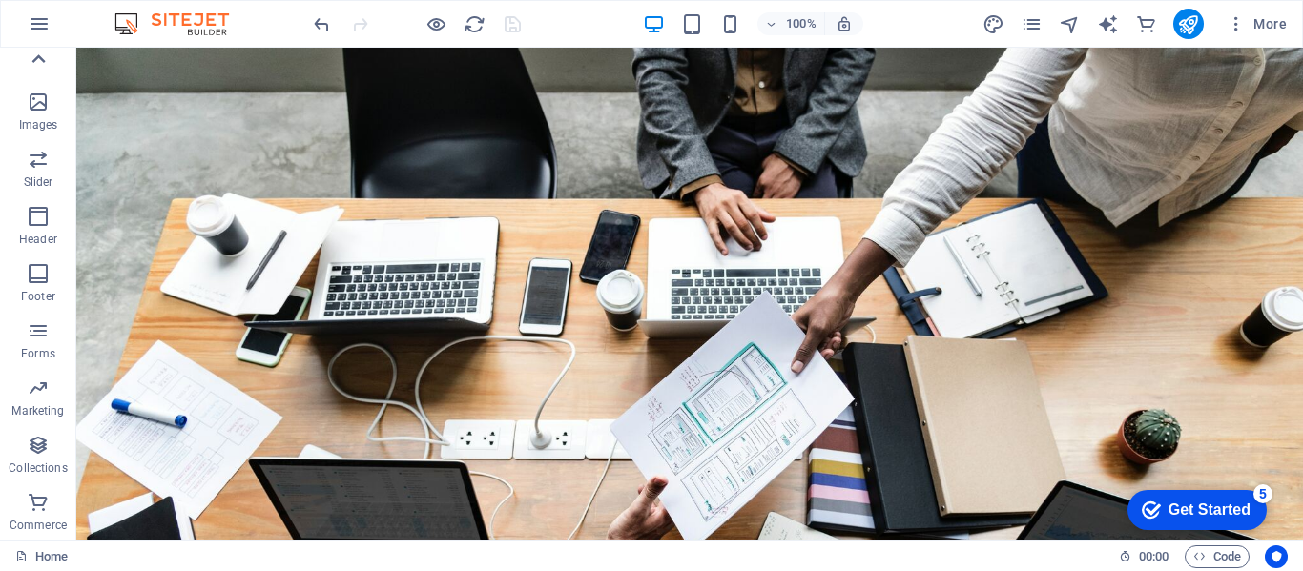
click at [39, 59] on icon at bounding box center [38, 59] width 27 height 27
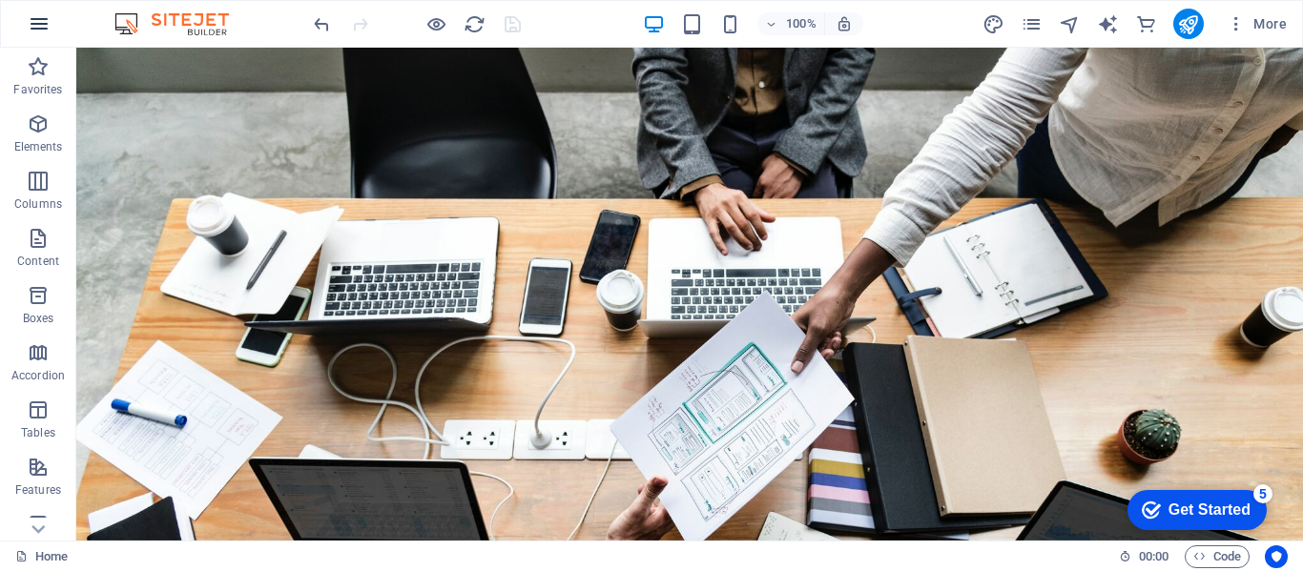
click at [32, 26] on icon "button" at bounding box center [39, 23] width 23 height 23
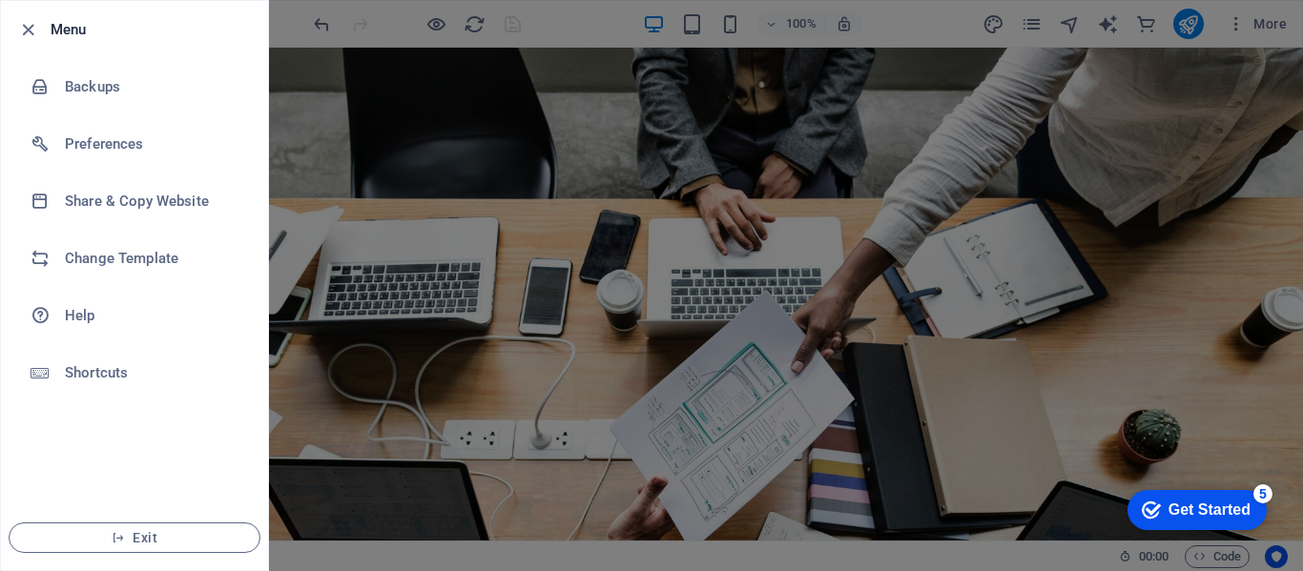
click at [858, 484] on div at bounding box center [651, 285] width 1303 height 571
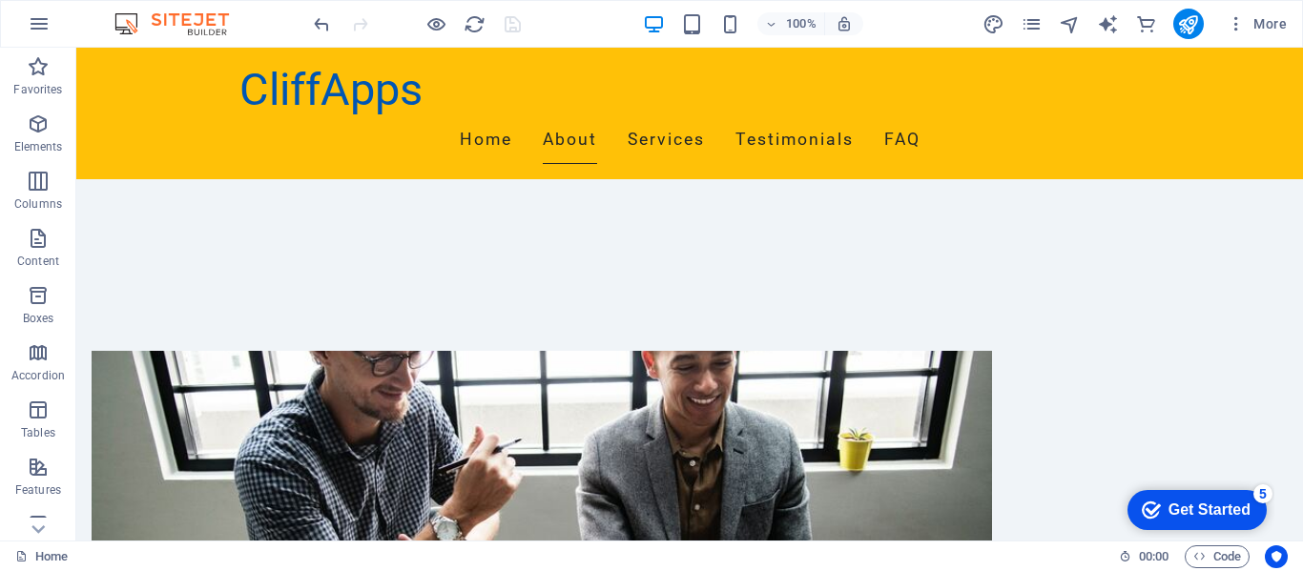
scroll to position [745, 0]
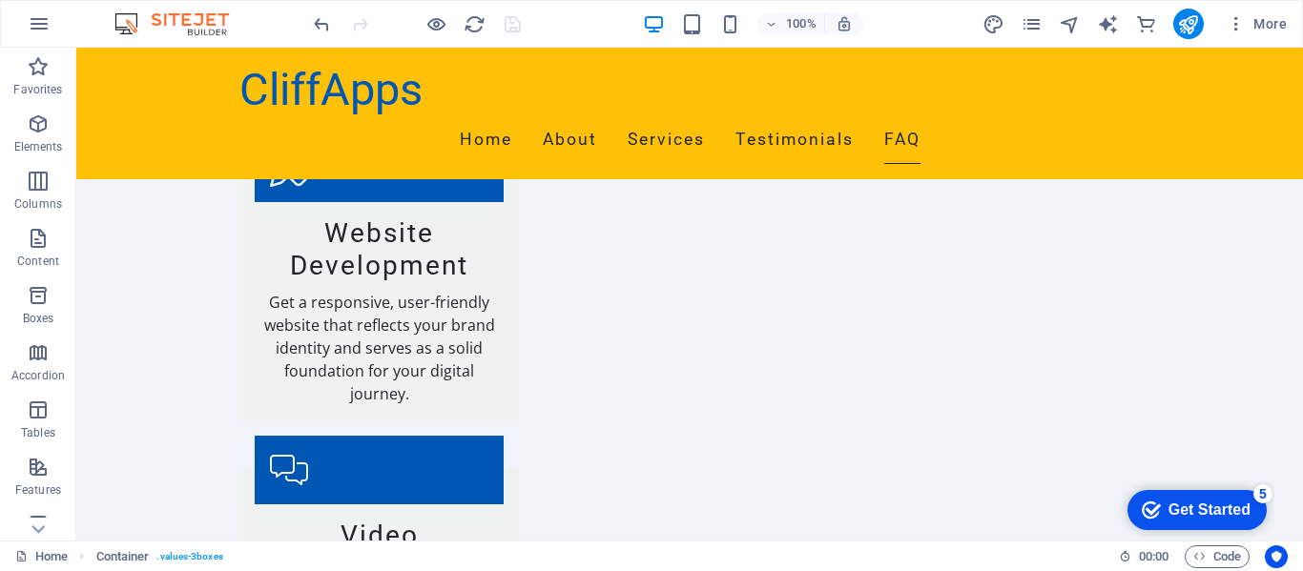
scroll to position [3485, 0]
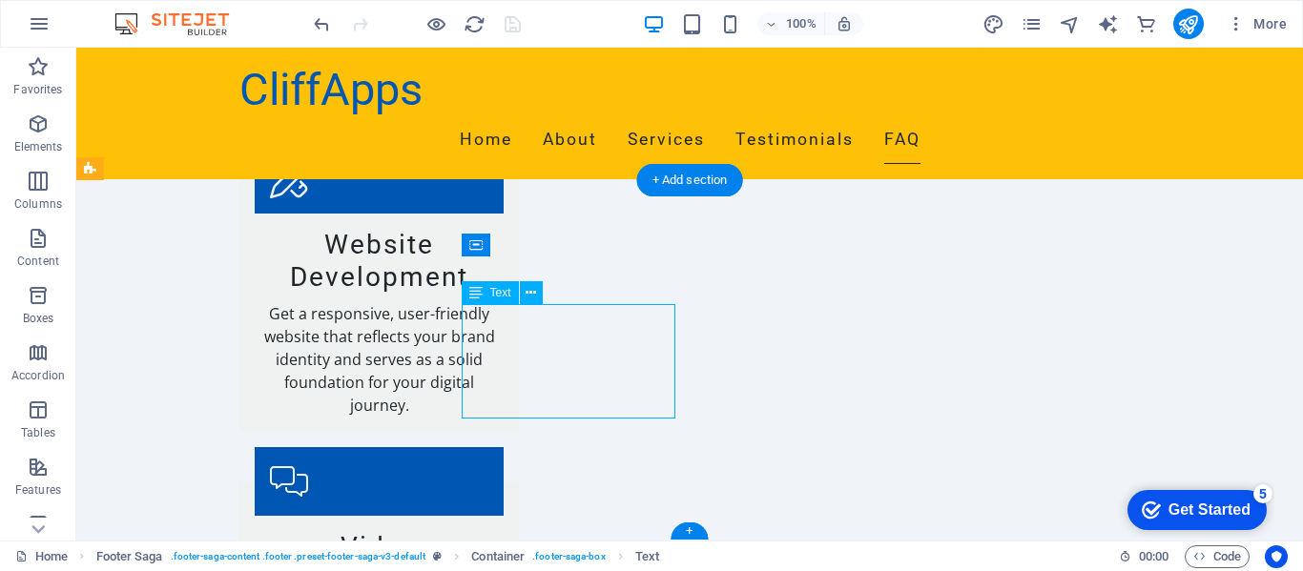
scroll to position [3460, 0]
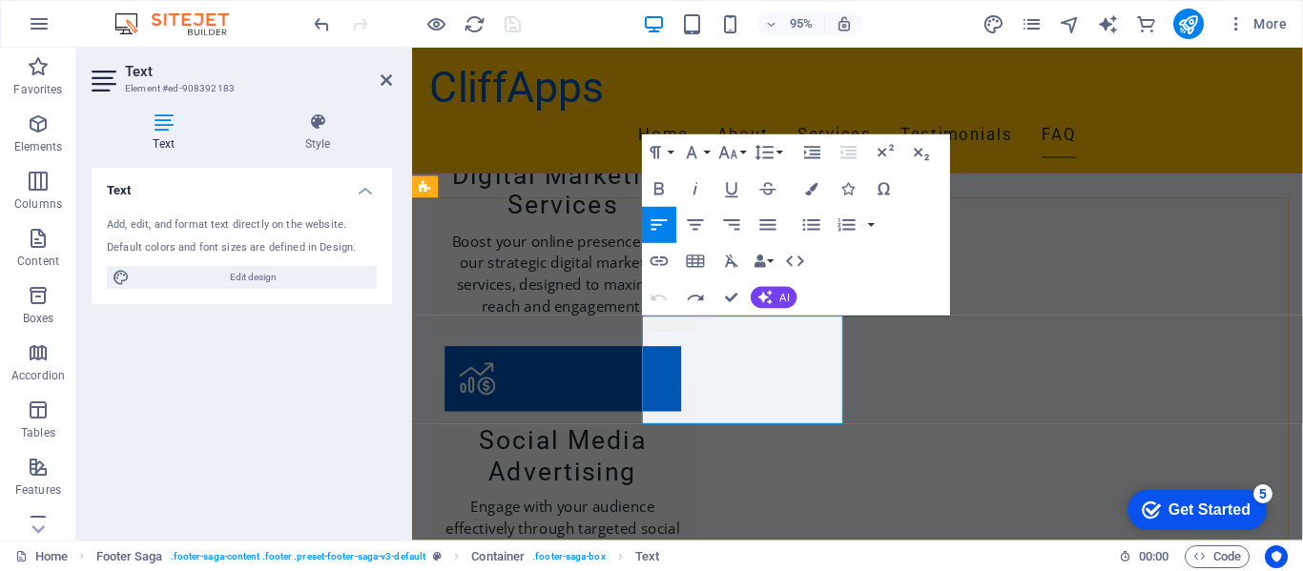
scroll to position [3036, 0]
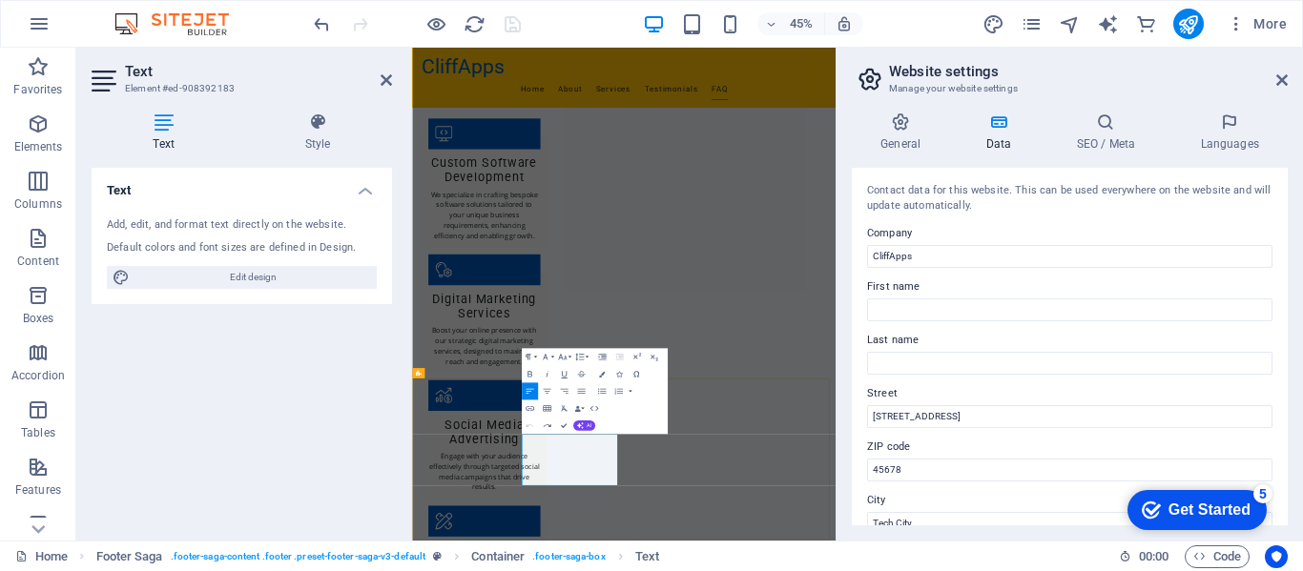
click at [637, 408] on div "Paragraph Format Normal Heading 1 Heading 2 Heading 3 Heading 4 Heading 5 Headi…" at bounding box center [595, 391] width 146 height 86
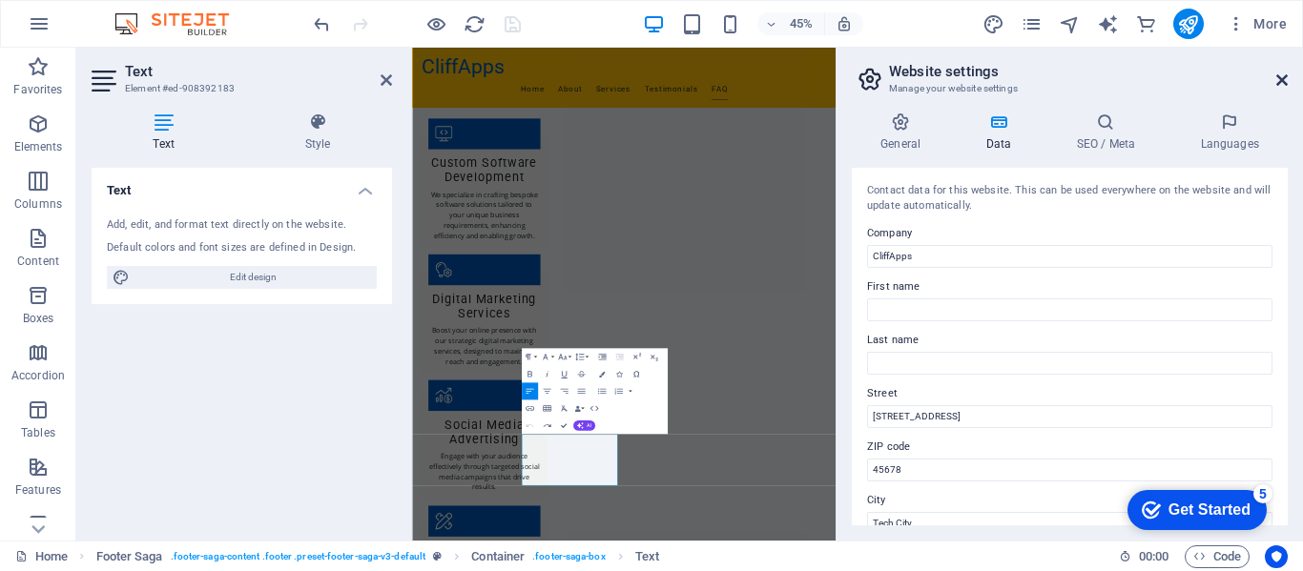
click at [1284, 77] on icon at bounding box center [1281, 79] width 11 height 15
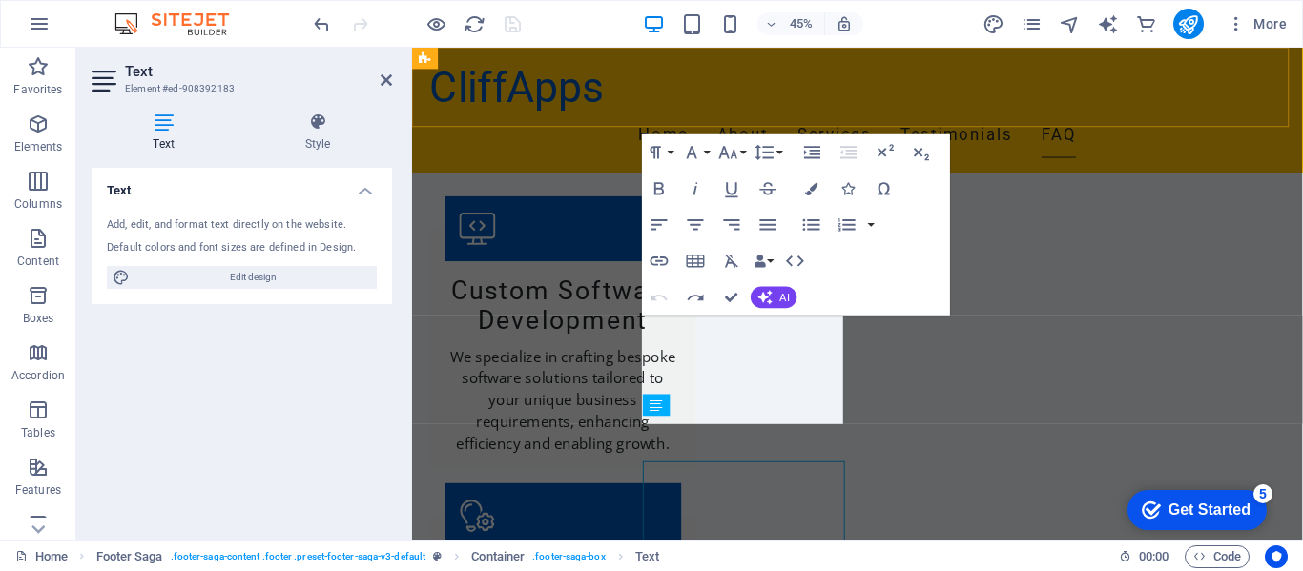
scroll to position [3460, 0]
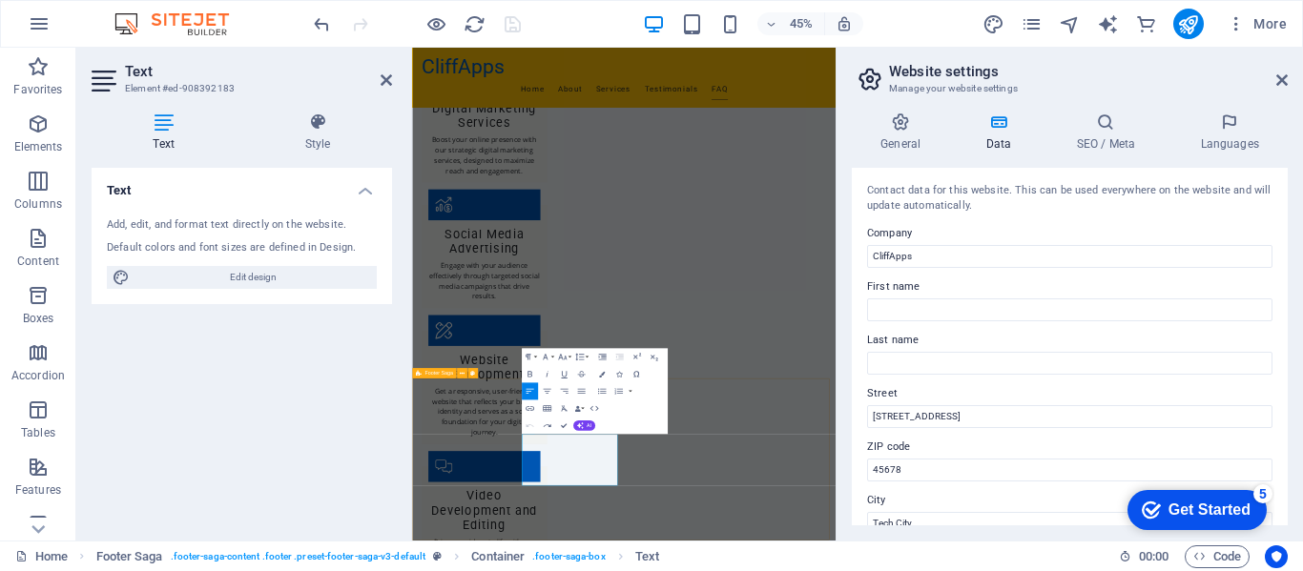
scroll to position [3036, 0]
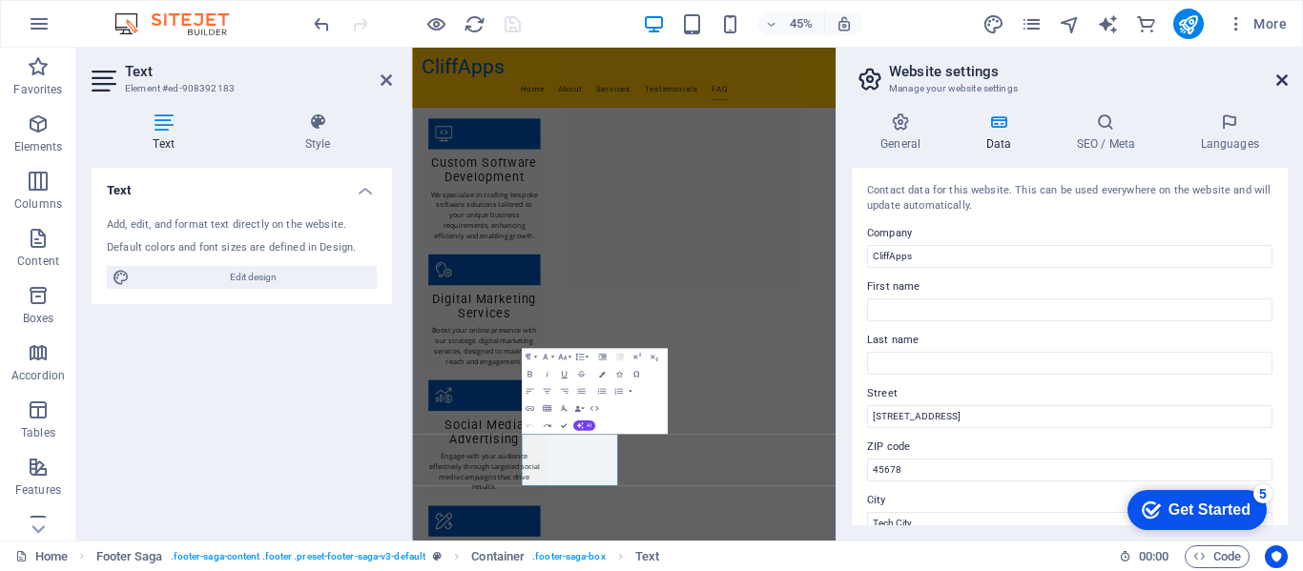
drag, startPoint x: 1284, startPoint y: 80, endPoint x: 863, endPoint y: 62, distance: 421.0
click at [1284, 80] on icon at bounding box center [1281, 79] width 11 height 15
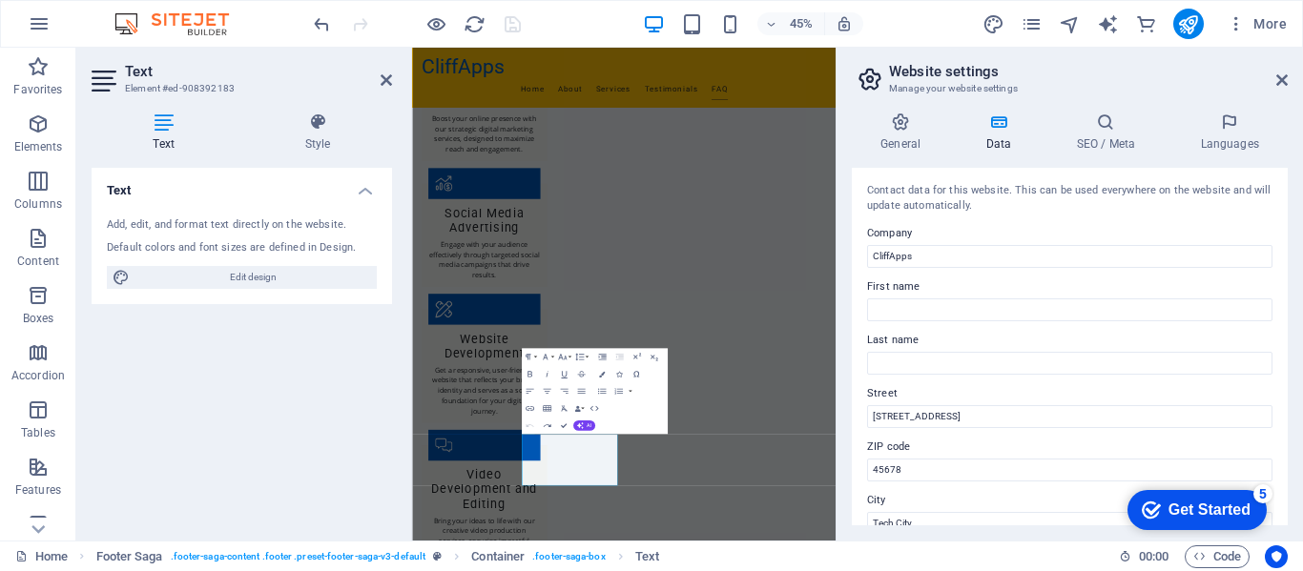
scroll to position [3460, 0]
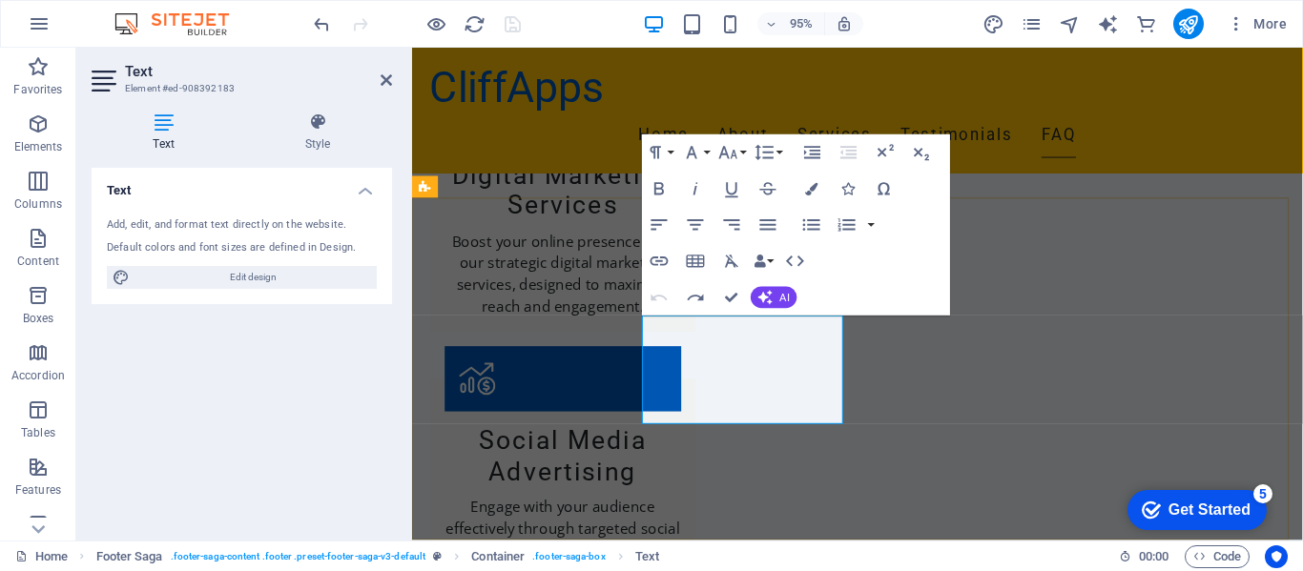
scroll to position [3036, 0]
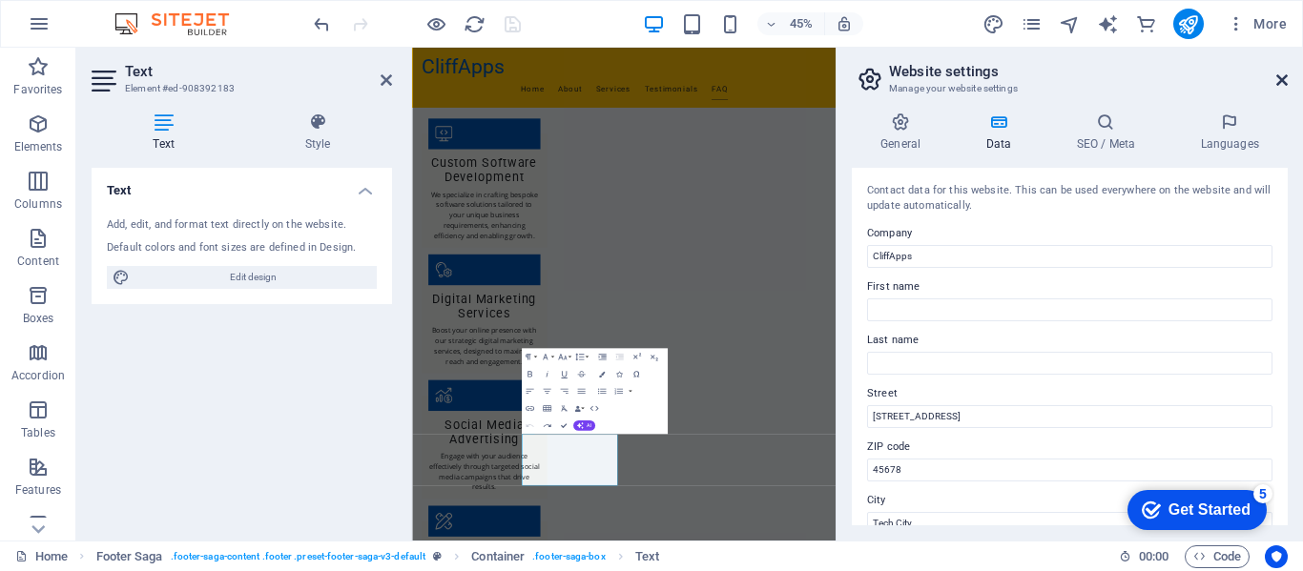
click at [1283, 78] on icon at bounding box center [1281, 79] width 11 height 15
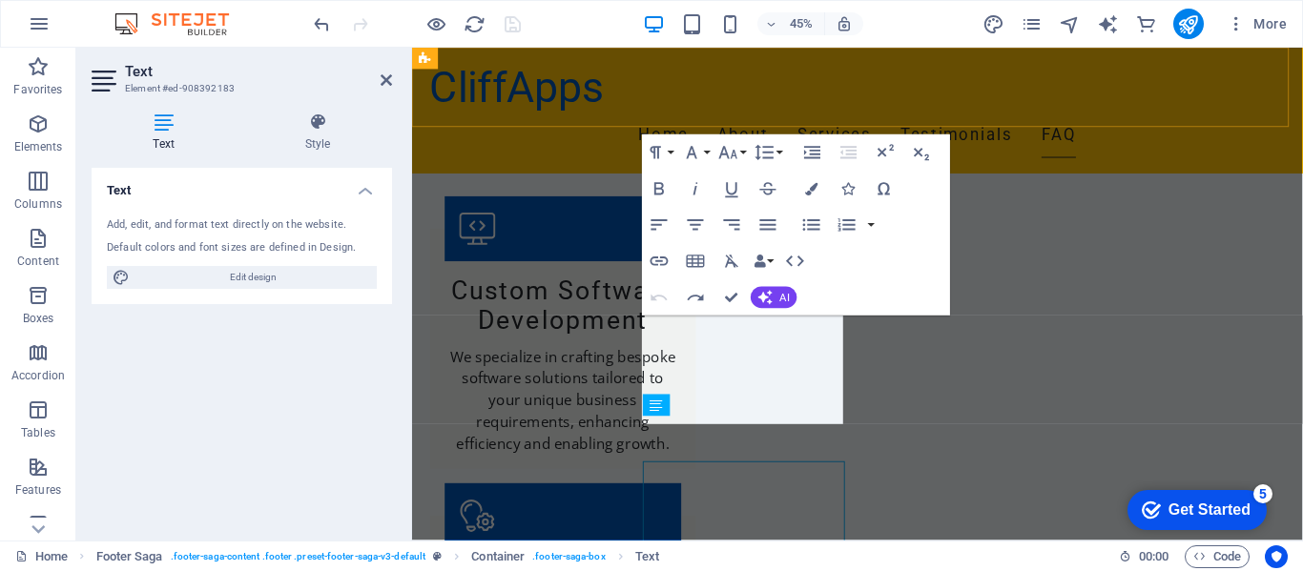
scroll to position [3460, 0]
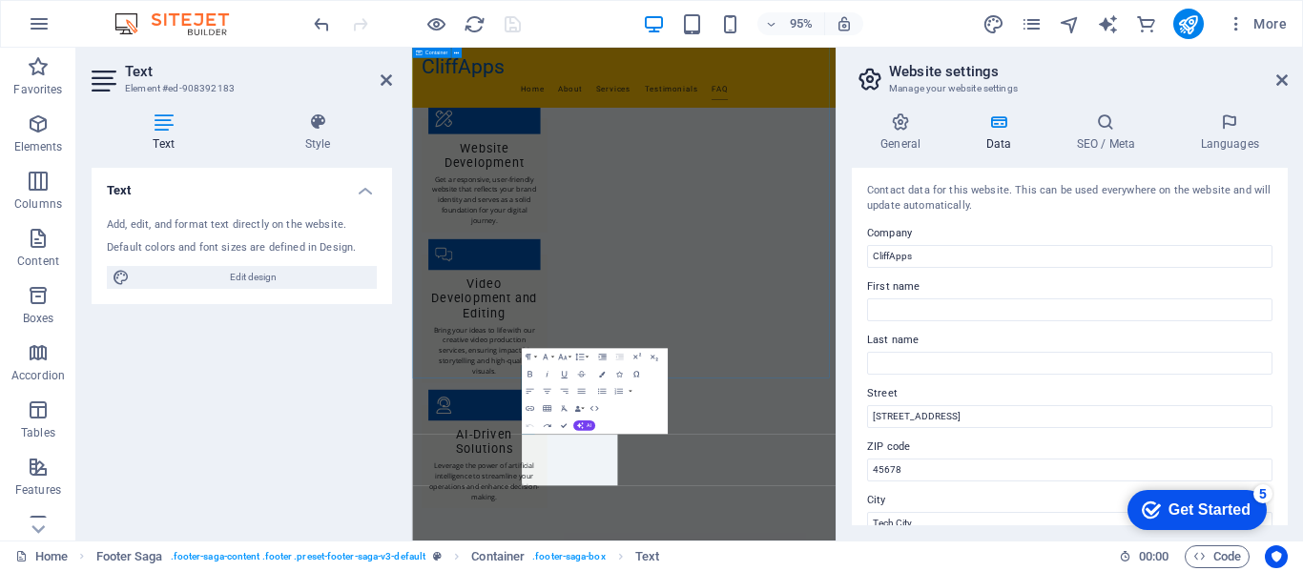
scroll to position [3036, 0]
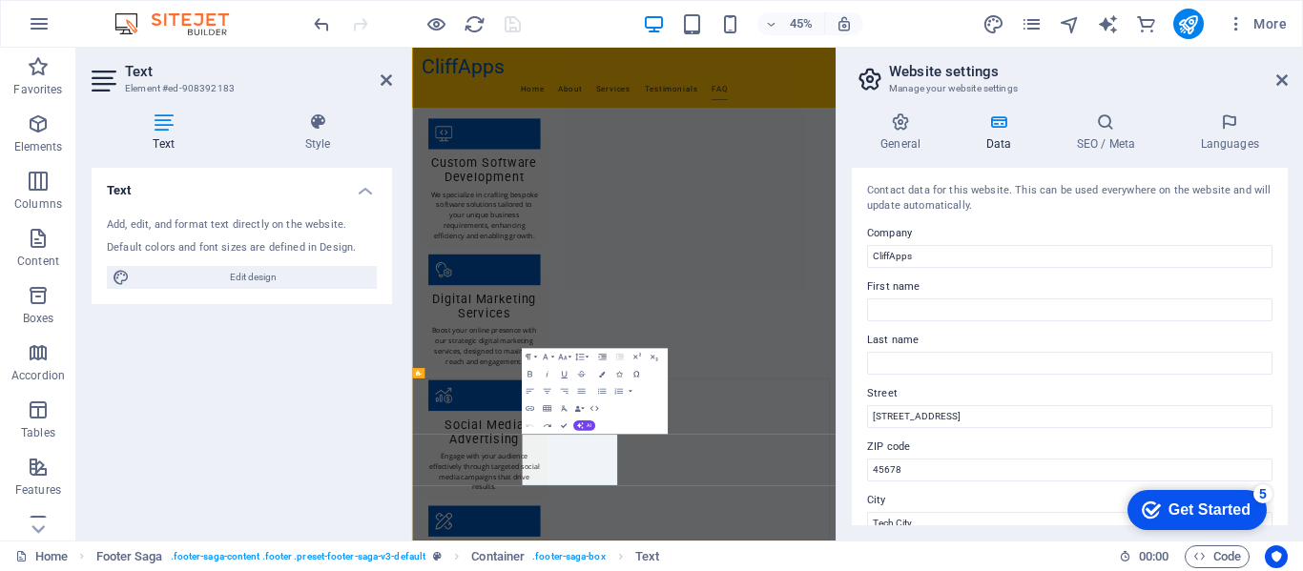
click at [1285, 74] on icon at bounding box center [1281, 79] width 11 height 15
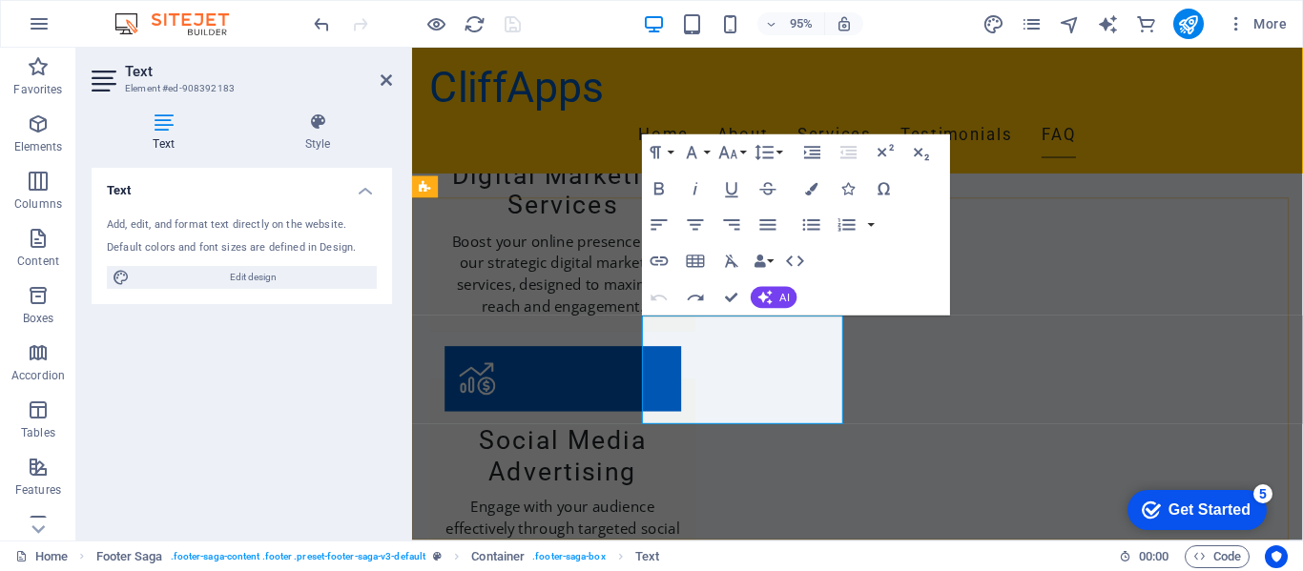
scroll to position [3036, 0]
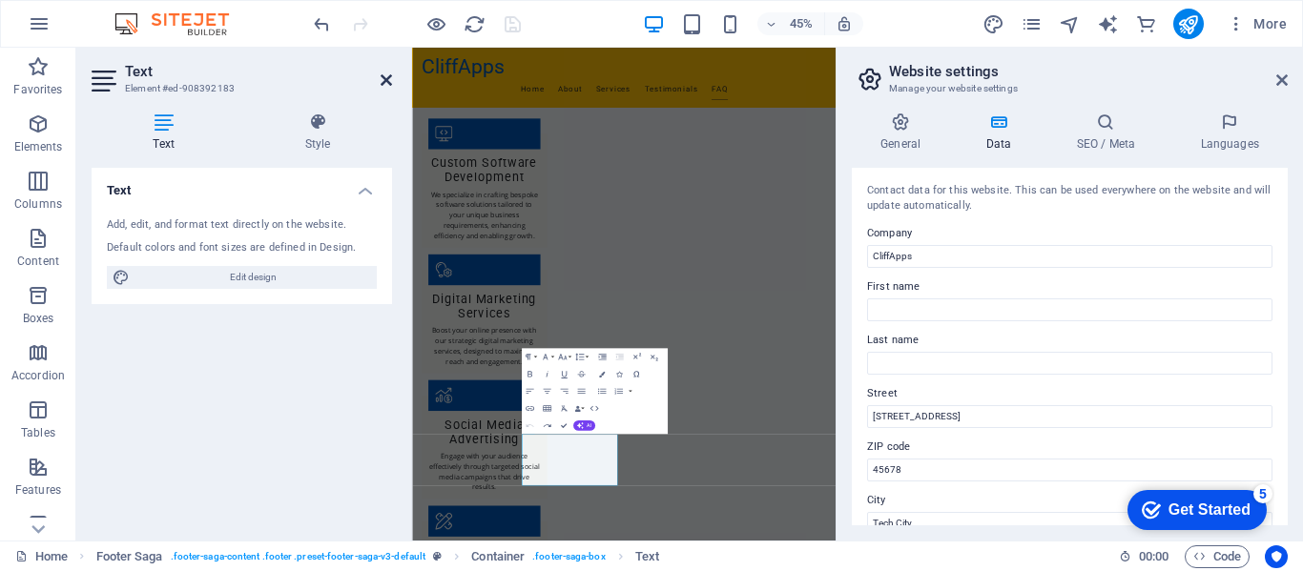
drag, startPoint x: 385, startPoint y: 75, endPoint x: 363, endPoint y: 70, distance: 22.7
click at [385, 75] on icon at bounding box center [386, 79] width 11 height 15
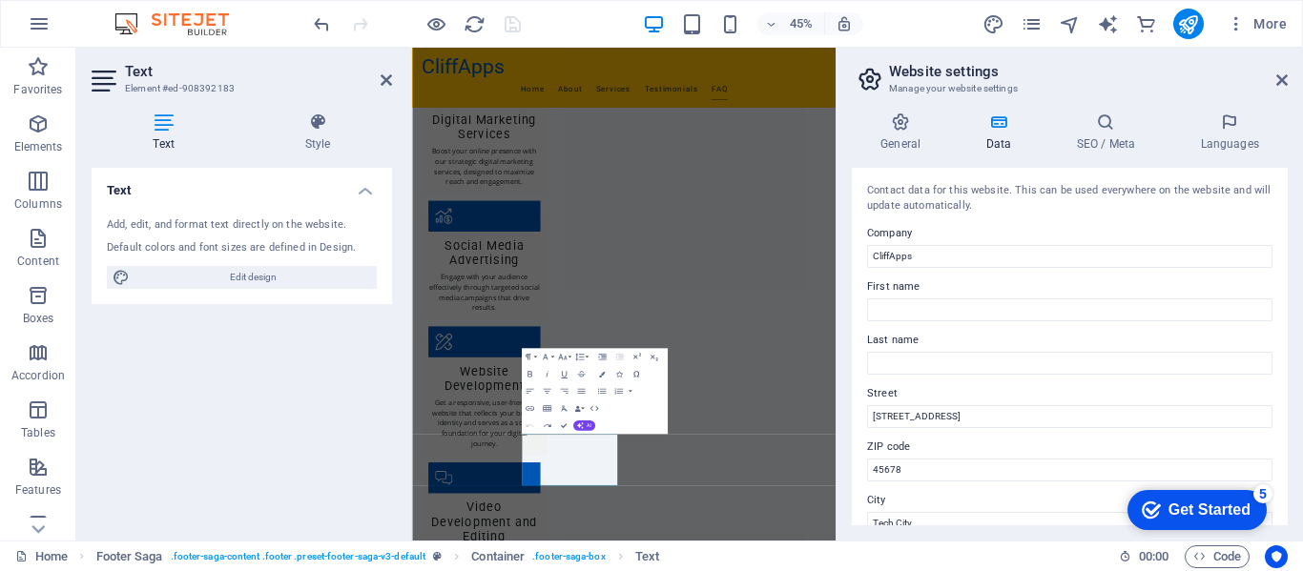
scroll to position [3362, 0]
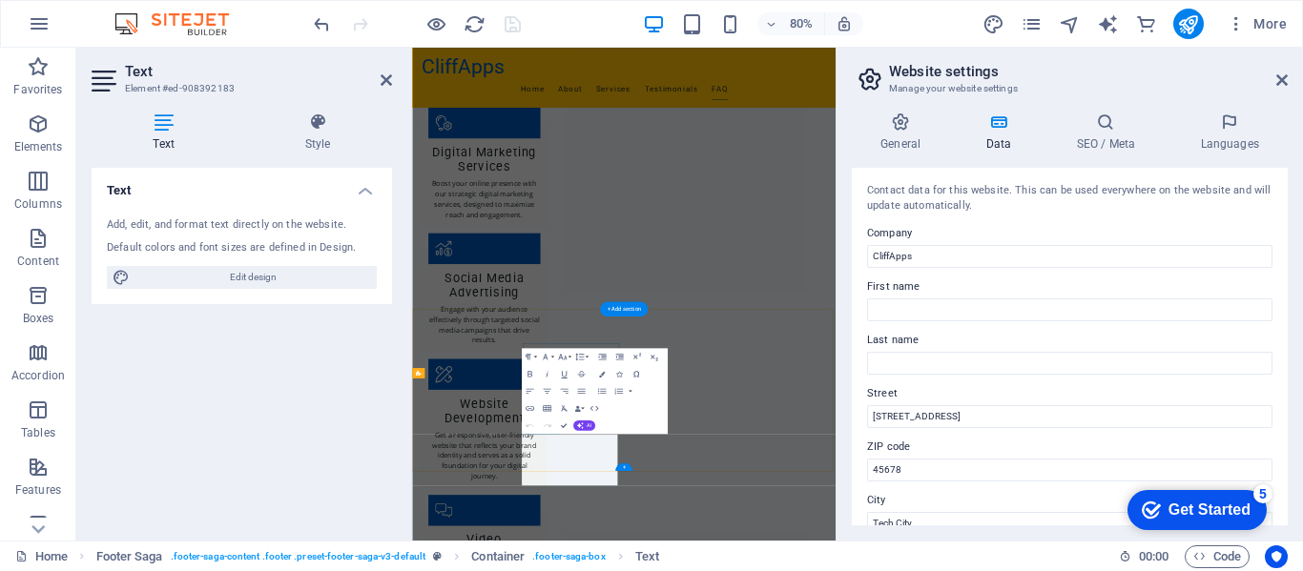
scroll to position [3036, 0]
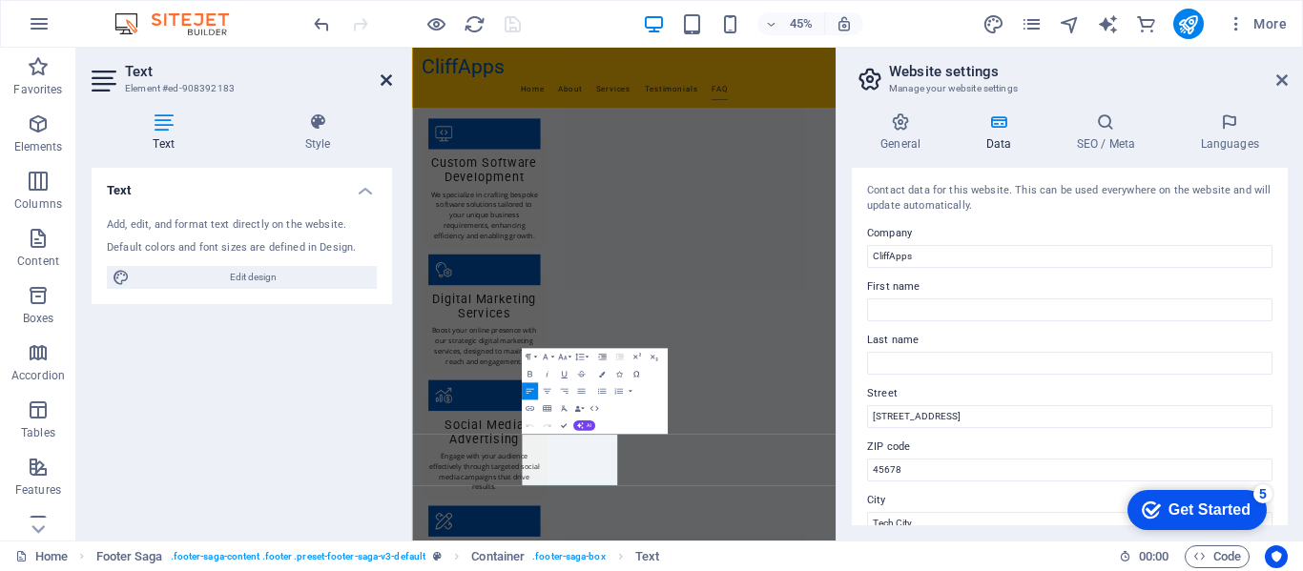
click at [382, 81] on icon at bounding box center [386, 79] width 11 height 15
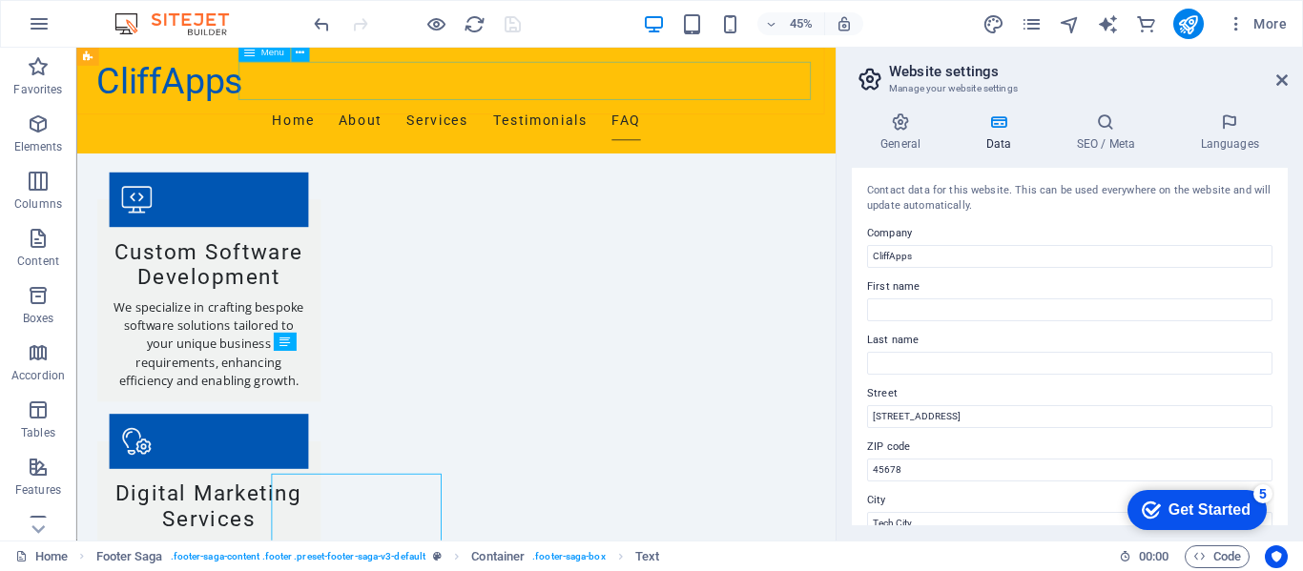
scroll to position [3362, 0]
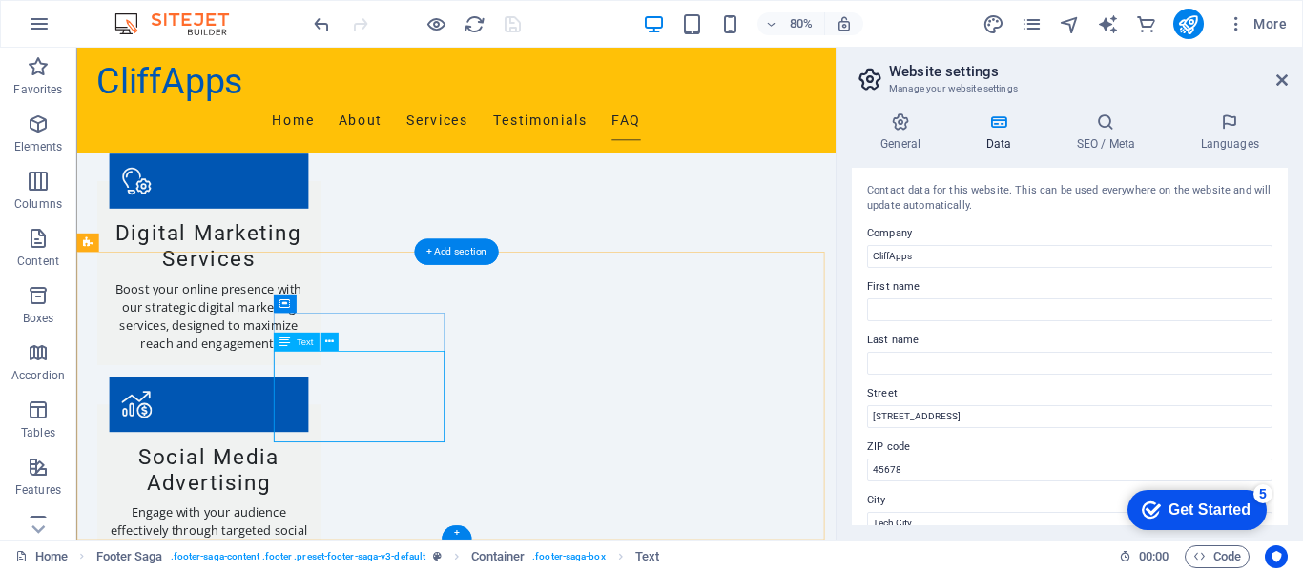
scroll to position [3036, 0]
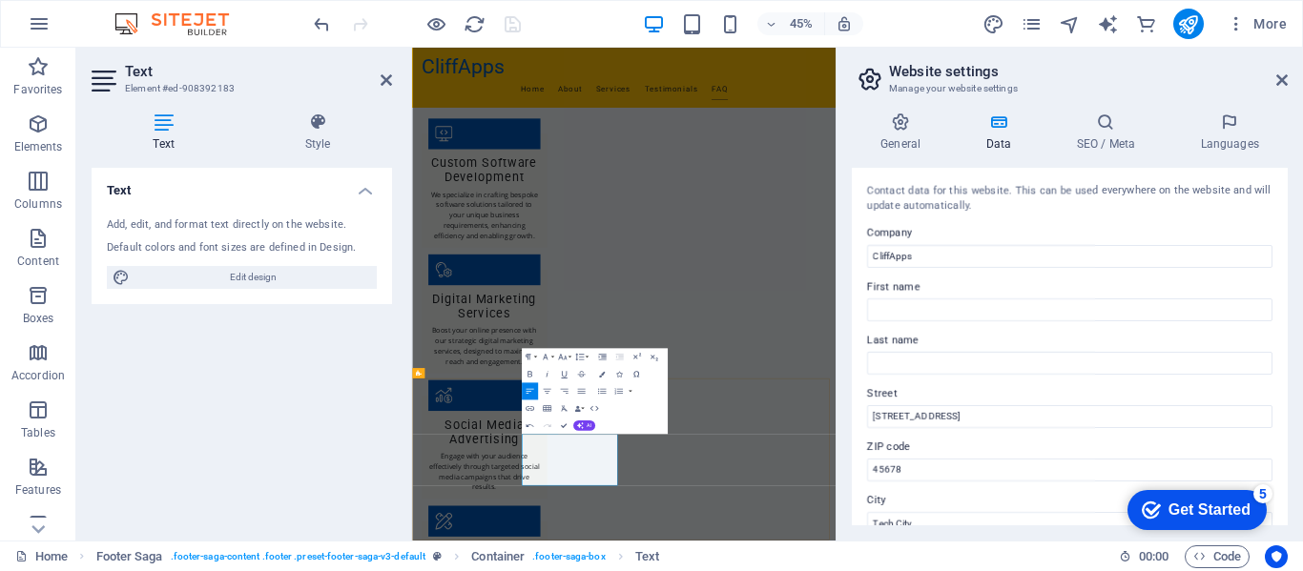
click at [1287, 71] on h2 "Website settings" at bounding box center [1088, 71] width 399 height 17
click at [1290, 83] on aside "Website settings Manage your website settings General Data SEO / Meta Languages…" at bounding box center [1069, 294] width 467 height 493
click at [1277, 86] on icon at bounding box center [1281, 79] width 11 height 15
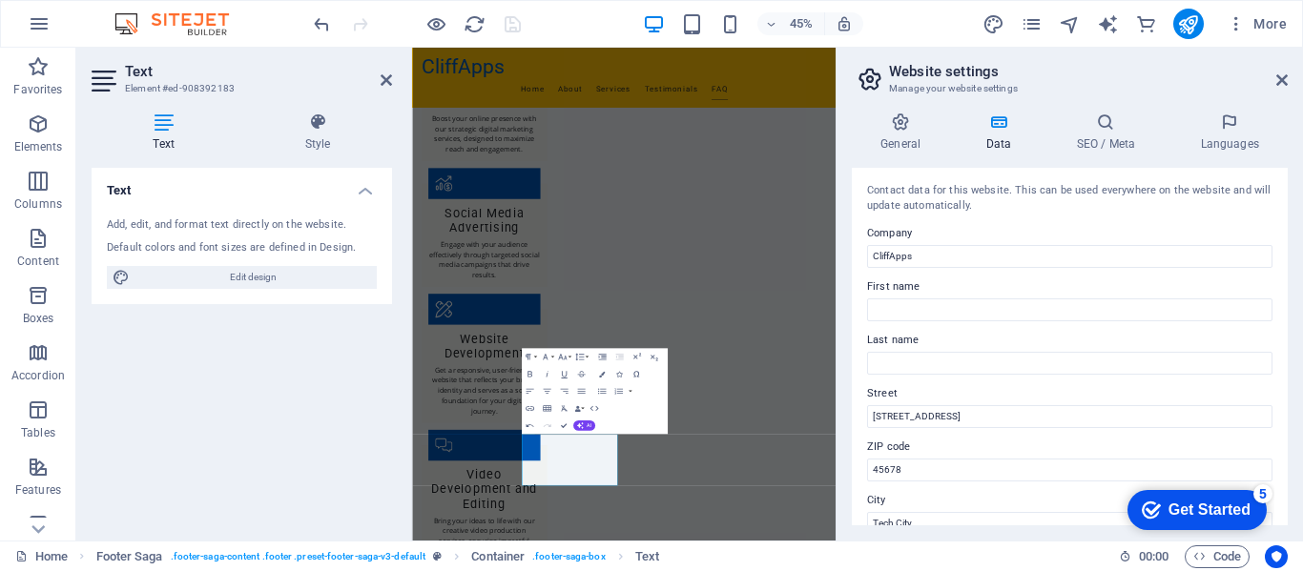
scroll to position [3460, 0]
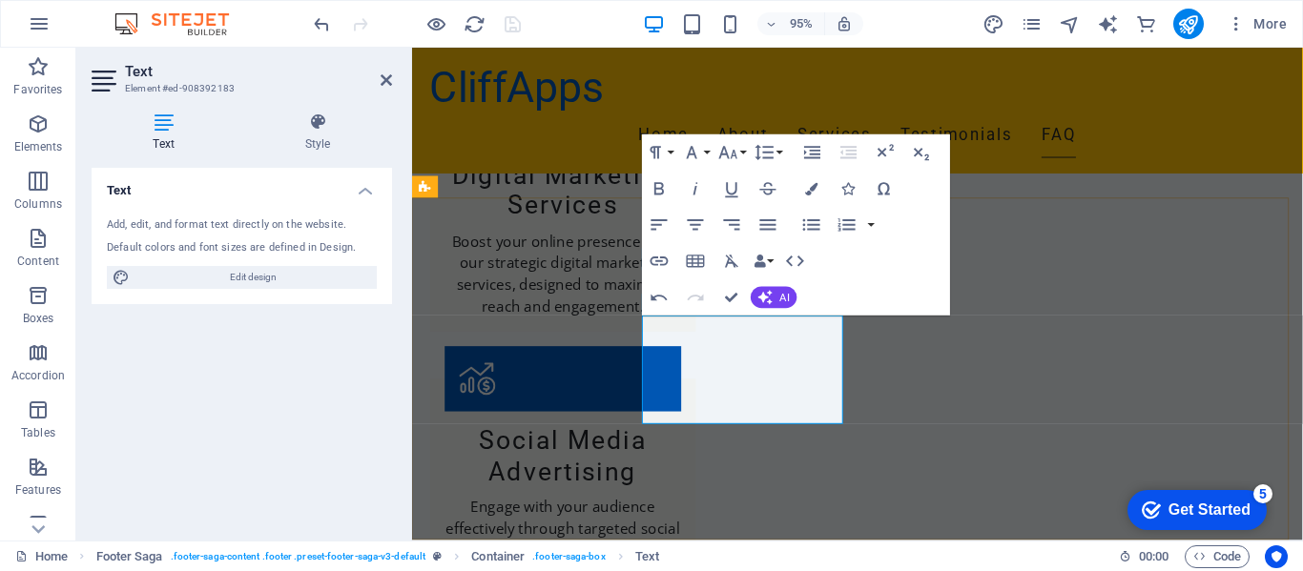
scroll to position [3036, 0]
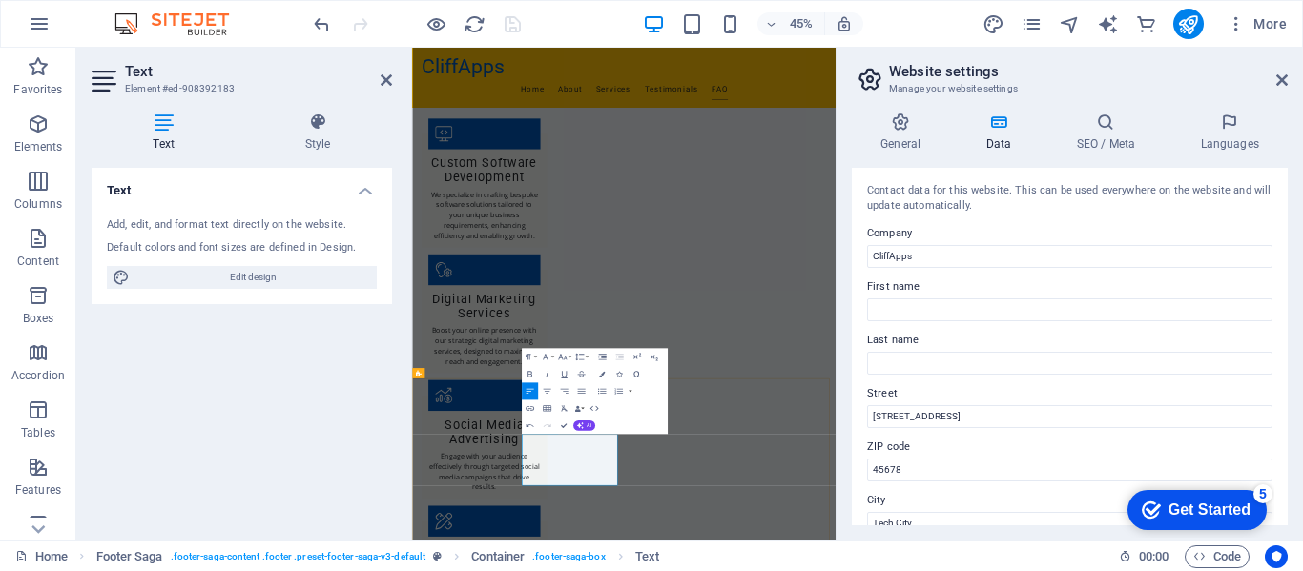
click at [566, 390] on icon "button" at bounding box center [564, 391] width 10 height 10
click at [547, 392] on icon "button" at bounding box center [547, 391] width 10 height 10
click at [532, 389] on icon "button" at bounding box center [530, 391] width 8 height 5
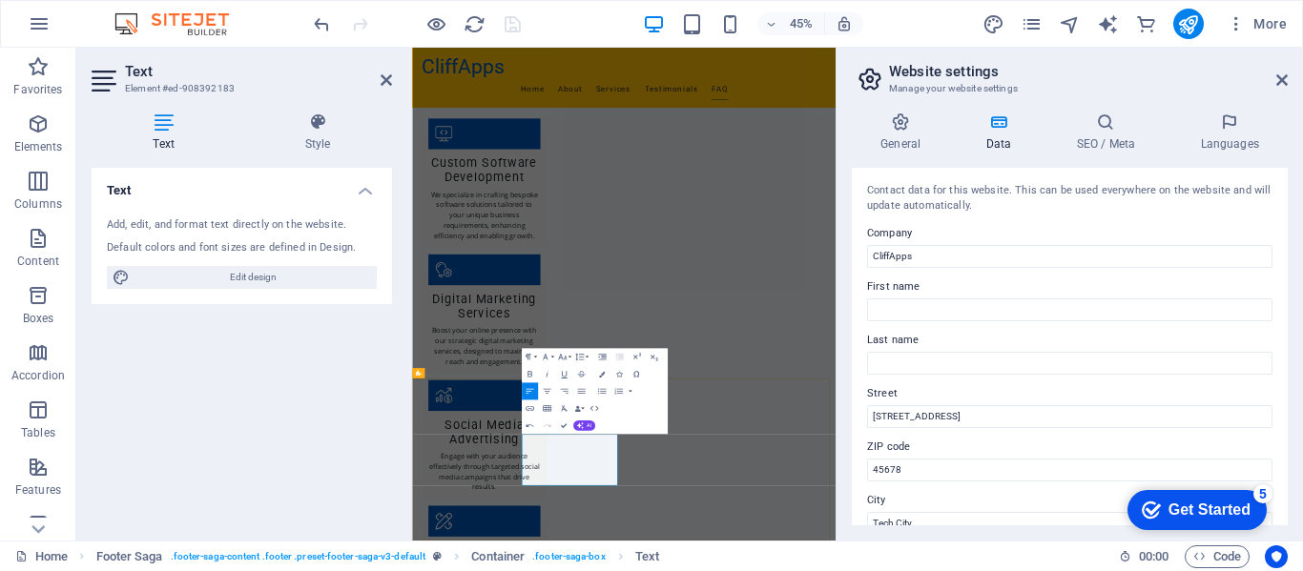
drag, startPoint x: 382, startPoint y: 80, endPoint x: 382, endPoint y: 40, distance: 40.1
click at [384, 80] on icon at bounding box center [386, 79] width 11 height 15
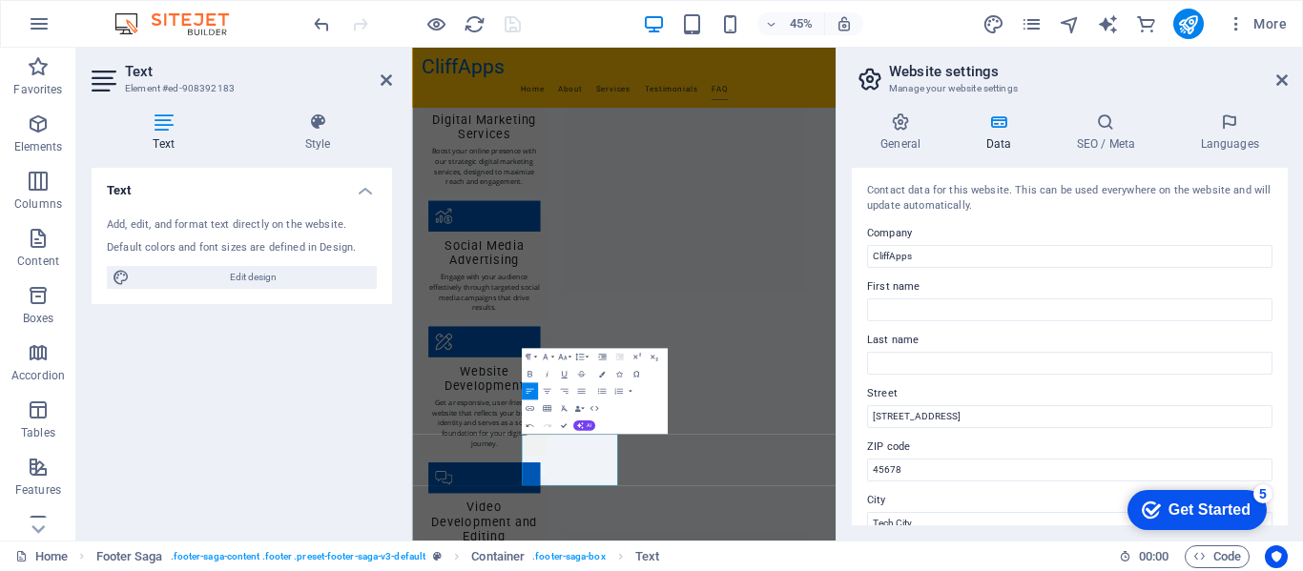
scroll to position [3362, 0]
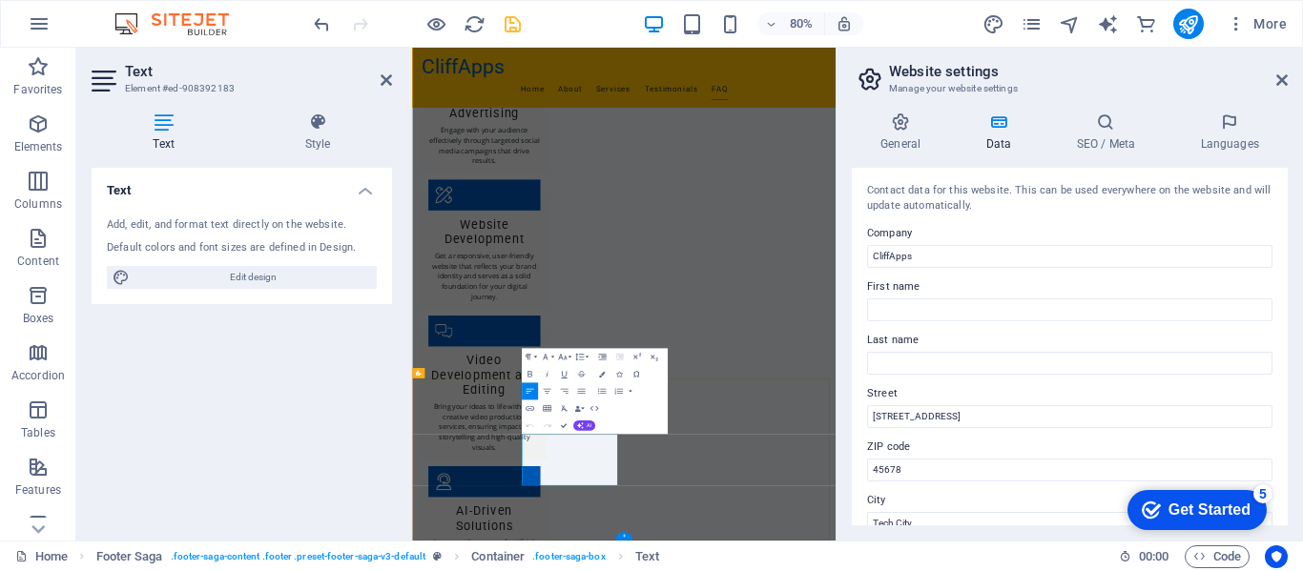
scroll to position [3036, 0]
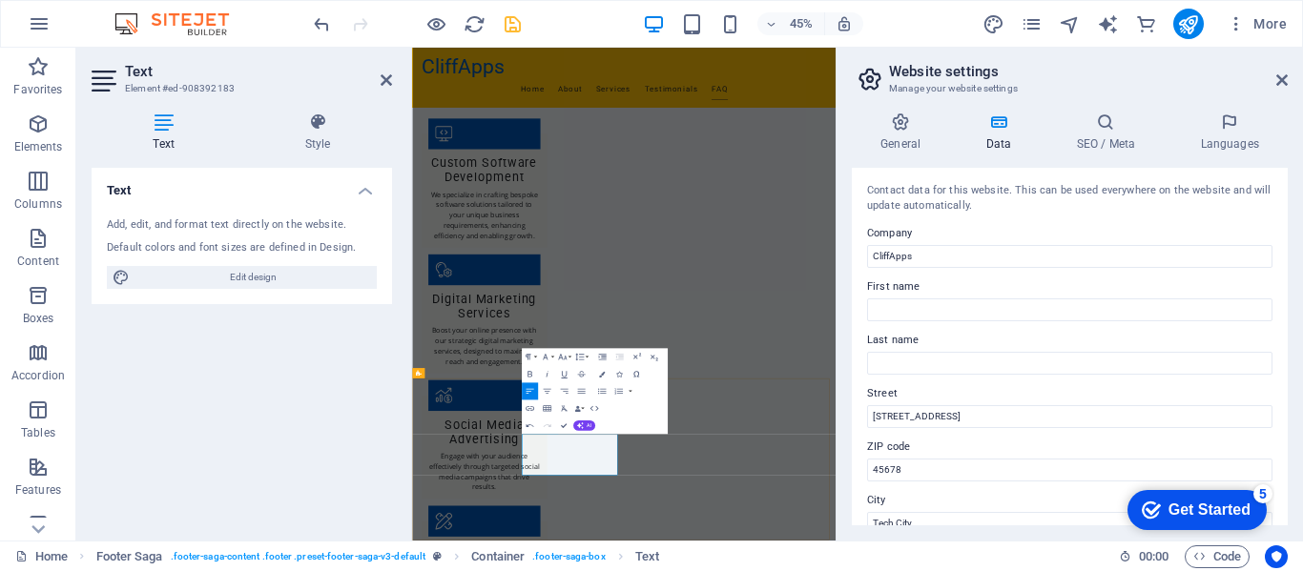
click at [653, 356] on icon "button" at bounding box center [655, 358] width 8 height 6
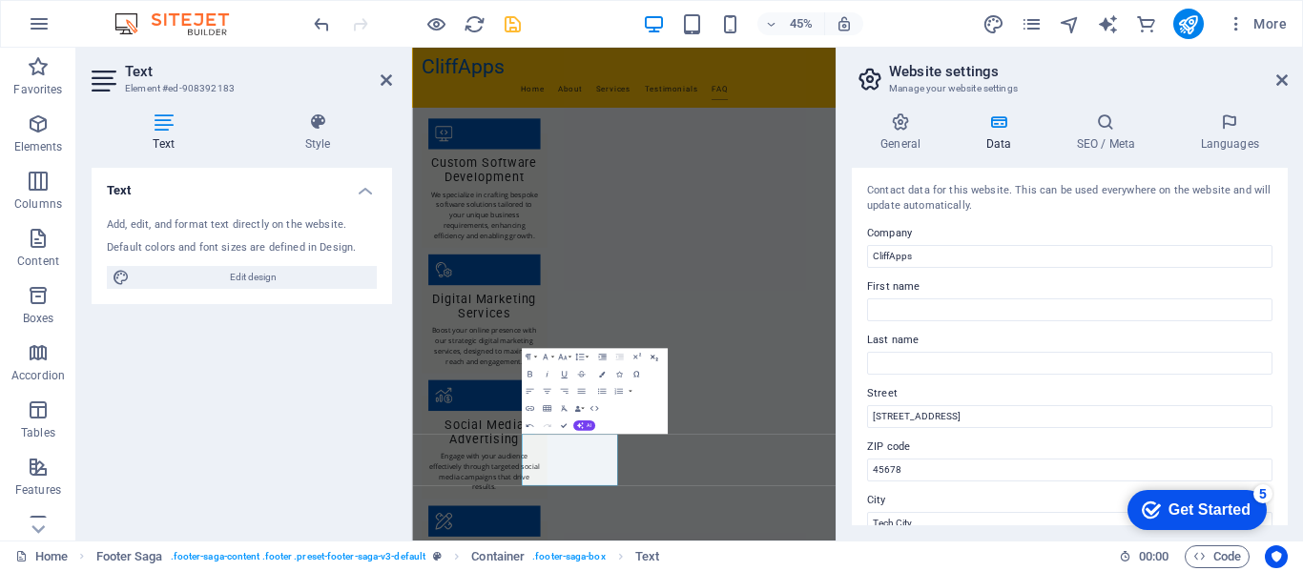
click at [652, 357] on icon "button" at bounding box center [655, 358] width 8 height 6
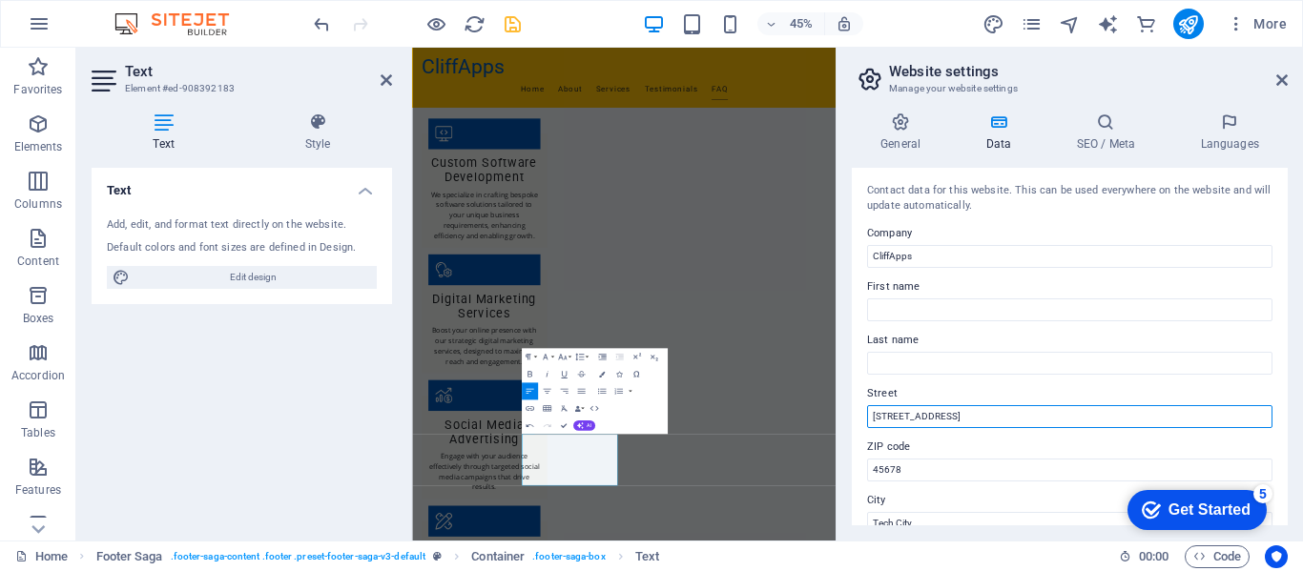
click at [969, 416] on input "[STREET_ADDRESS]" at bounding box center [1069, 416] width 405 height 23
type input "1"
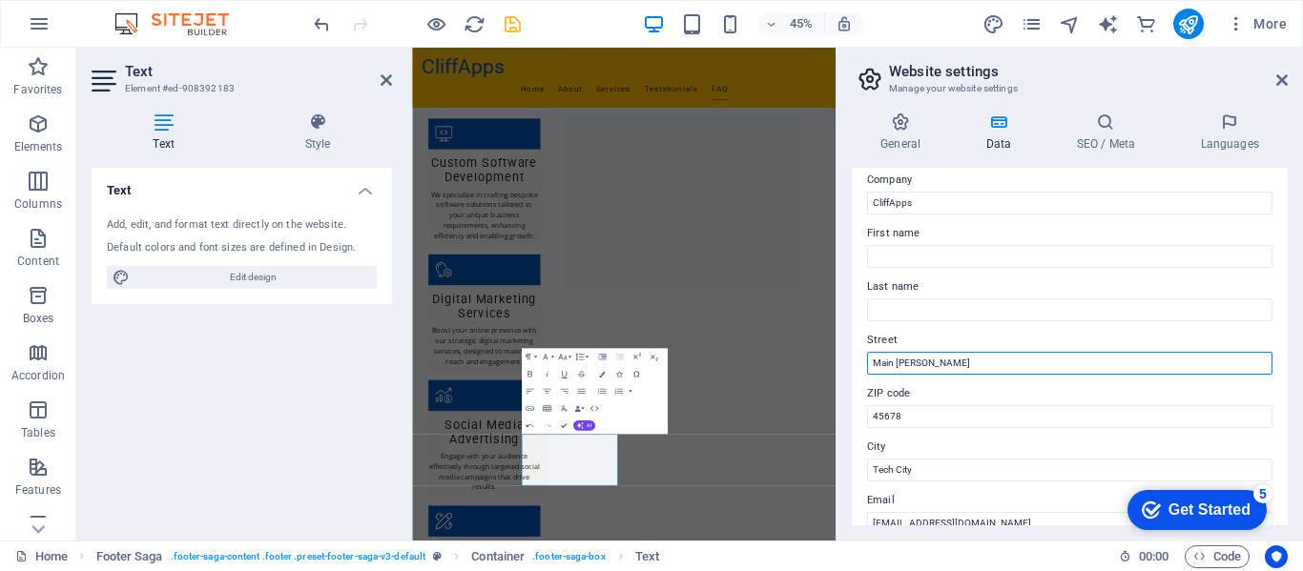
scroll to position [61, 0]
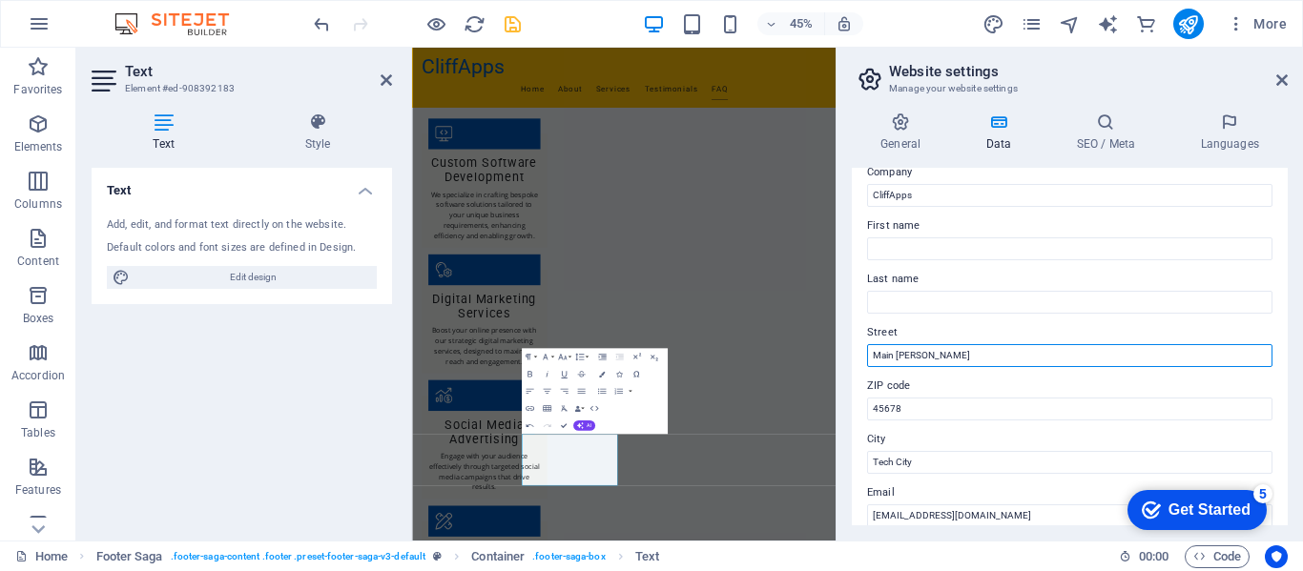
type input "Main [PERSON_NAME]"
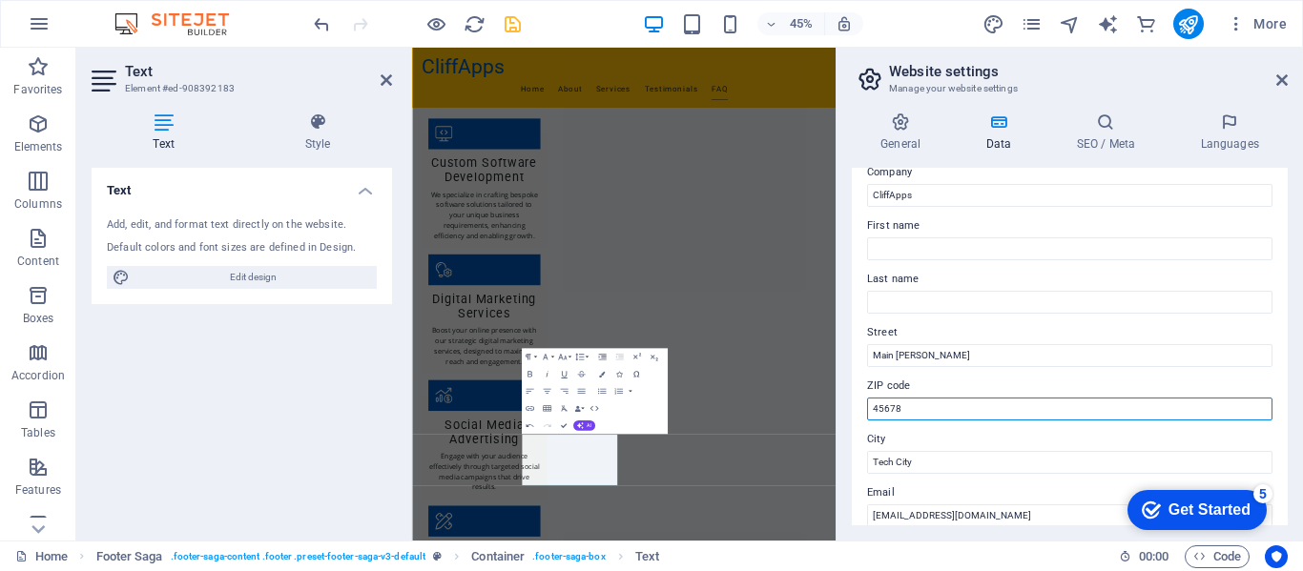
click at [940, 407] on input "45678" at bounding box center [1069, 409] width 405 height 23
type input "4"
type input "5"
type input "-54810"
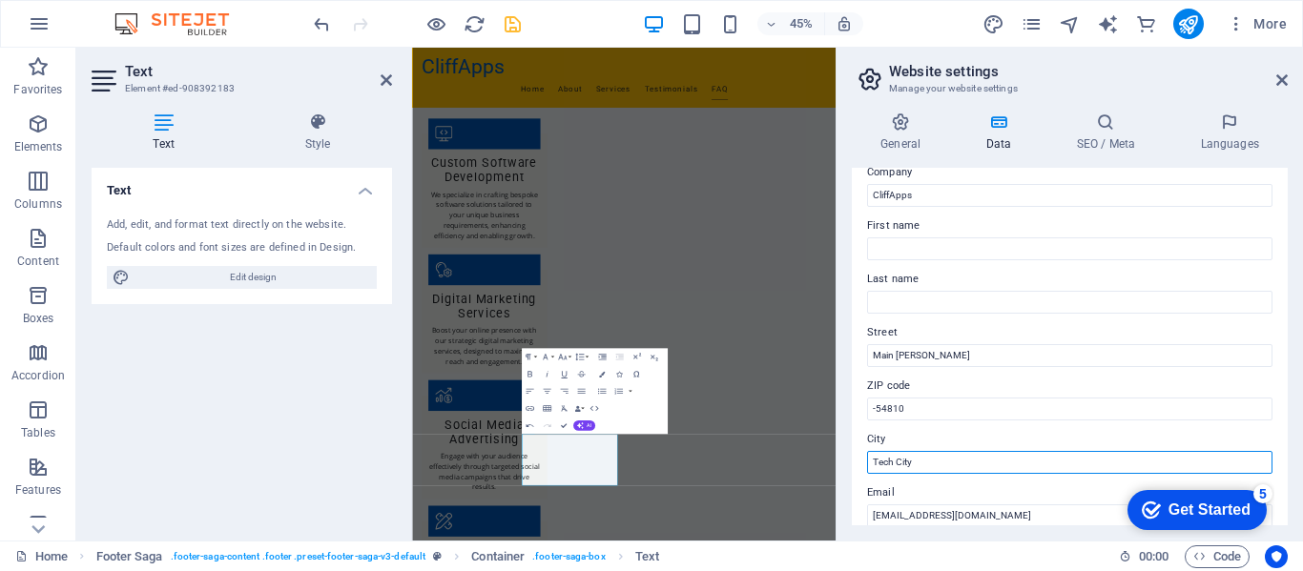
click at [958, 464] on input "Tech City" at bounding box center [1069, 462] width 405 height 23
type input "T"
type input "l"
type input "[GEOGRAPHIC_DATA]"
click at [1285, 82] on icon at bounding box center [1281, 79] width 11 height 15
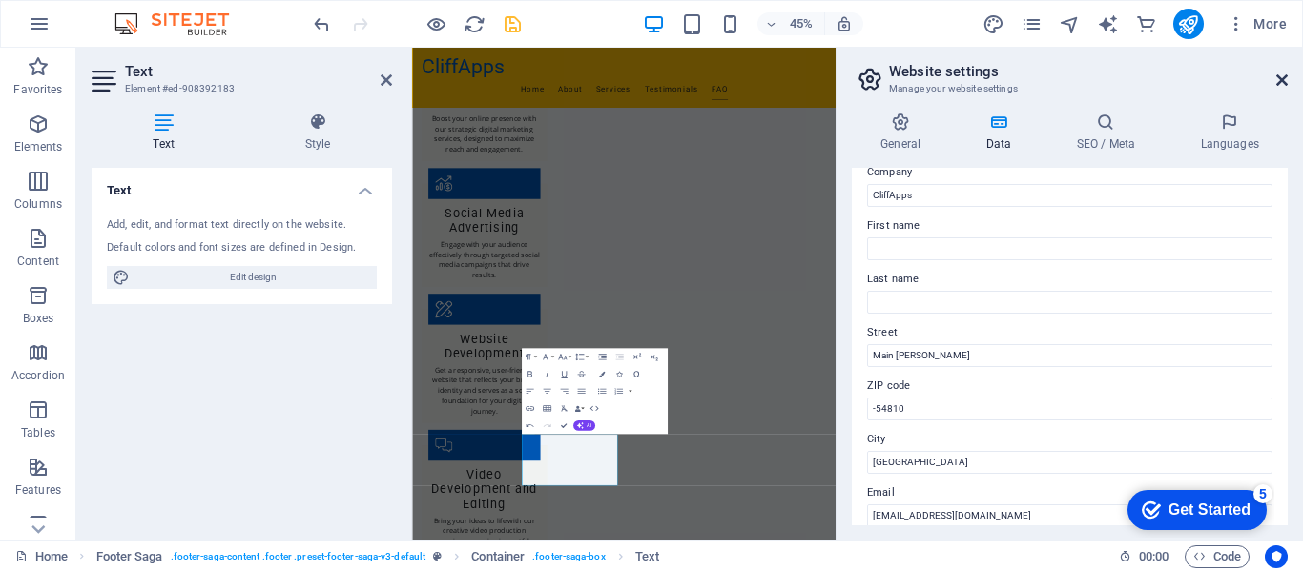
scroll to position [3460, 0]
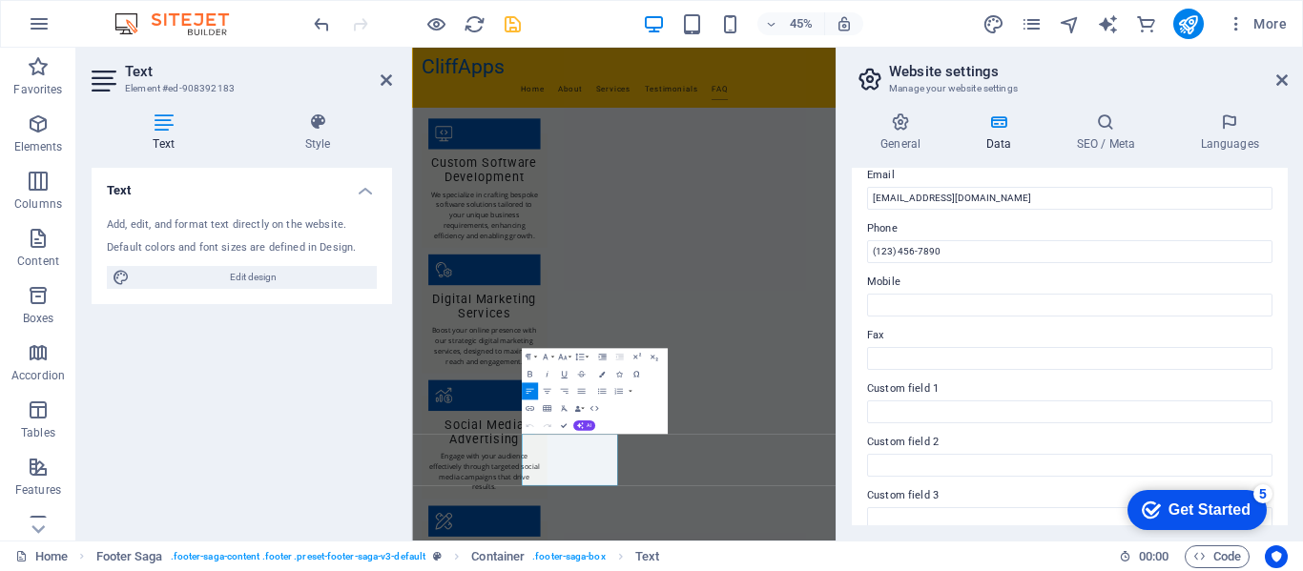
scroll to position [349, 0]
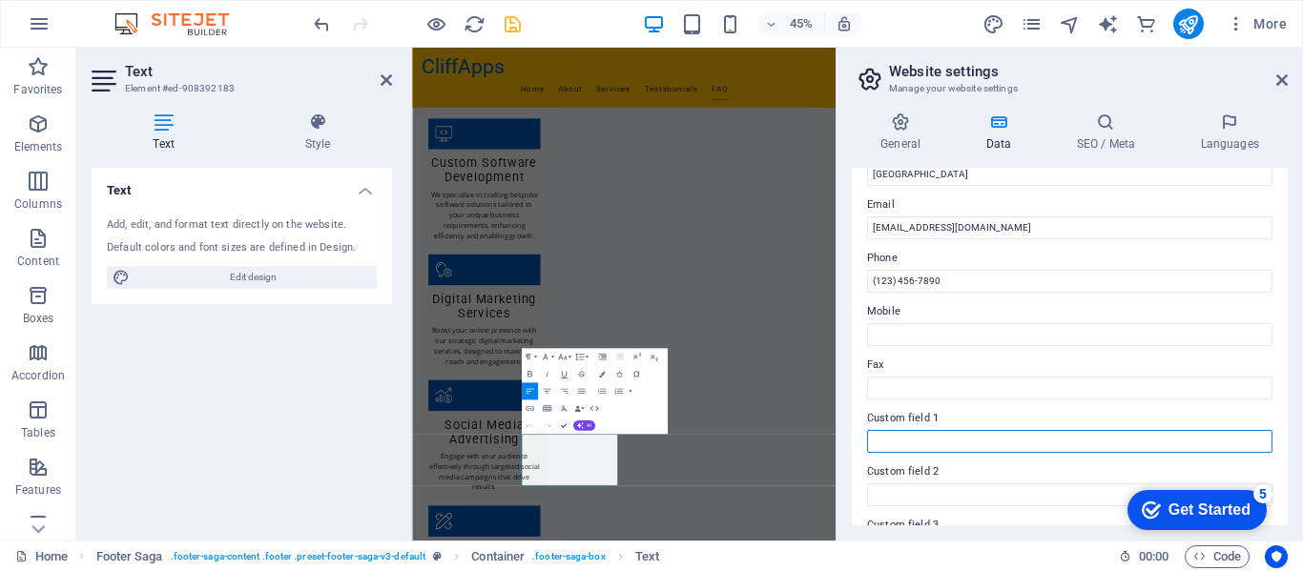
click at [988, 432] on input "Custom field 1" at bounding box center [1069, 441] width 405 height 23
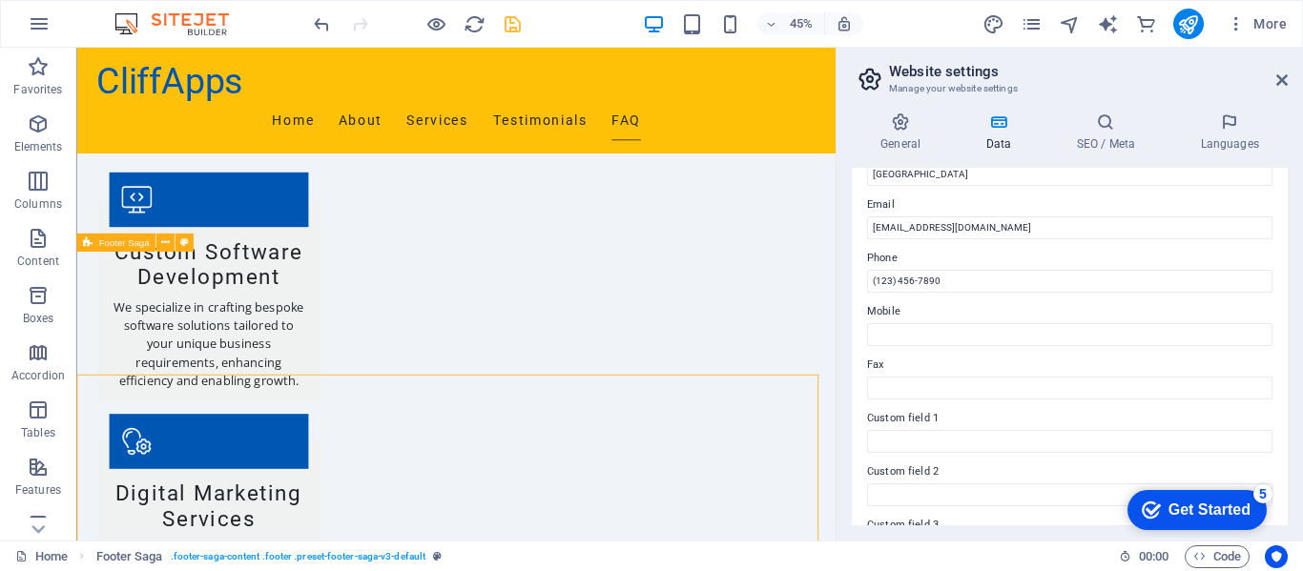
scroll to position [3362, 0]
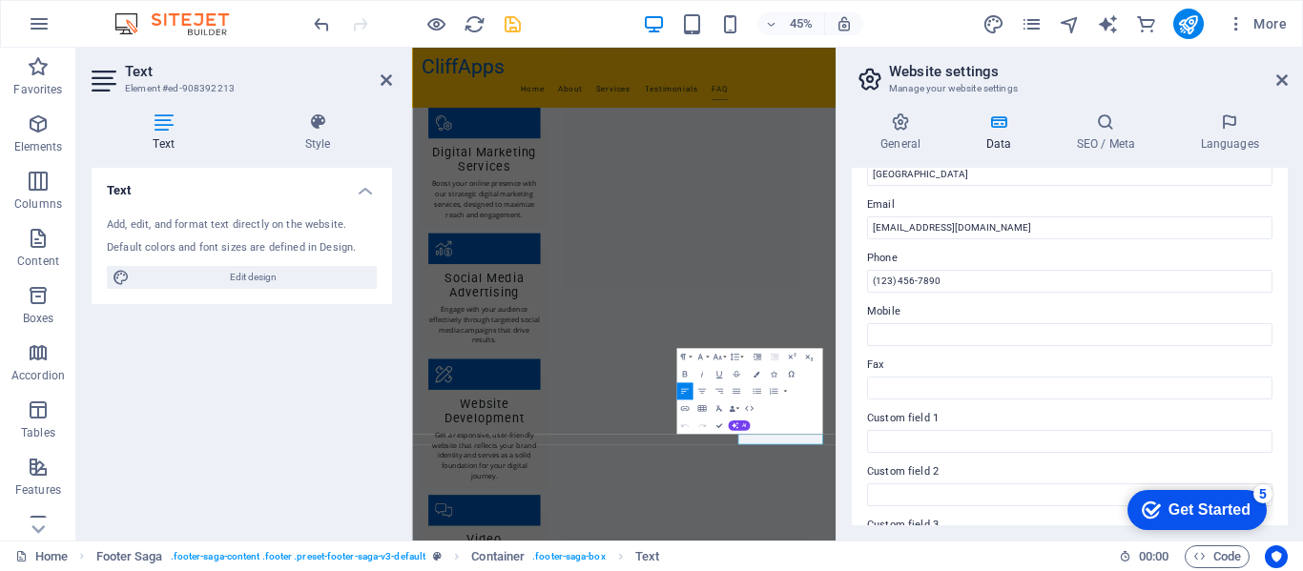
scroll to position [3036, 0]
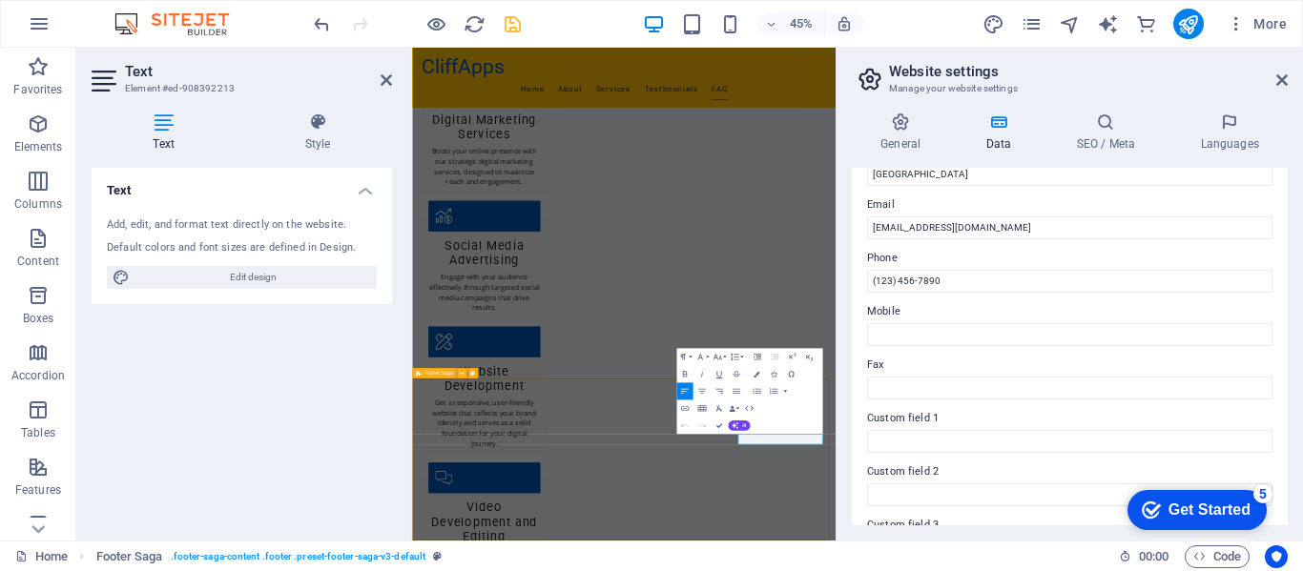
scroll to position [3362, 0]
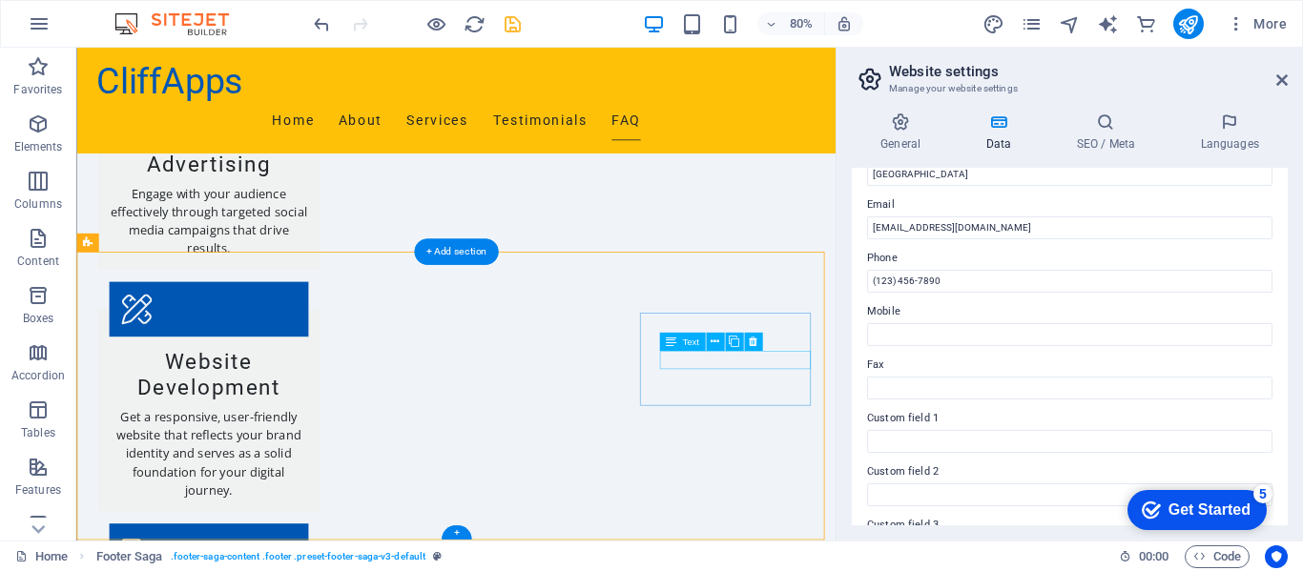
click at [720, 338] on button at bounding box center [715, 342] width 18 height 18
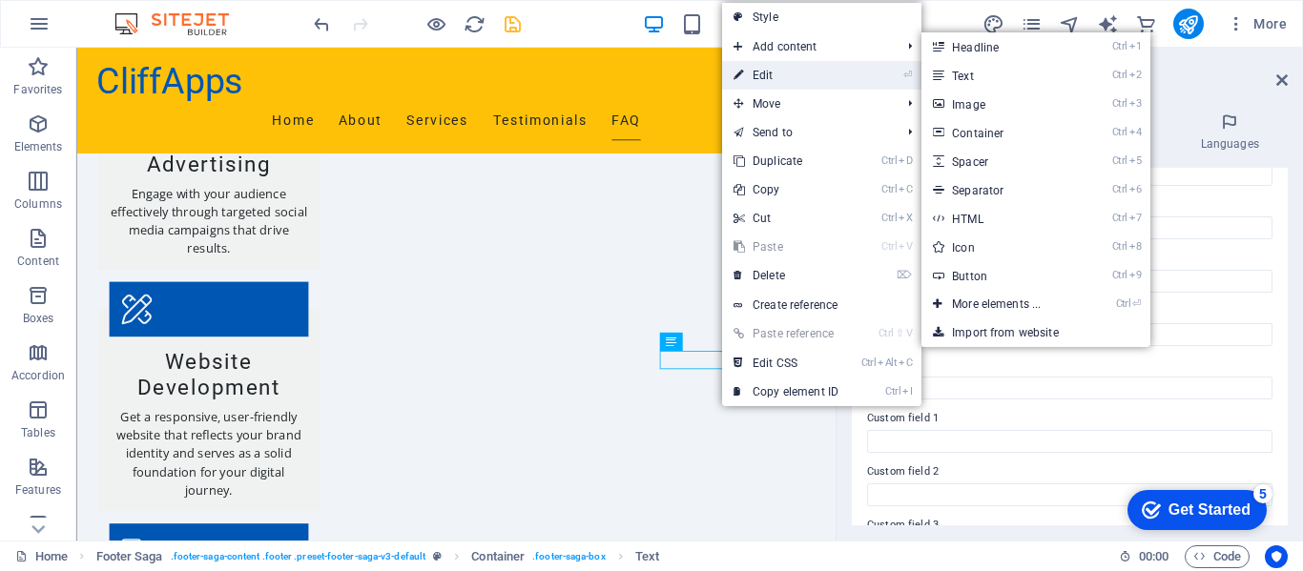
click at [791, 75] on link "⏎ Edit" at bounding box center [786, 75] width 128 height 29
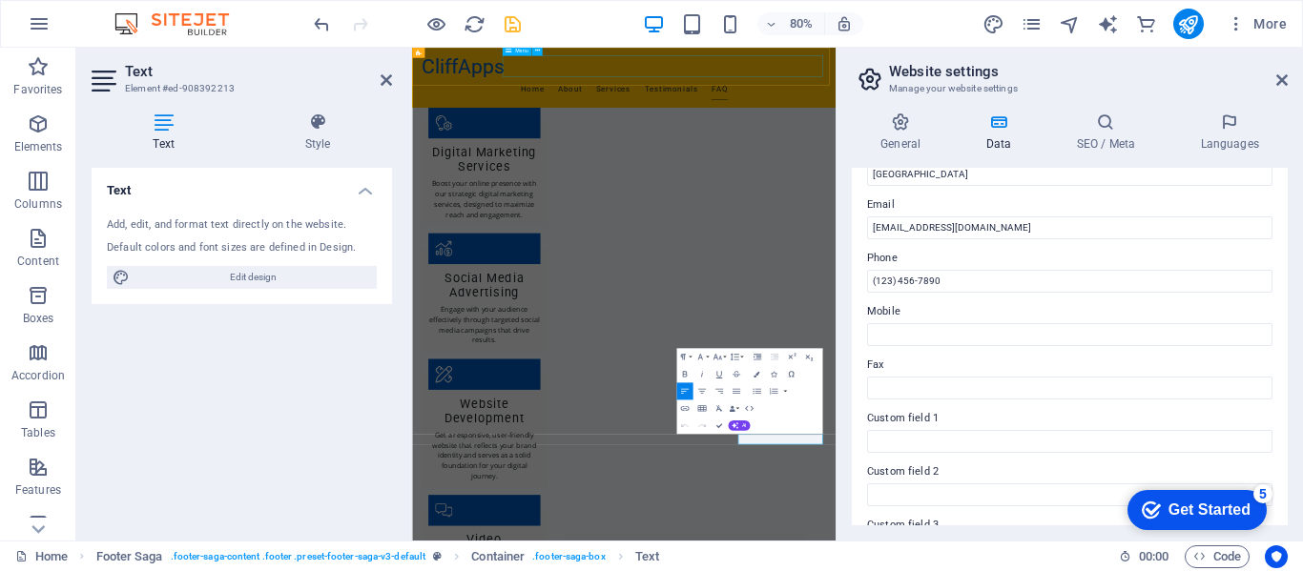
scroll to position [3036, 0]
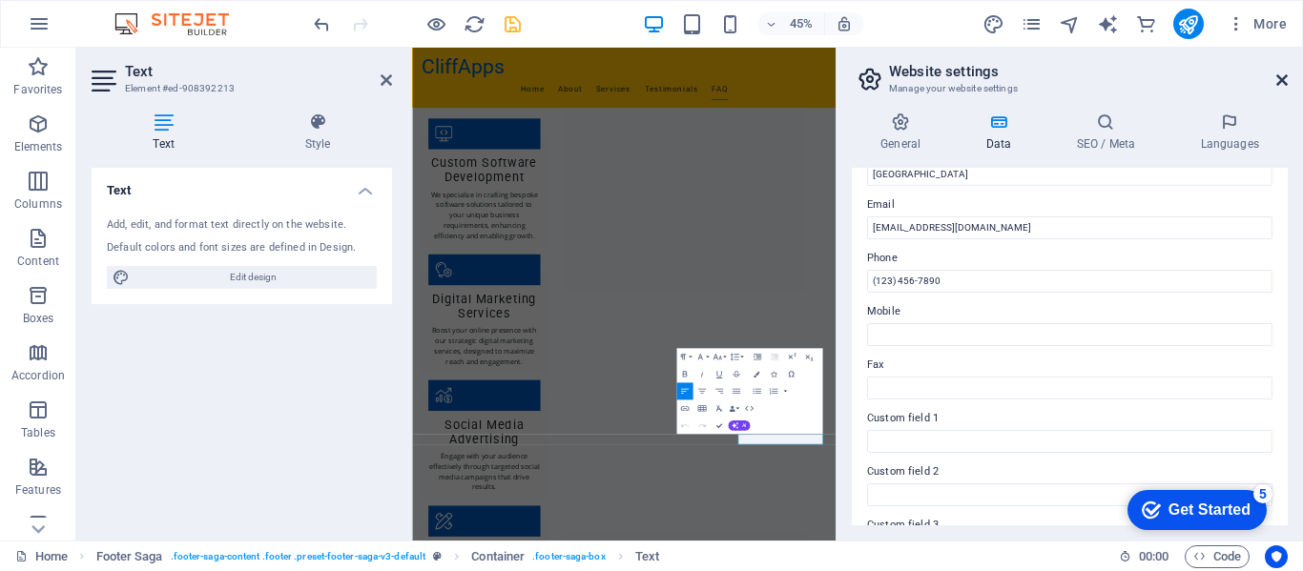
drag, startPoint x: 913, startPoint y: 28, endPoint x: 1280, endPoint y: 74, distance: 370.2
click at [1280, 74] on icon at bounding box center [1281, 79] width 11 height 15
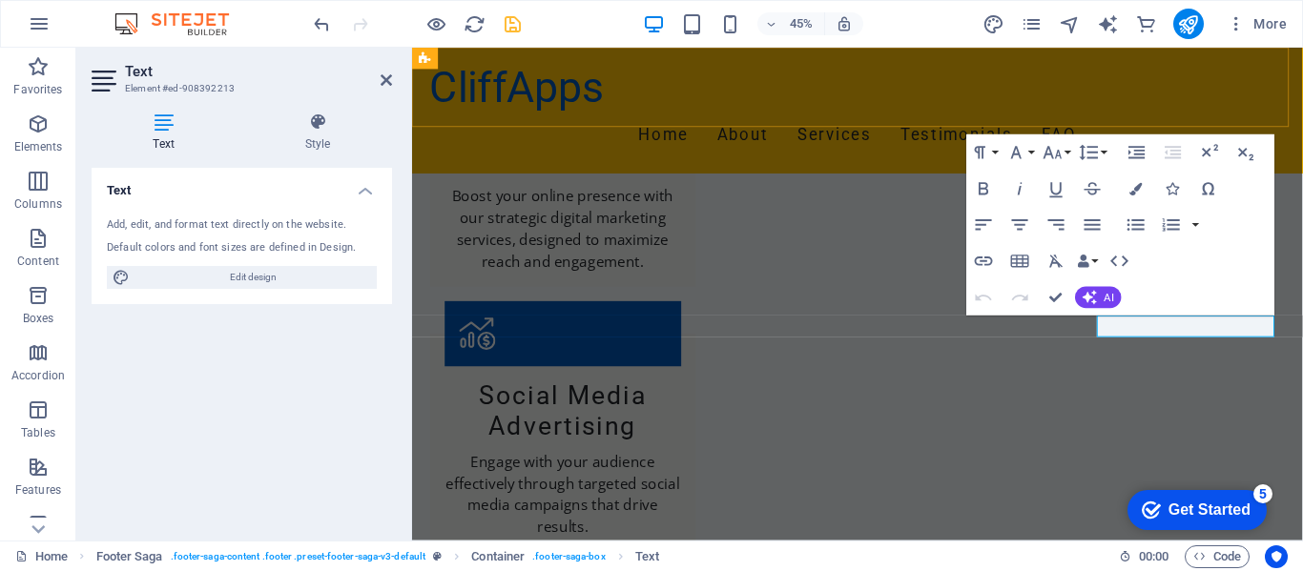
scroll to position [3460, 0]
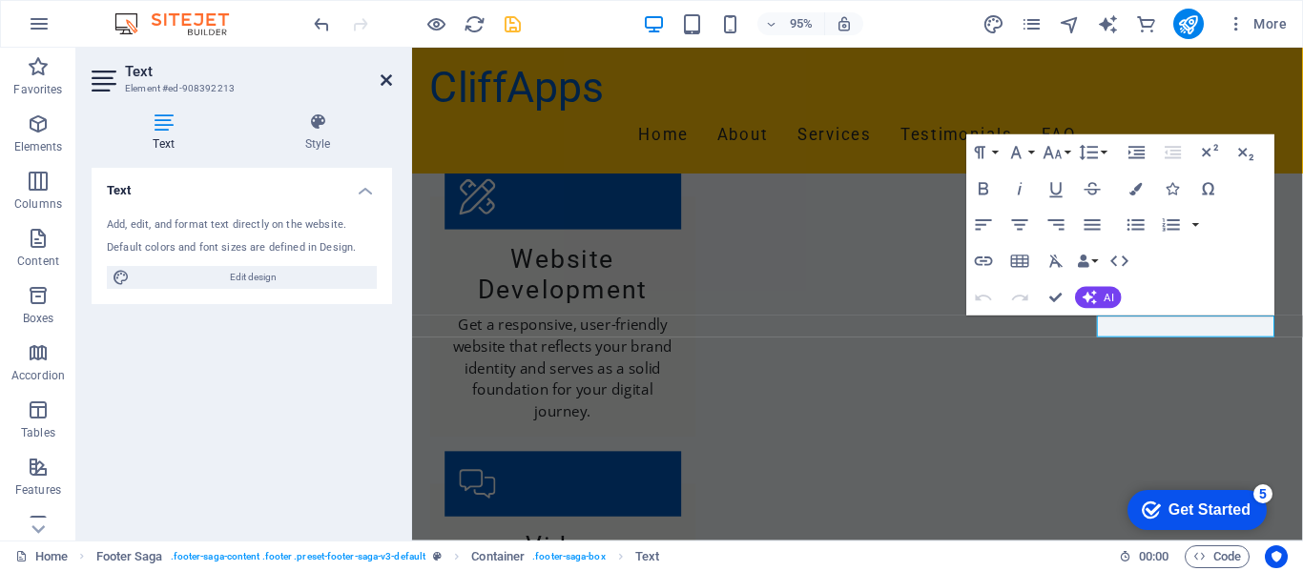
click at [385, 75] on icon at bounding box center [386, 79] width 11 height 15
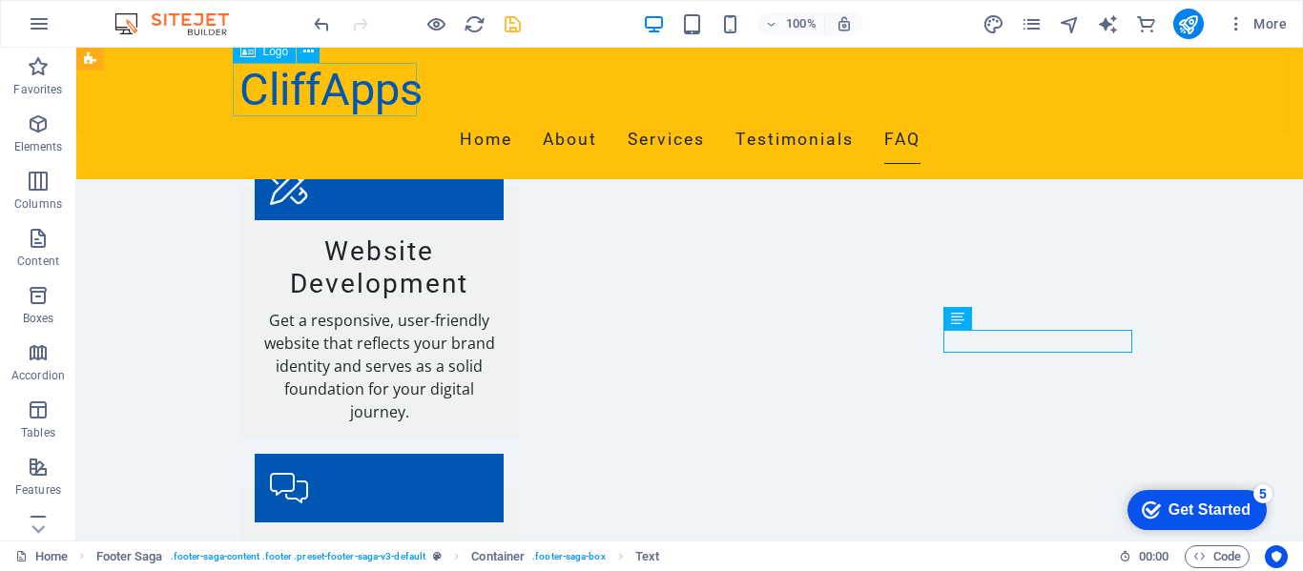
click at [379, 104] on div "CliffApps" at bounding box center [689, 89] width 900 height 53
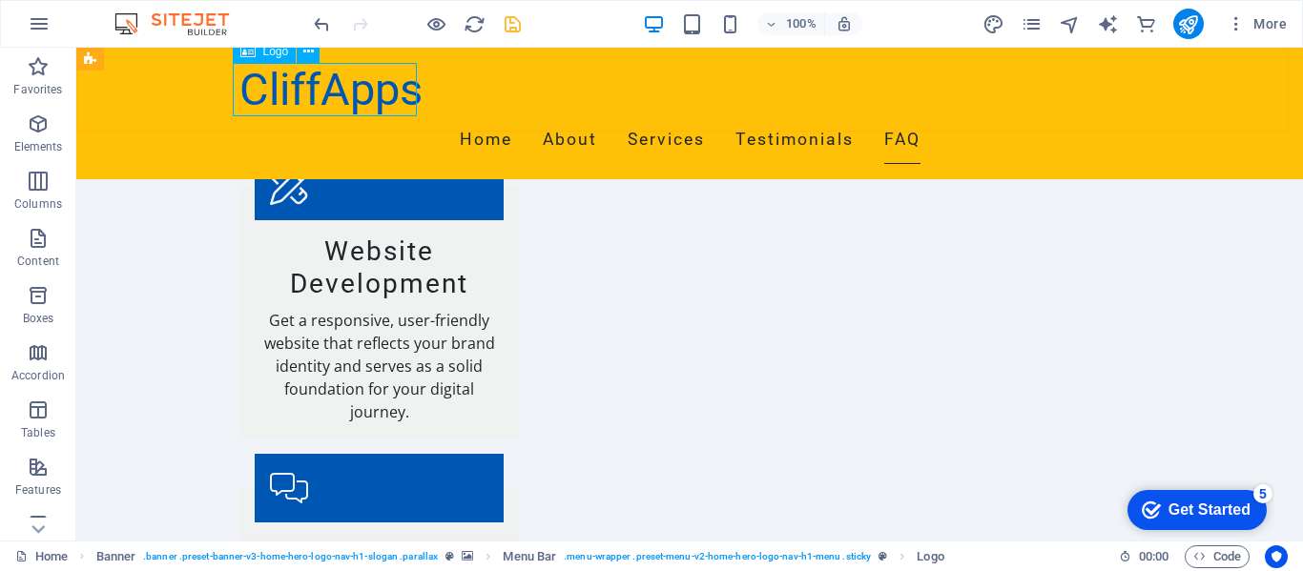
click at [313, 85] on div "CliffApps" at bounding box center [689, 89] width 900 height 53
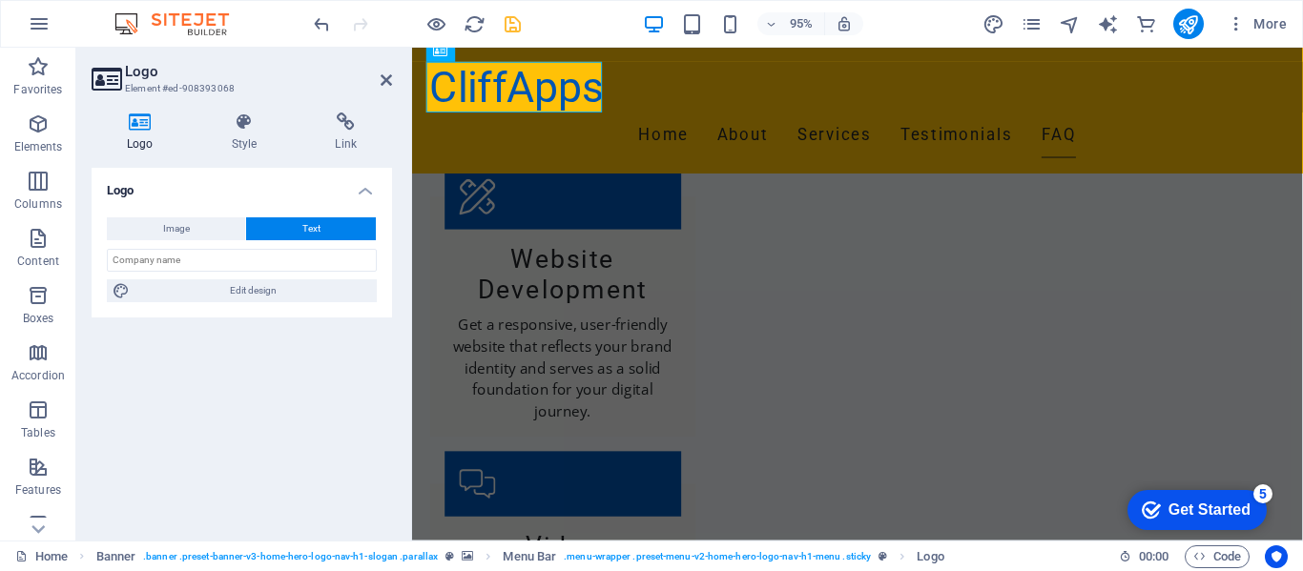
click at [136, 143] on h4 "Logo" at bounding box center [144, 133] width 105 height 40
click at [167, 229] on span "Image" at bounding box center [176, 228] width 27 height 23
select select "DISABLED_OPTION_VALUE"
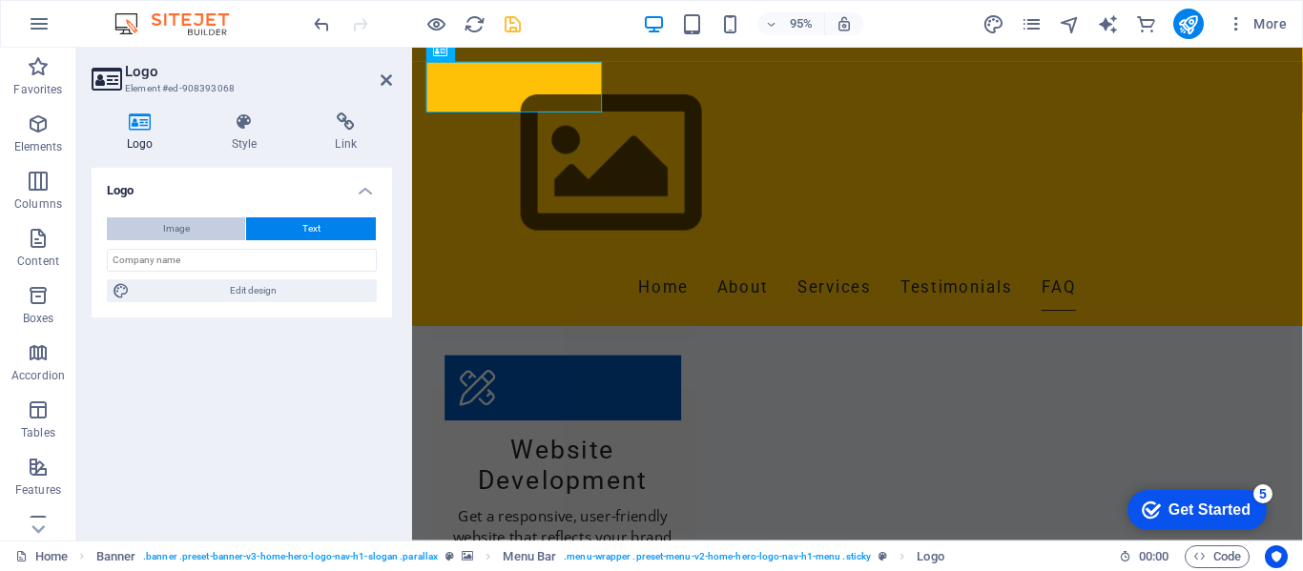
scroll to position [3621, 0]
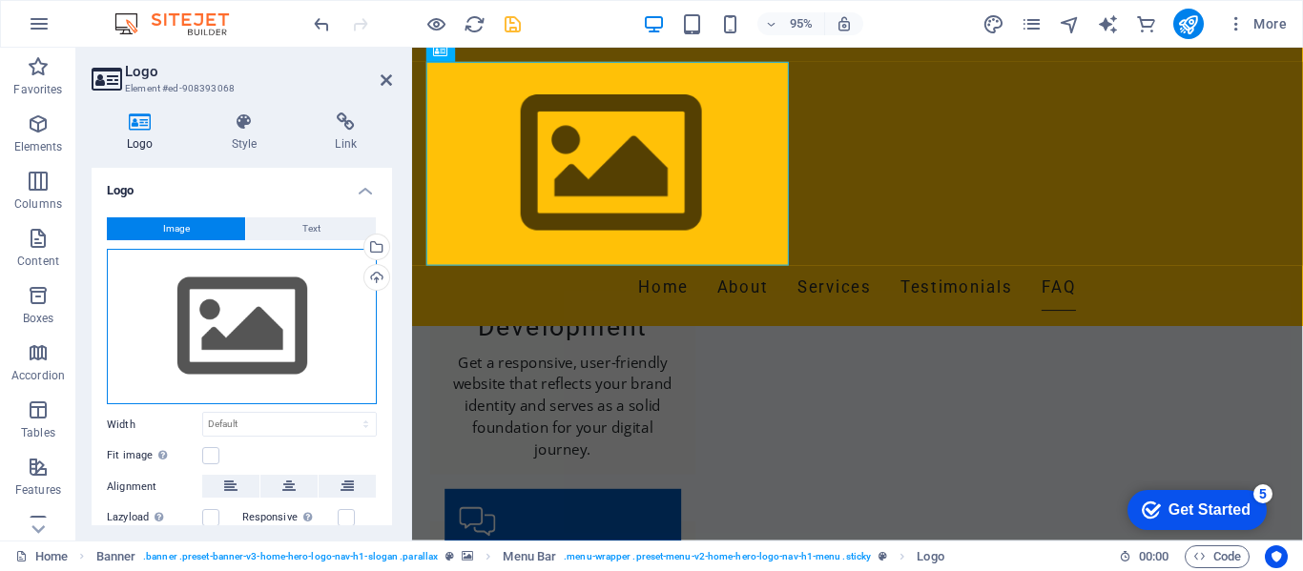
click at [224, 322] on div "Drag files here, click to choose files or select files from Files or our free s…" at bounding box center [242, 327] width 270 height 156
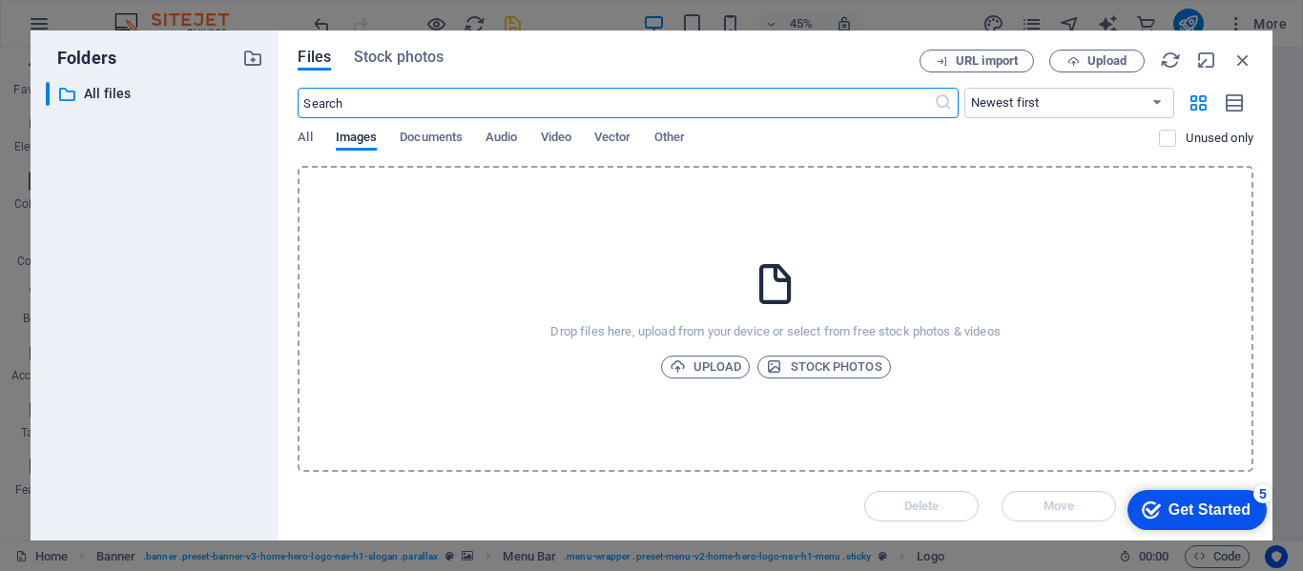
scroll to position [3044, 0]
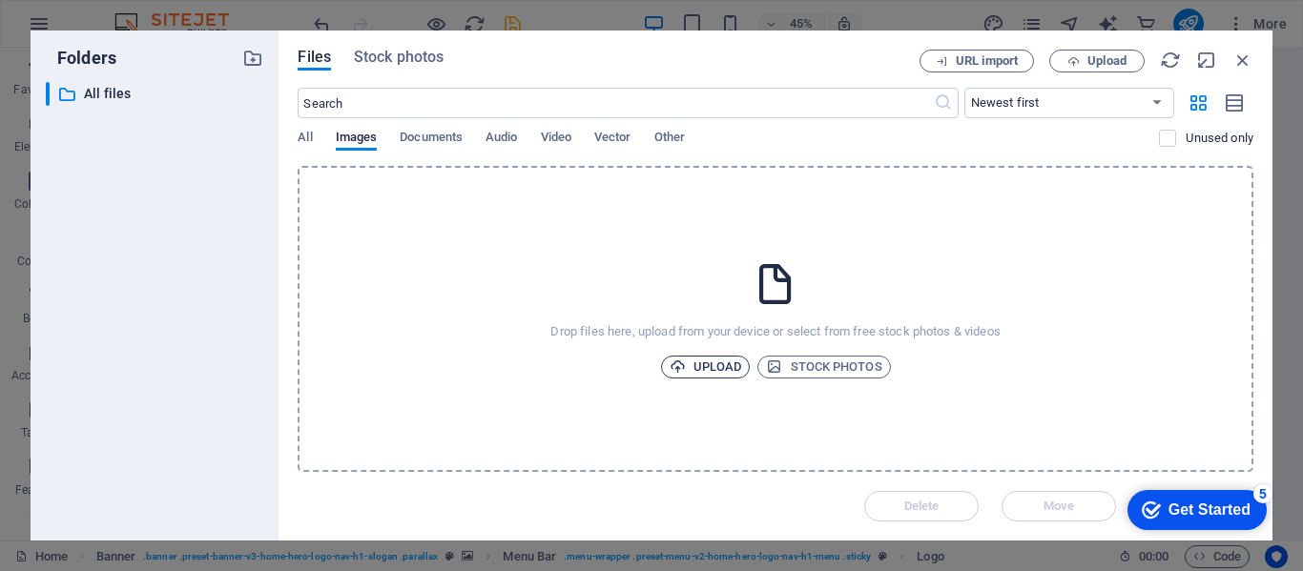
click at [725, 362] on span "Upload" at bounding box center [706, 367] width 72 height 23
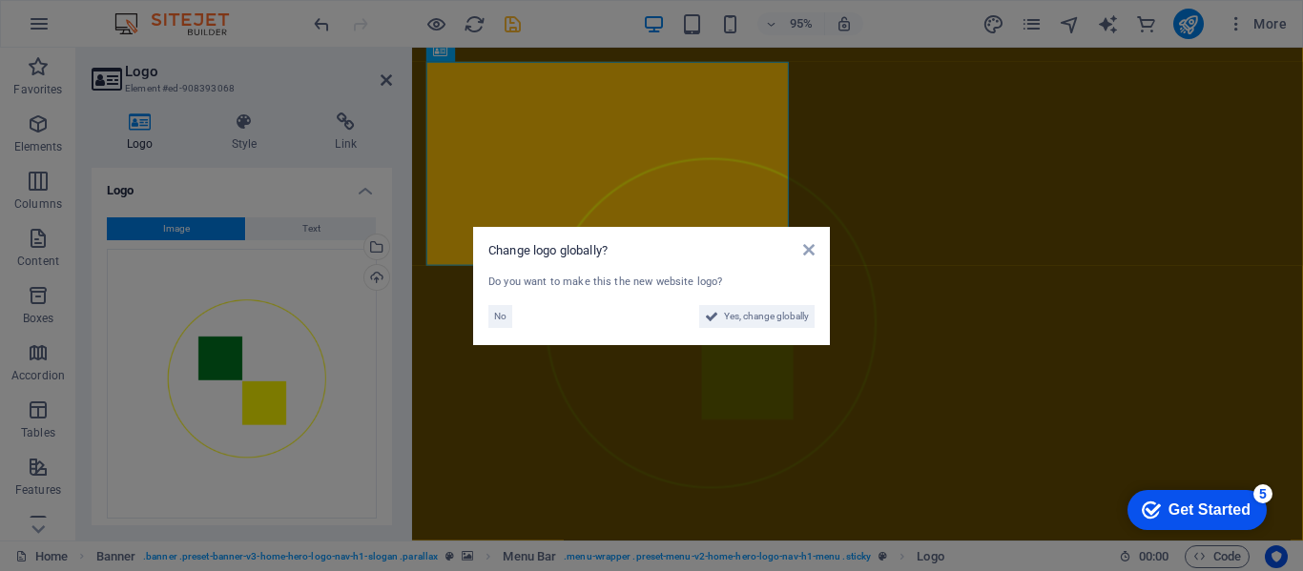
scroll to position [4025, 0]
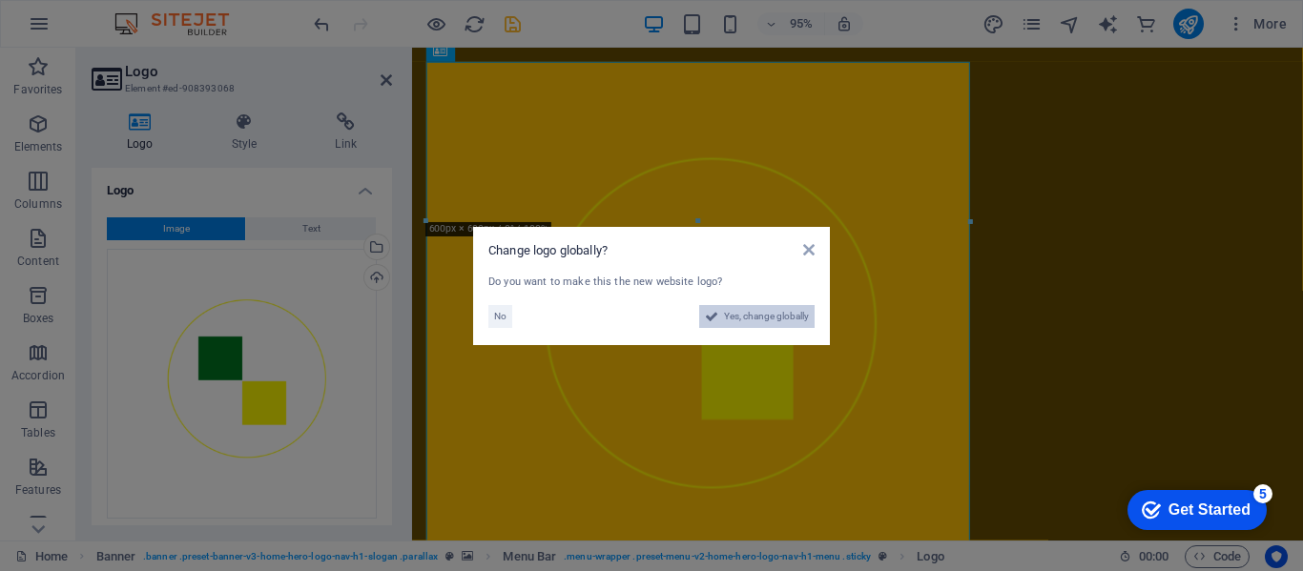
click at [707, 323] on icon at bounding box center [711, 316] width 13 height 23
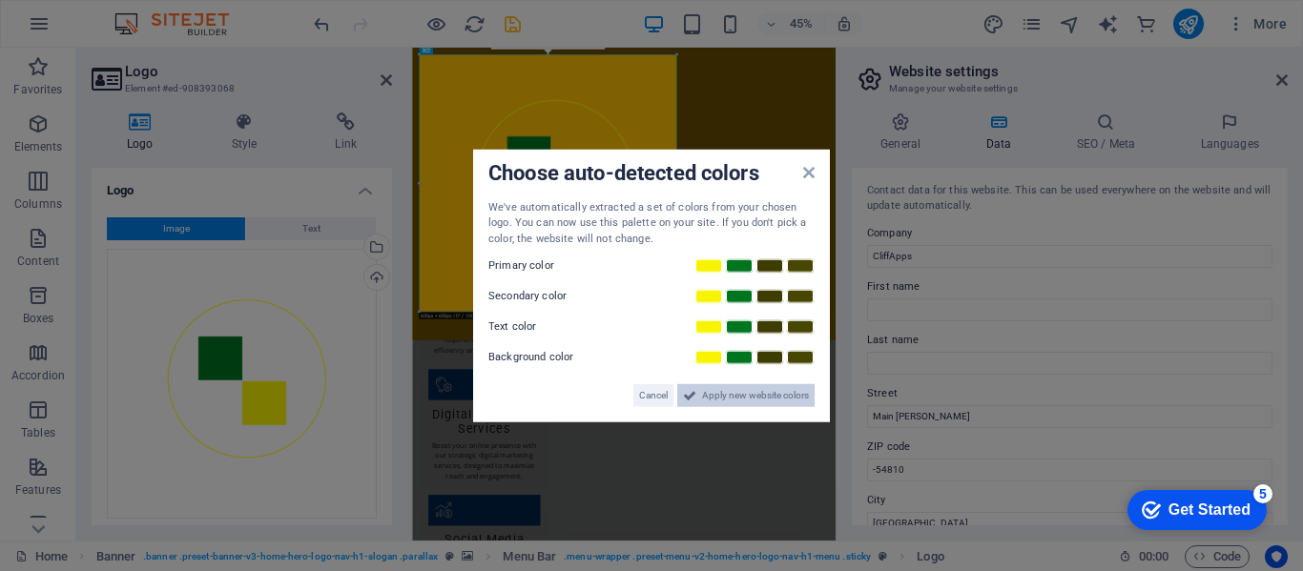
click at [726, 391] on span "Apply new website colors" at bounding box center [755, 395] width 107 height 23
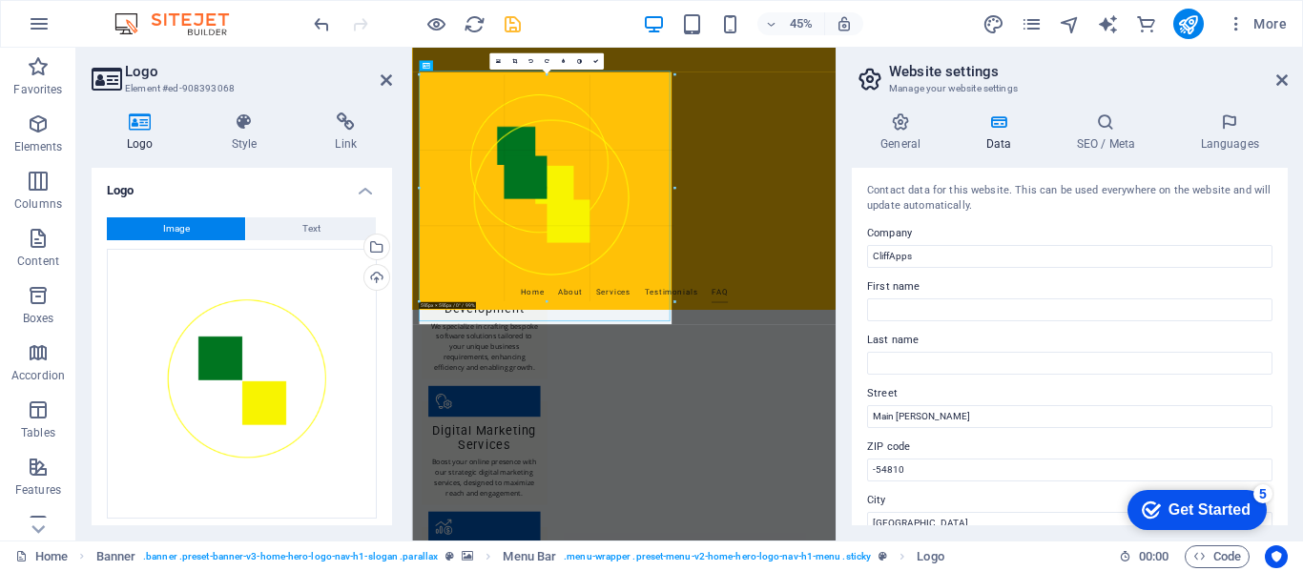
scroll to position [3380, 0]
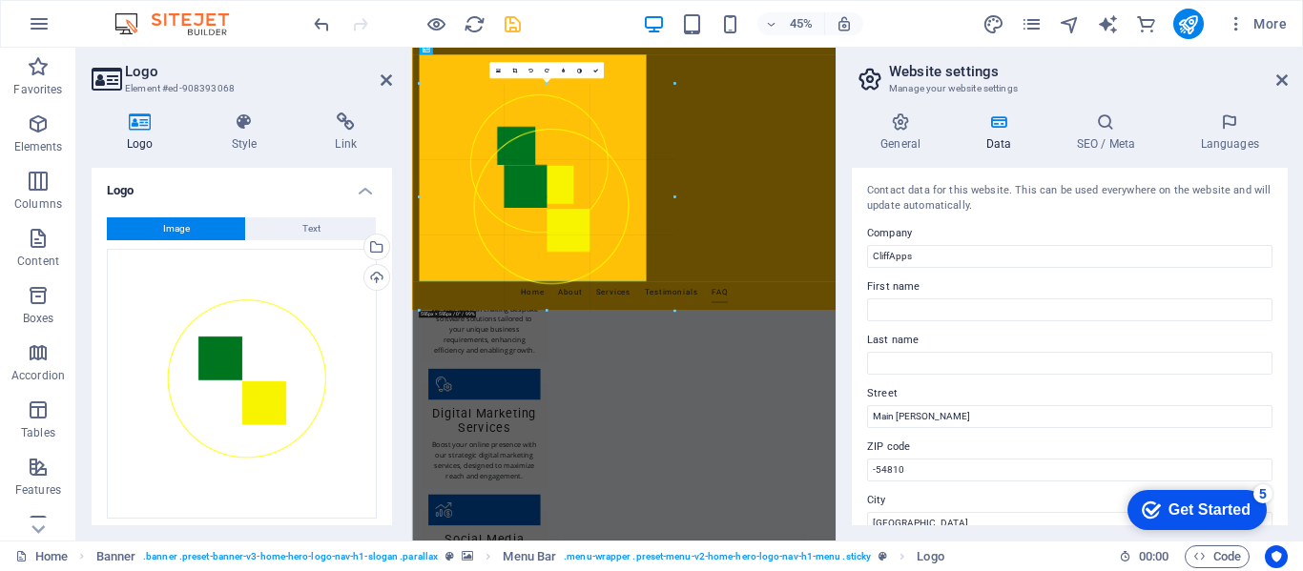
drag, startPoint x: 679, startPoint y: 309, endPoint x: 611, endPoint y: 197, distance: 130.5
type input "529"
select select "px"
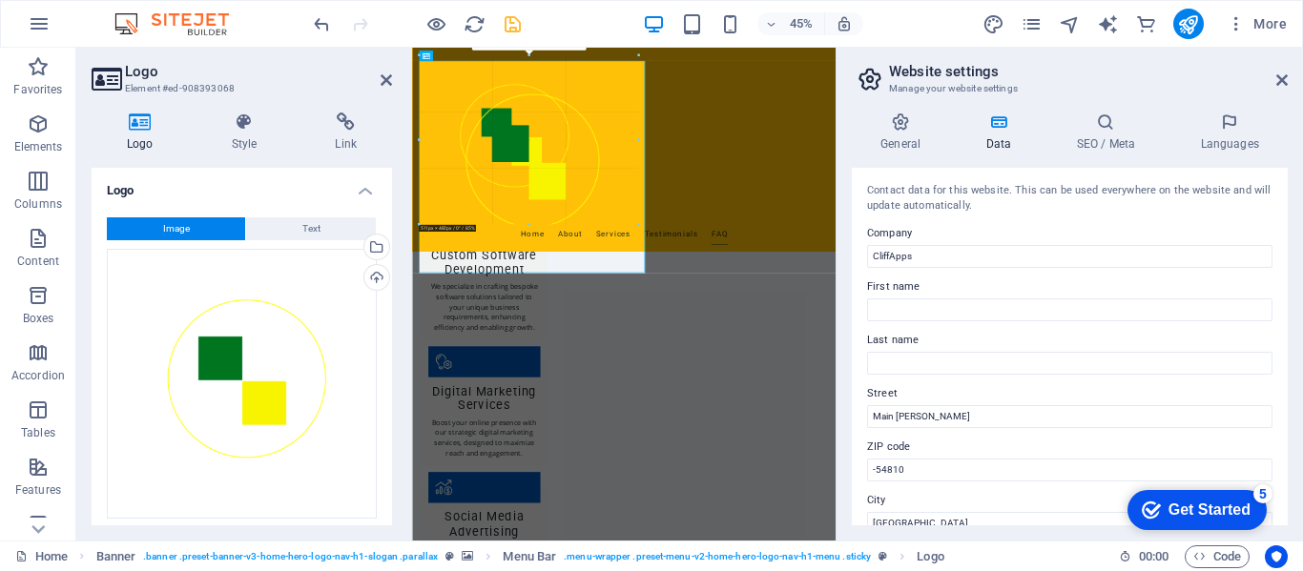
drag, startPoint x: 642, startPoint y: 268, endPoint x: 543, endPoint y: 127, distance: 172.5
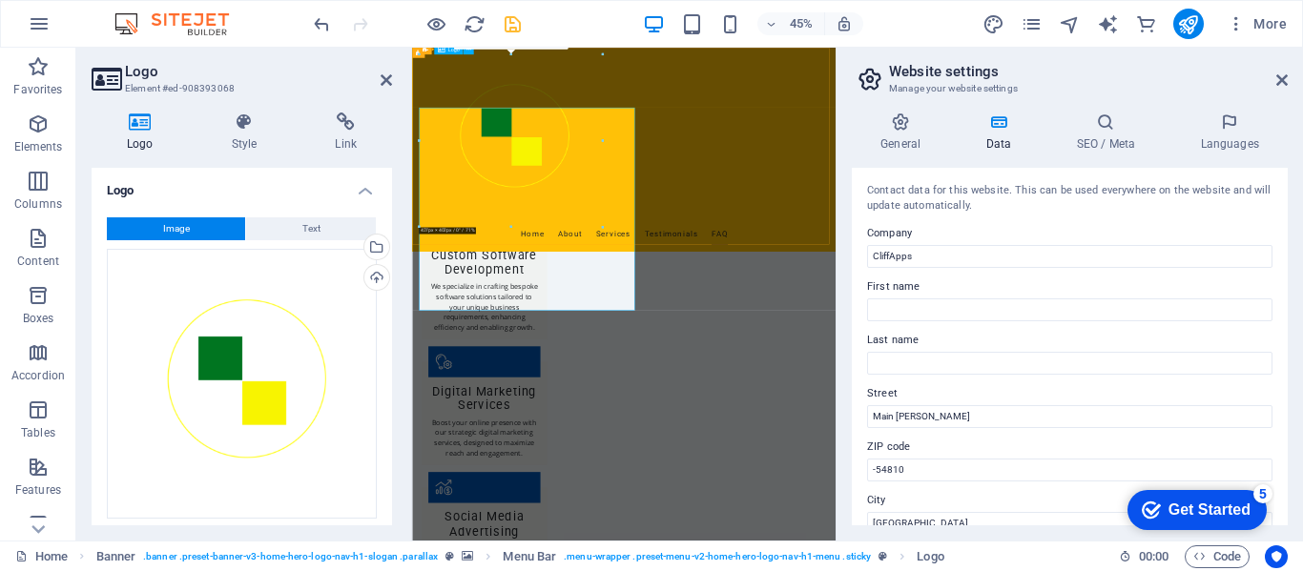
scroll to position [3236, 0]
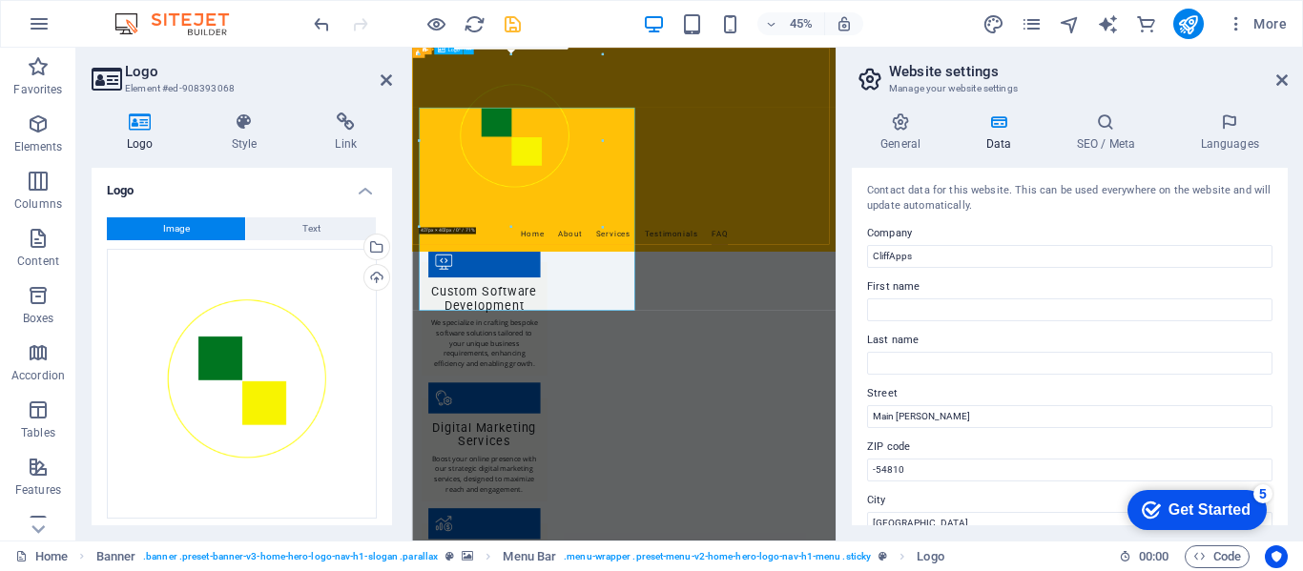
type input "427"
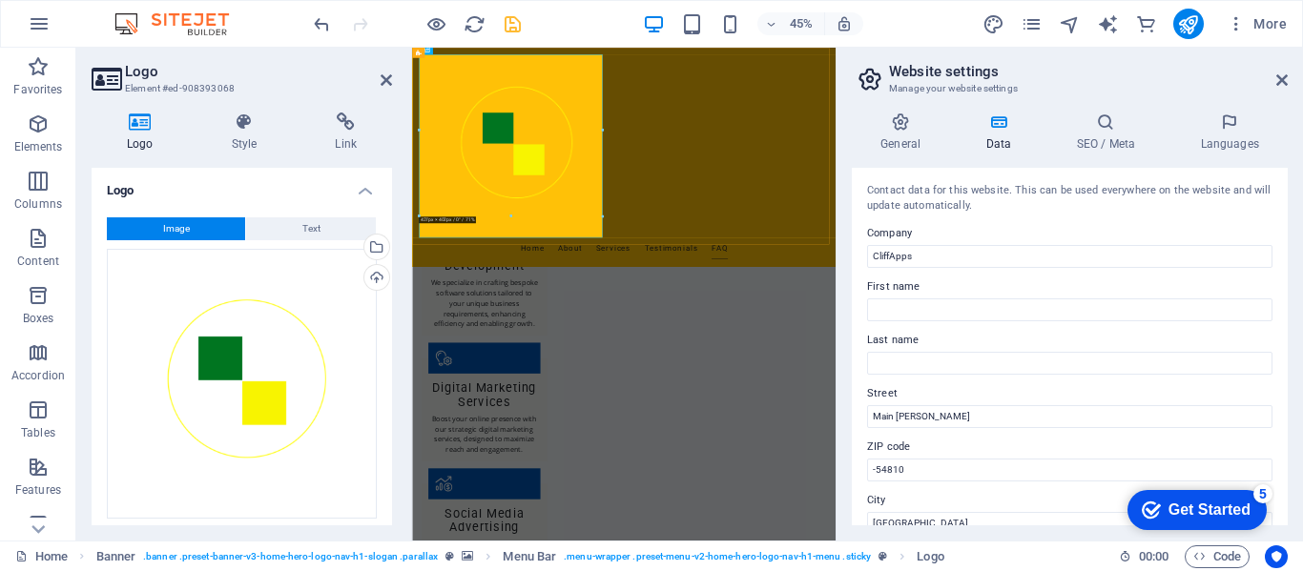
click at [1037, 344] on div "Home About Services Testimonials FAQ" at bounding box center [882, 291] width 941 height 486
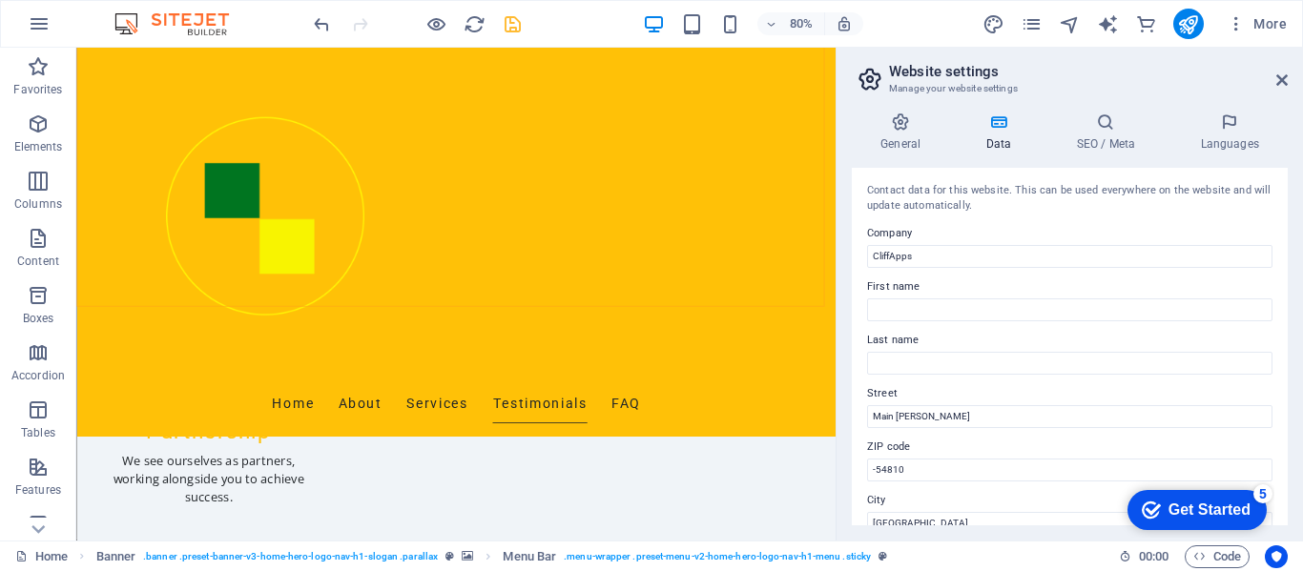
scroll to position [2487, 0]
drag, startPoint x: 1018, startPoint y: 604, endPoint x: 942, endPoint y: 410, distance: 207.8
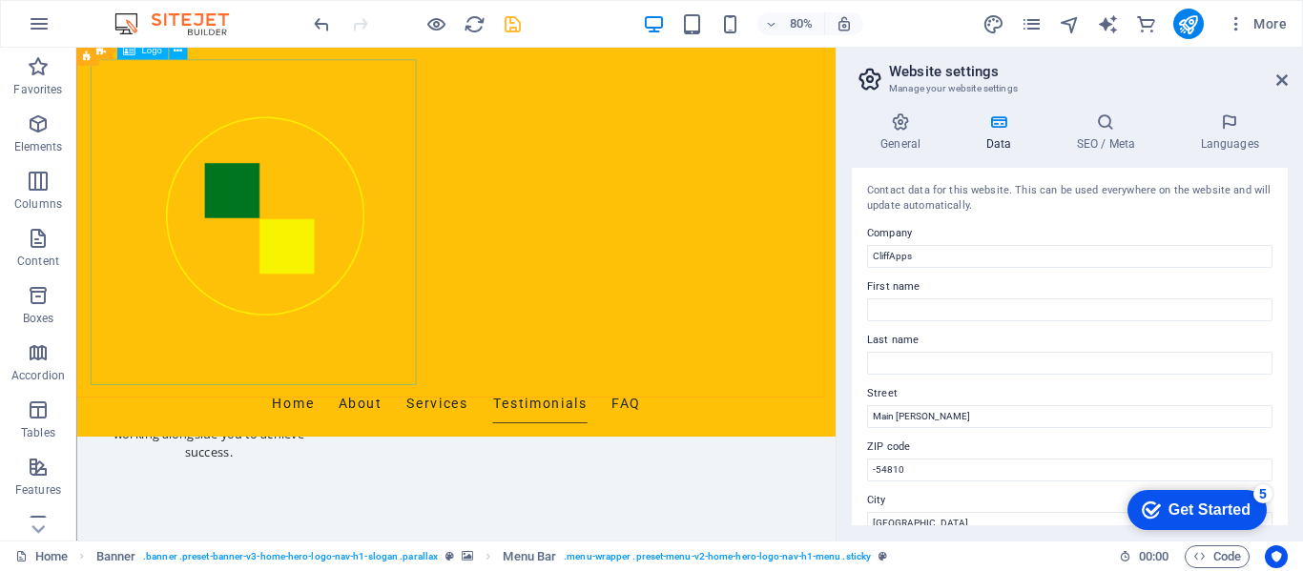
click at [308, 341] on div at bounding box center [551, 266] width 900 height 407
click at [498, 454] on div at bounding box center [551, 266] width 900 height 407
click at [321, 368] on div at bounding box center [551, 266] width 900 height 407
select select "px"
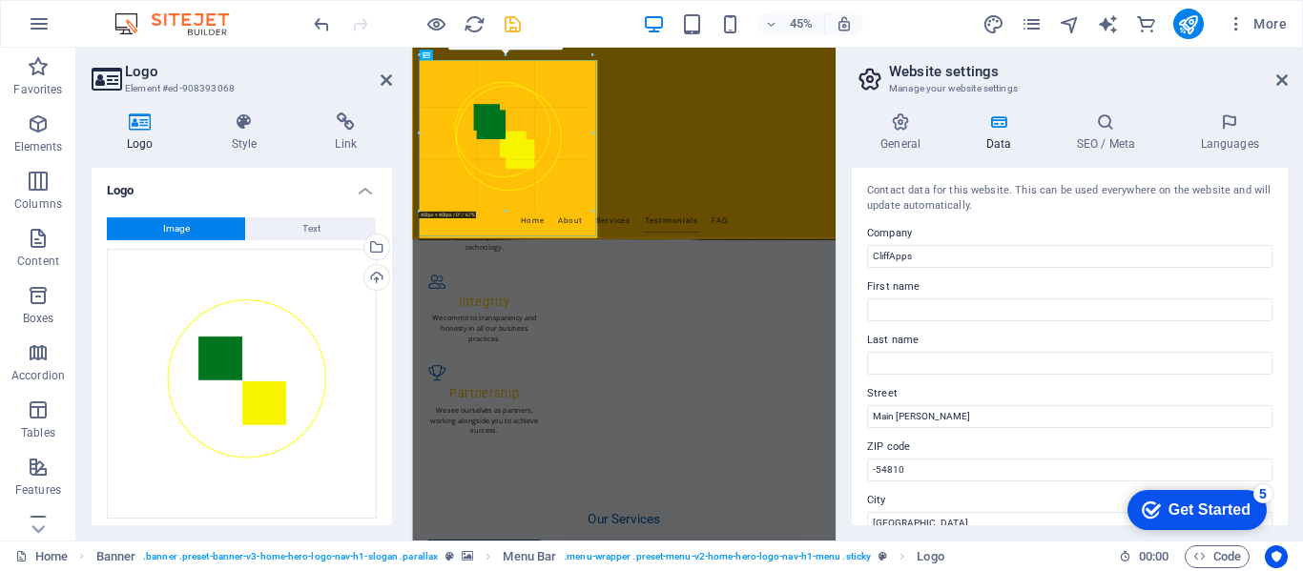
drag, startPoint x: 604, startPoint y: 238, endPoint x: 294, endPoint y: 228, distance: 310.2
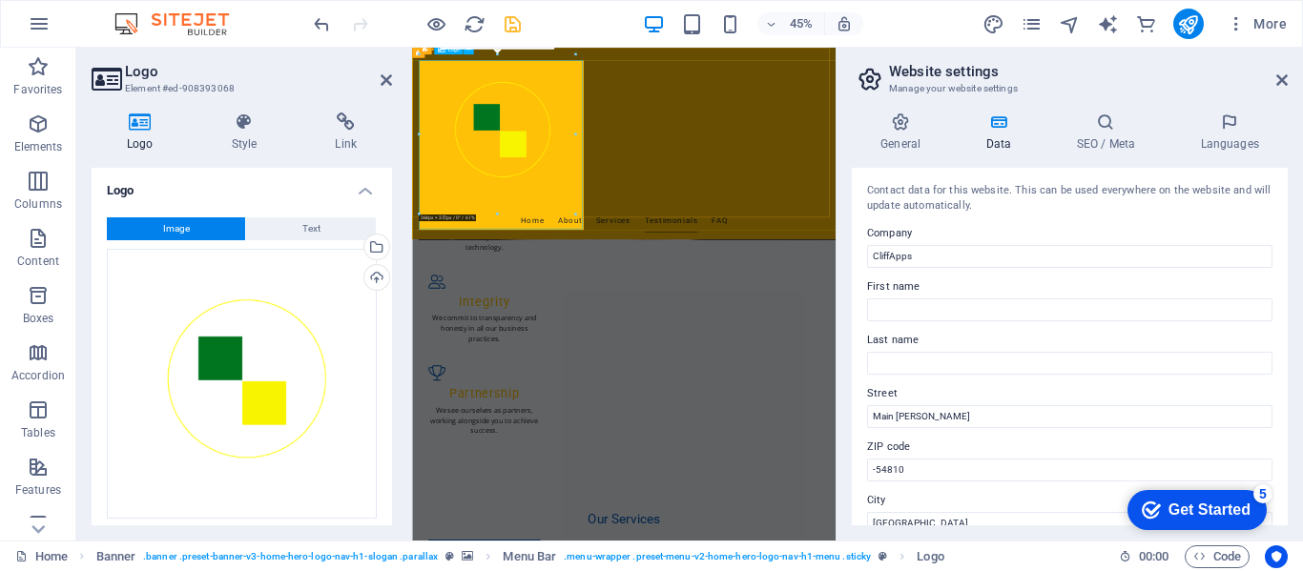
type input "364"
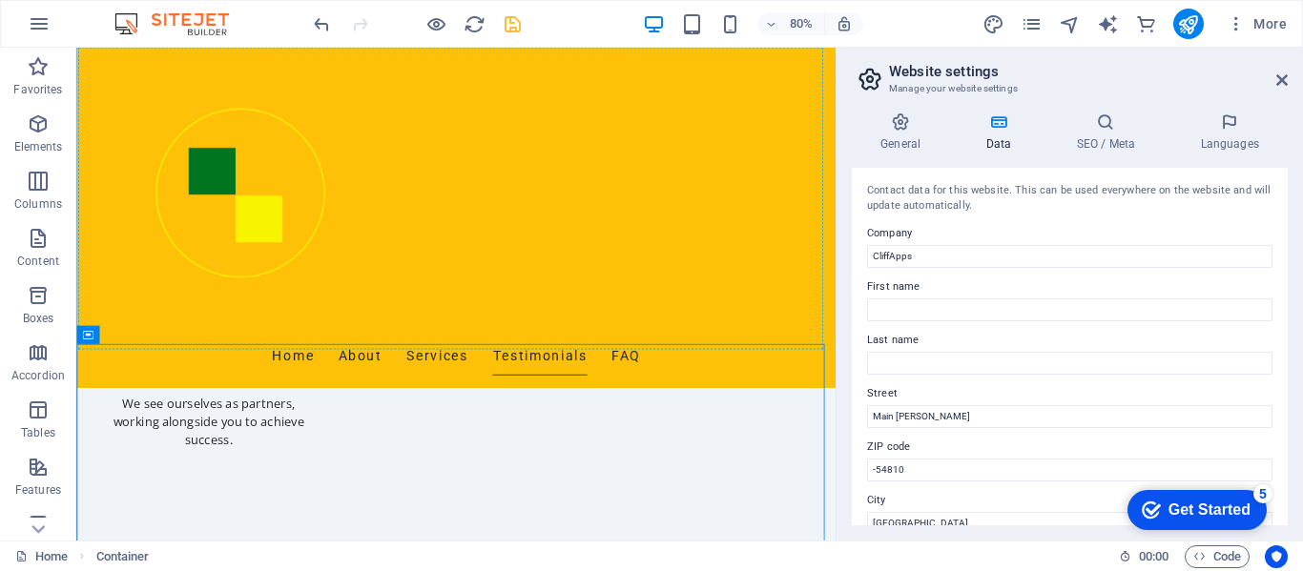
drag, startPoint x: 653, startPoint y: 270, endPoint x: 679, endPoint y: 212, distance: 63.6
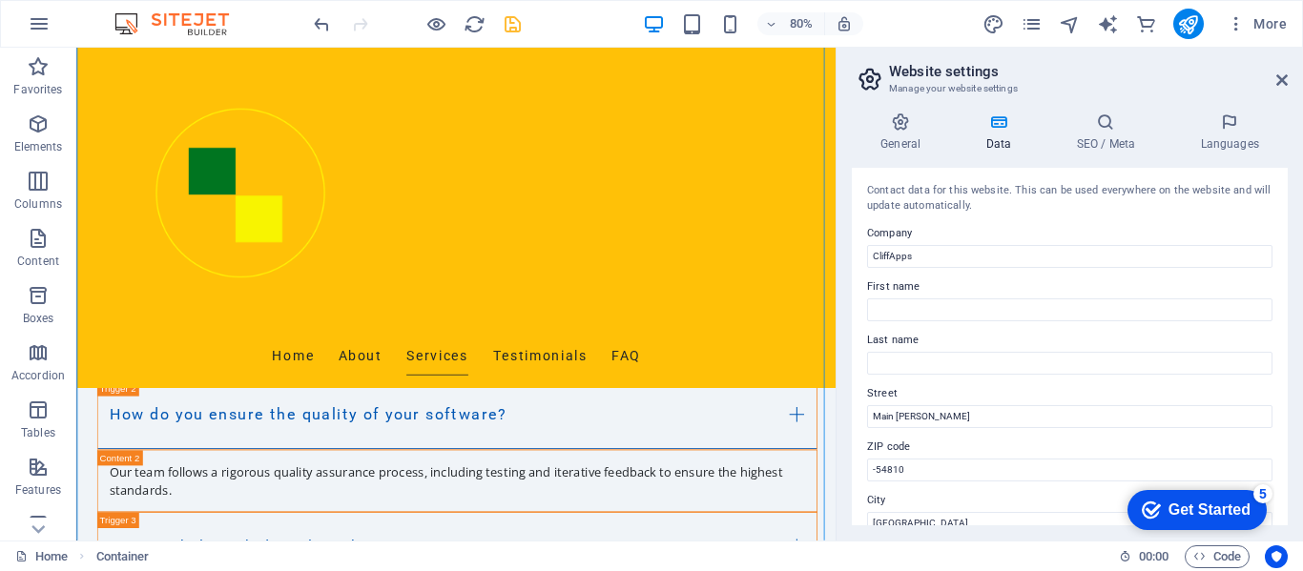
scroll to position [938, 0]
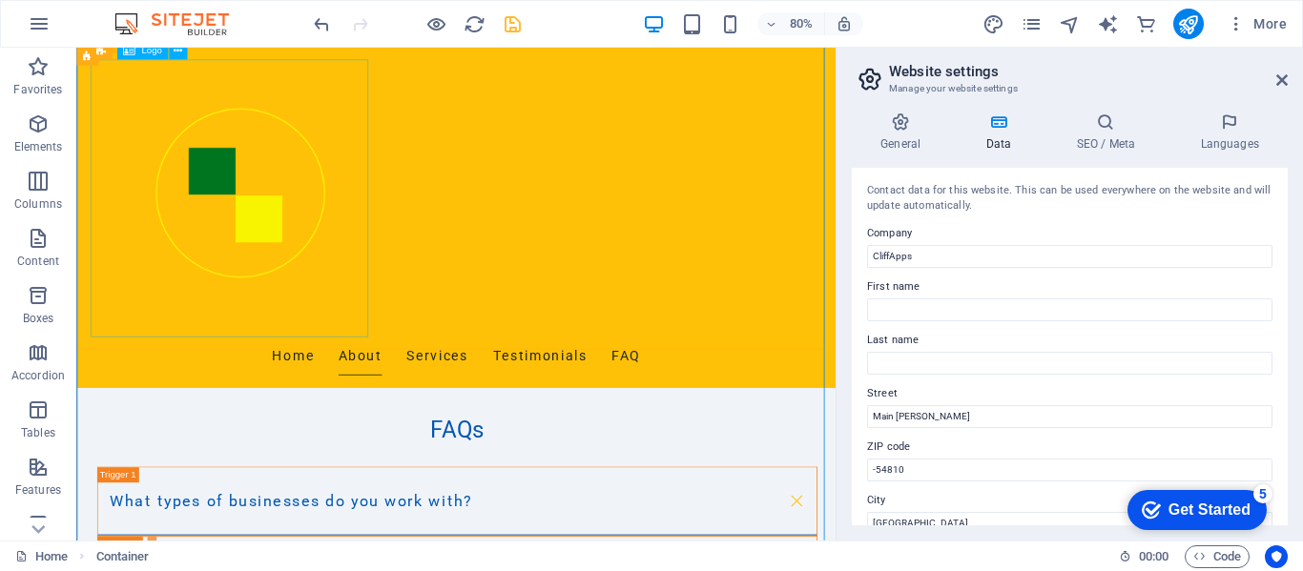
click at [240, 229] on div at bounding box center [551, 236] width 900 height 347
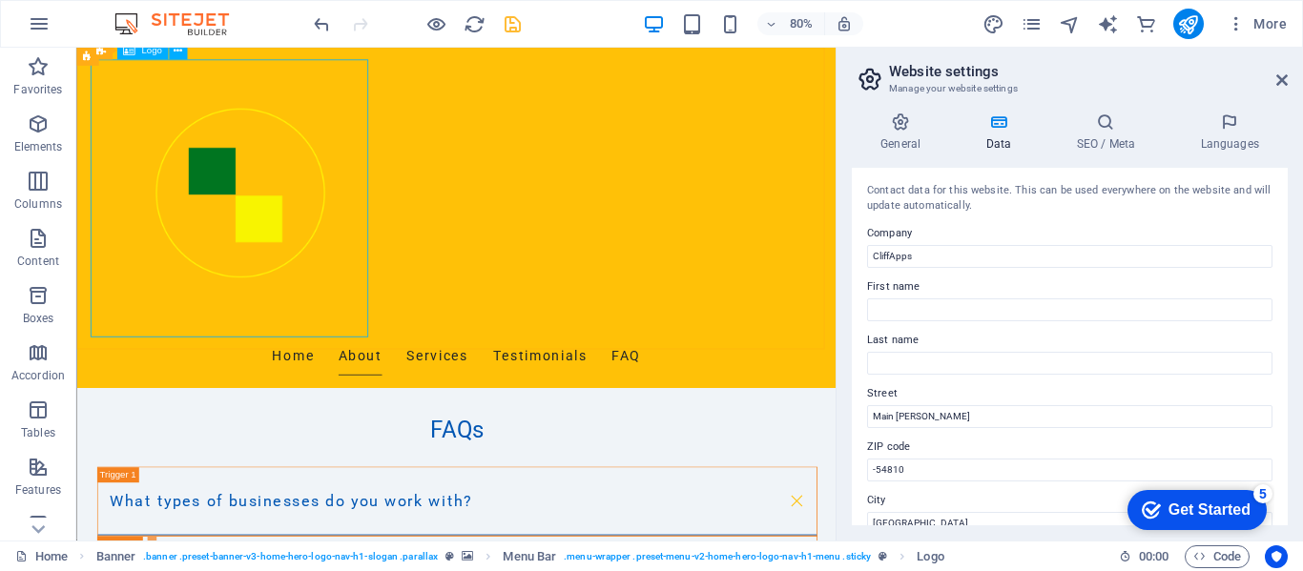
click at [327, 272] on div at bounding box center [551, 236] width 900 height 347
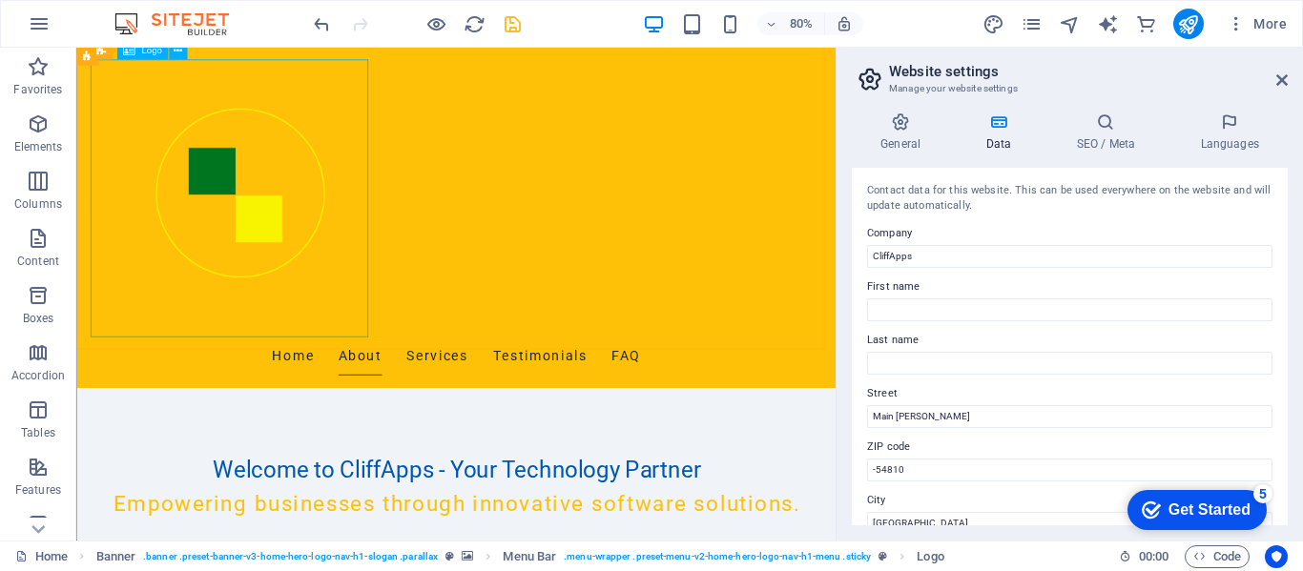
select select "px"
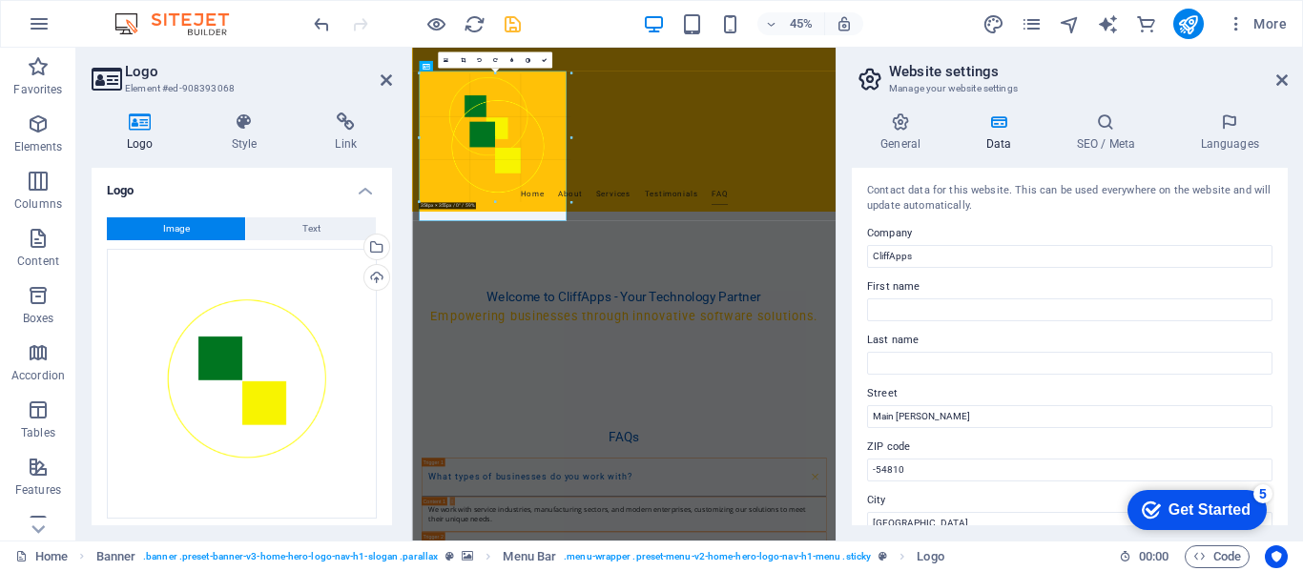
drag, startPoint x: 576, startPoint y: 209, endPoint x: 228, endPoint y: 146, distance: 353.8
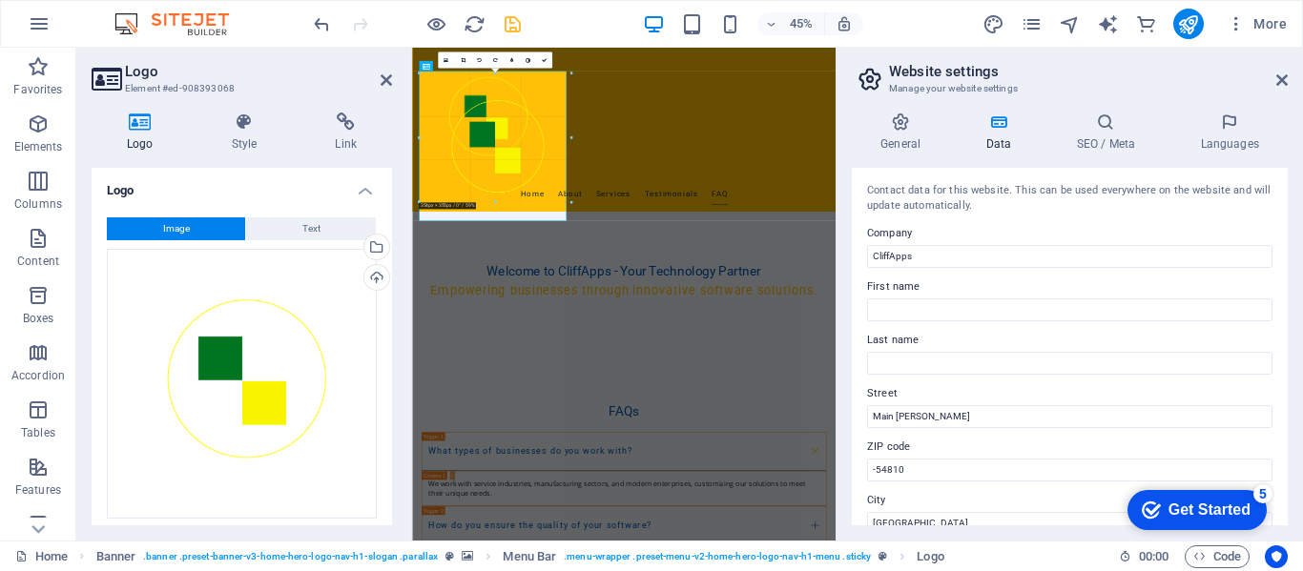
scroll to position [877, 0]
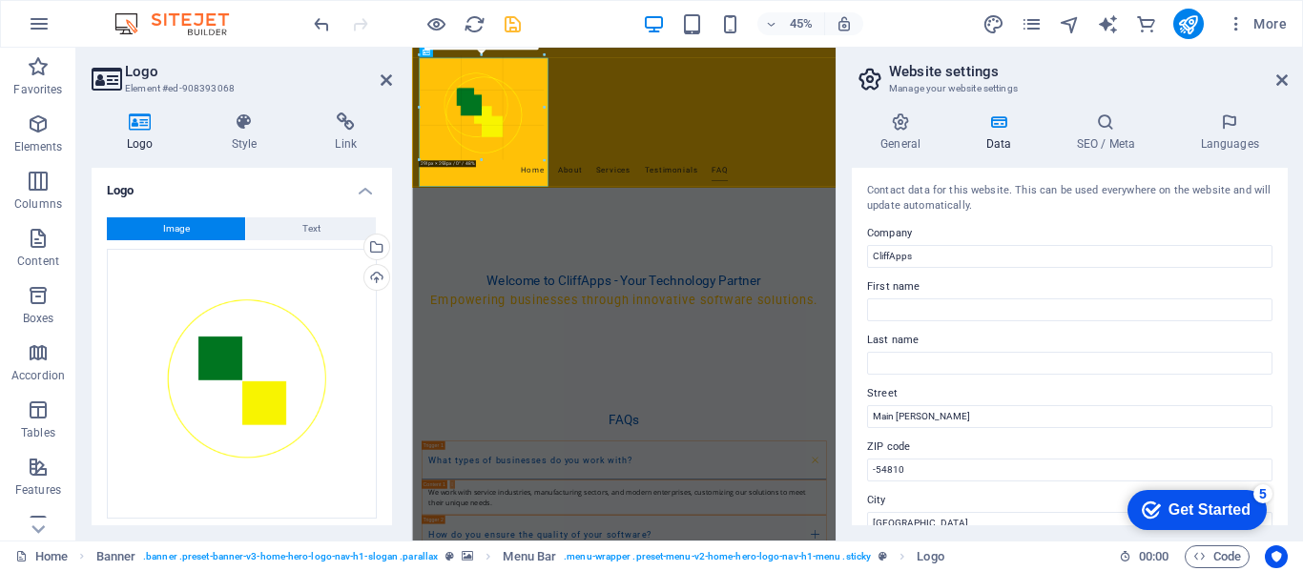
drag, startPoint x: 549, startPoint y: 181, endPoint x: 188, endPoint y: 120, distance: 366.6
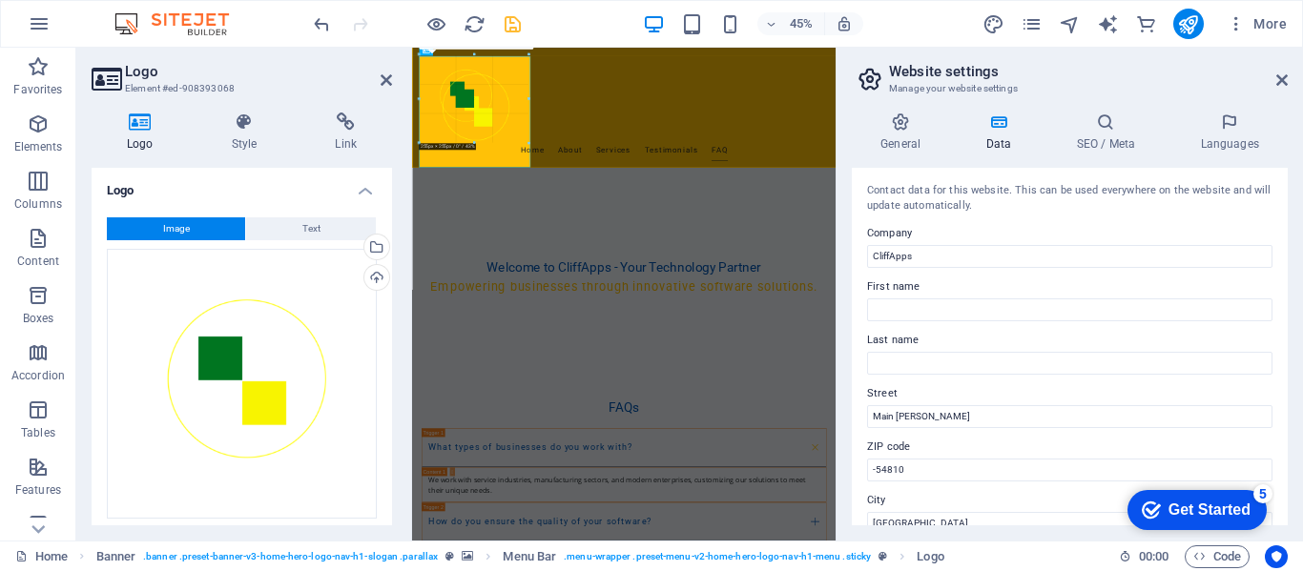
scroll to position [797, 0]
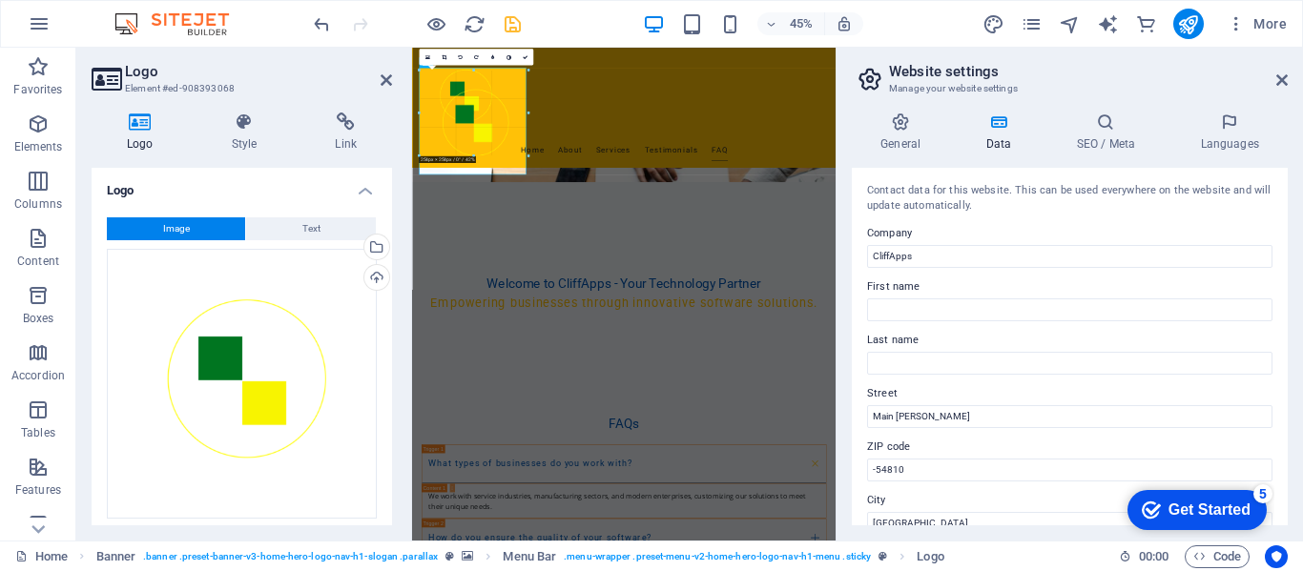
drag, startPoint x: 529, startPoint y: 165, endPoint x: 133, endPoint y: 103, distance: 401.6
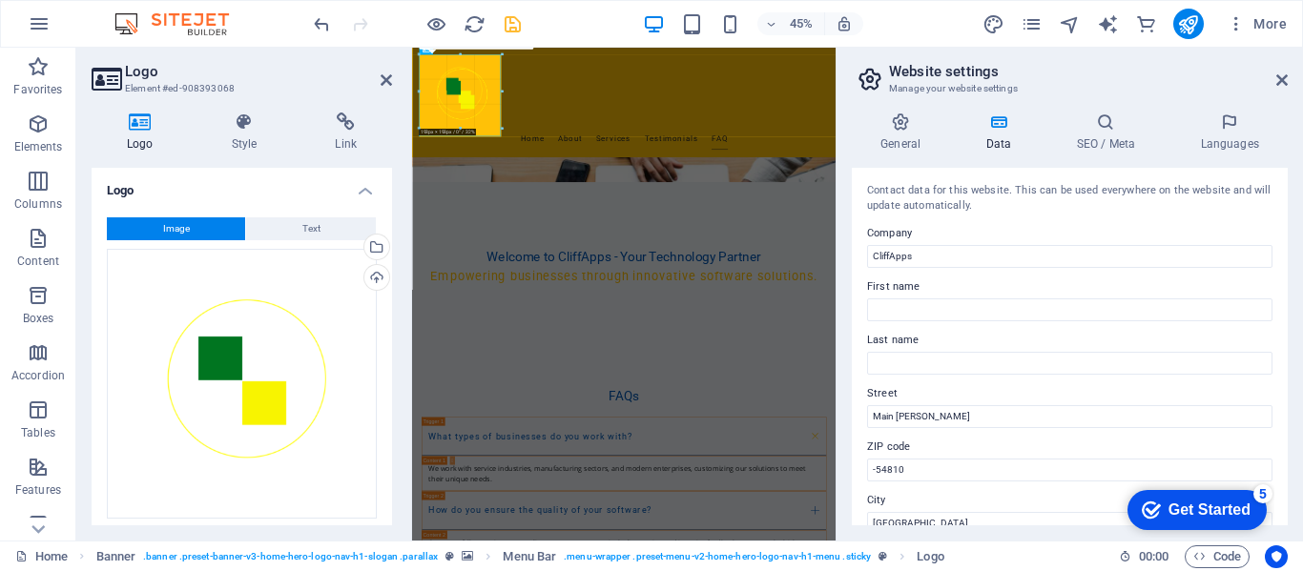
drag, startPoint x: 505, startPoint y: 138, endPoint x: 148, endPoint y: 122, distance: 357.1
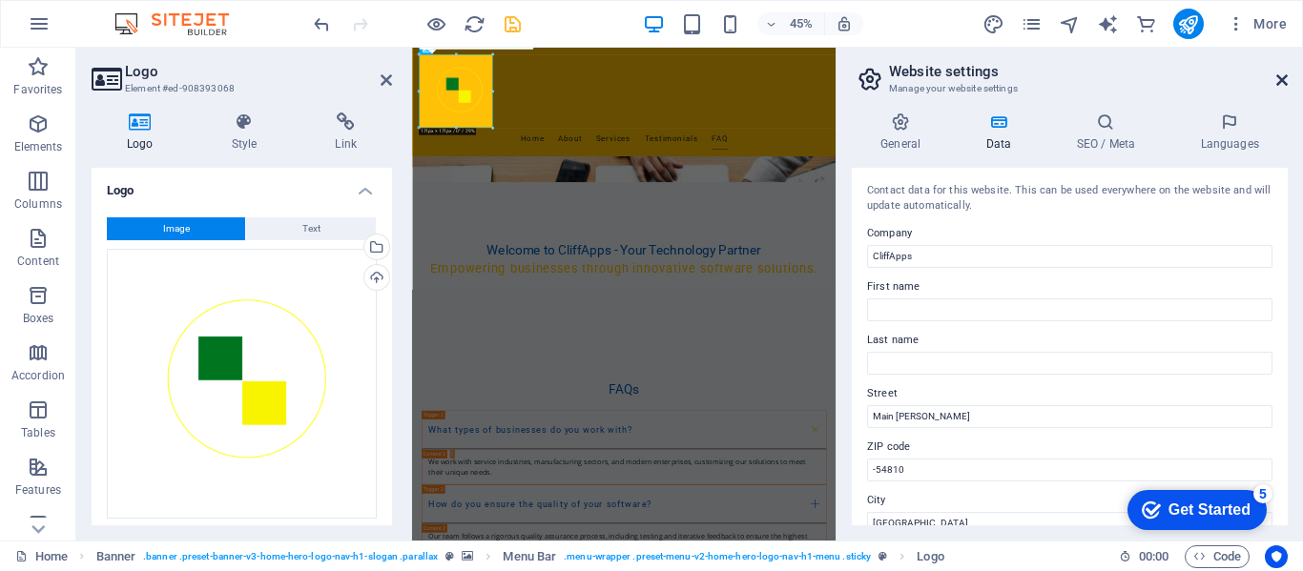
click at [1287, 76] on icon at bounding box center [1281, 79] width 11 height 15
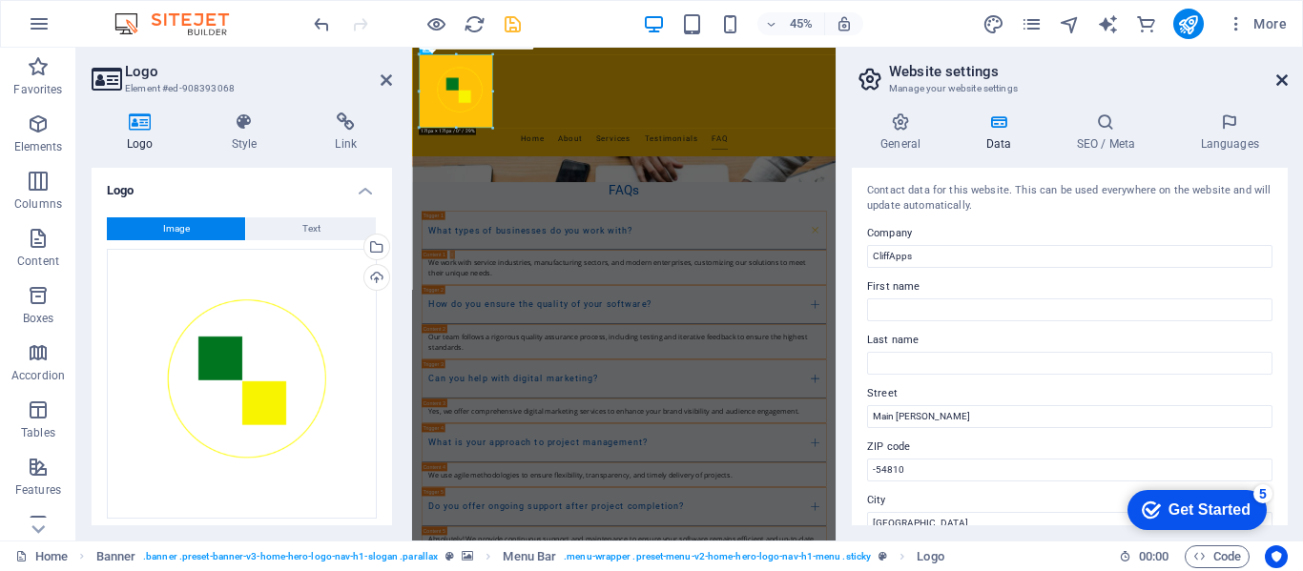
scroll to position [754, 0]
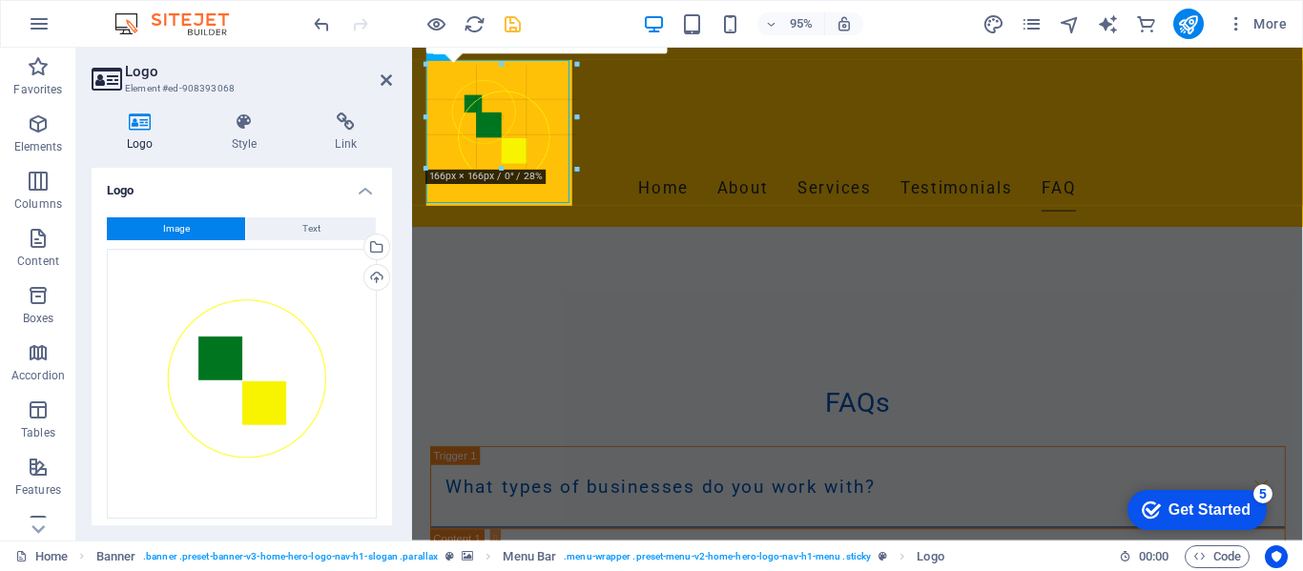
drag, startPoint x: 582, startPoint y: 217, endPoint x: 528, endPoint y: 141, distance: 93.1
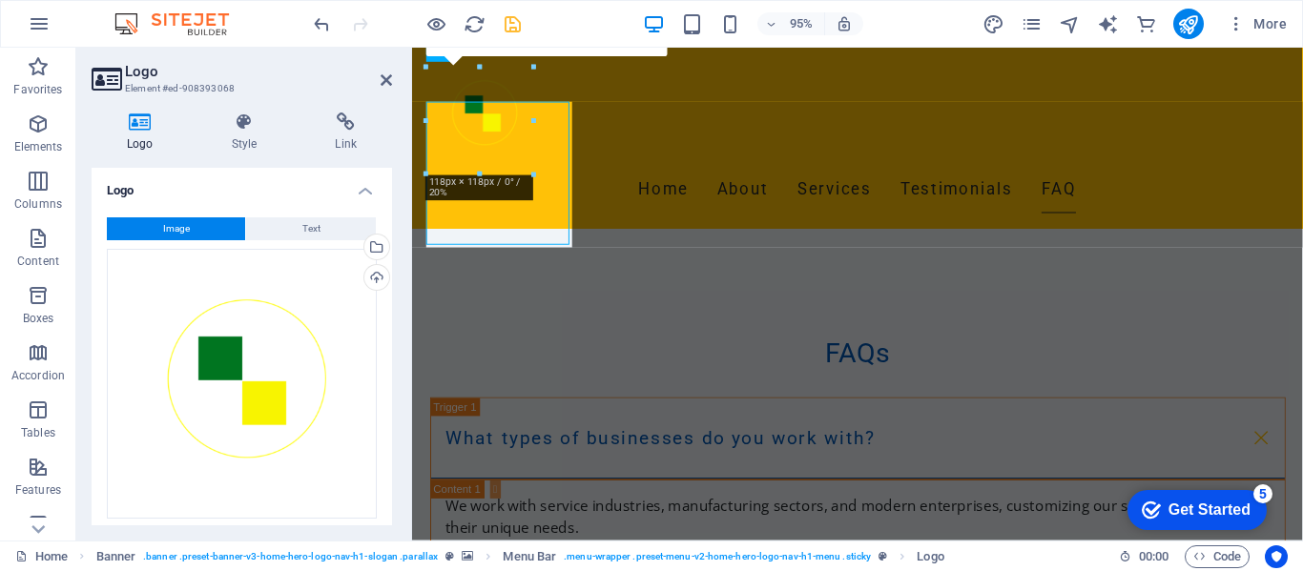
scroll to position [702, 0]
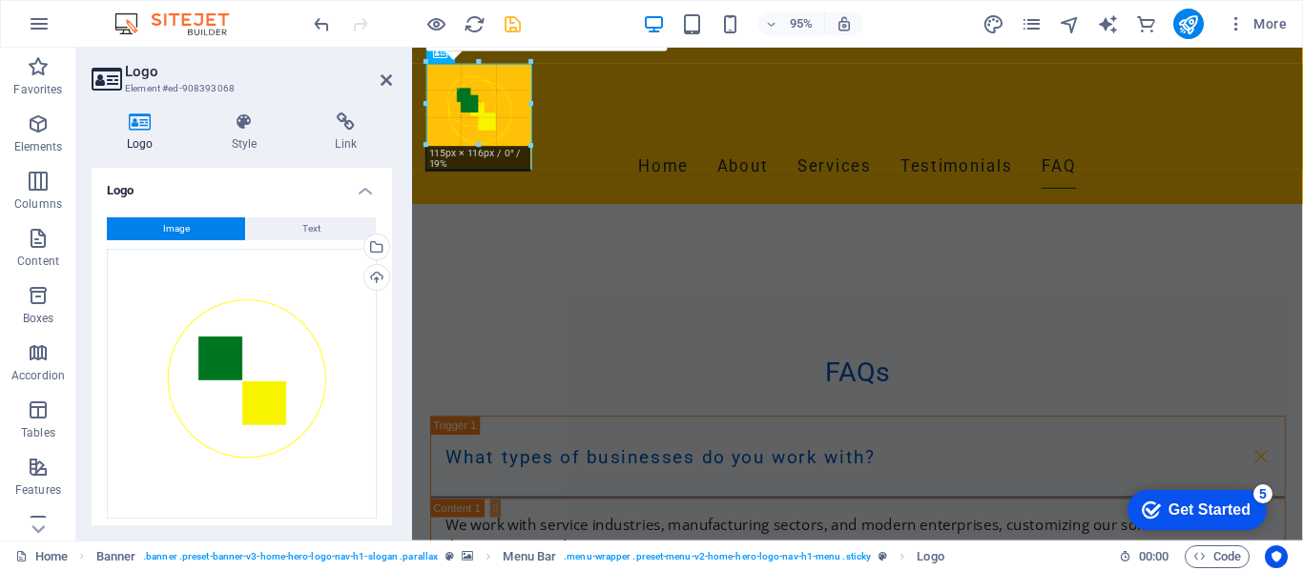
drag, startPoint x: 535, startPoint y: 169, endPoint x: 509, endPoint y: 135, distance: 42.2
type input "102"
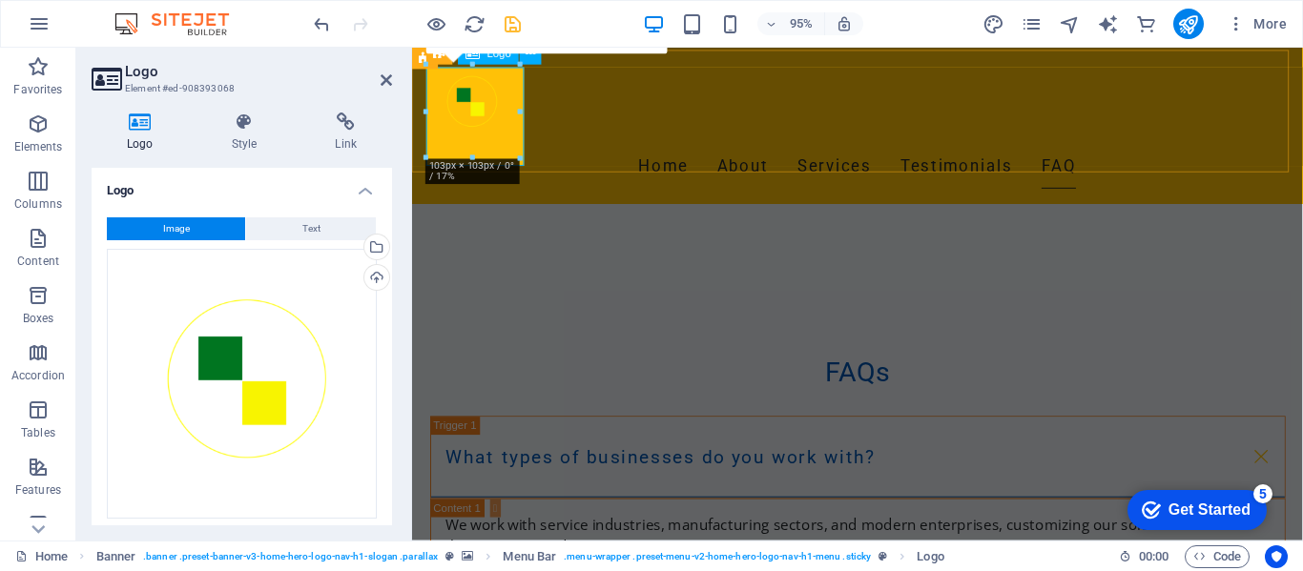
scroll to position [688, 0]
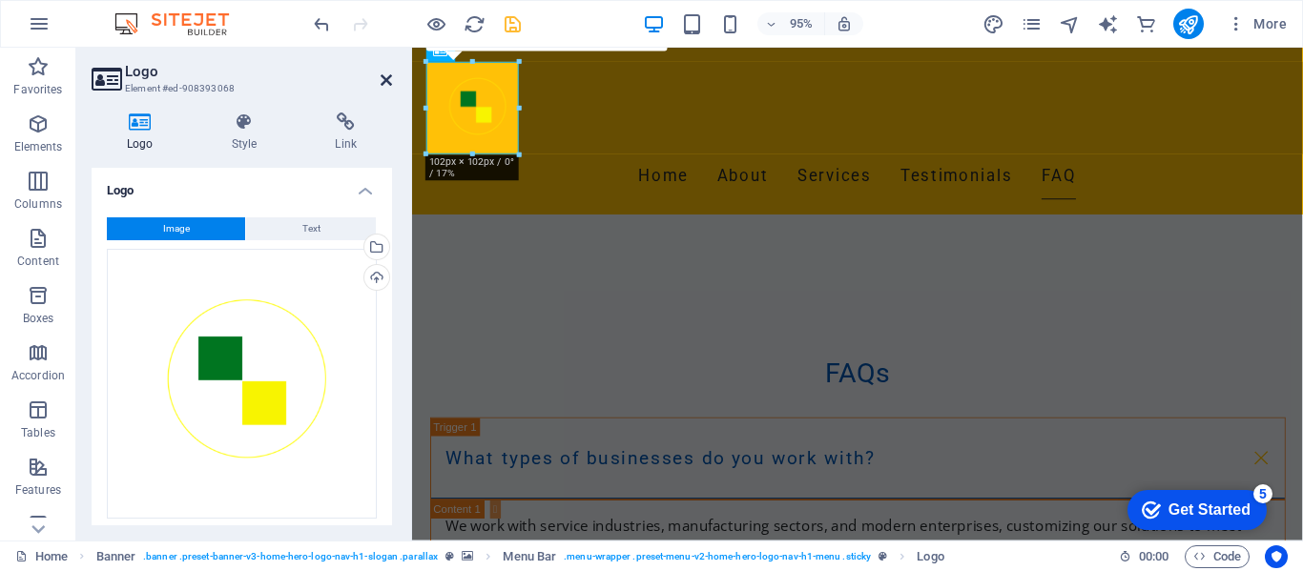
click at [390, 74] on icon at bounding box center [386, 79] width 11 height 15
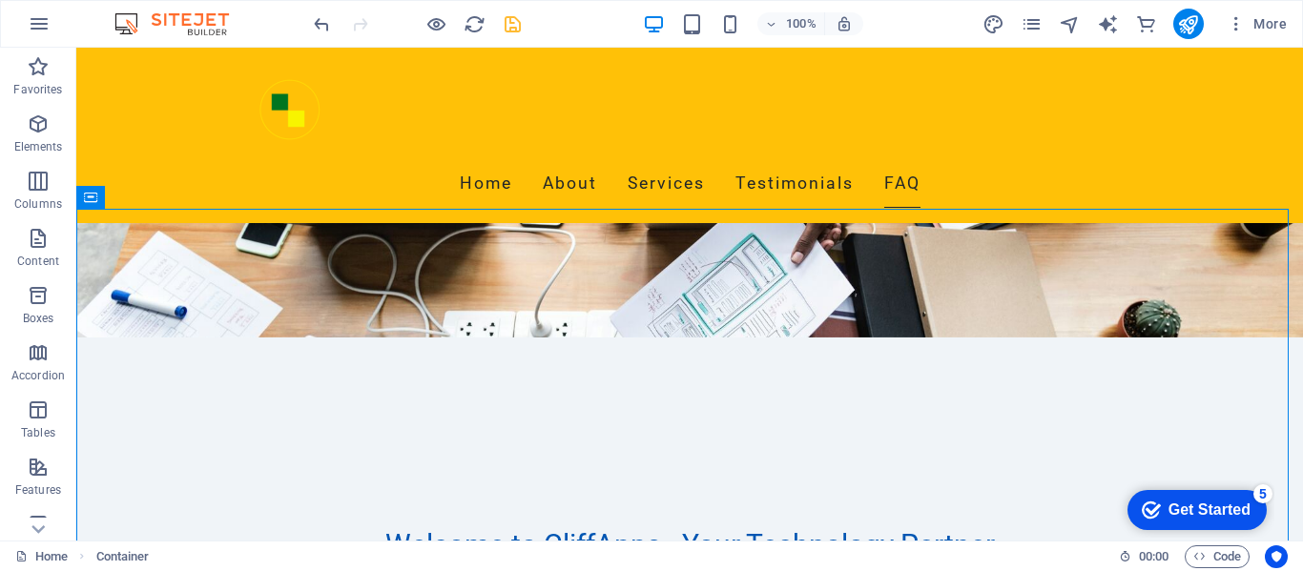
scroll to position [0, 0]
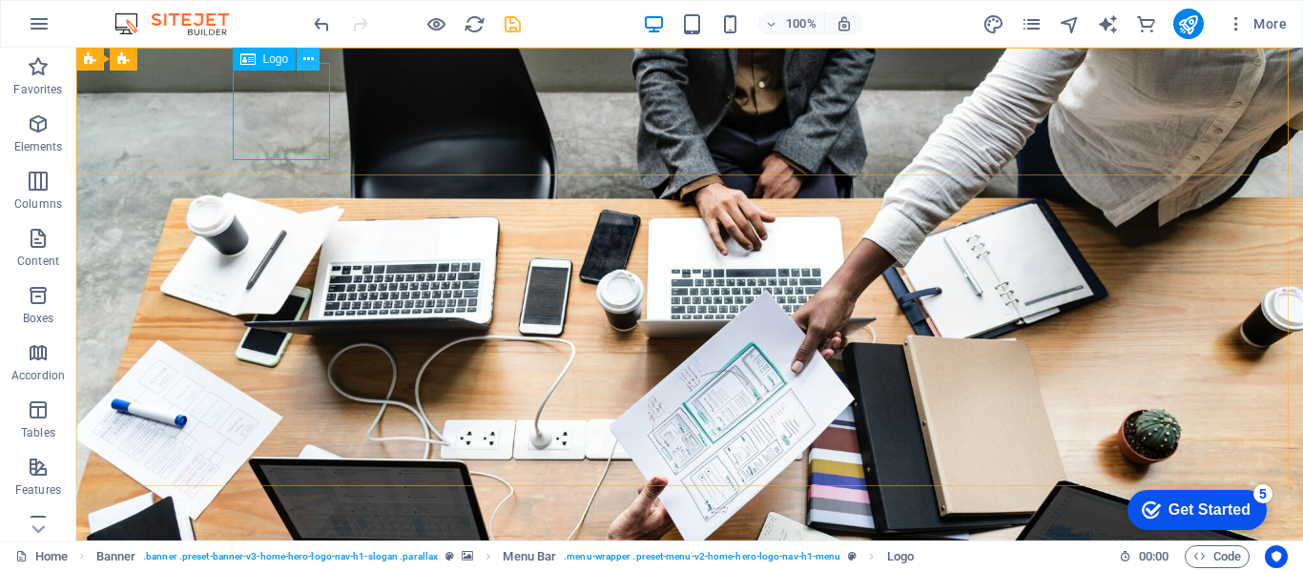
click at [308, 55] on icon at bounding box center [308, 60] width 10 height 20
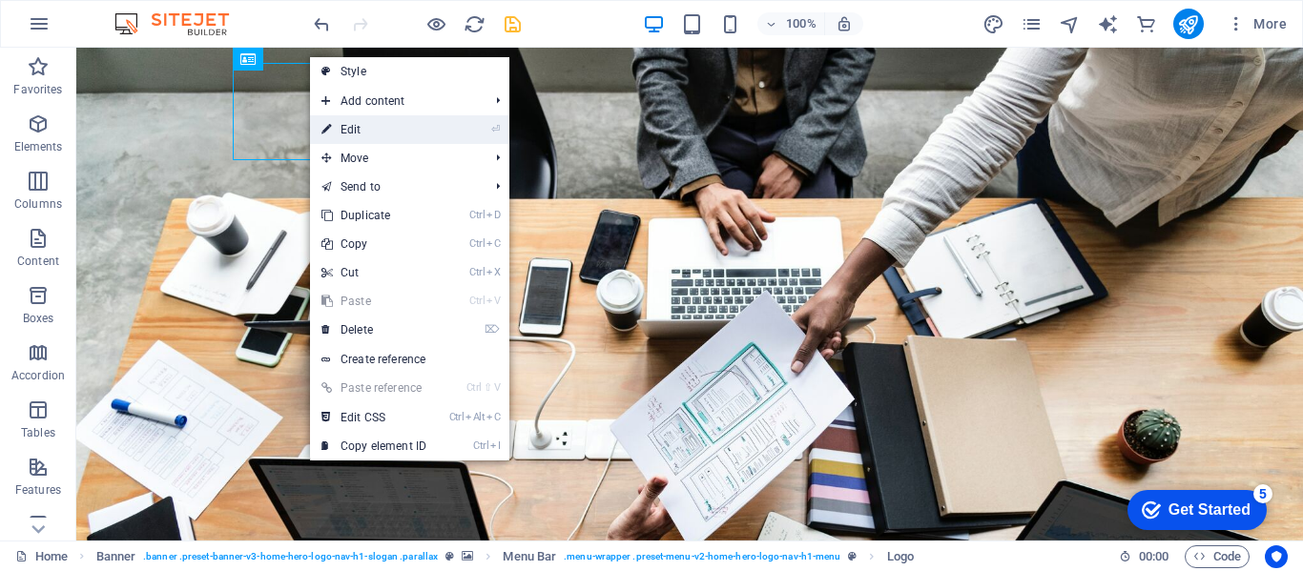
click at [336, 122] on link "⏎ Edit" at bounding box center [374, 129] width 128 height 29
select select "px"
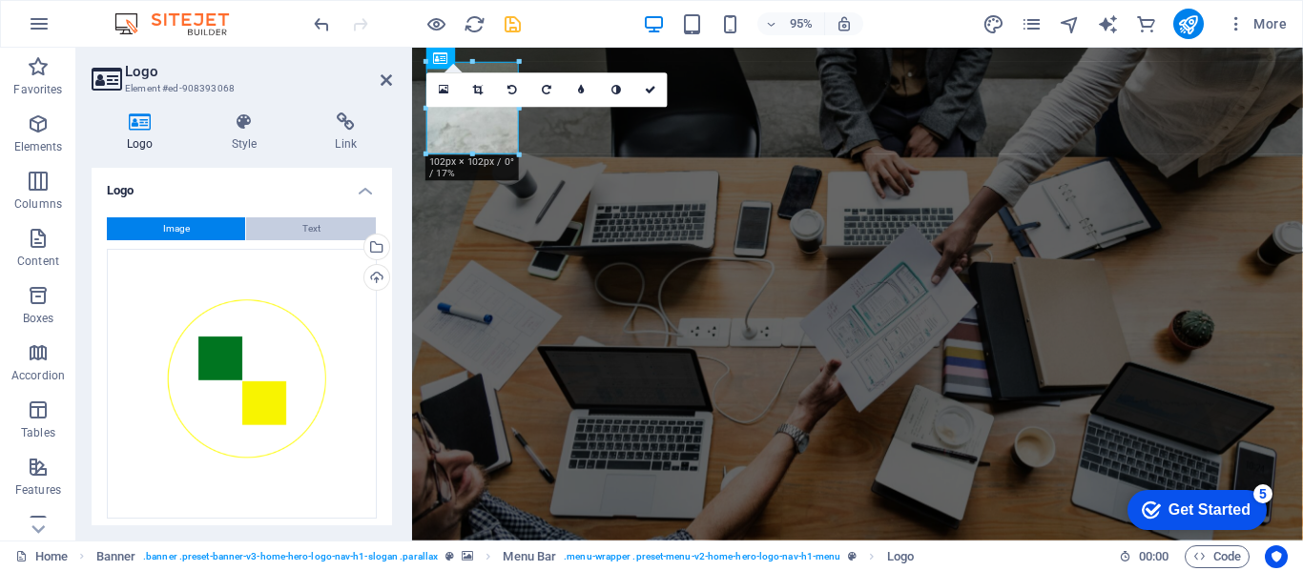
click at [305, 228] on span "Text" at bounding box center [311, 228] width 18 height 23
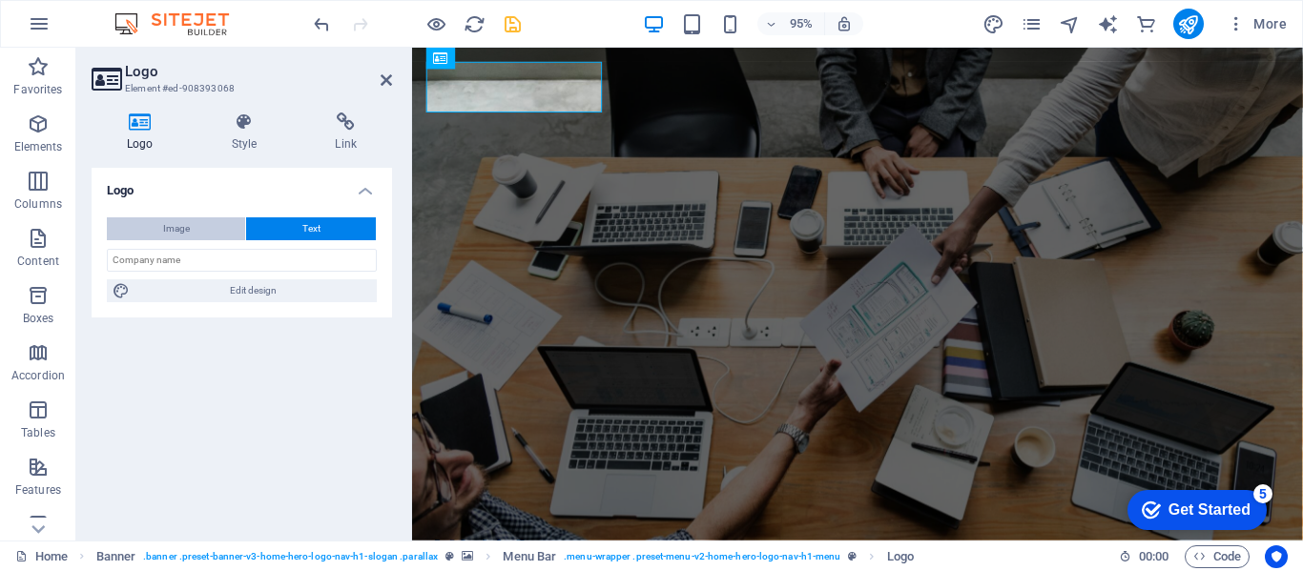
click at [181, 233] on span "Image" at bounding box center [176, 228] width 27 height 23
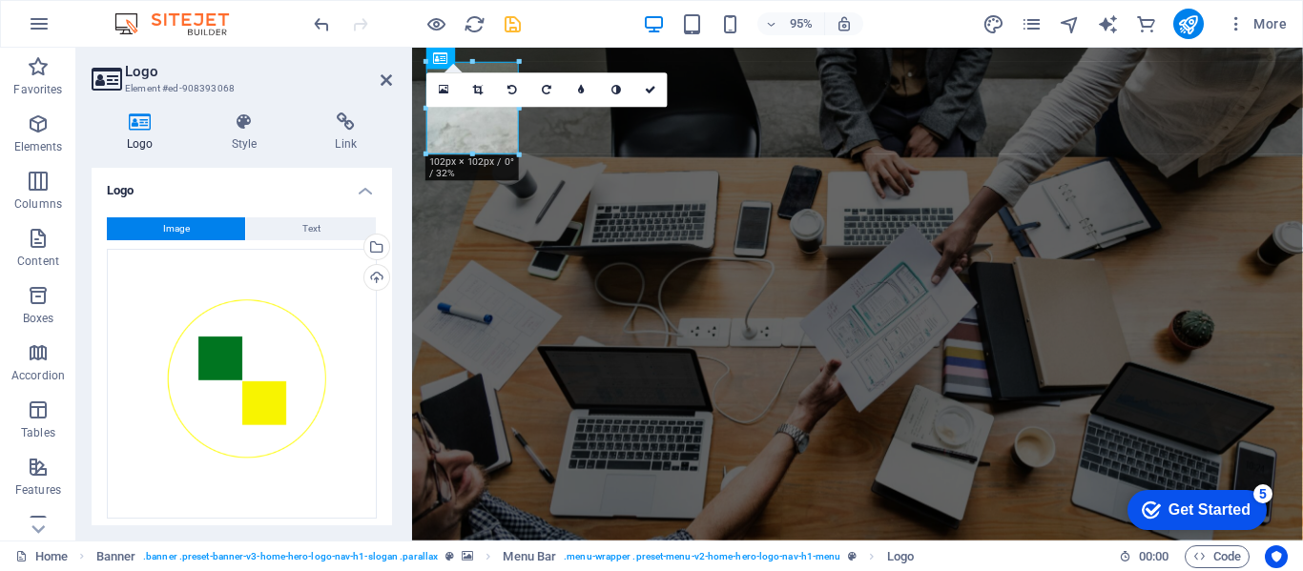
drag, startPoint x: 387, startPoint y: 295, endPoint x: 387, endPoint y: 341, distance: 45.8
click at [387, 341] on div "Image Text Drag files here, click to choose files or select files from Files or…" at bounding box center [242, 461] width 300 height 518
drag, startPoint x: 392, startPoint y: 334, endPoint x: 390, endPoint y: 403, distance: 68.7
click at [390, 403] on div "Logo Style Link Logo Image Text Drag files here, click to choose files or selec…" at bounding box center [241, 319] width 331 height 444
drag, startPoint x: 392, startPoint y: 366, endPoint x: 387, endPoint y: 406, distance: 40.3
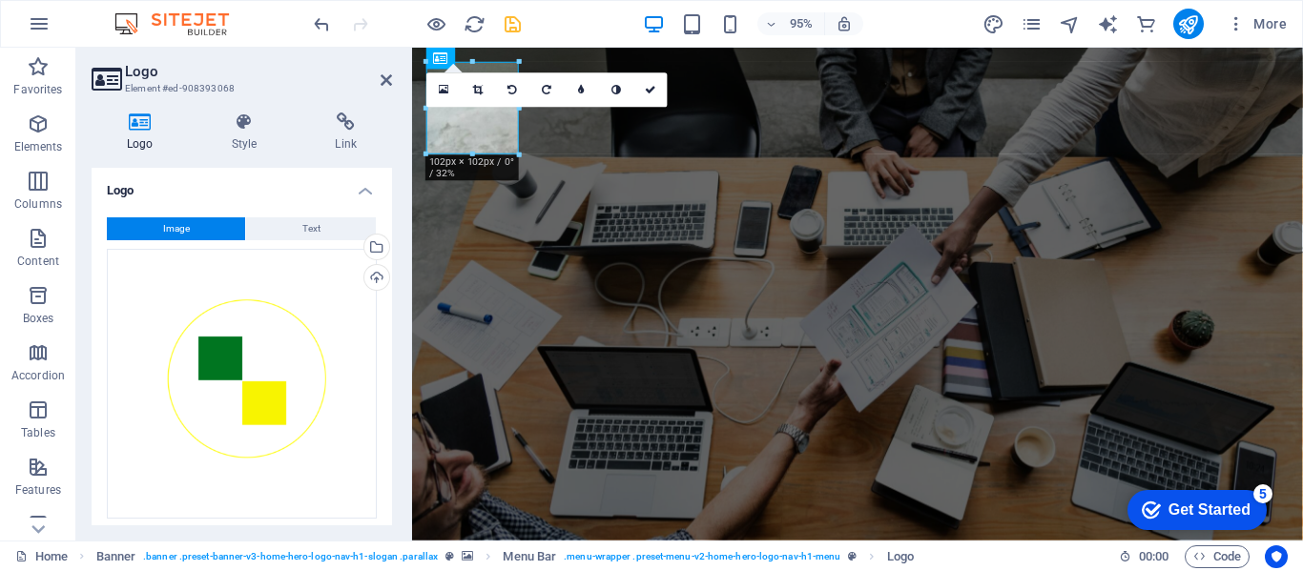
click at [389, 409] on div "Logo Style Link Logo Image Text Drag files here, click to choose files or selec…" at bounding box center [241, 319] width 331 height 444
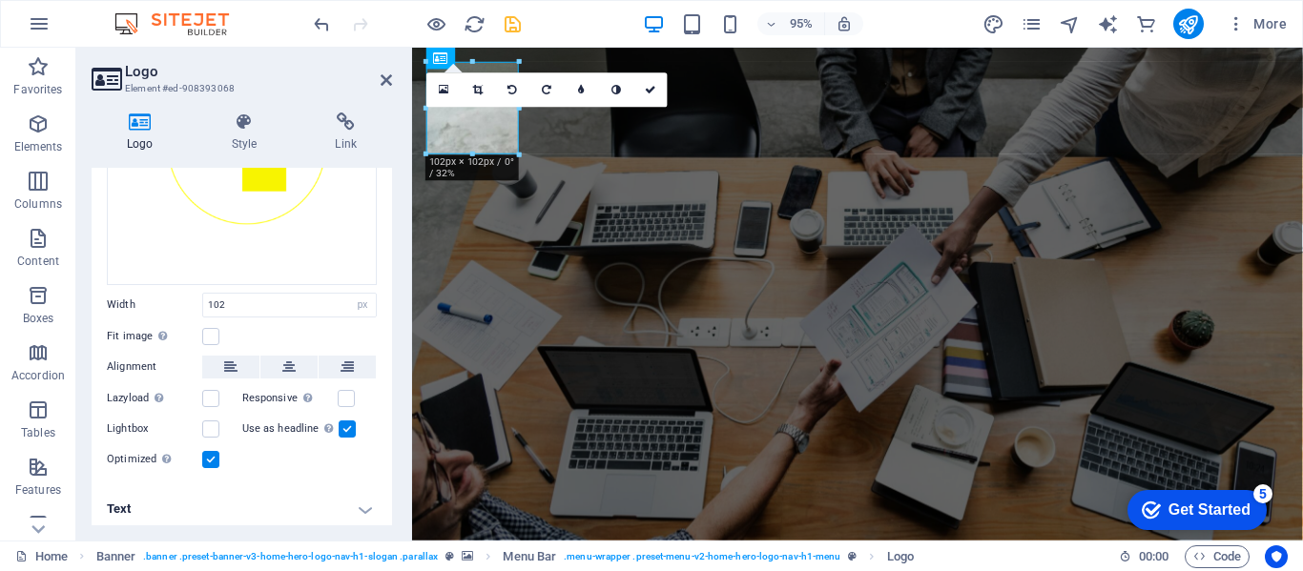
scroll to position [237, 0]
click at [293, 354] on icon at bounding box center [288, 364] width 13 height 23
click at [225, 353] on icon at bounding box center [230, 364] width 13 height 23
click at [359, 362] on button at bounding box center [347, 364] width 57 height 23
click at [294, 359] on button at bounding box center [288, 364] width 57 height 23
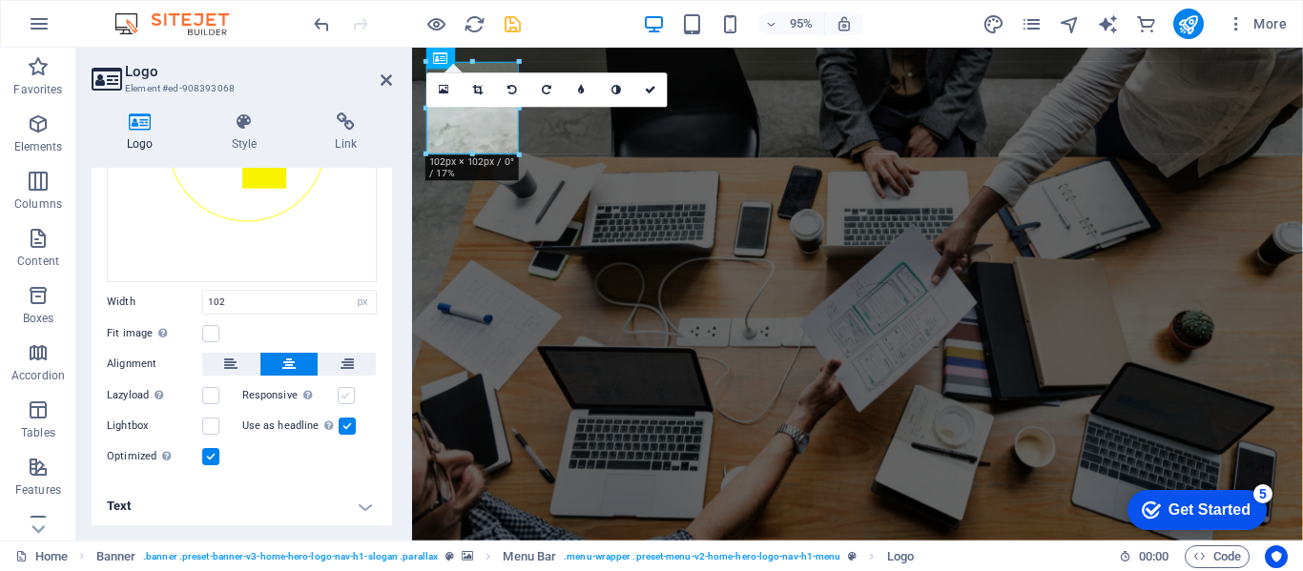
click at [340, 389] on label at bounding box center [346, 395] width 17 height 17
click at [0, 0] on input "Responsive Automatically load retina image and smartphone optimized sizes." at bounding box center [0, 0] width 0 height 0
click at [360, 504] on h4 "Text" at bounding box center [242, 507] width 300 height 46
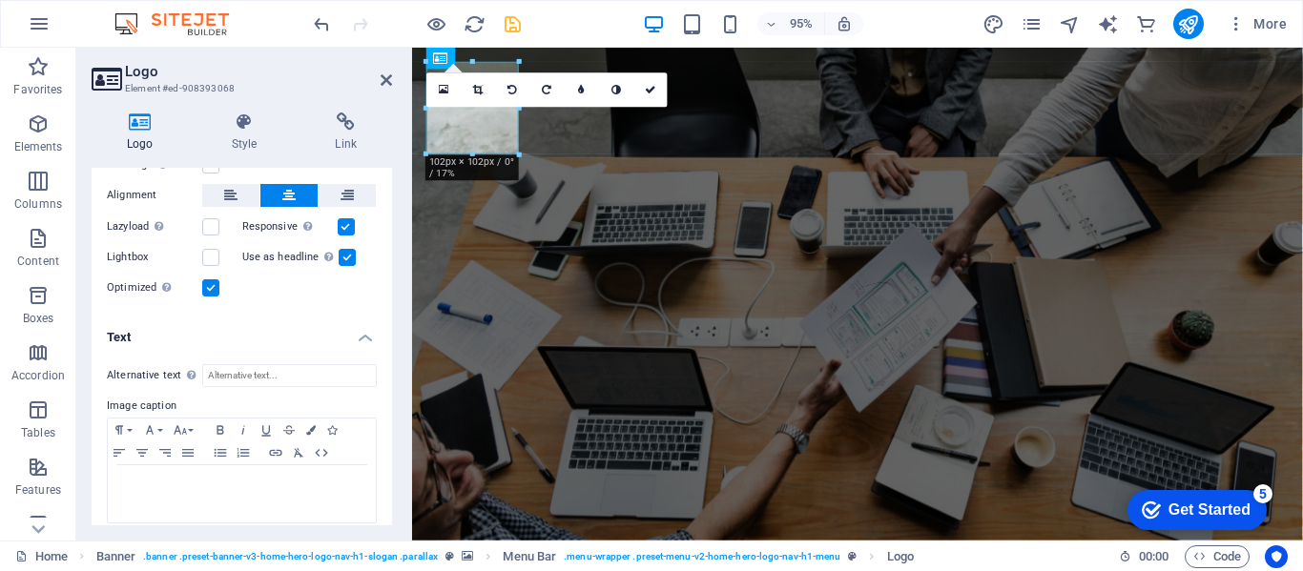
scroll to position [416, 0]
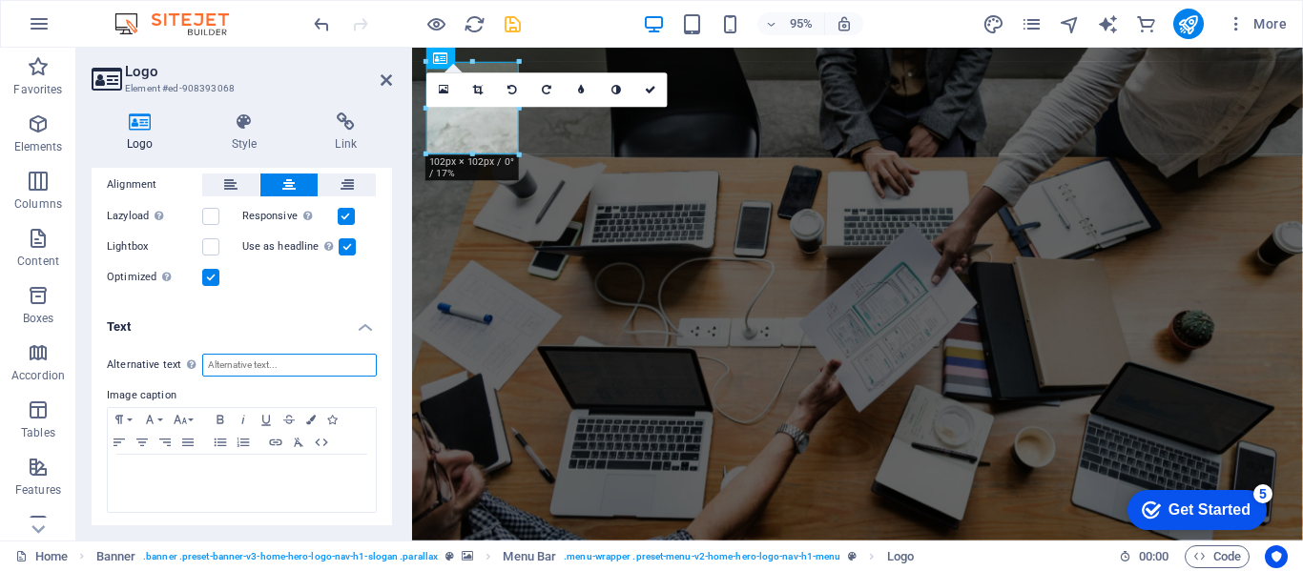
click at [301, 362] on input "Alternative text The alternative text is used by devices that cannot display im…" at bounding box center [289, 365] width 175 height 23
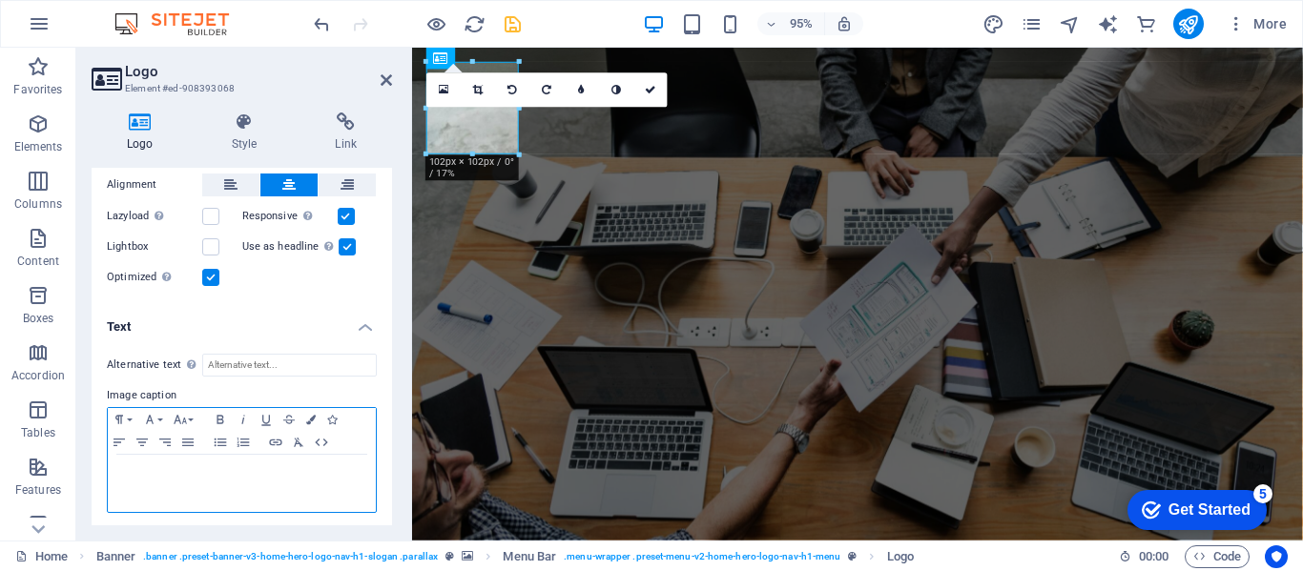
click at [220, 476] on p at bounding box center [241, 473] width 249 height 17
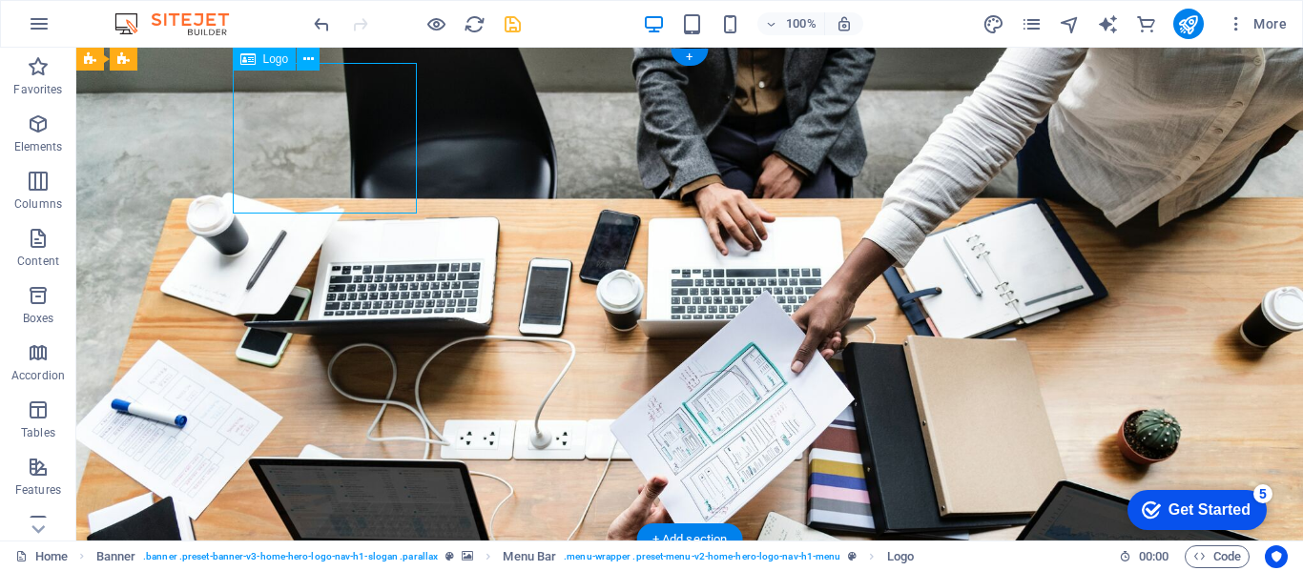
select select "px"
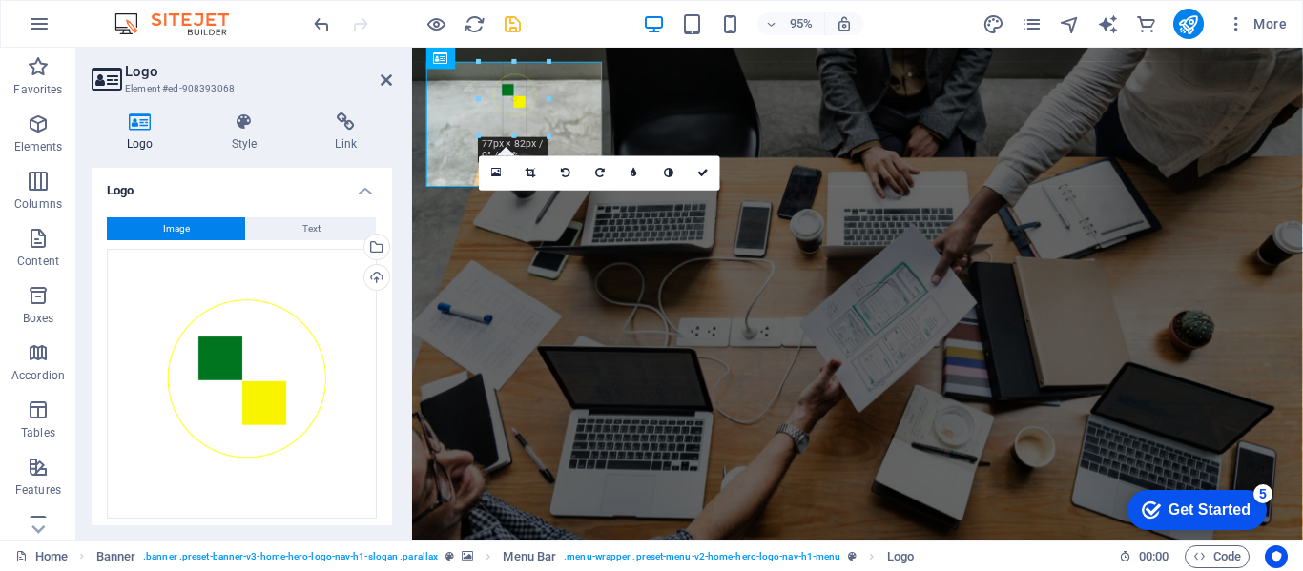
drag, startPoint x: 563, startPoint y: 158, endPoint x: 160, endPoint y: 83, distance: 409.5
type input "76"
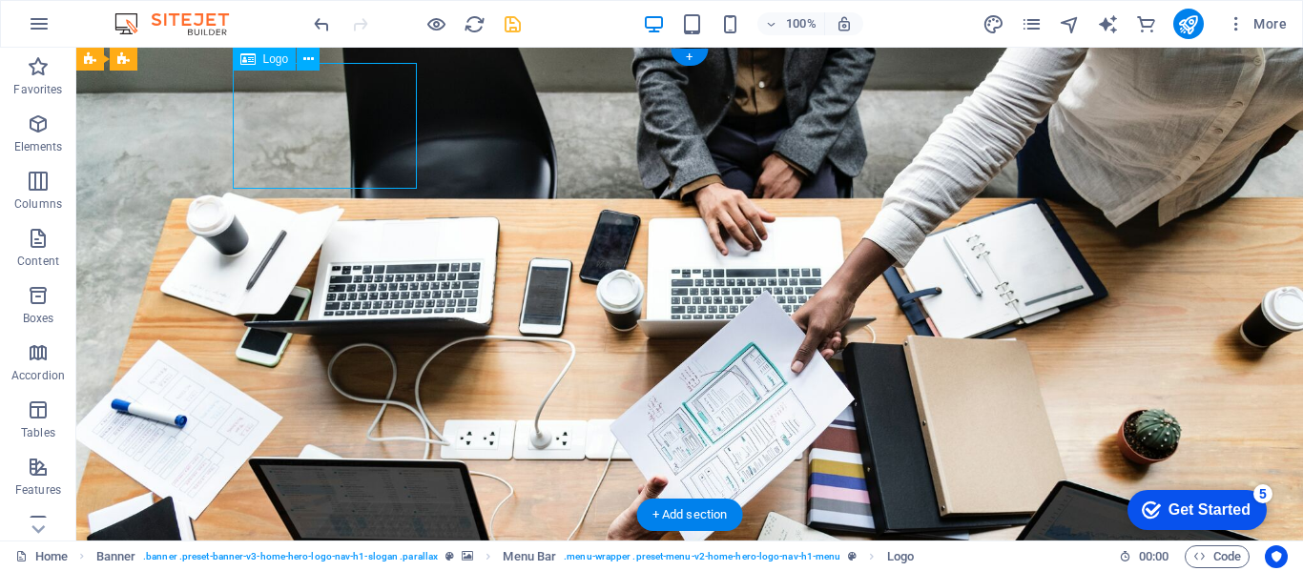
select select "px"
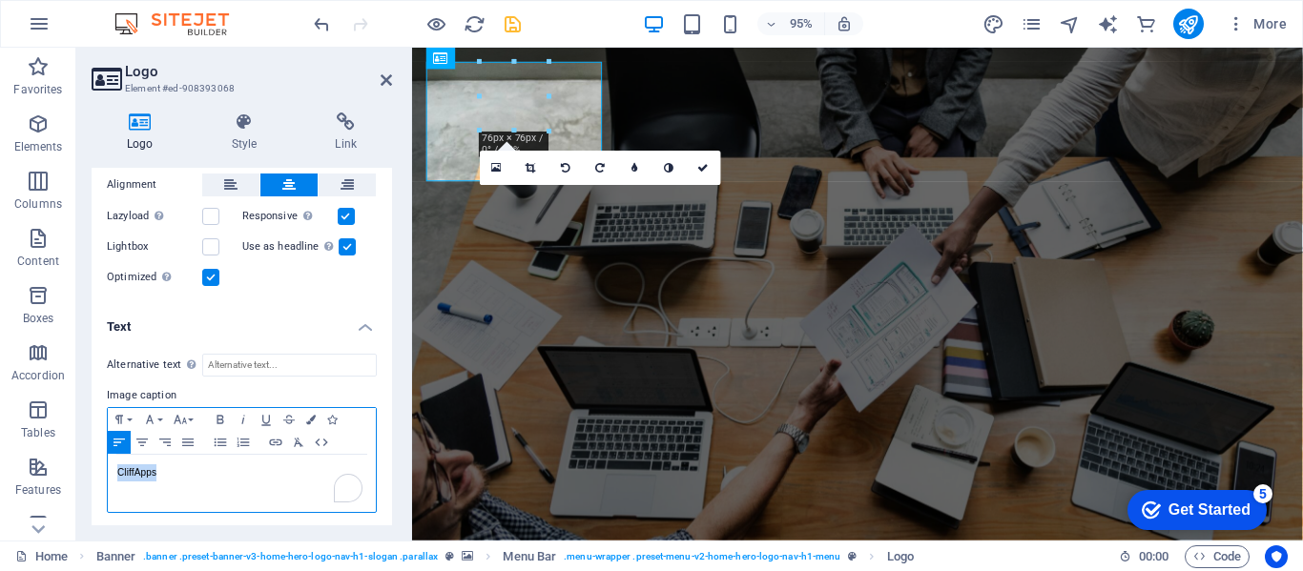
drag, startPoint x: 202, startPoint y: 474, endPoint x: 81, endPoint y: 465, distance: 121.4
click at [81, 465] on div "Logo Style Link Logo Image Text Drag files here, click to choose files or selec…" at bounding box center [241, 319] width 331 height 444
click at [191, 418] on icon "button" at bounding box center [180, 419] width 23 height 15
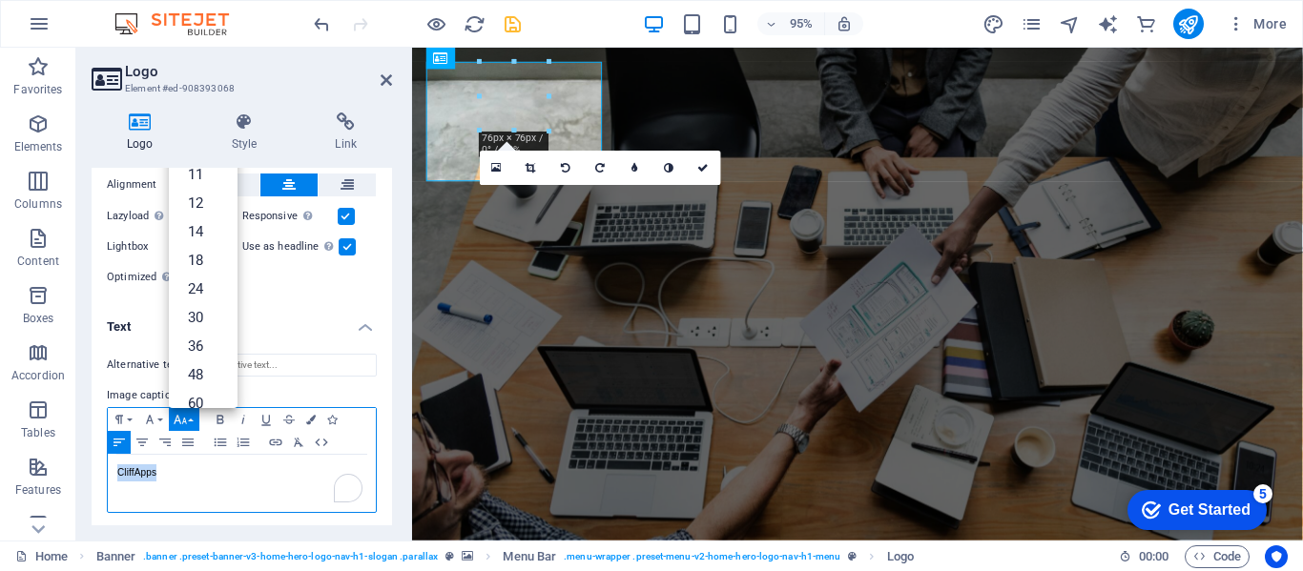
click at [191, 418] on icon "button" at bounding box center [180, 419] width 23 height 15
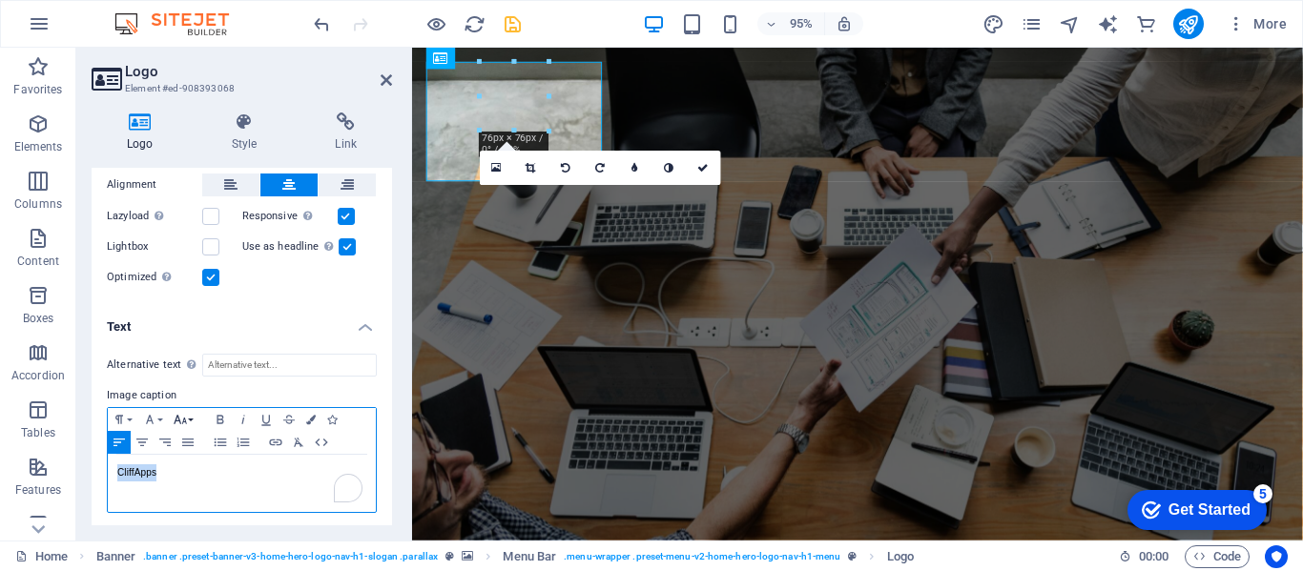
click at [188, 415] on button "Font Size" at bounding box center [184, 419] width 31 height 23
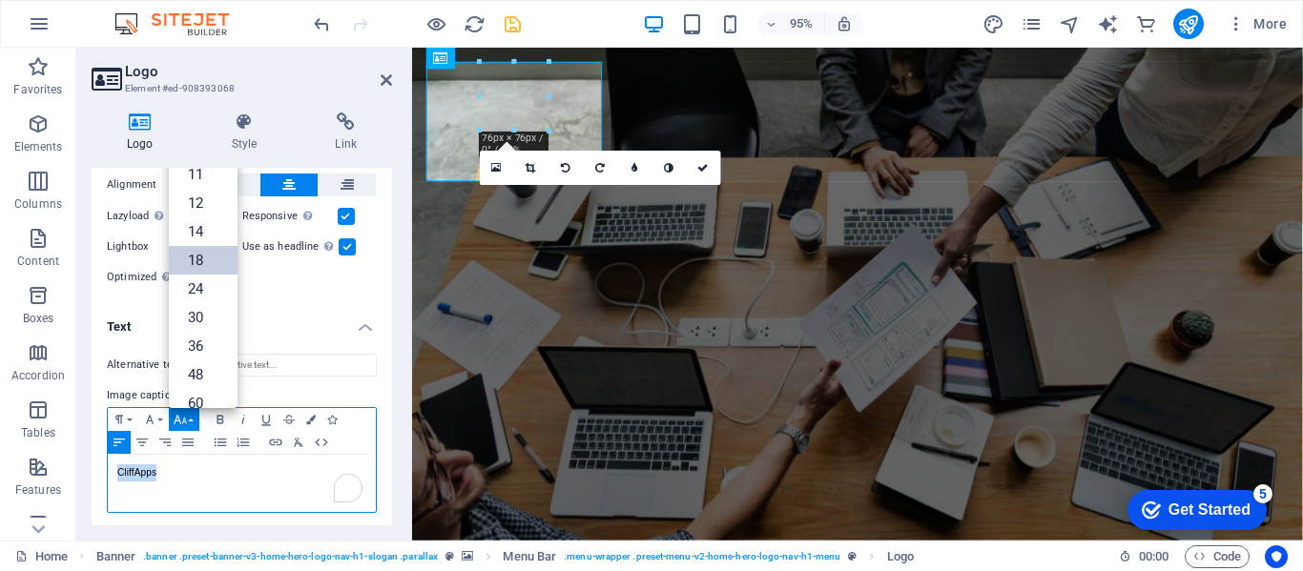
click at [212, 251] on link "18" at bounding box center [203, 260] width 69 height 29
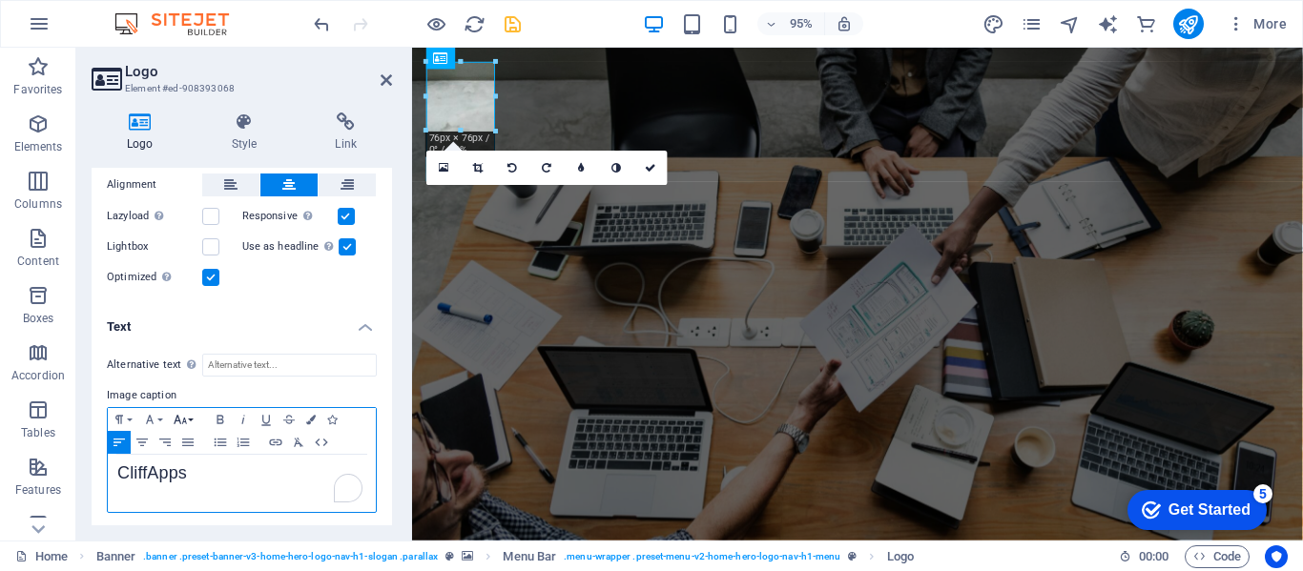
click at [193, 416] on button "Font Size" at bounding box center [184, 419] width 31 height 23
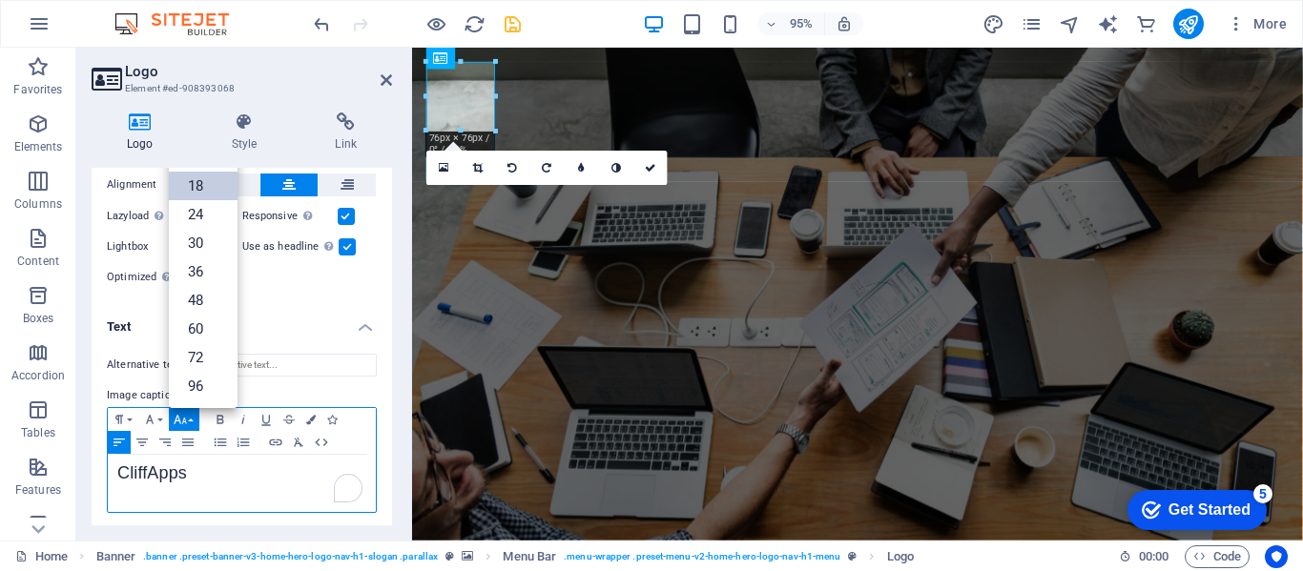
scroll to position [154, 0]
click at [209, 214] on link "24" at bounding box center [203, 214] width 69 height 29
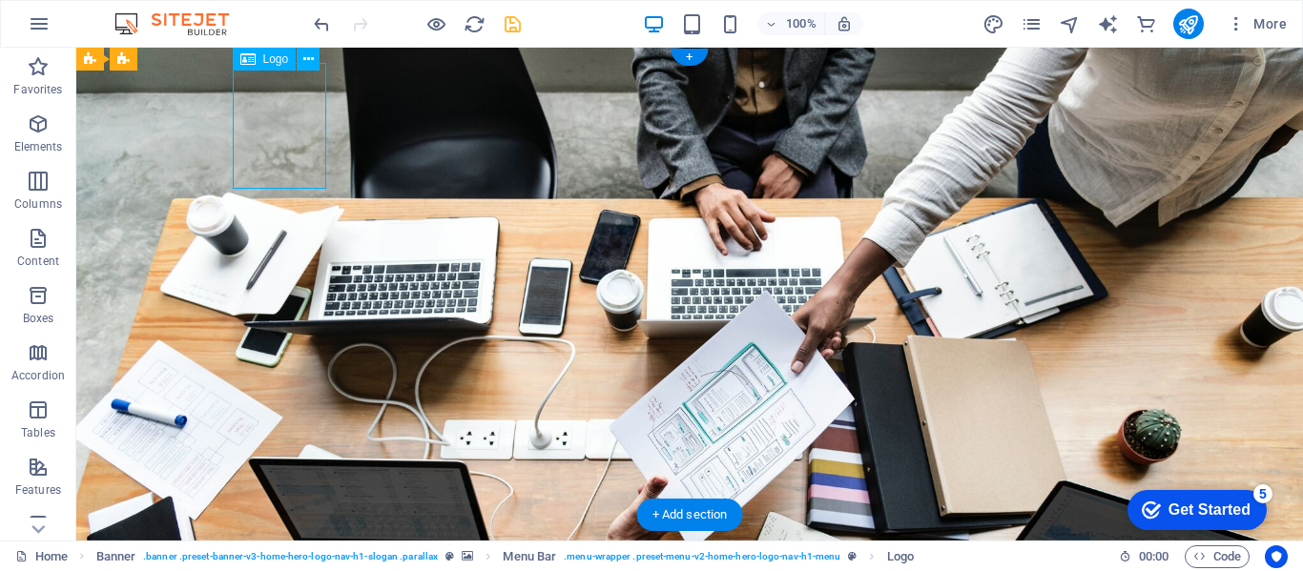
select select "px"
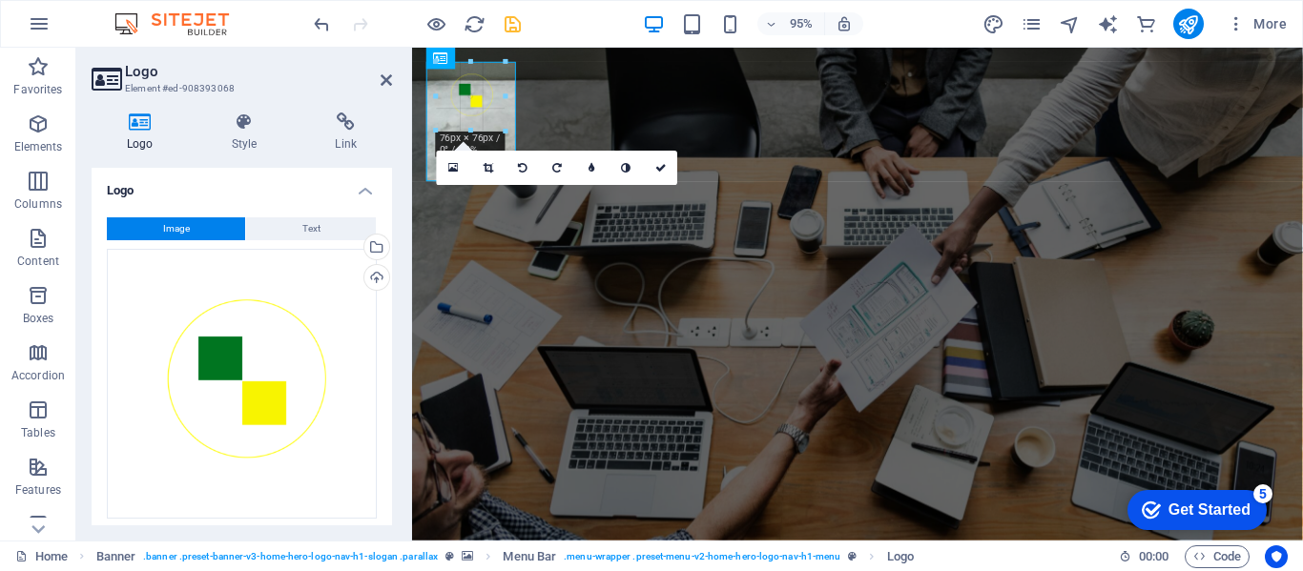
click at [477, 129] on div at bounding box center [471, 132] width 69 height 7
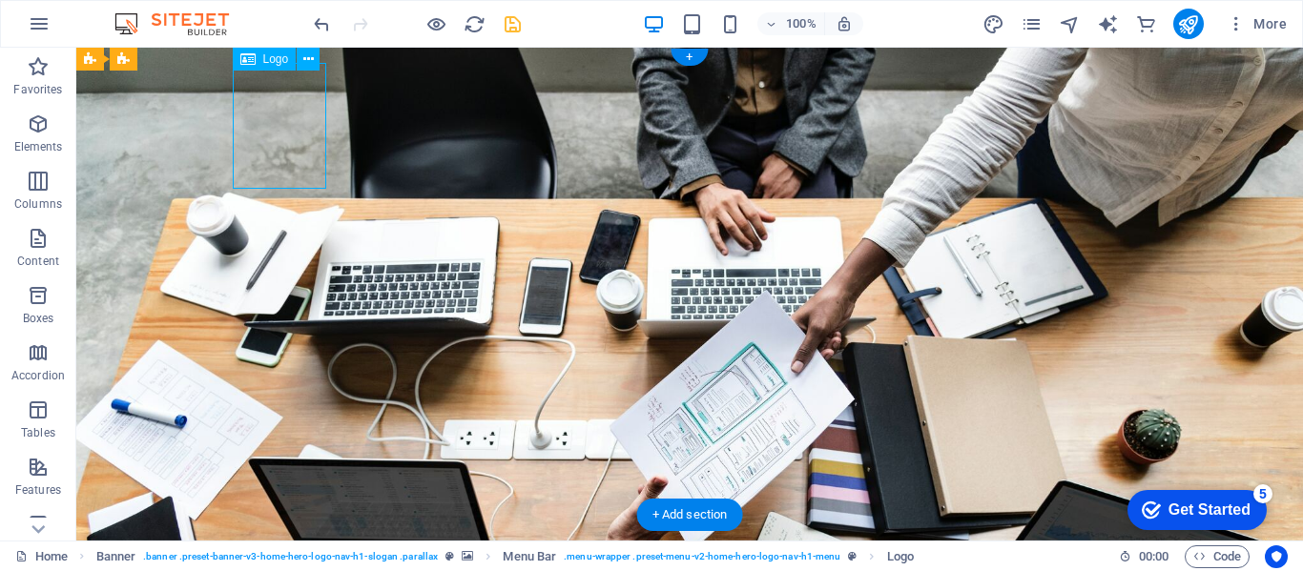
select select "px"
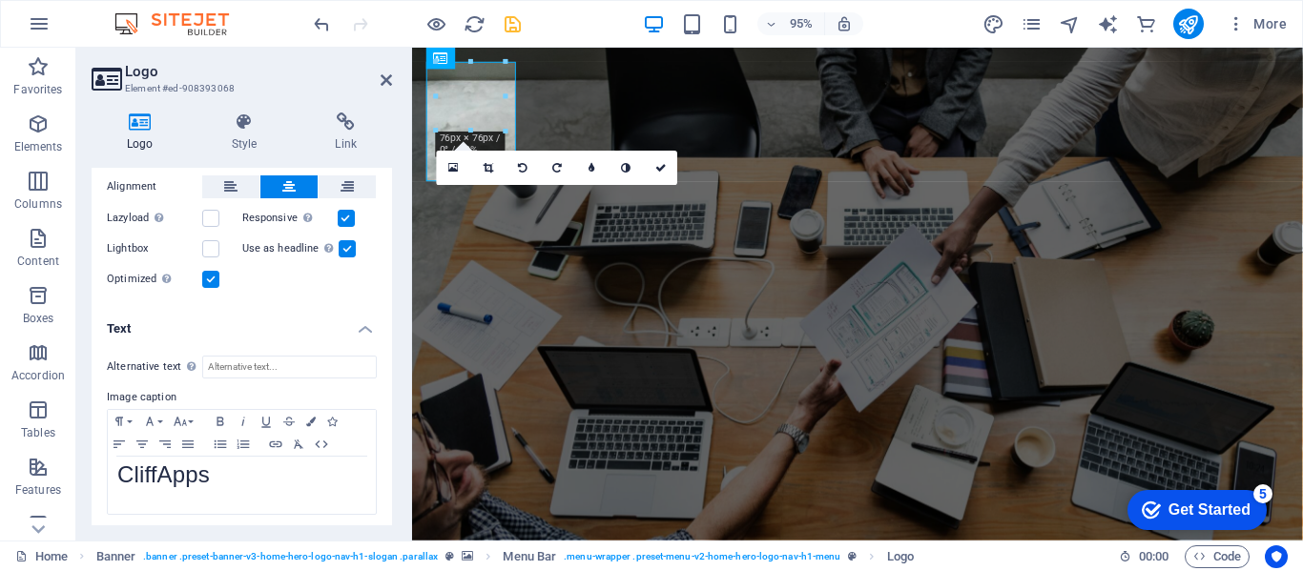
scroll to position [416, 0]
click at [210, 275] on label at bounding box center [210, 277] width 17 height 17
click at [0, 0] on input "Optimized Images are compressed to improve page speed." at bounding box center [0, 0] width 0 height 0
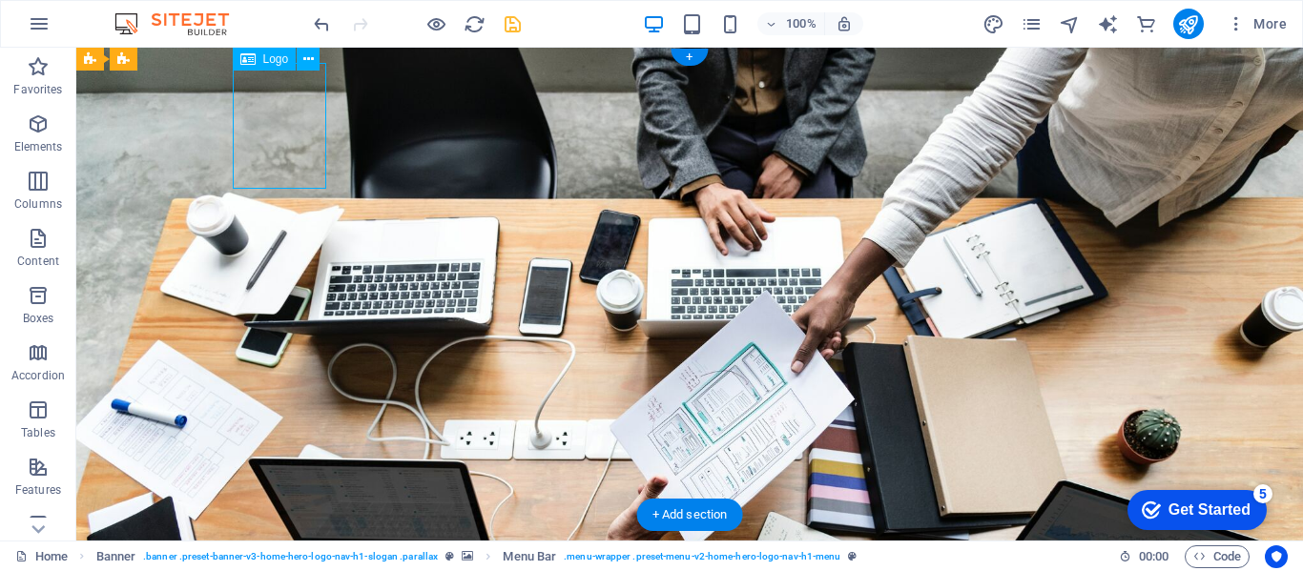
select select "px"
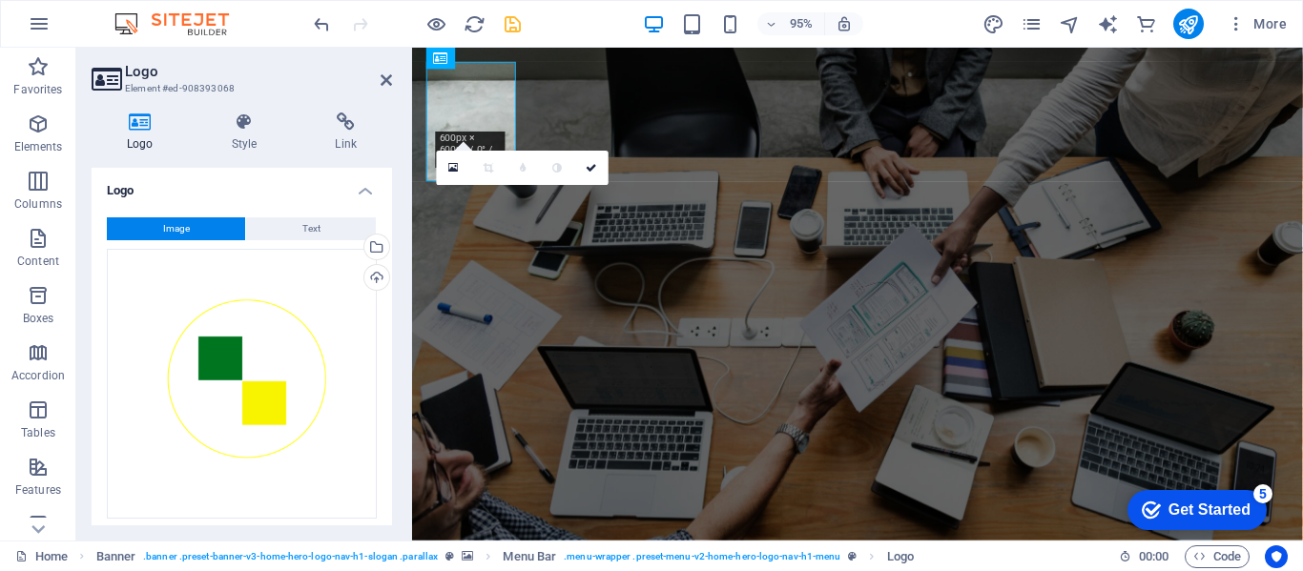
drag, startPoint x: 387, startPoint y: 293, endPoint x: 399, endPoint y: 416, distance: 123.6
click at [399, 416] on div "Logo Style Link Logo Image Text Drag files here, click to choose files or selec…" at bounding box center [241, 319] width 331 height 444
drag, startPoint x: 392, startPoint y: 313, endPoint x: 394, endPoint y: 392, distance: 79.2
click at [394, 392] on div "Logo Style Link Logo Image Text Drag files here, click to choose files or selec…" at bounding box center [241, 319] width 331 height 444
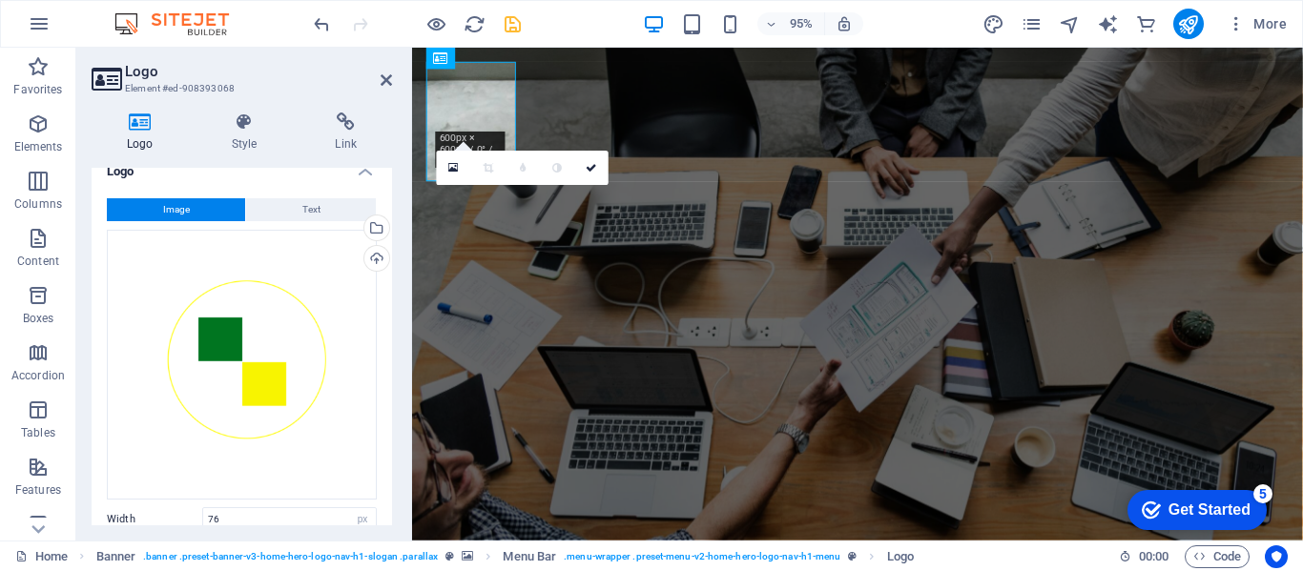
drag, startPoint x: 393, startPoint y: 331, endPoint x: 381, endPoint y: 446, distance: 116.1
click at [381, 446] on div "Logo Style Link Logo Image Text Drag files here, click to choose files or selec…" at bounding box center [241, 319] width 331 height 444
drag, startPoint x: 386, startPoint y: 326, endPoint x: 387, endPoint y: 420, distance: 93.5
click at [388, 420] on div "Logo Image Text Drag files here, click to choose files or select files from Fil…" at bounding box center [242, 347] width 300 height 358
drag, startPoint x: 387, startPoint y: 326, endPoint x: 388, endPoint y: 410, distance: 83.9
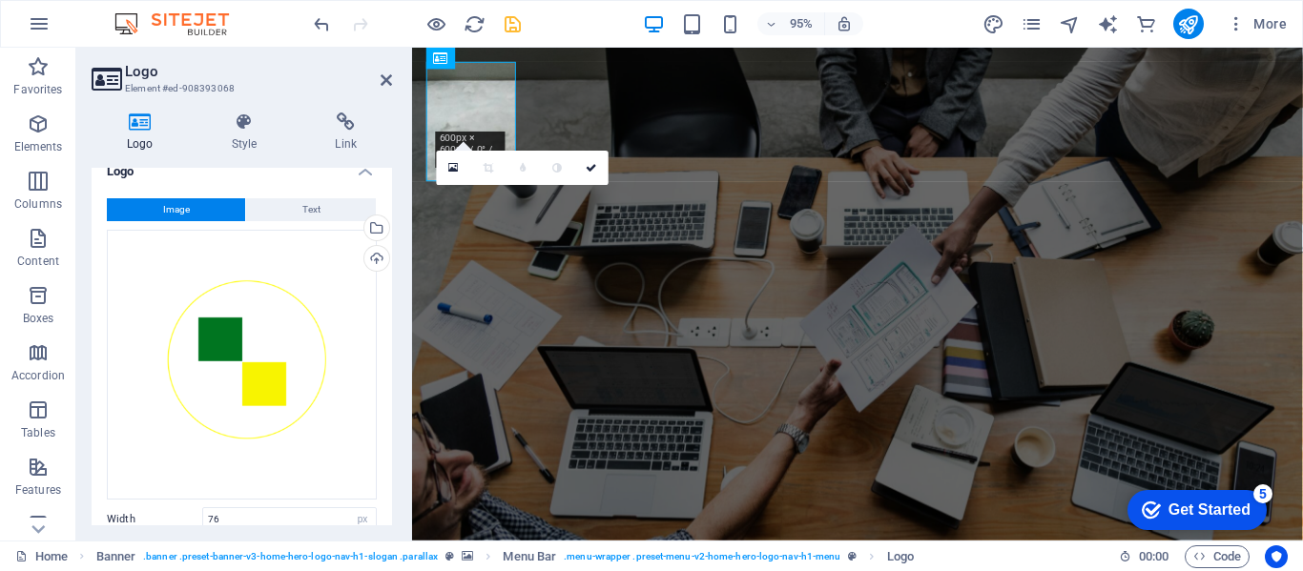
click at [388, 410] on div "Logo Image Text Drag files here, click to choose files or select files from Fil…" at bounding box center [242, 347] width 300 height 358
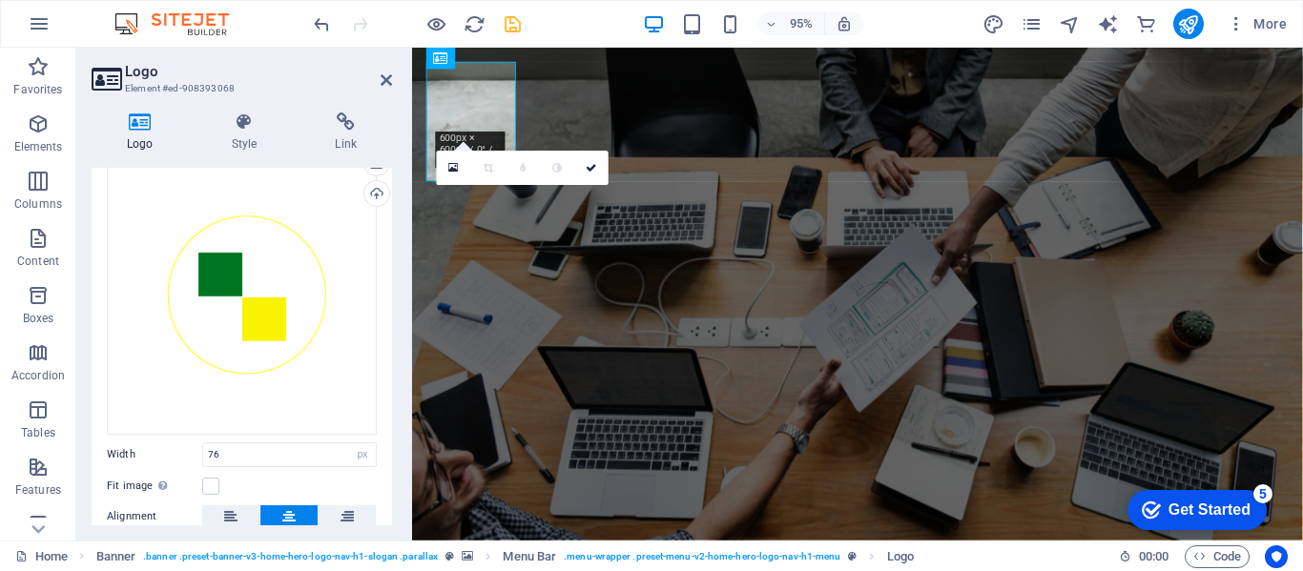
drag, startPoint x: 385, startPoint y: 348, endPoint x: 388, endPoint y: 361, distance: 12.7
click at [388, 361] on div "Logo Image Text Drag files here, click to choose files or select files from Fil…" at bounding box center [242, 347] width 300 height 358
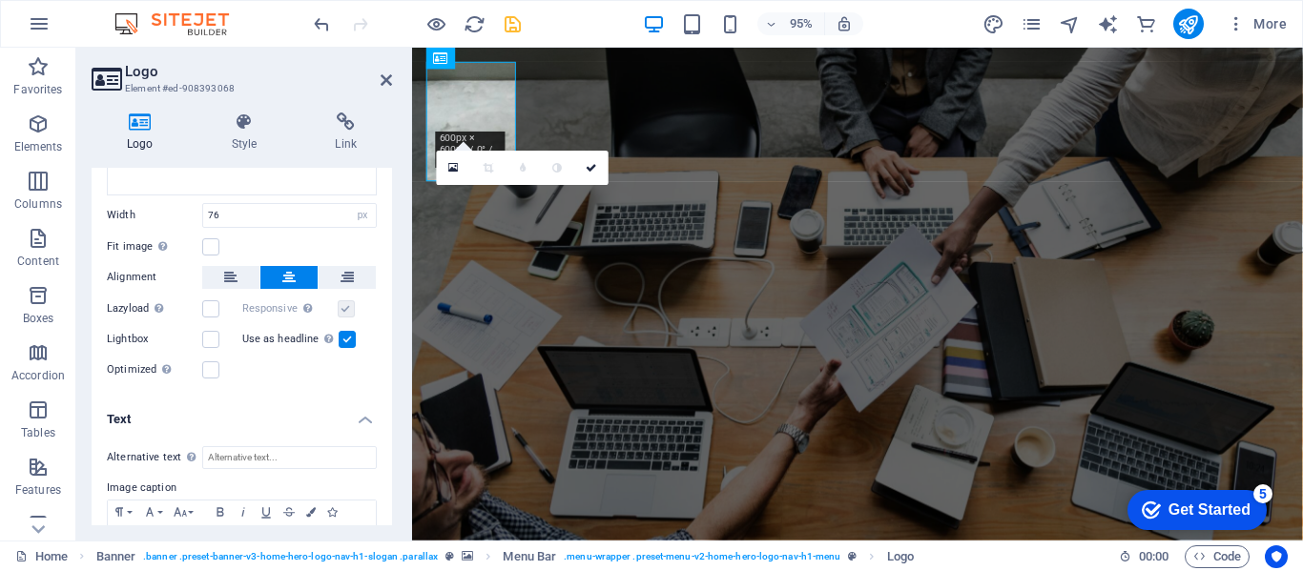
scroll to position [355, 0]
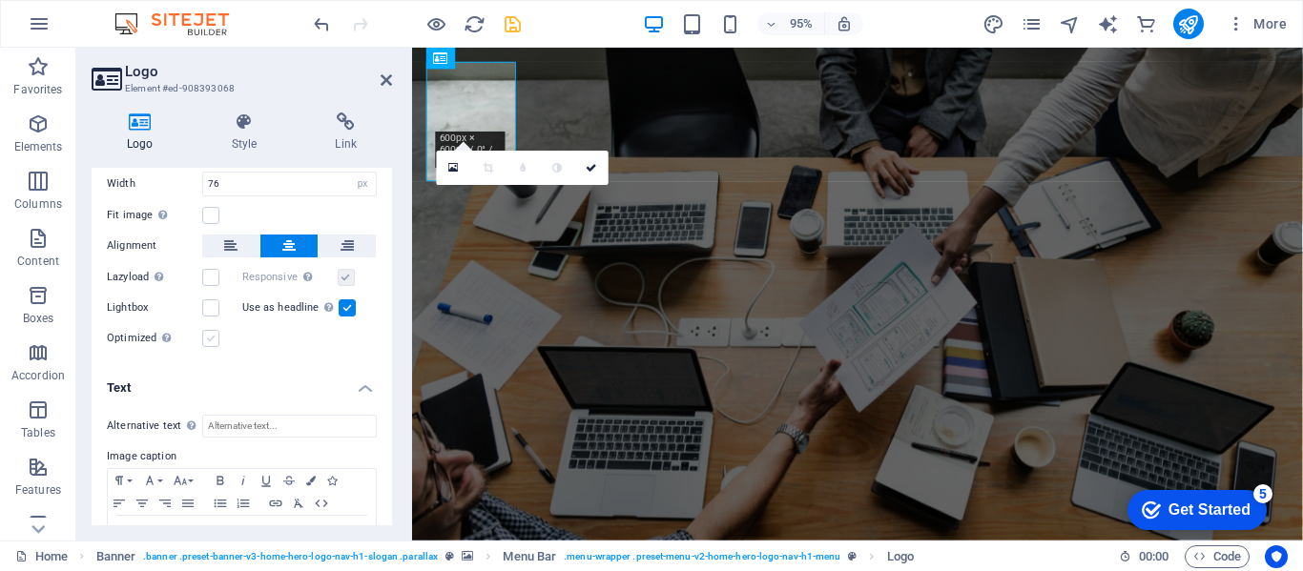
click at [208, 334] on label at bounding box center [210, 338] width 17 height 17
click at [0, 0] on input "Optimized Images are compressed to improve page speed." at bounding box center [0, 0] width 0 height 0
click at [207, 308] on label at bounding box center [210, 308] width 17 height 17
click at [0, 0] on input "Lightbox" at bounding box center [0, 0] width 0 height 0
click at [207, 308] on label at bounding box center [210, 308] width 17 height 17
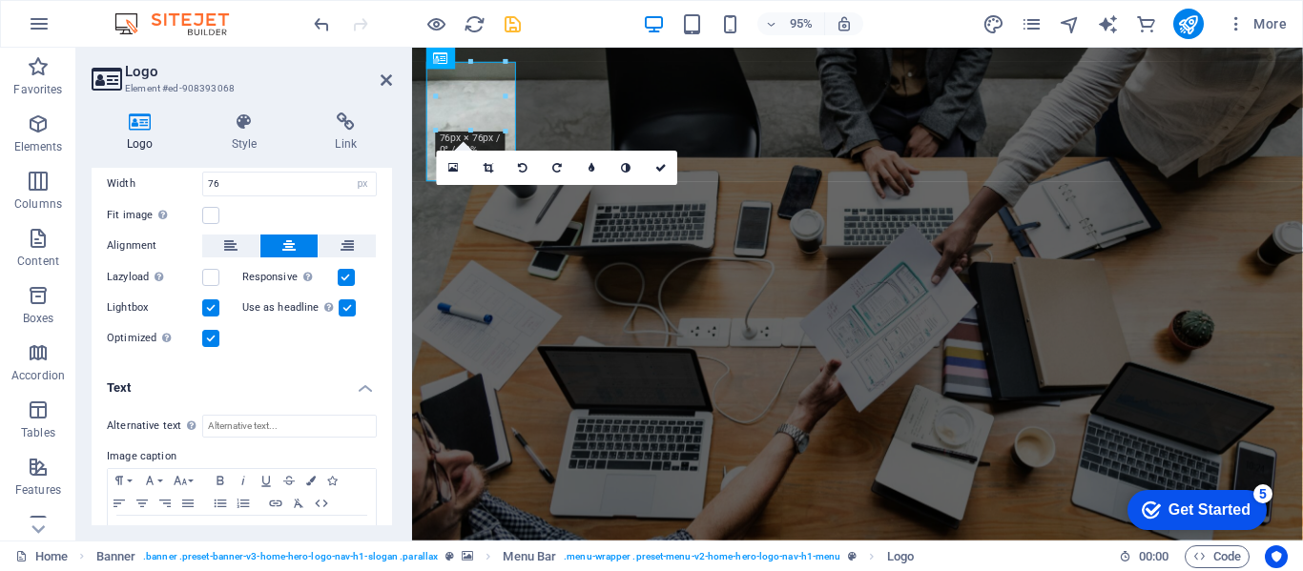
click at [0, 0] on input "Lightbox" at bounding box center [0, 0] width 0 height 0
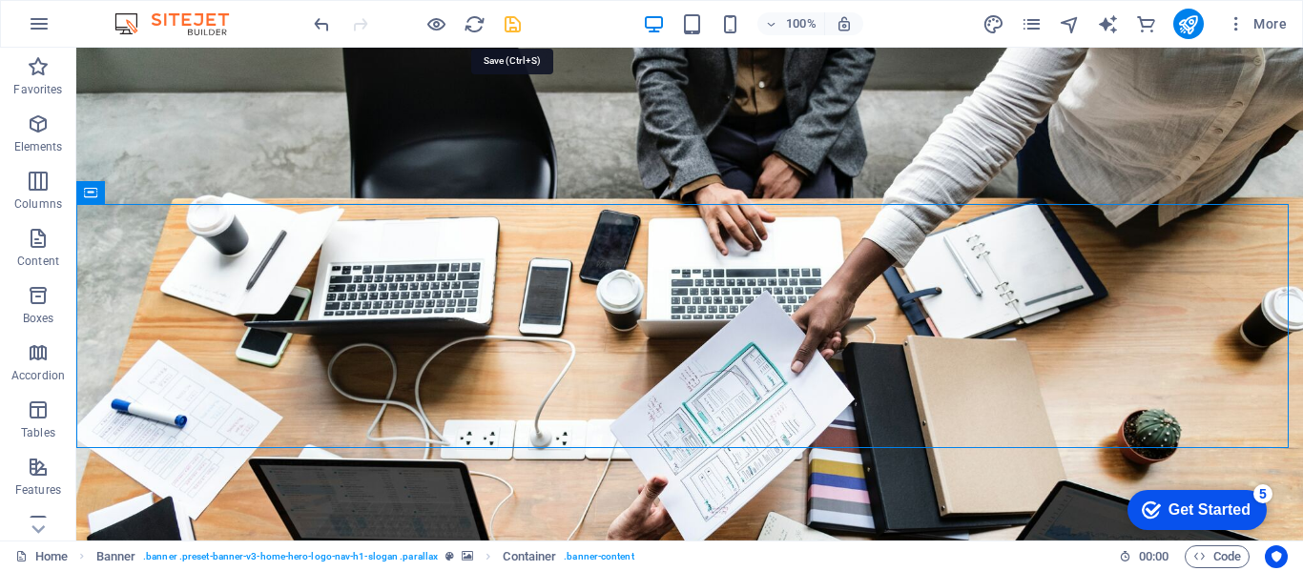
click at [515, 24] on icon "save" at bounding box center [513, 24] width 22 height 22
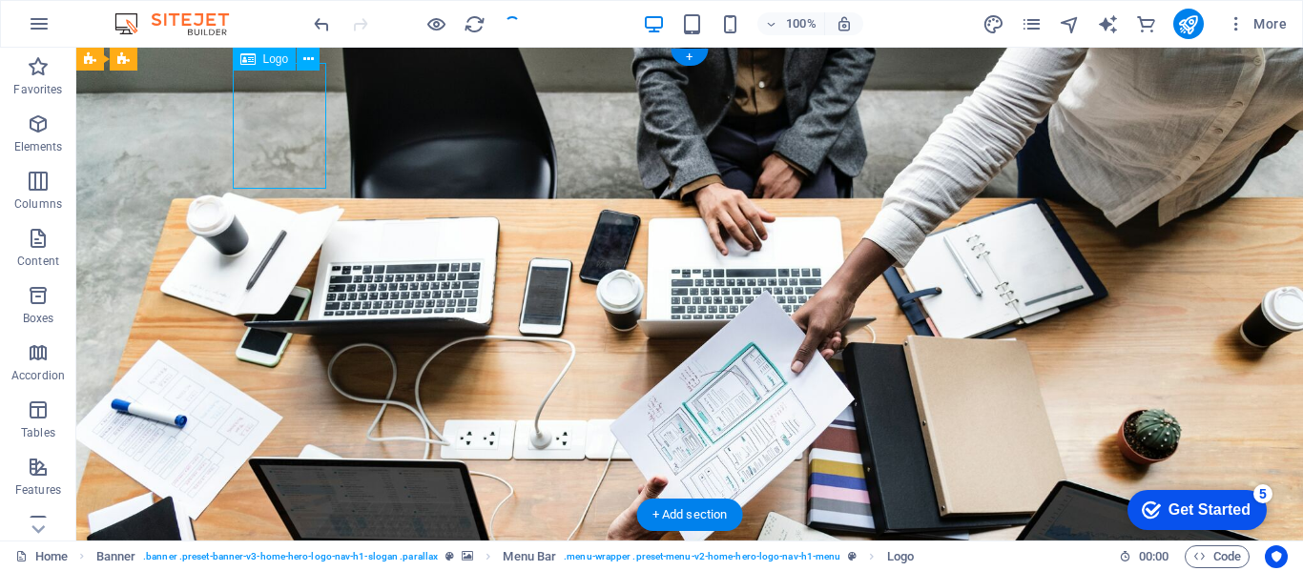
select select "px"
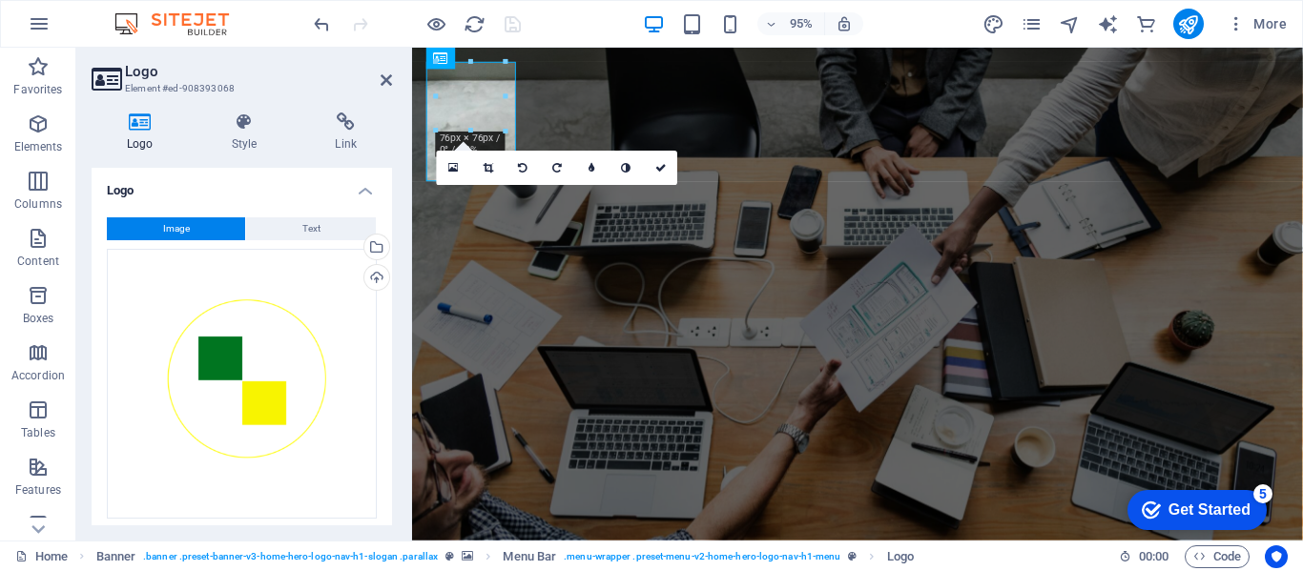
drag, startPoint x: 392, startPoint y: 289, endPoint x: 395, endPoint y: 315, distance: 25.9
click at [395, 315] on div "Logo Style Link Logo Image Text Drag files here, click to choose files or selec…" at bounding box center [241, 319] width 331 height 444
click at [287, 231] on button "Text" at bounding box center [311, 228] width 130 height 23
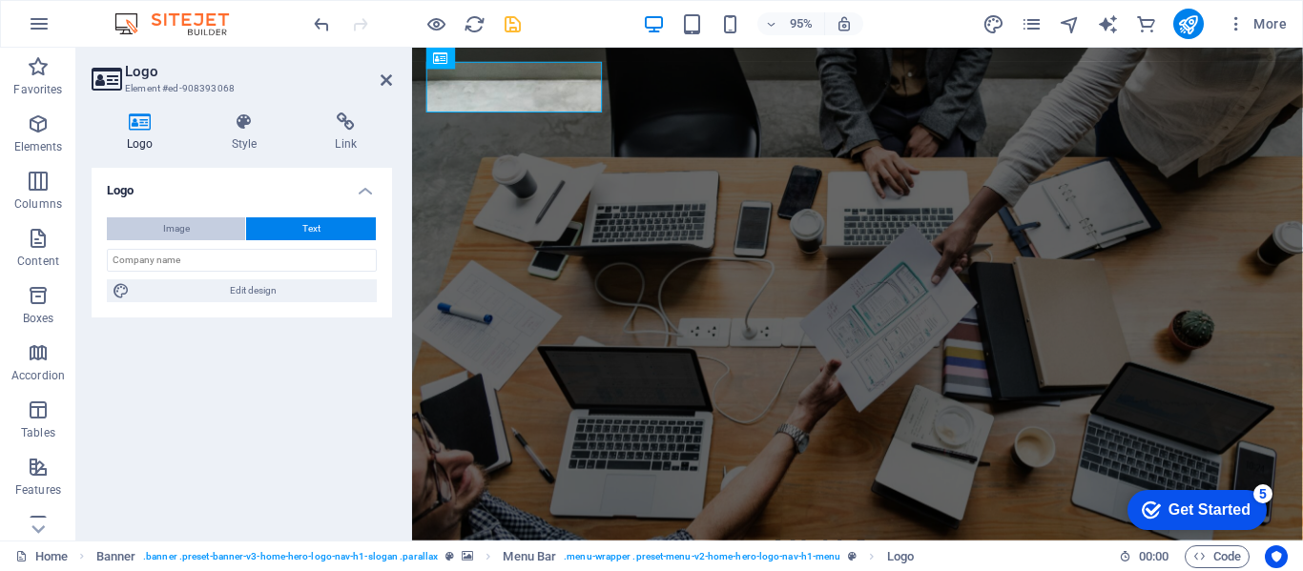
click at [196, 224] on button "Image" at bounding box center [176, 228] width 138 height 23
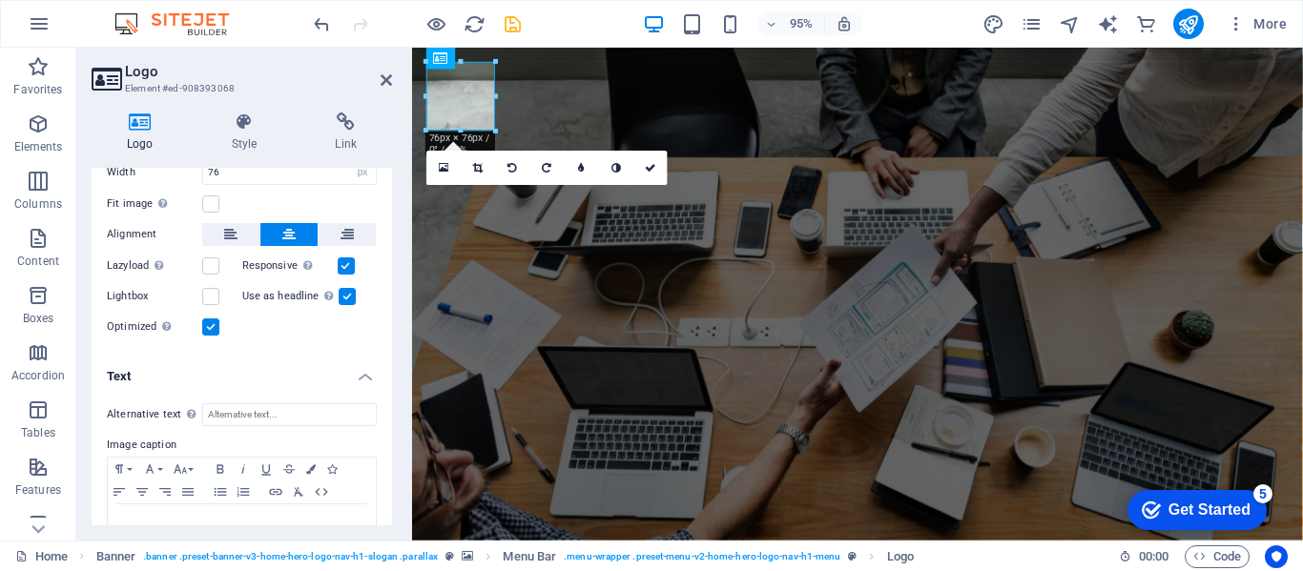
scroll to position [371, 0]
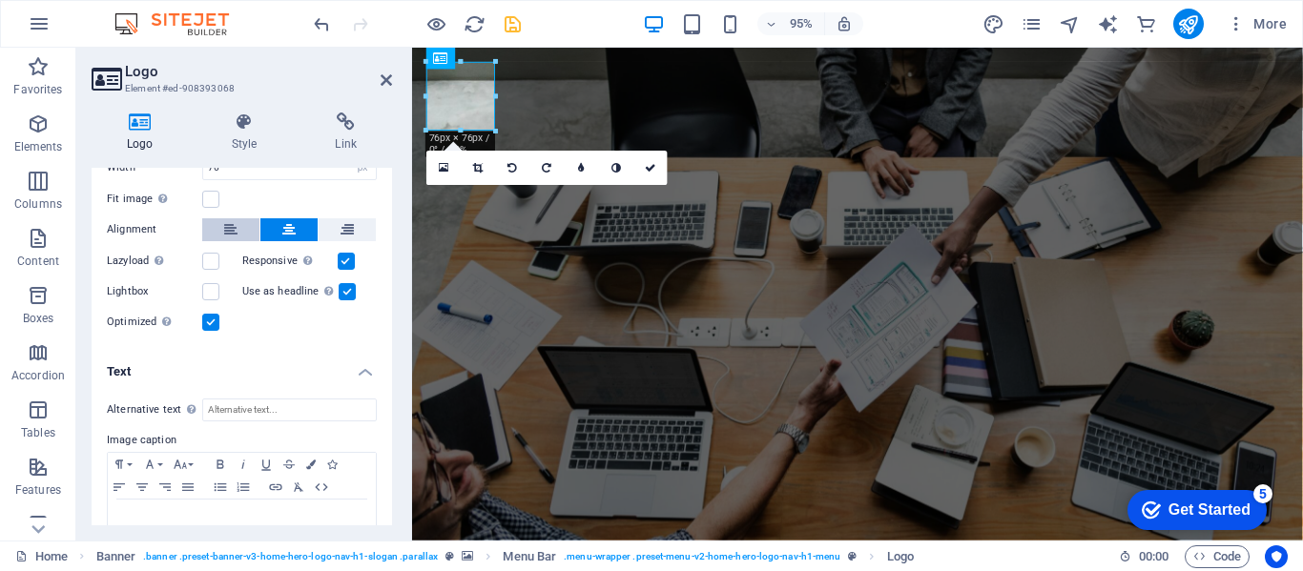
click at [224, 225] on icon at bounding box center [230, 229] width 13 height 23
click at [297, 232] on button at bounding box center [288, 229] width 57 height 23
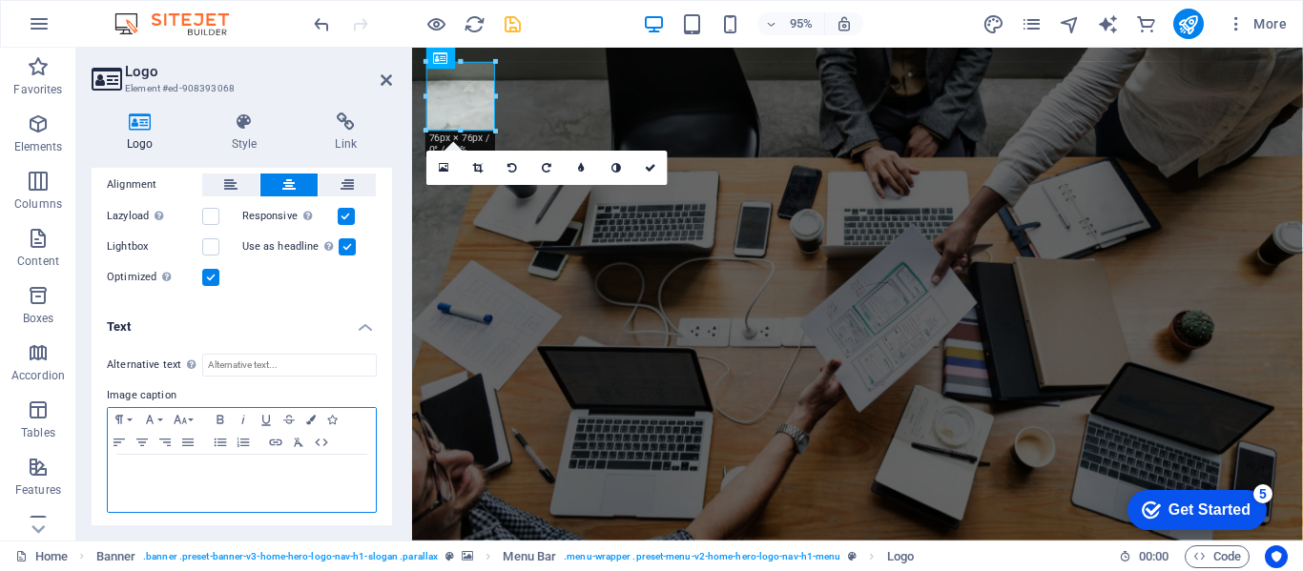
click at [251, 473] on p "To enrich screen reader interactions, please activate Accessibility in Grammarl…" at bounding box center [241, 473] width 249 height 17
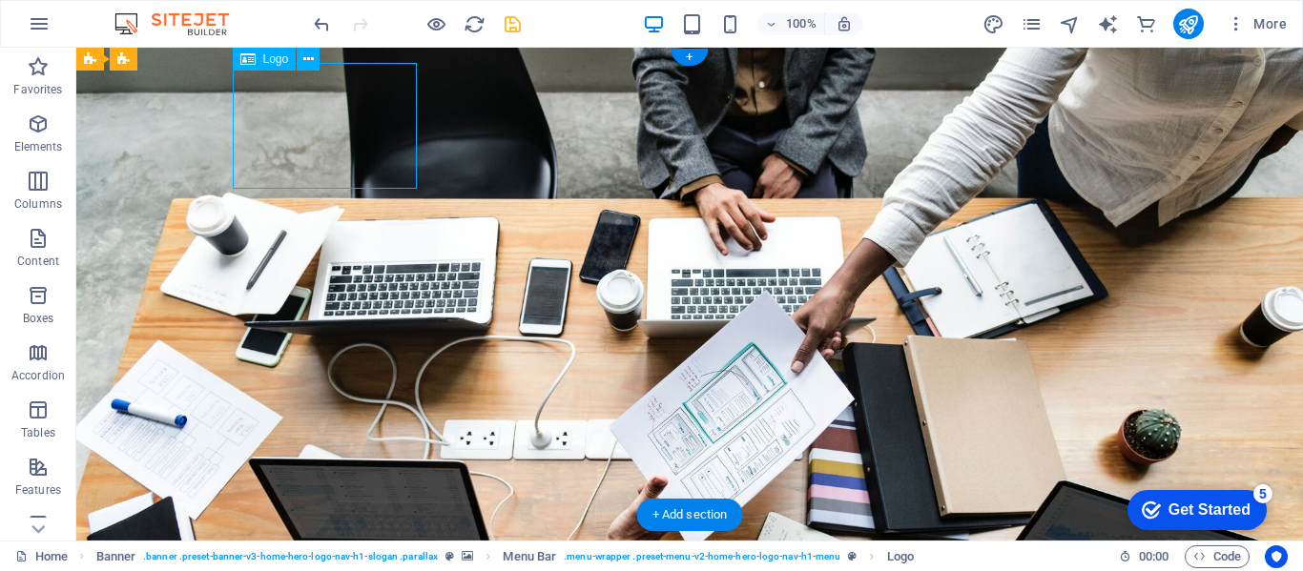
select select "px"
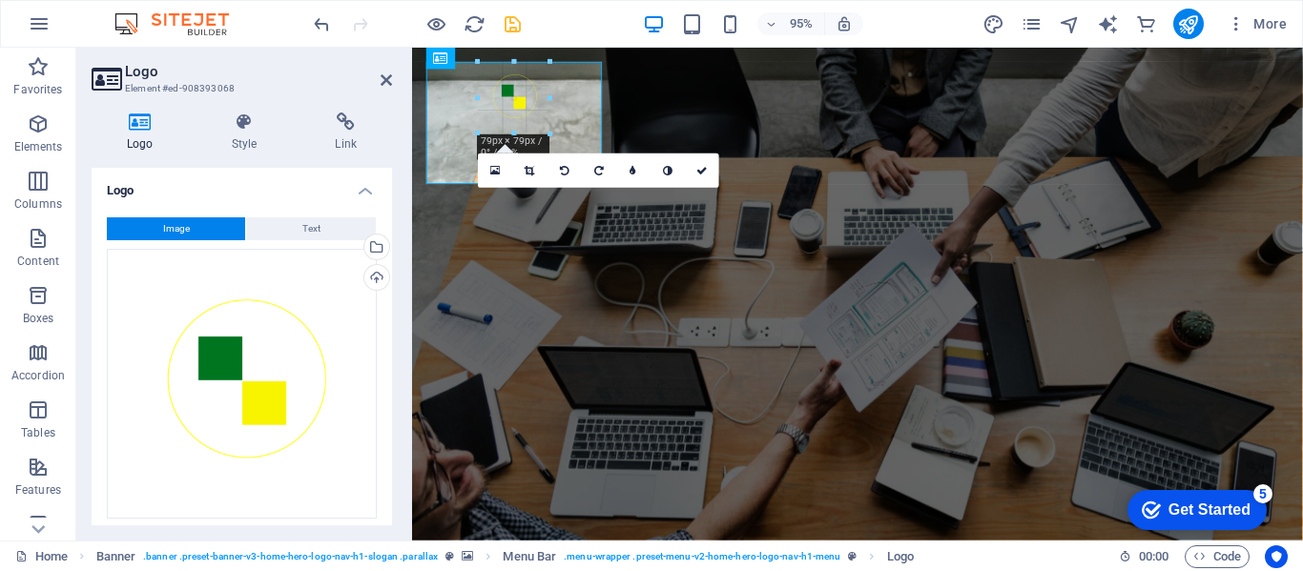
type input "79"
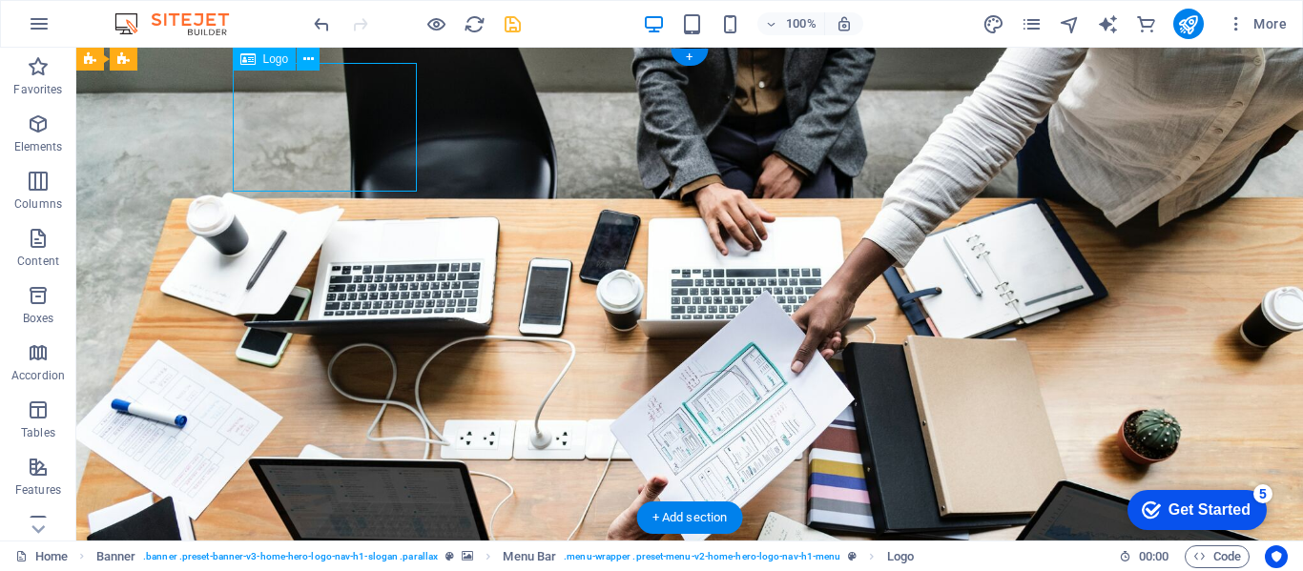
select select "px"
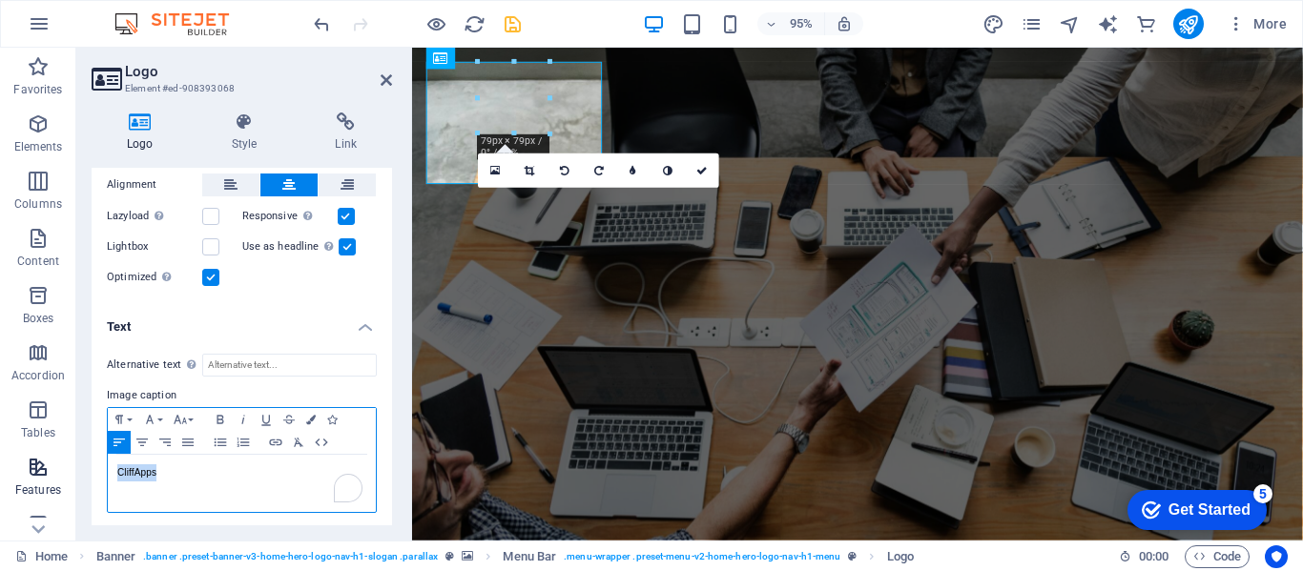
drag, startPoint x: 186, startPoint y: 475, endPoint x: 64, endPoint y: 468, distance: 122.3
click at [64, 468] on section "Favorites Elements Columns Content Boxes Accordion Tables Features Images Slide…" at bounding box center [651, 294] width 1303 height 493
click at [193, 412] on button "Font Size" at bounding box center [184, 419] width 31 height 23
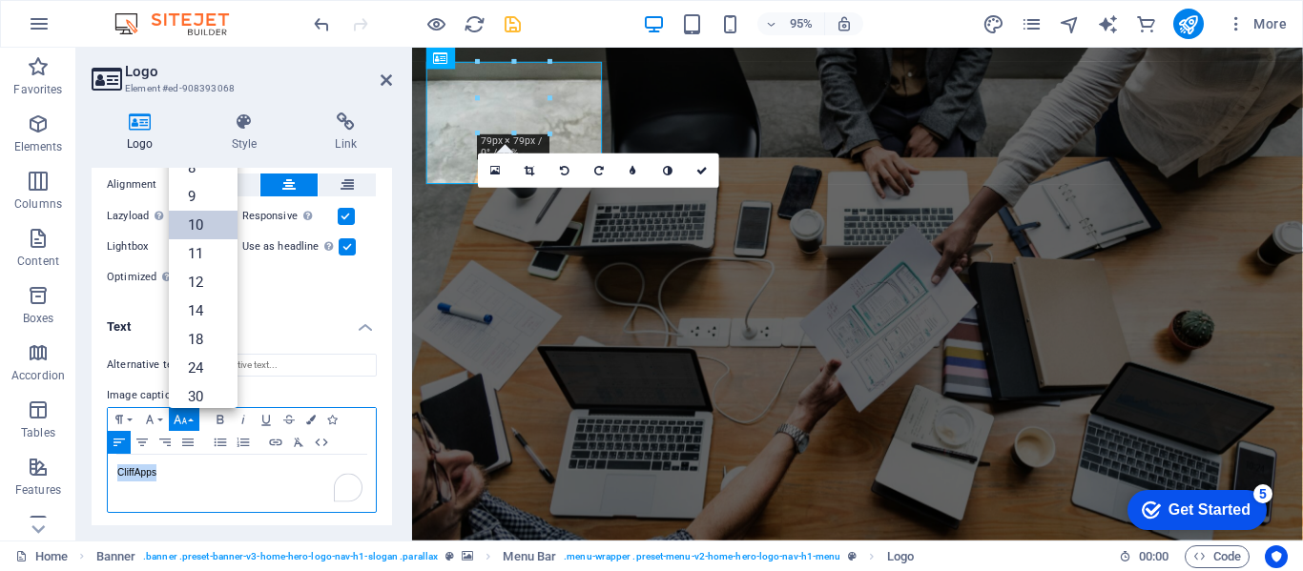
scroll to position [79, 0]
click at [206, 280] on link "24" at bounding box center [203, 289] width 69 height 29
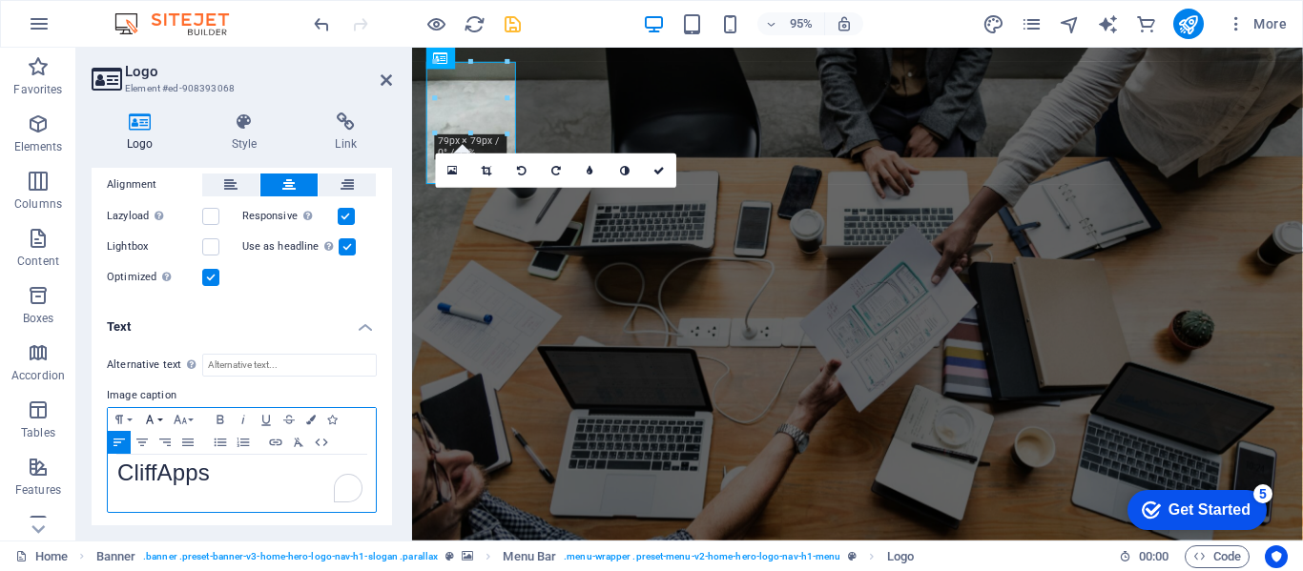
click at [159, 413] on icon "button" at bounding box center [149, 419] width 23 height 15
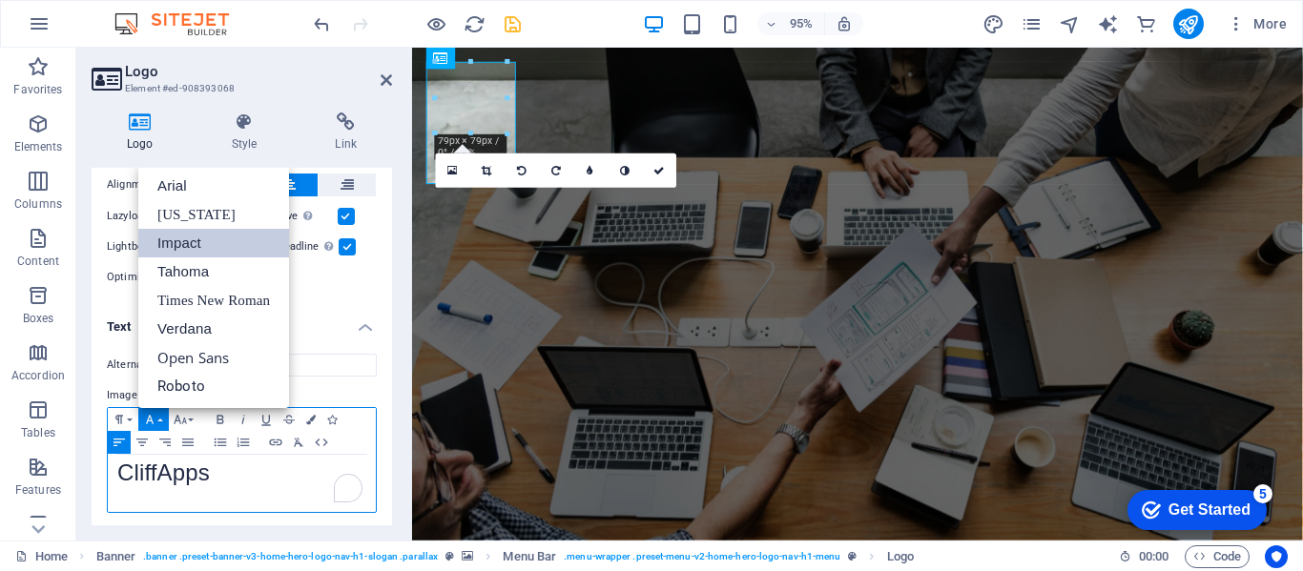
click at [214, 241] on link "Impact" at bounding box center [213, 243] width 151 height 29
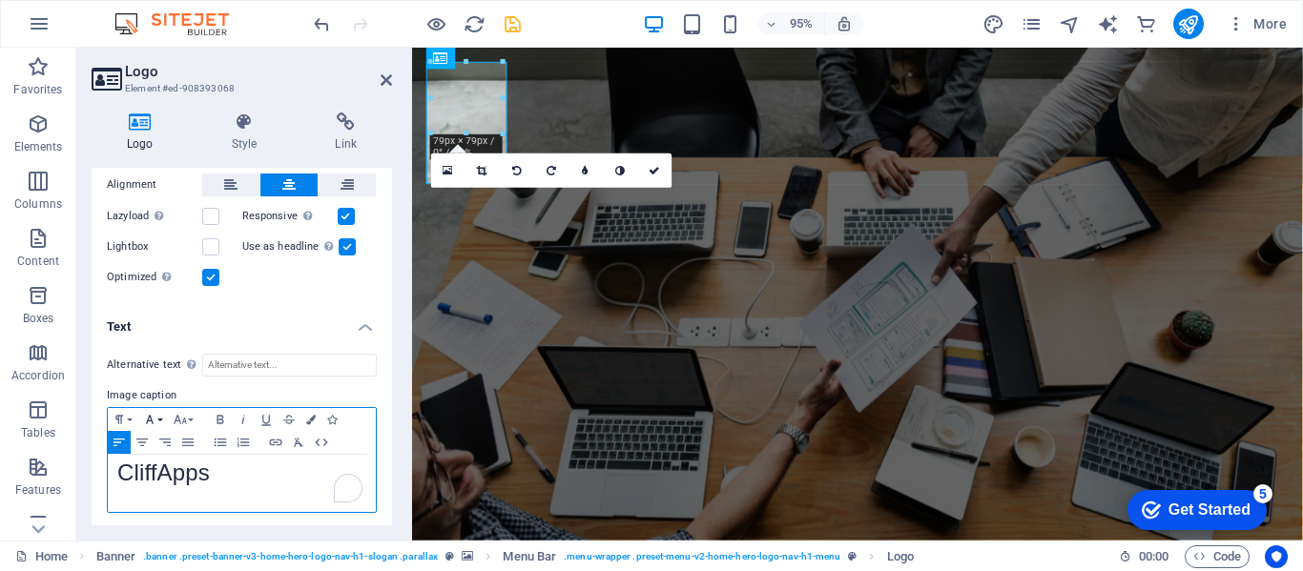
click at [161, 415] on button "Font Family" at bounding box center [153, 419] width 31 height 23
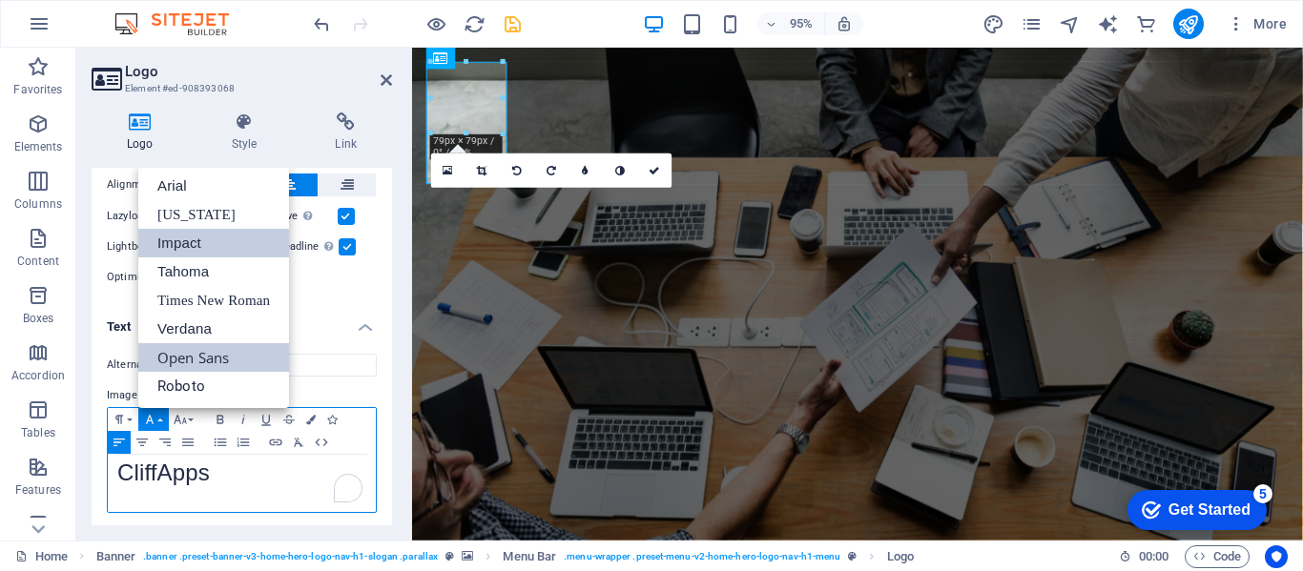
scroll to position [0, 0]
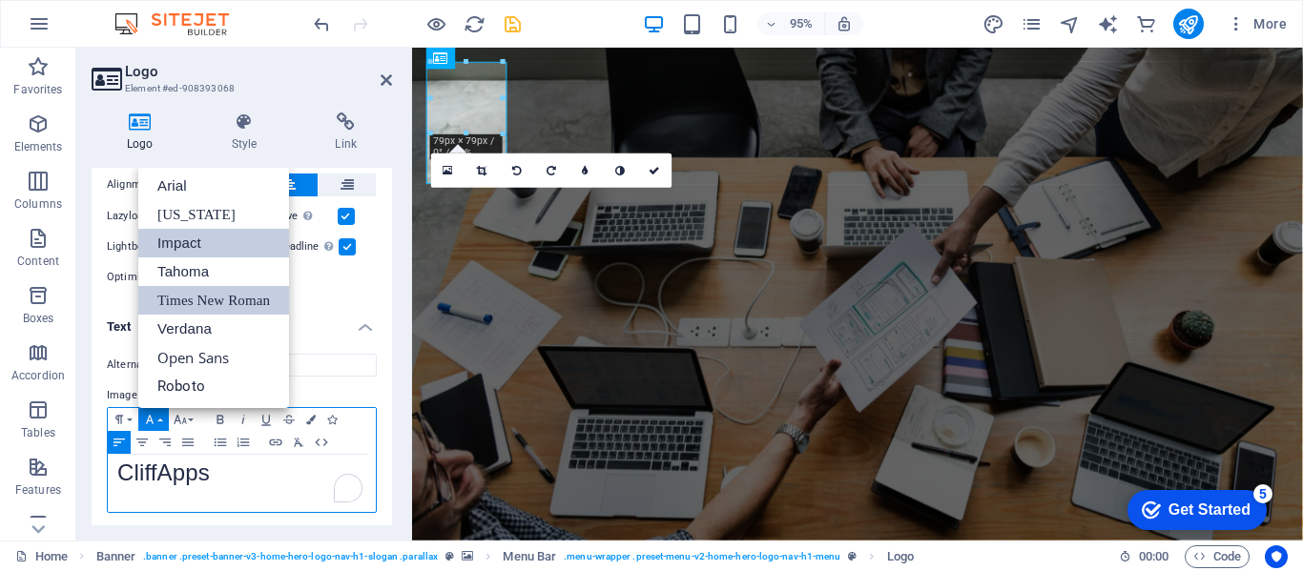
click at [247, 299] on link "Times New Roman" at bounding box center [213, 300] width 151 height 29
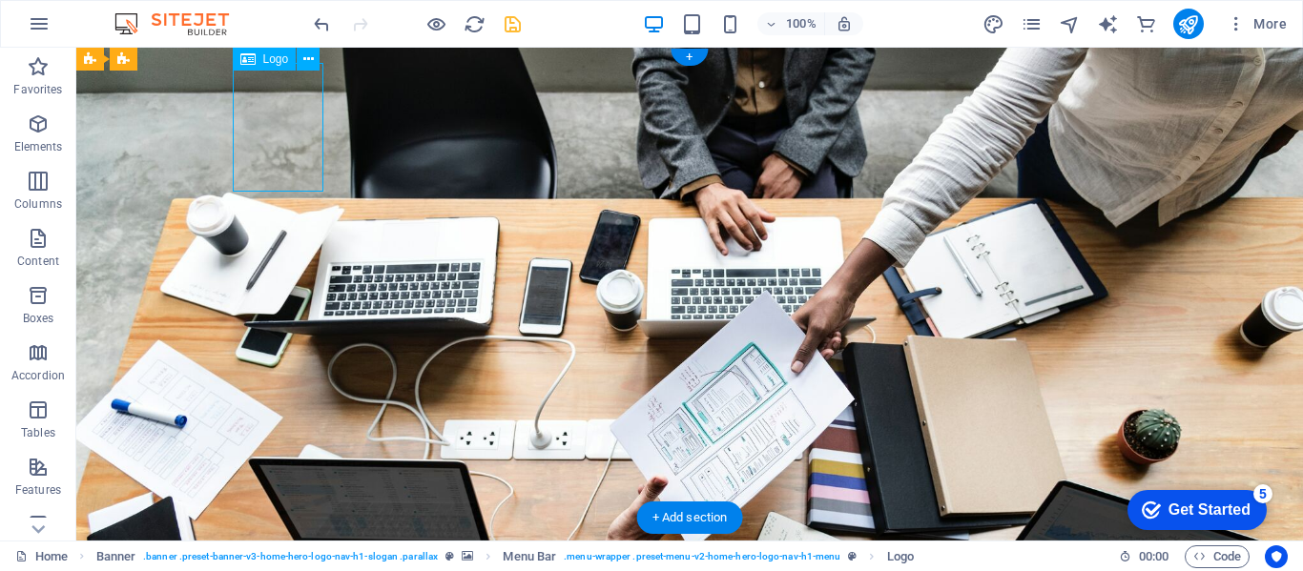
select select "px"
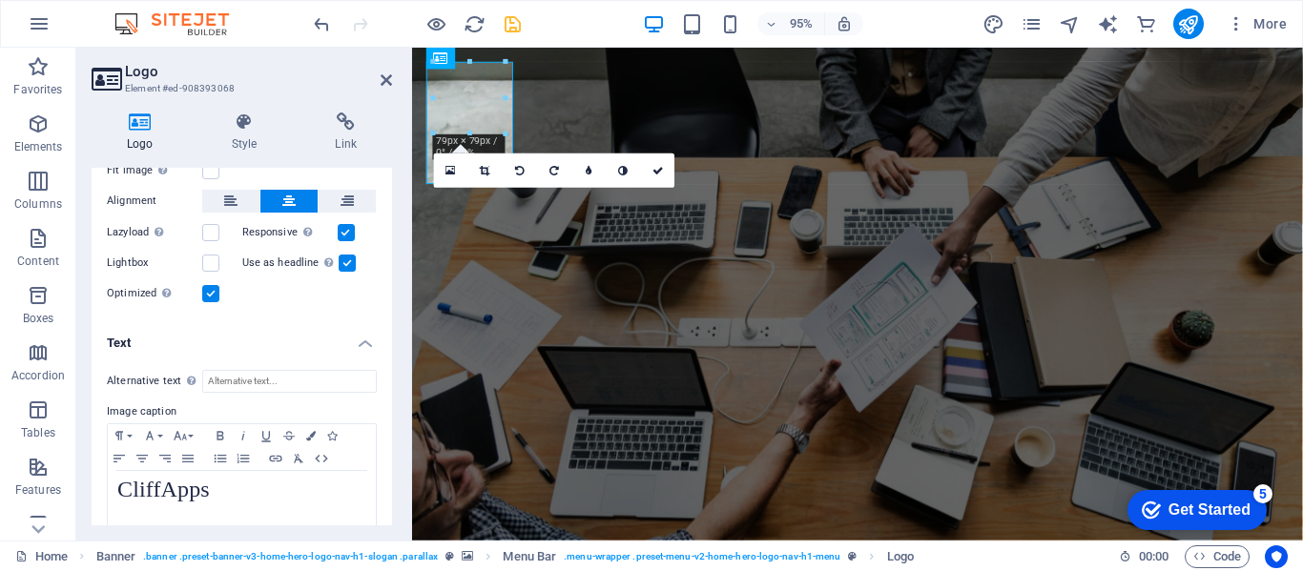
scroll to position [416, 0]
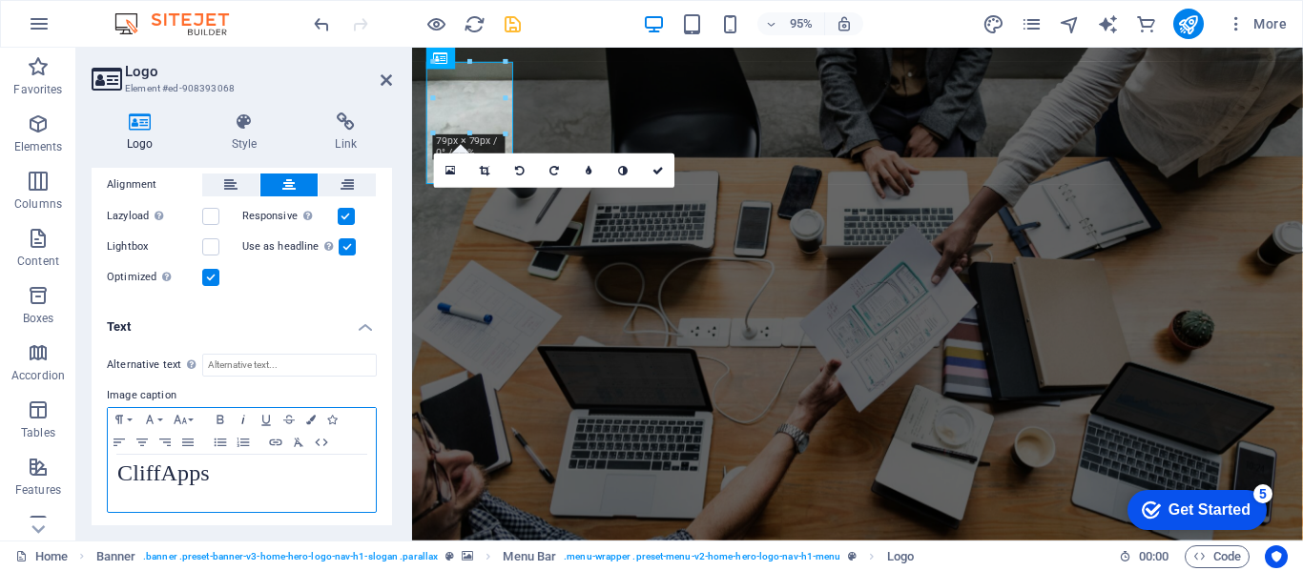
click at [242, 416] on icon "button" at bounding box center [243, 419] width 23 height 15
drag, startPoint x: 229, startPoint y: 469, endPoint x: 118, endPoint y: 469, distance: 110.6
click at [118, 469] on p "​ CliffApps" at bounding box center [241, 476] width 249 height 22
click at [244, 415] on icon "button" at bounding box center [242, 419] width 3 height 9
click at [182, 412] on icon "button" at bounding box center [180, 419] width 23 height 15
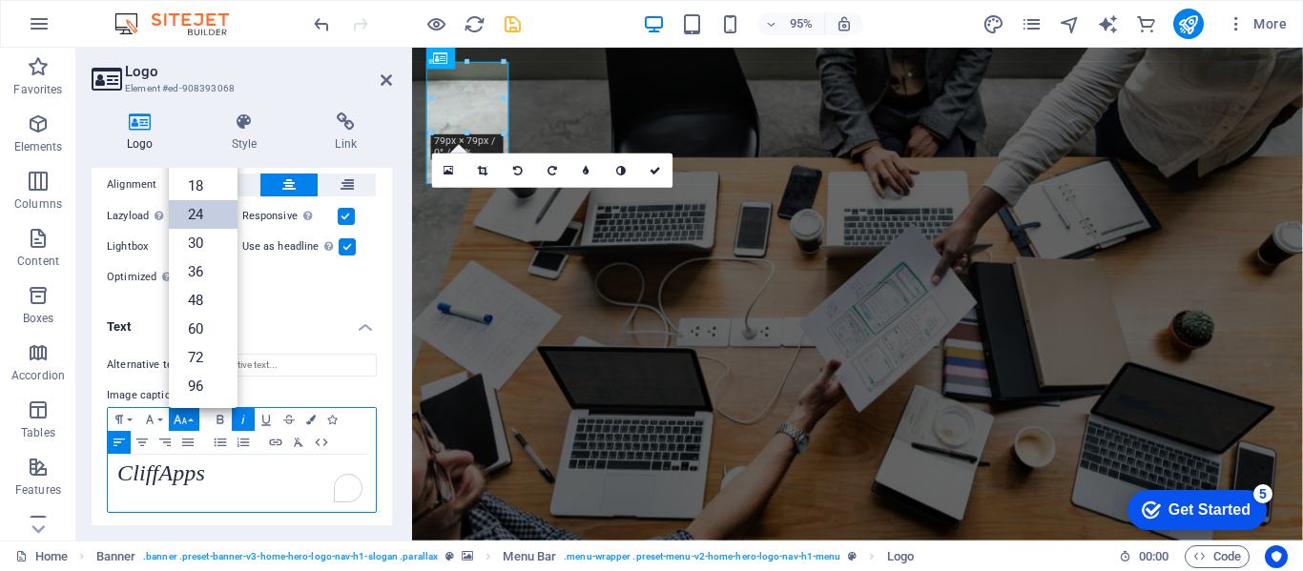
scroll to position [154, 0]
click at [193, 236] on link "30" at bounding box center [203, 243] width 69 height 29
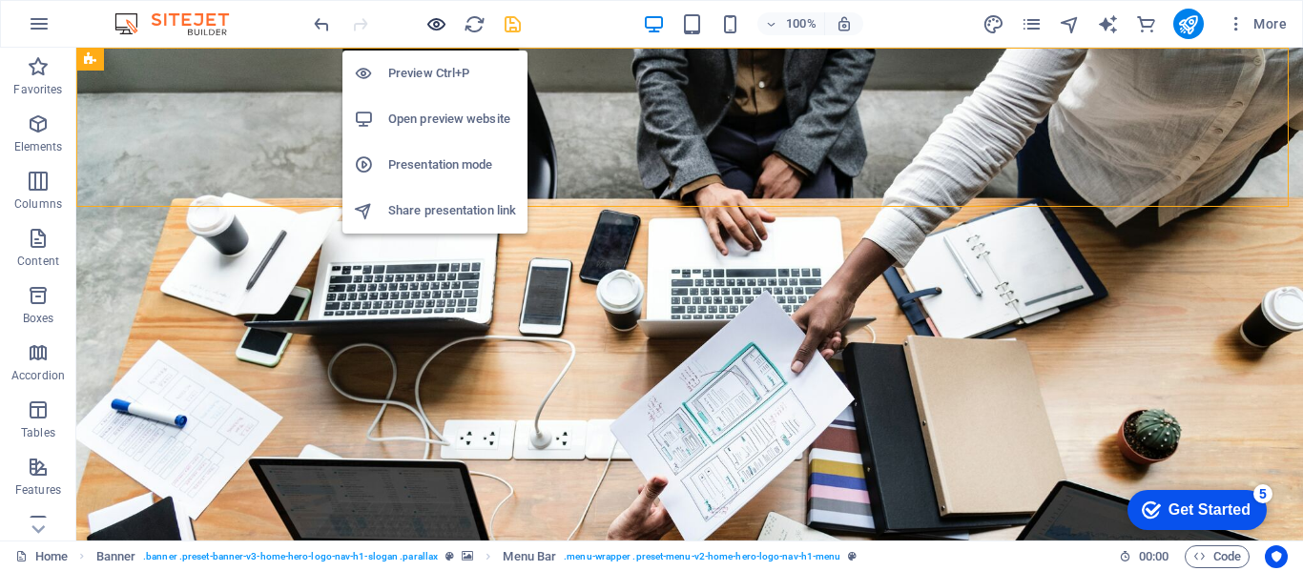
click at [430, 29] on icon "button" at bounding box center [436, 24] width 22 height 22
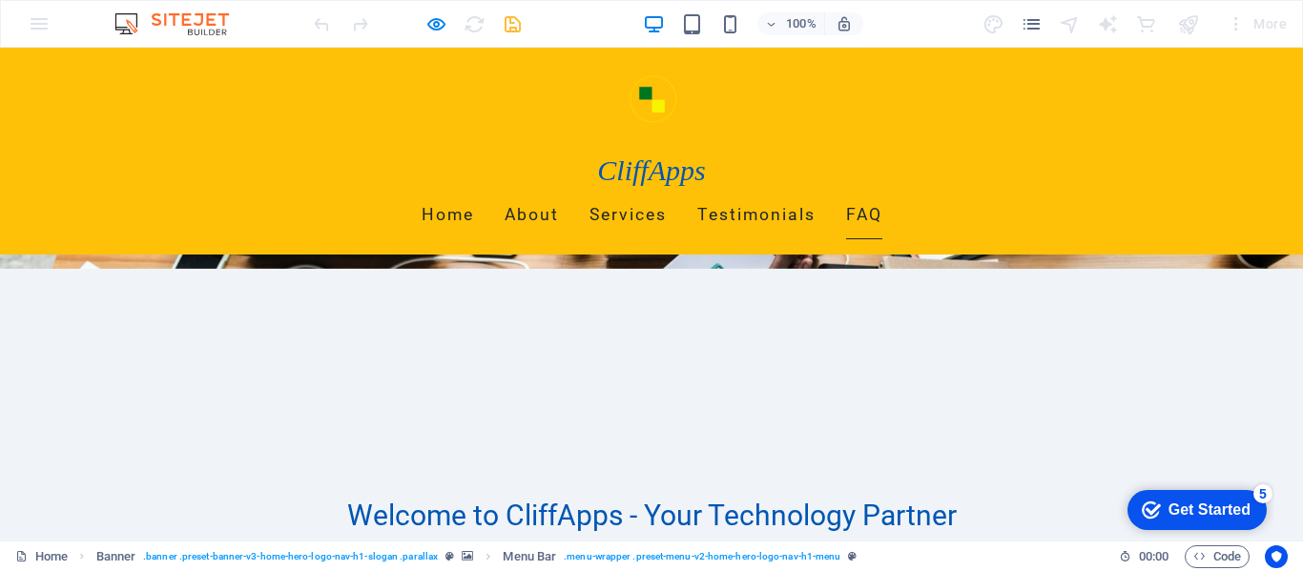
scroll to position [0, 0]
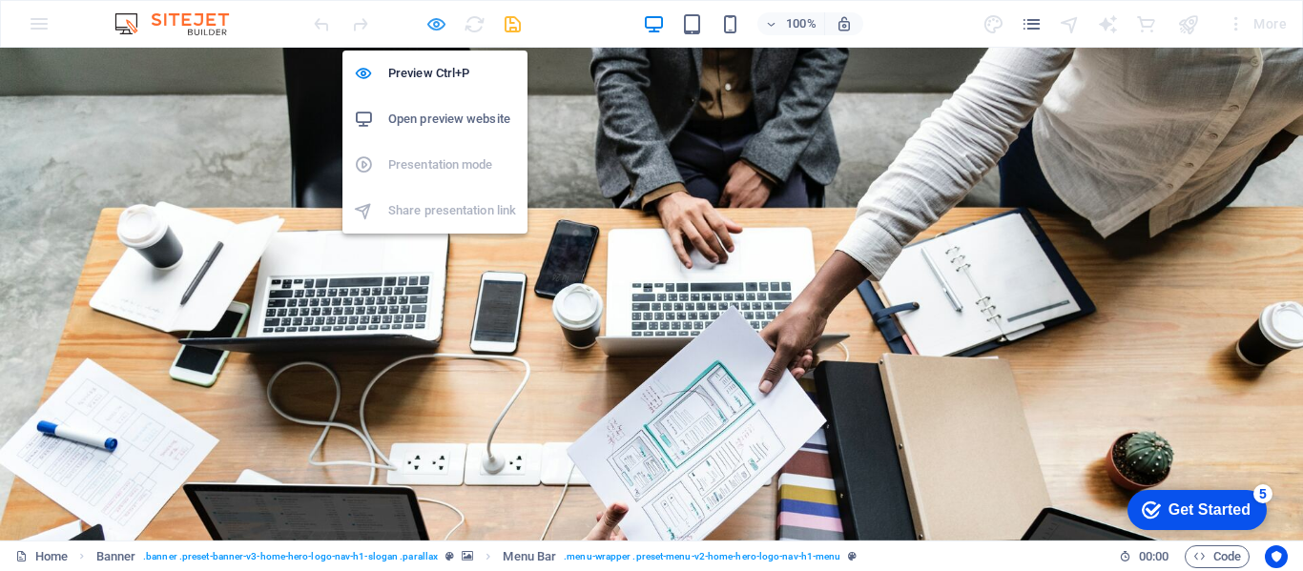
click at [432, 19] on icon "button" at bounding box center [436, 24] width 22 height 22
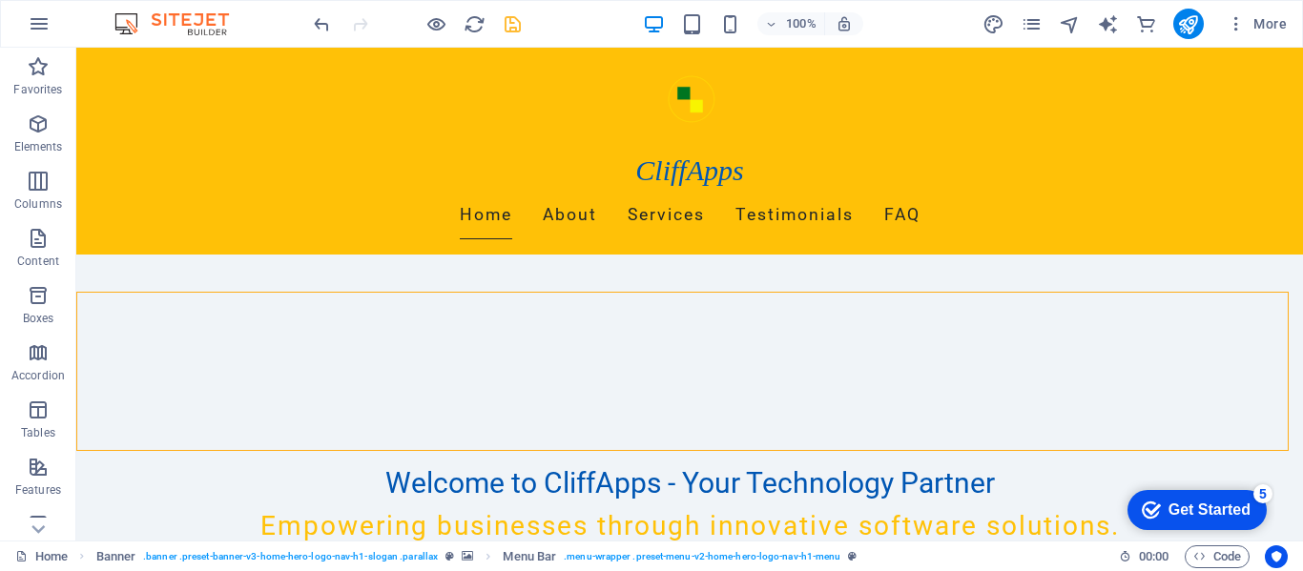
scroll to position [287, 0]
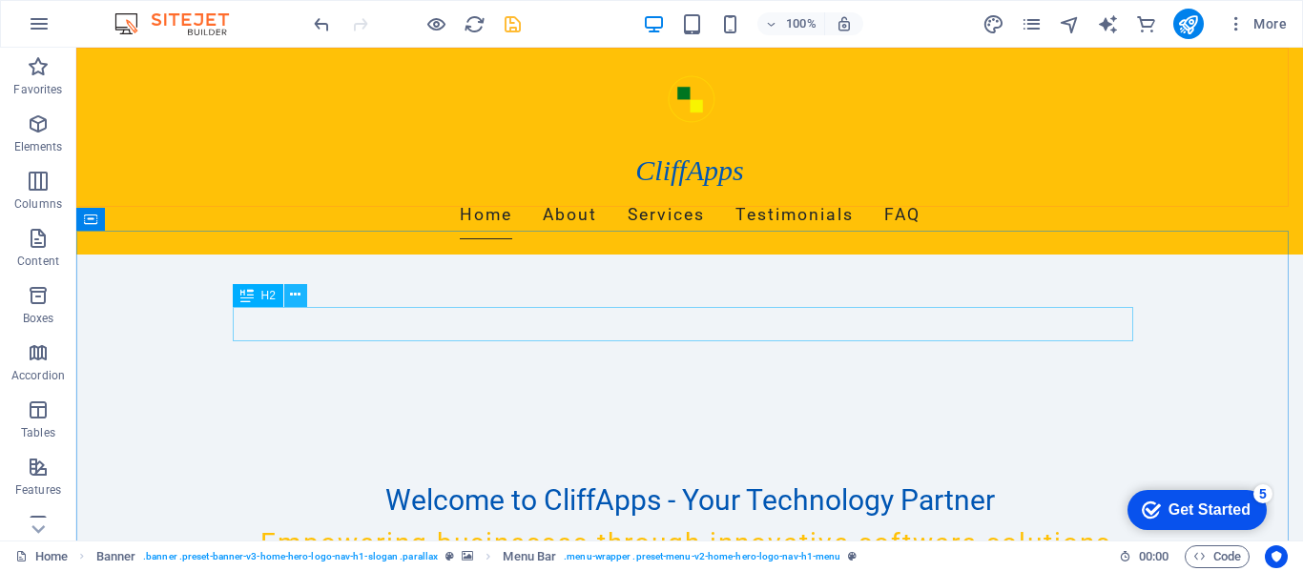
click at [300, 293] on icon at bounding box center [295, 295] width 10 height 20
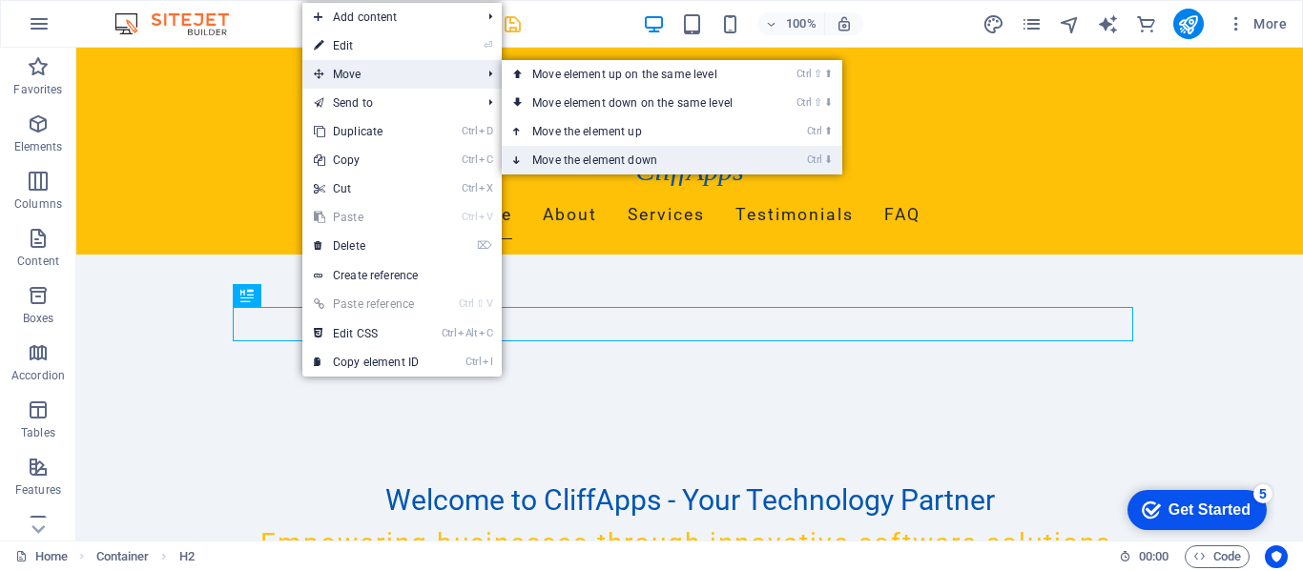
click at [632, 162] on link "Ctrl ⬇ Move the element down" at bounding box center [636, 160] width 269 height 29
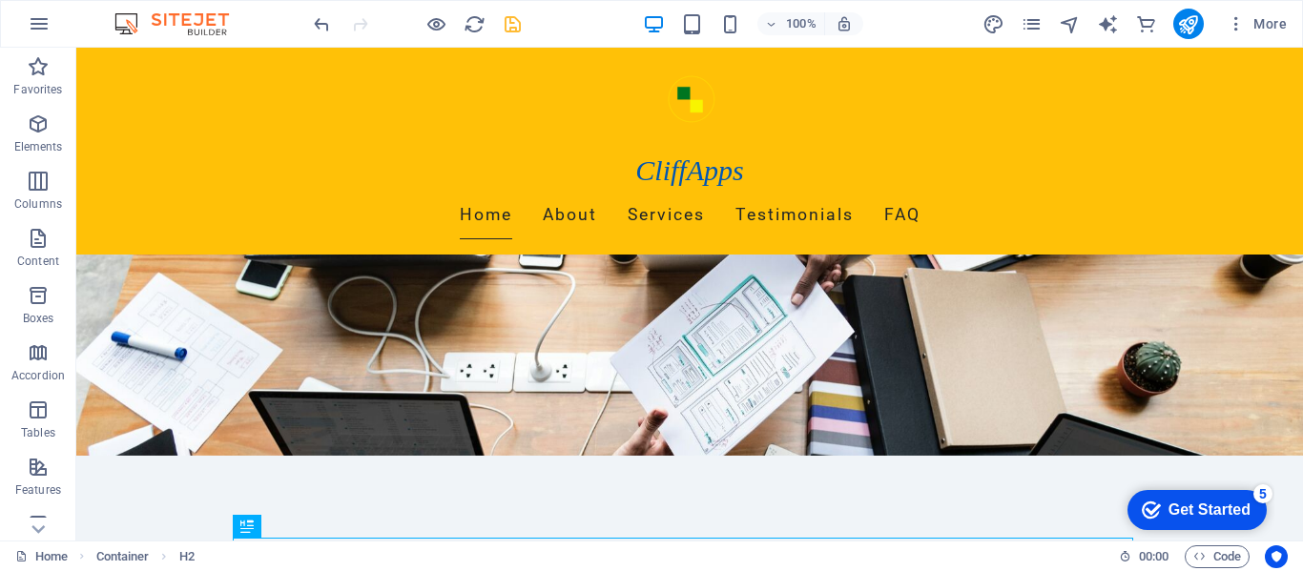
scroll to position [355, 0]
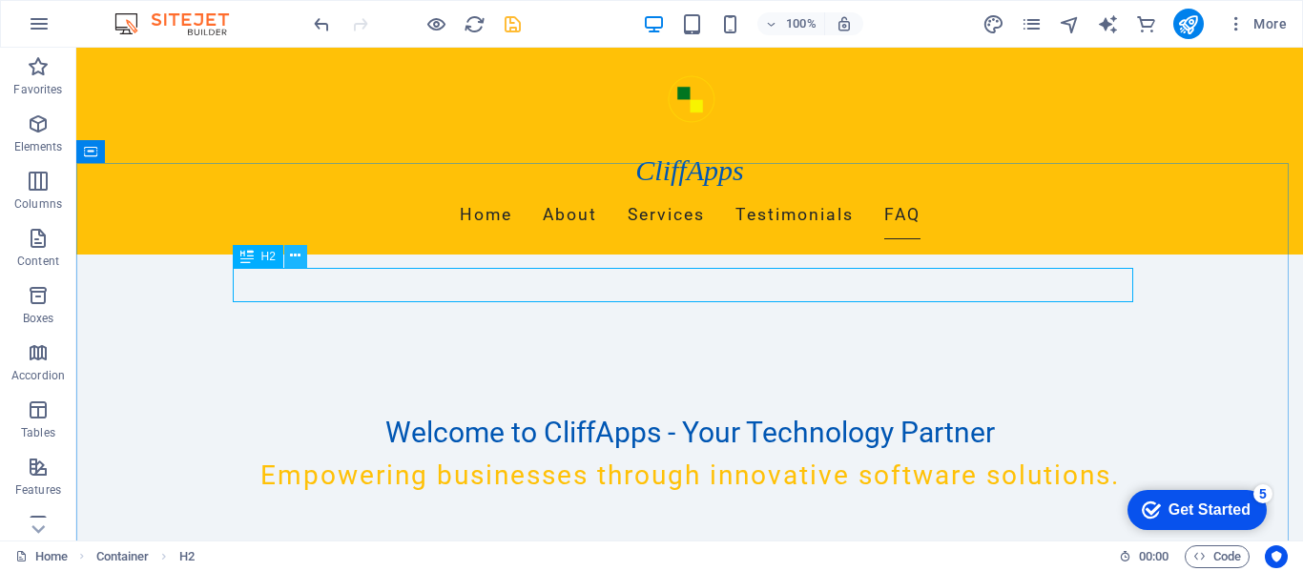
click at [300, 259] on icon at bounding box center [295, 256] width 10 height 20
click at [295, 258] on icon at bounding box center [295, 256] width 10 height 20
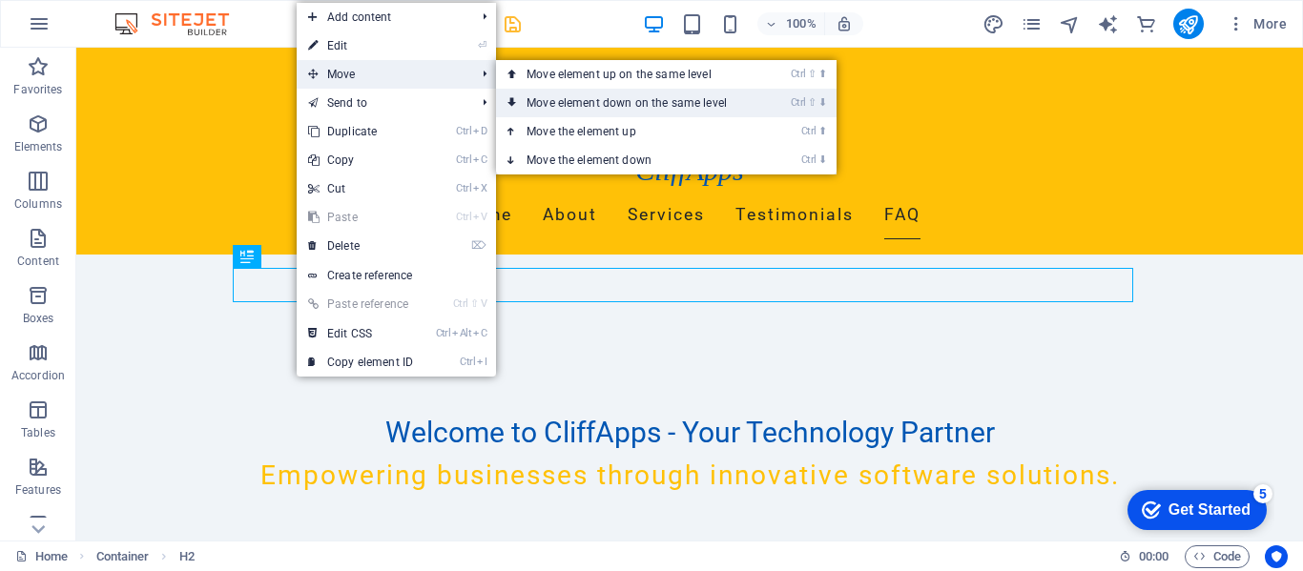
click at [587, 107] on link "Ctrl ⇧ ⬇ Move element down on the same level" at bounding box center [630, 103] width 269 height 29
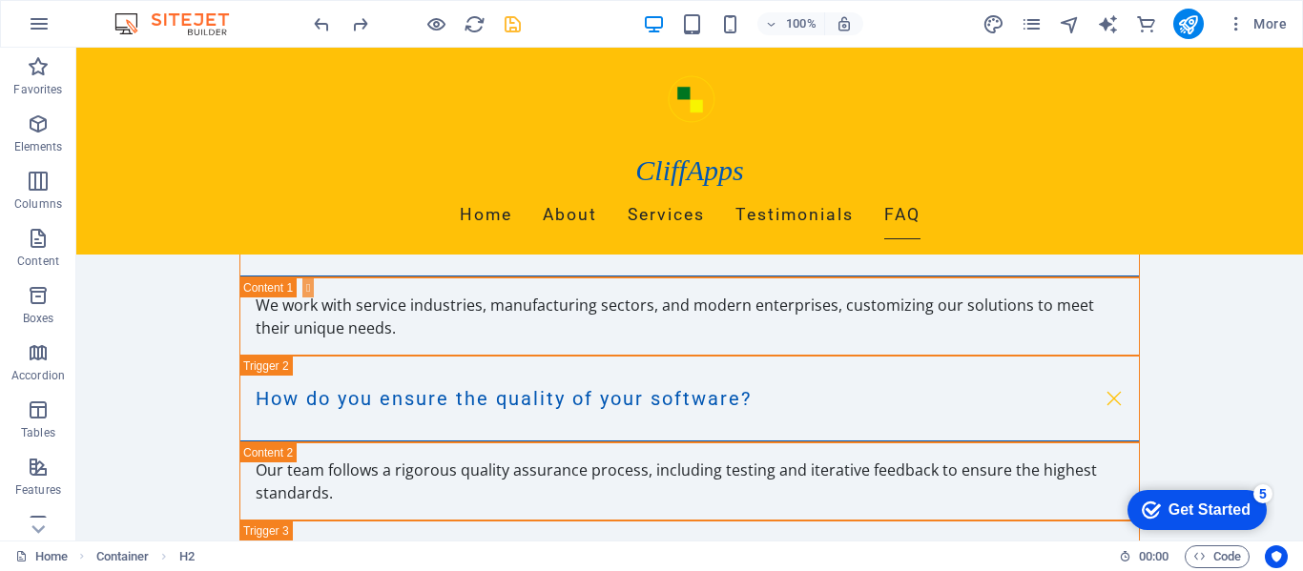
scroll to position [1139, 0]
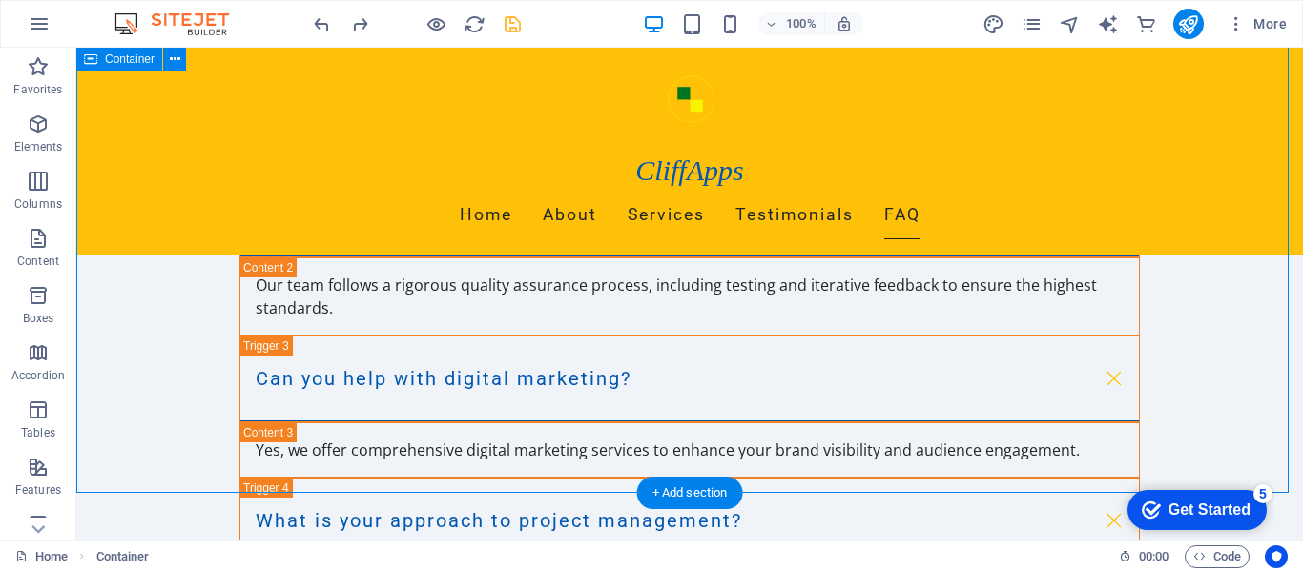
drag, startPoint x: 1175, startPoint y: 444, endPoint x: 458, endPoint y: 380, distance: 720.1
click at [458, 380] on div "FAQs What types of businesses do you work with? We work with service industries…" at bounding box center [689, 423] width 1227 height 1114
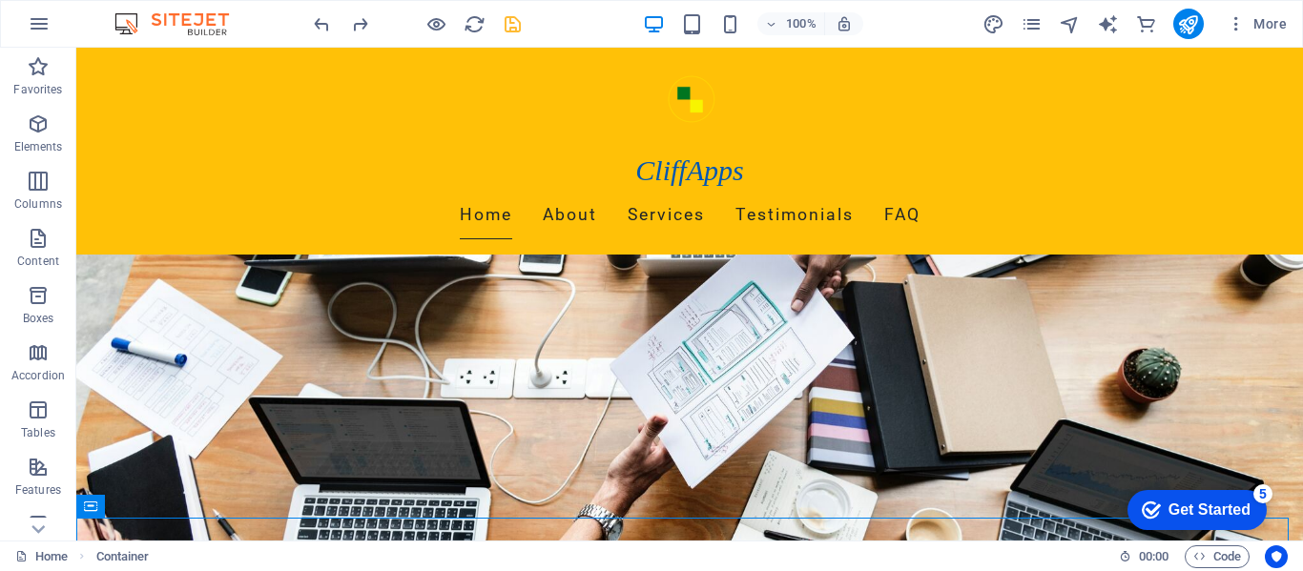
scroll to position [363, 0]
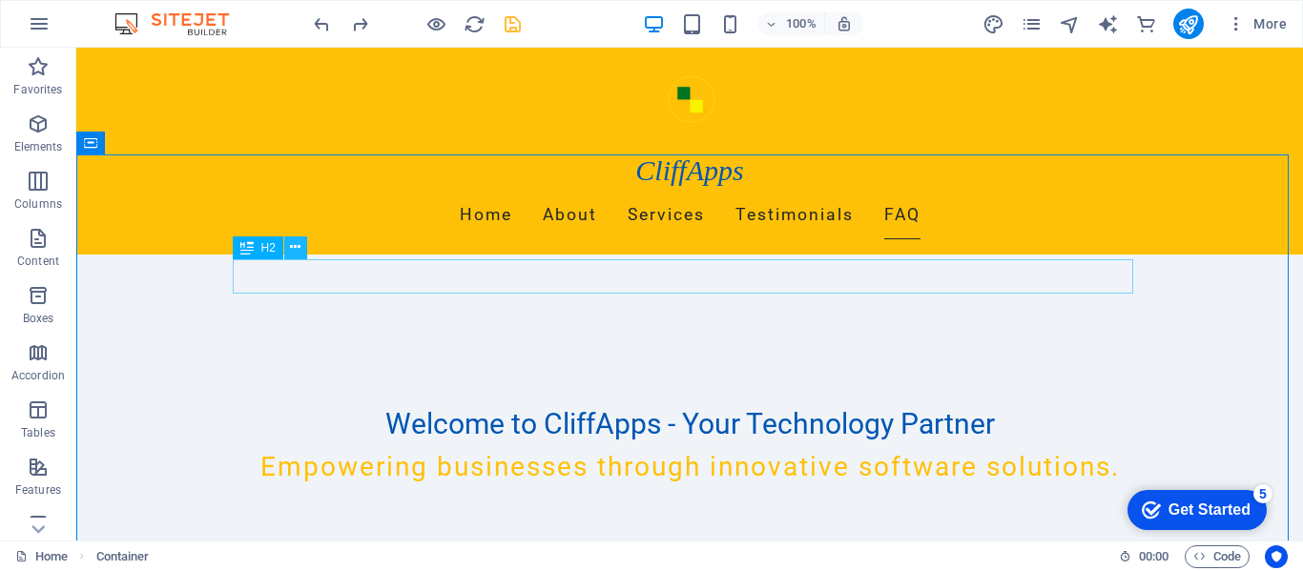
click at [297, 248] on icon at bounding box center [295, 248] width 10 height 20
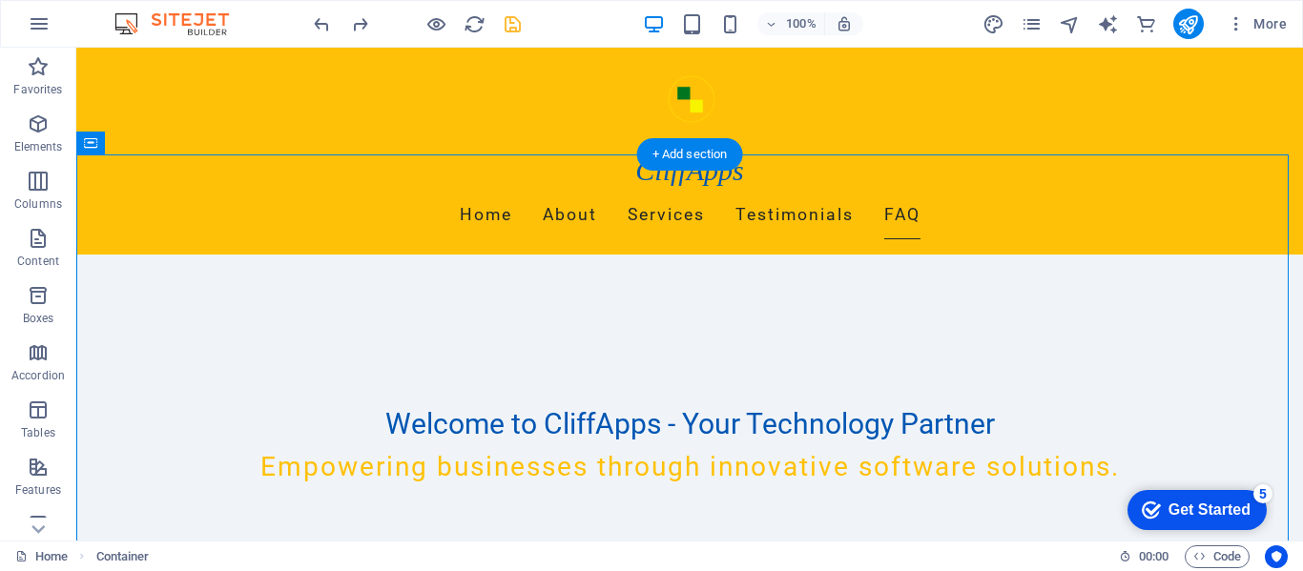
drag, startPoint x: 159, startPoint y: 236, endPoint x: 370, endPoint y: 451, distance: 301.5
click at [322, 220] on icon at bounding box center [317, 219] width 10 height 20
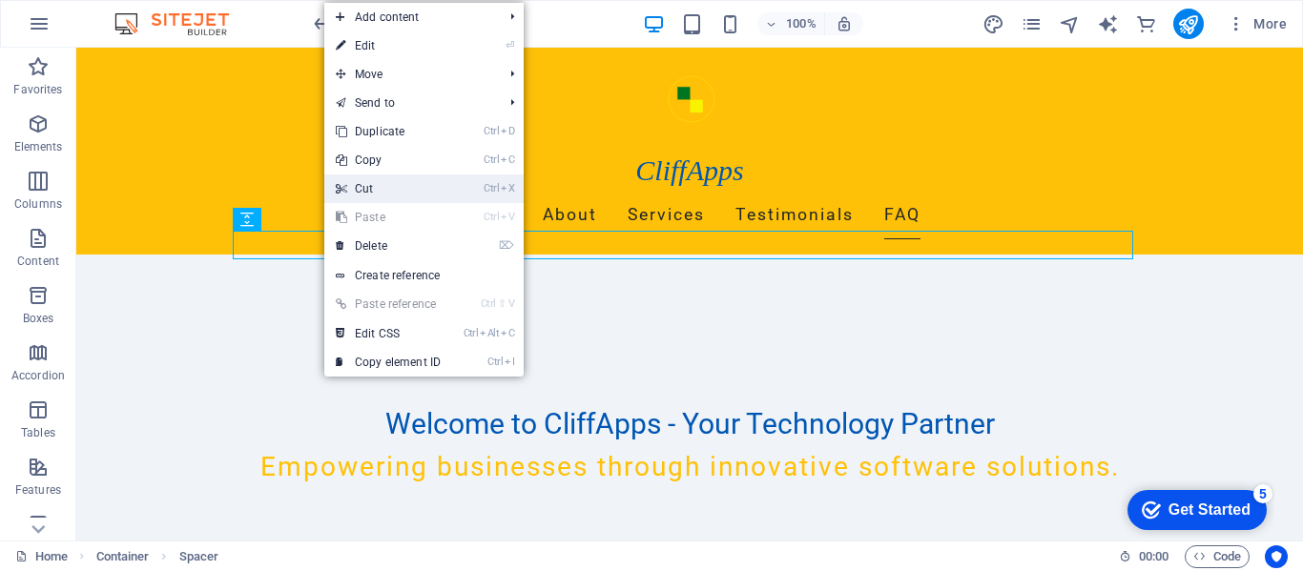
click at [348, 184] on link "Ctrl X Cut" at bounding box center [388, 189] width 128 height 29
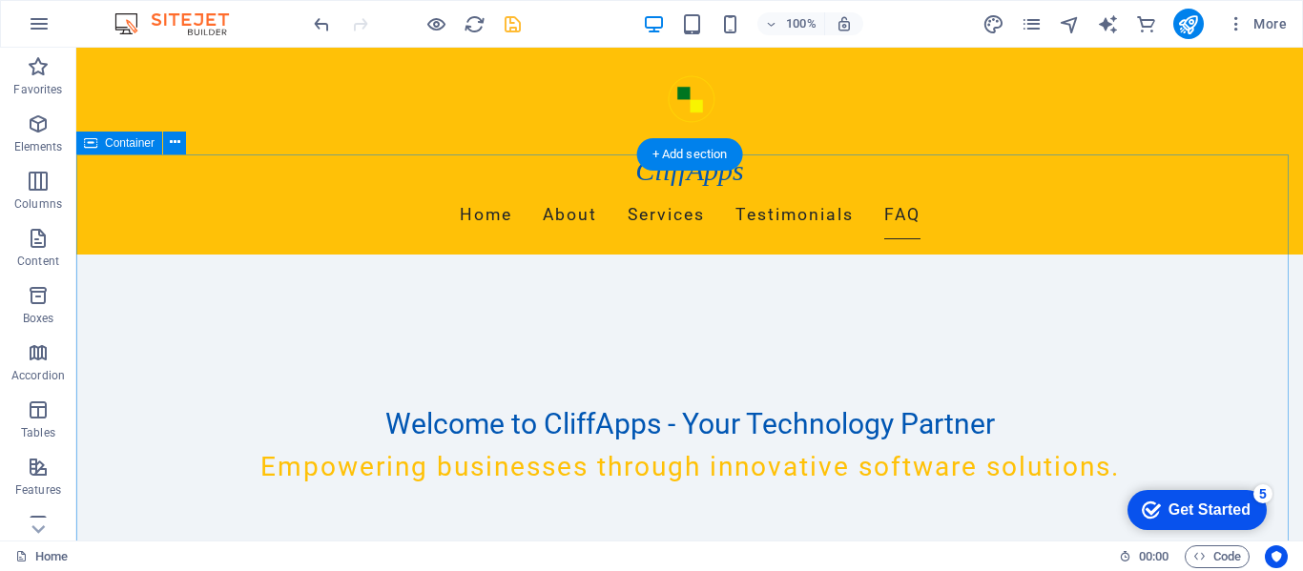
drag, startPoint x: 209, startPoint y: 225, endPoint x: 273, endPoint y: 321, distance: 115.6
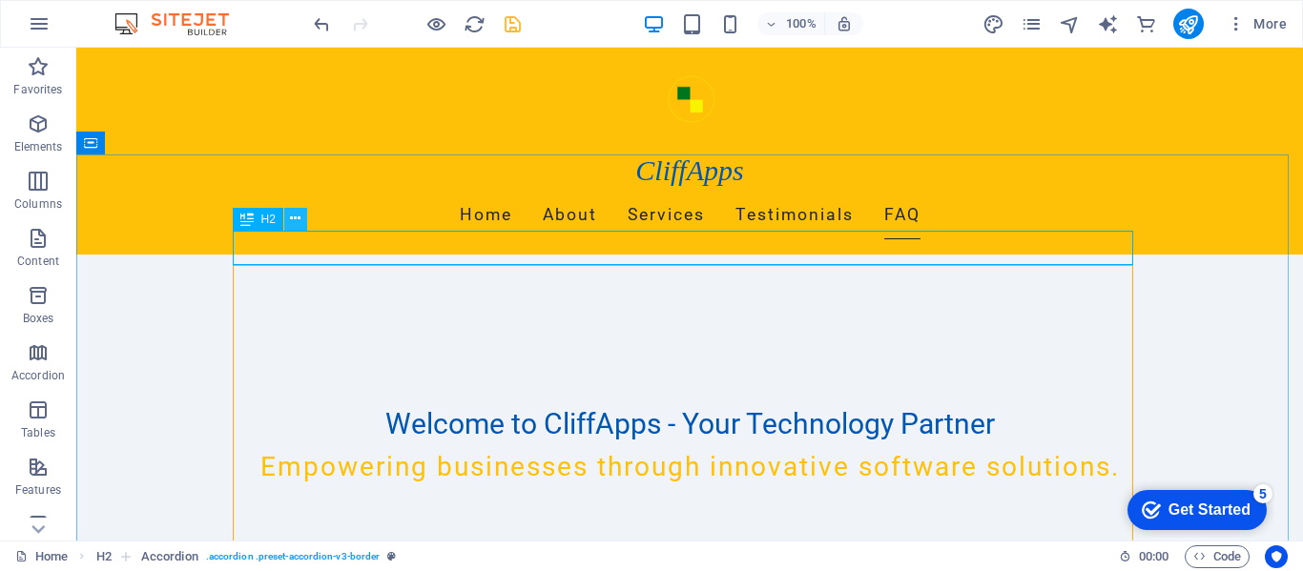
click at [297, 221] on icon at bounding box center [295, 219] width 10 height 20
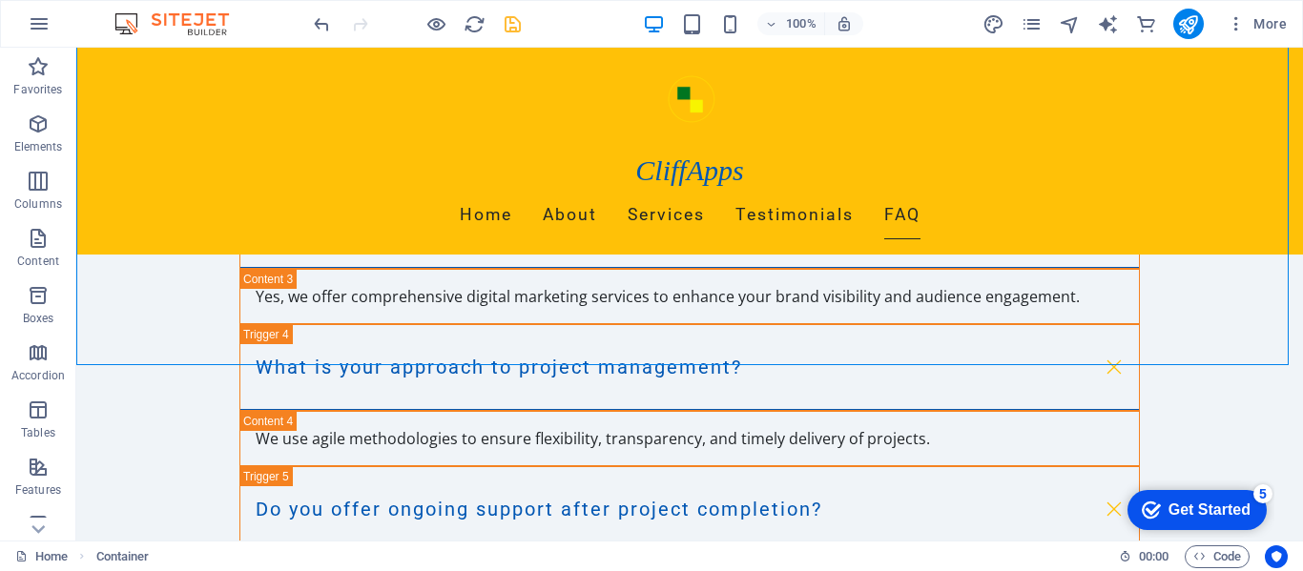
scroll to position [1238, 0]
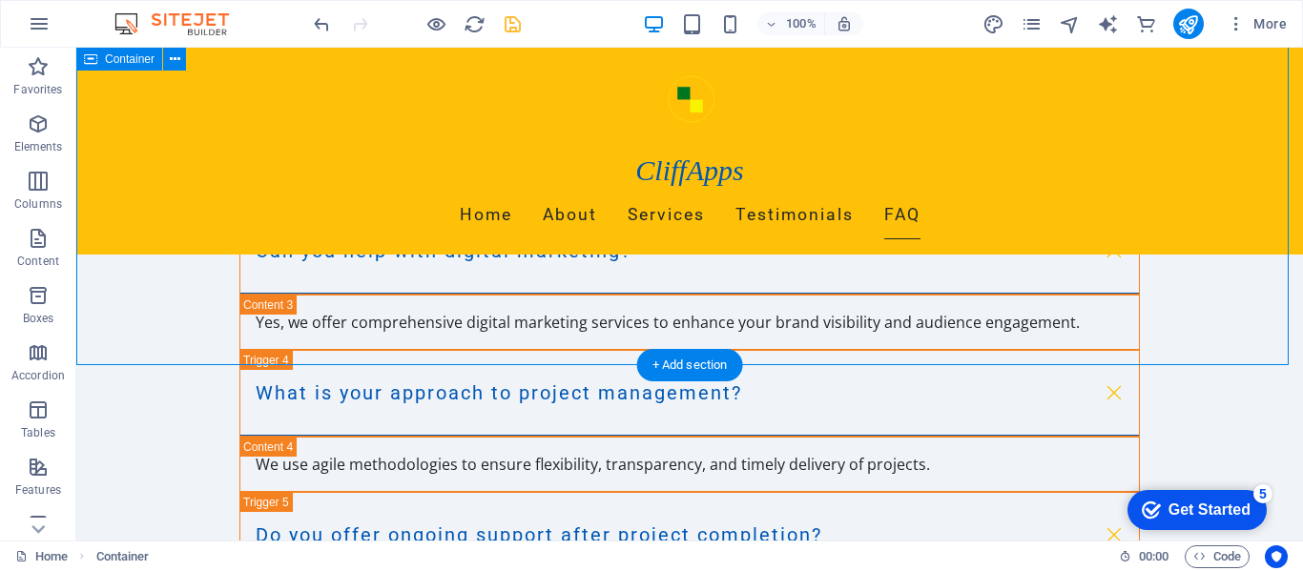
click at [1280, 343] on div "FAQs What types of businesses do you work with? We work with service industries…" at bounding box center [689, 309] width 1227 height 1085
click at [535, 337] on div "FAQs What types of businesses do you work with? We work with service industries…" at bounding box center [689, 309] width 1227 height 1085
click at [1080, 330] on div "FAQs What types of businesses do you work with? We work with service industries…" at bounding box center [689, 309] width 1227 height 1085
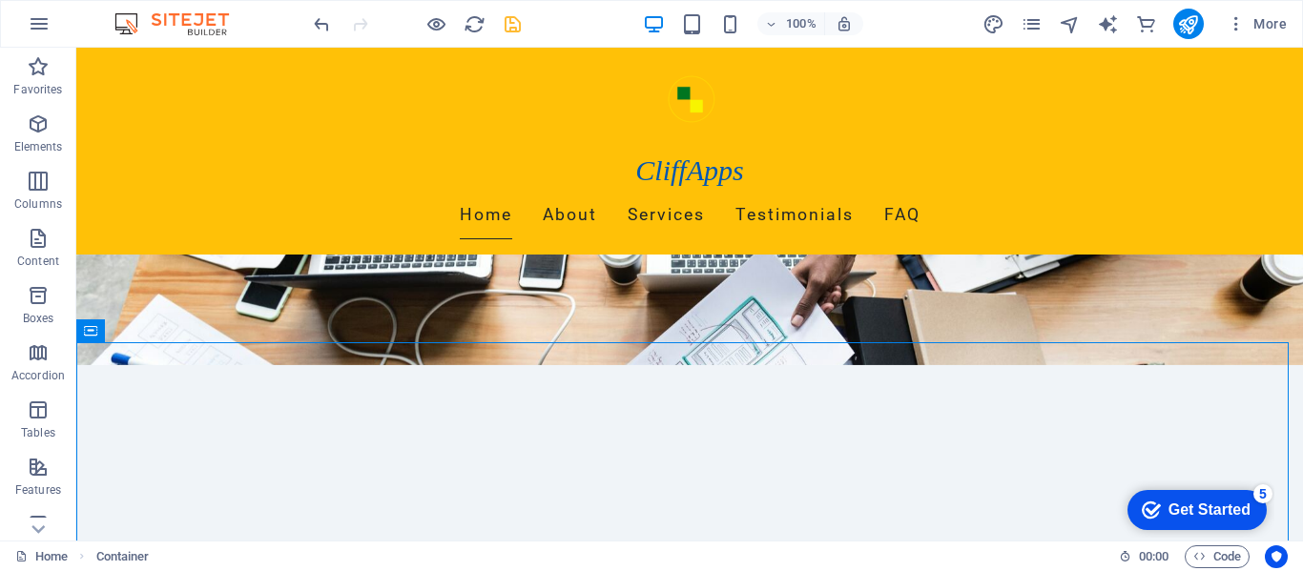
scroll to position [184, 0]
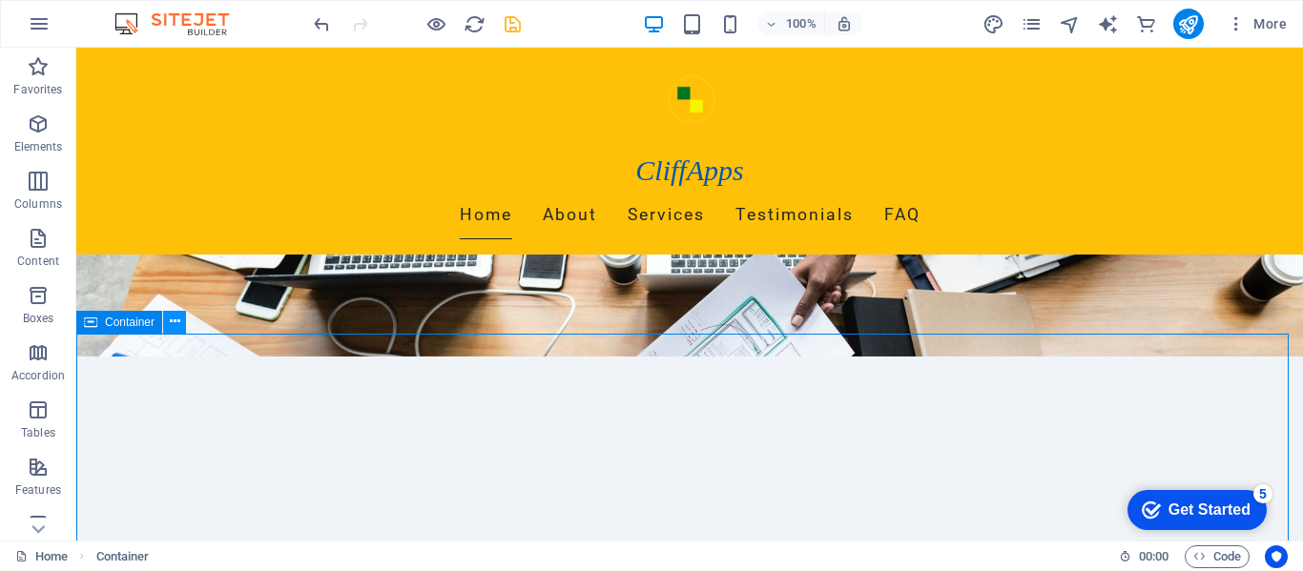
click at [178, 322] on icon at bounding box center [175, 322] width 10 height 20
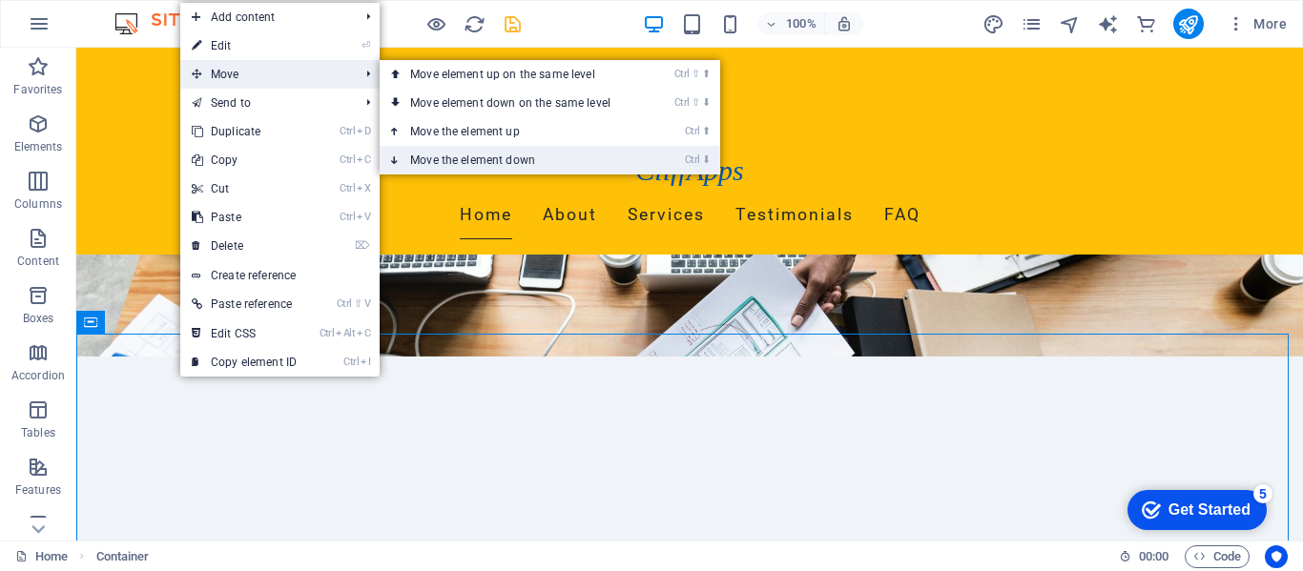
click at [470, 170] on link "Ctrl ⬇ Move the element down" at bounding box center [514, 160] width 269 height 29
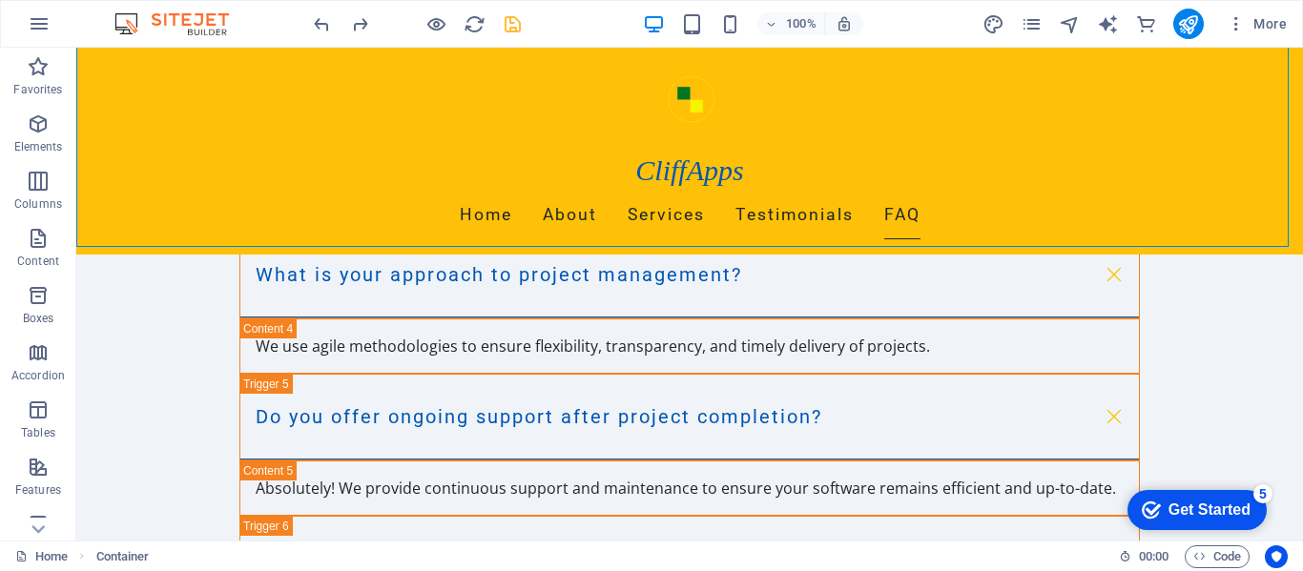
scroll to position [1213, 0]
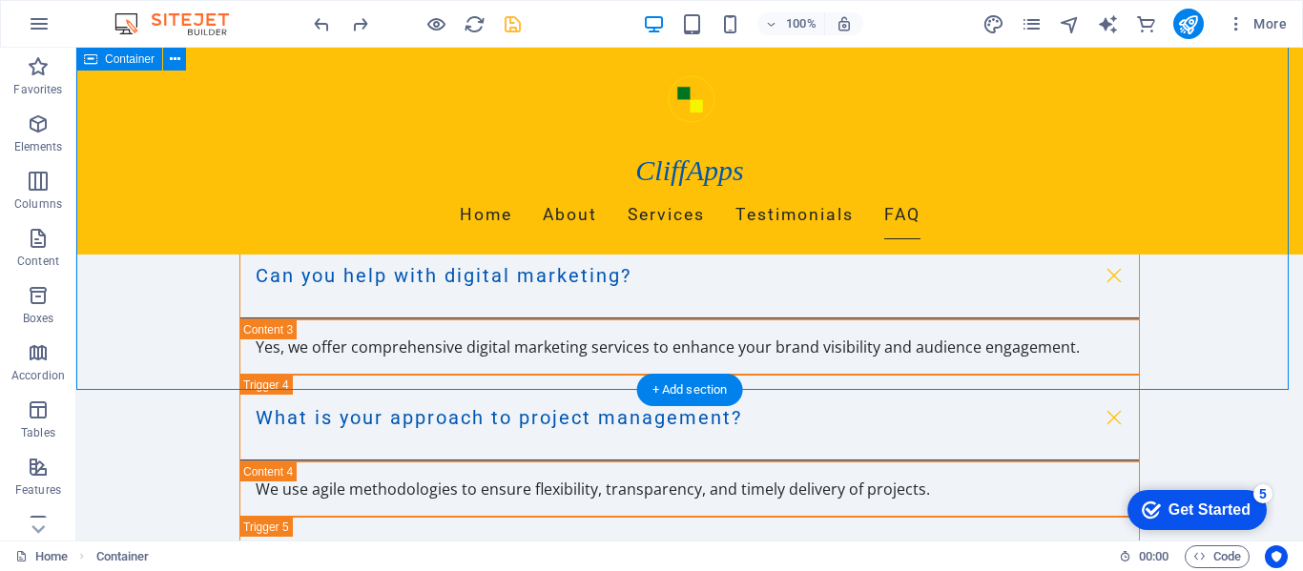
click at [1240, 369] on div "FAQs What types of businesses do you work with? We work with service industries…" at bounding box center [689, 334] width 1227 height 1085
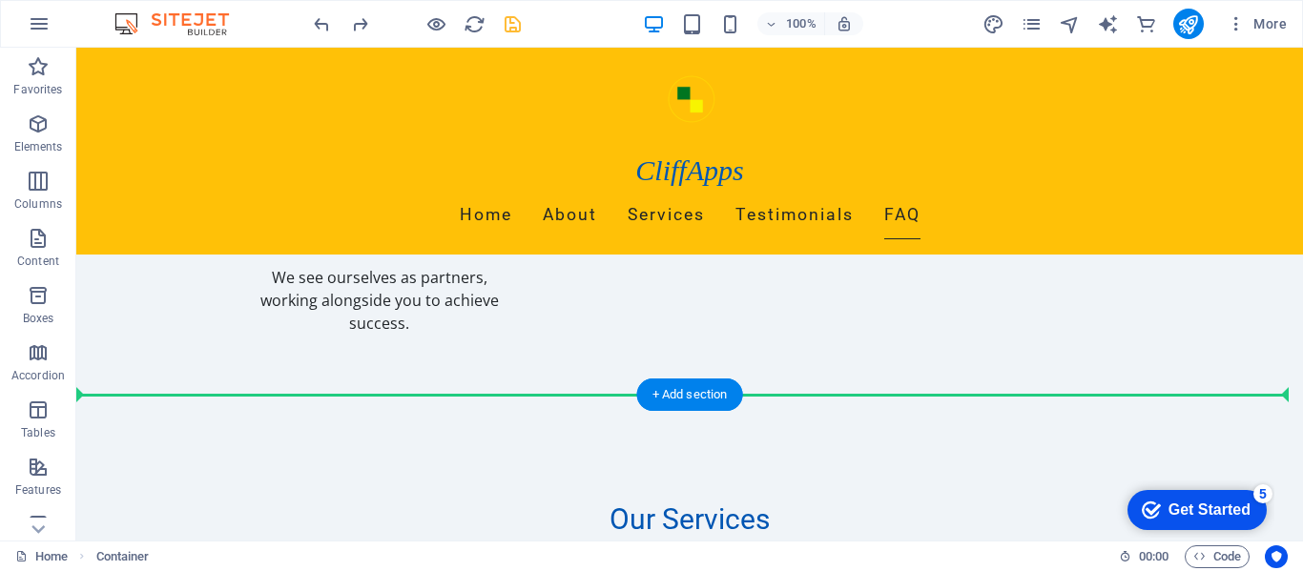
scroll to position [3409, 0]
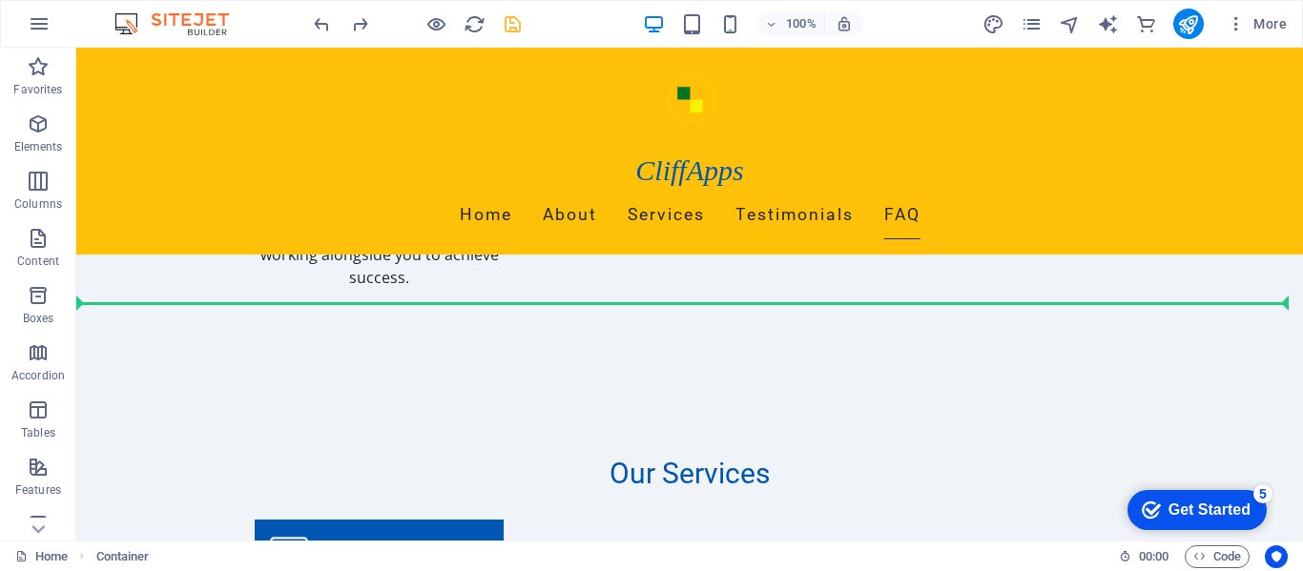
drag, startPoint x: 1161, startPoint y: 349, endPoint x: 1177, endPoint y: 300, distance: 52.2
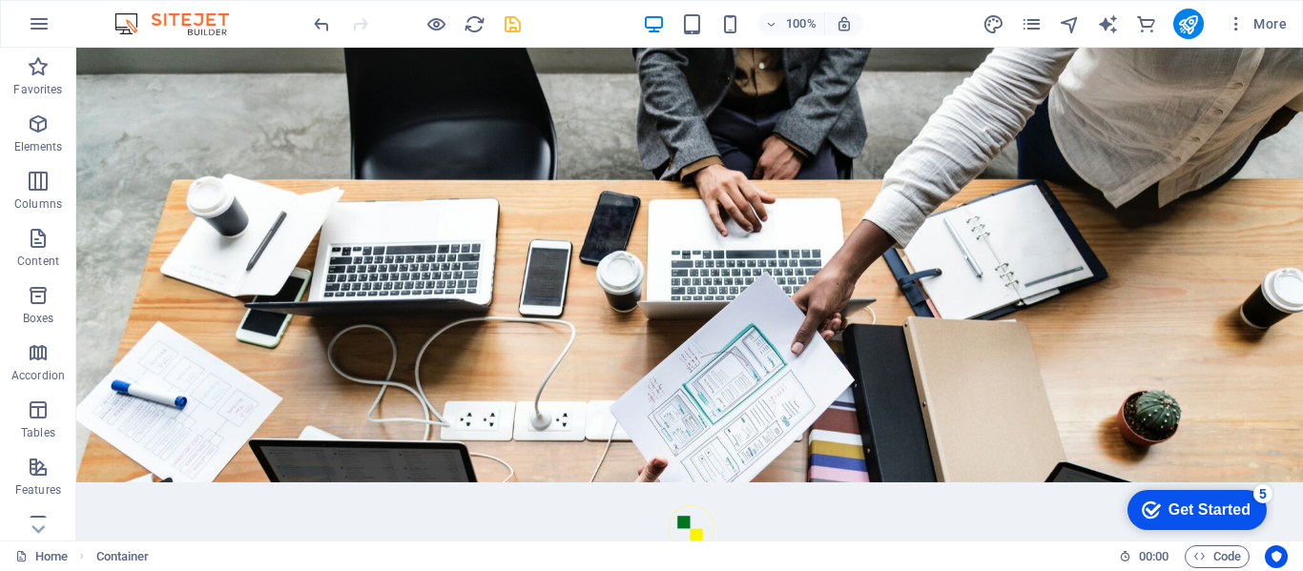
scroll to position [293, 0]
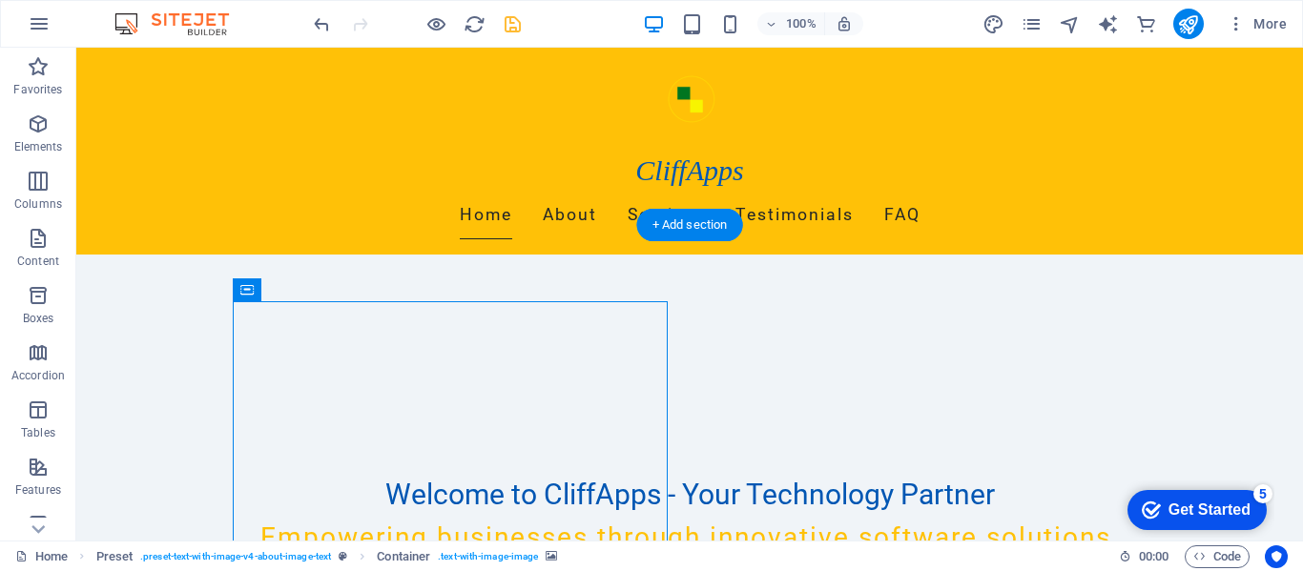
drag, startPoint x: 416, startPoint y: 339, endPoint x: 582, endPoint y: 282, distance: 175.3
